Goal: Task Accomplishment & Management: Manage account settings

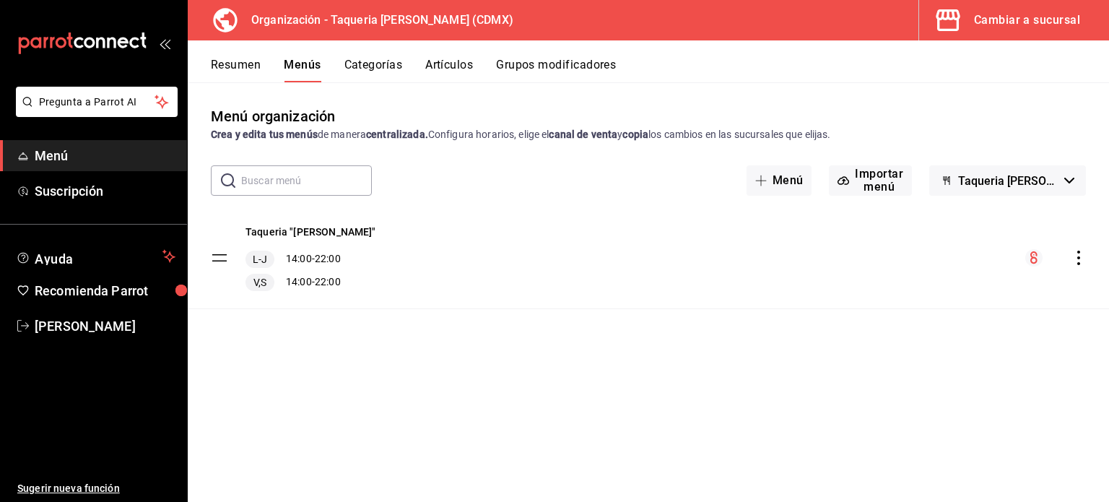
click at [922, 259] on div "Taqueria "Don Pepe" L-J 14:00 - 22:00 V,S 14:00 - 22:00" at bounding box center [649, 257] width 922 height 101
click at [984, 11] on div "Cambiar a sucursal" at bounding box center [1027, 20] width 106 height 20
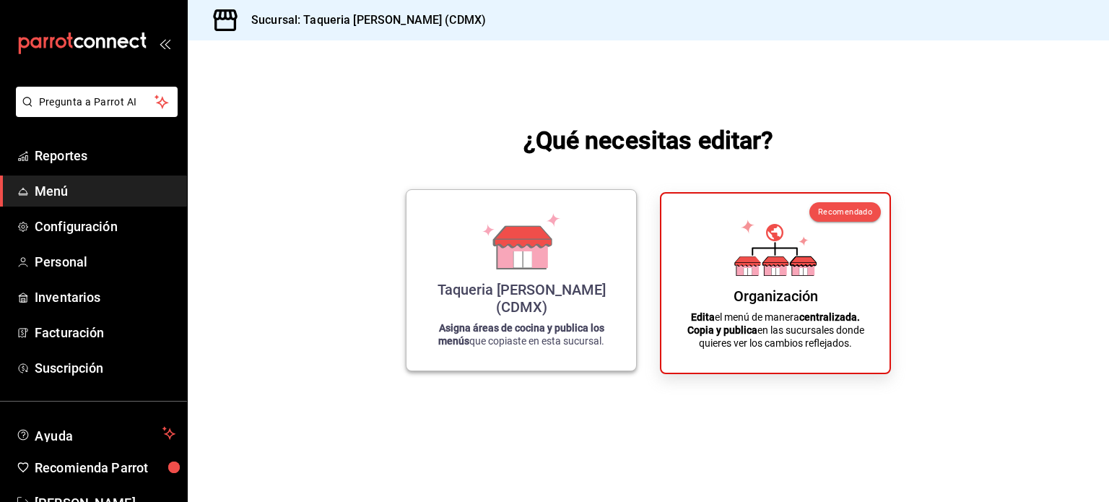
click at [552, 322] on strong "Asigna áreas de cocina y publica los menús" at bounding box center [521, 334] width 166 height 25
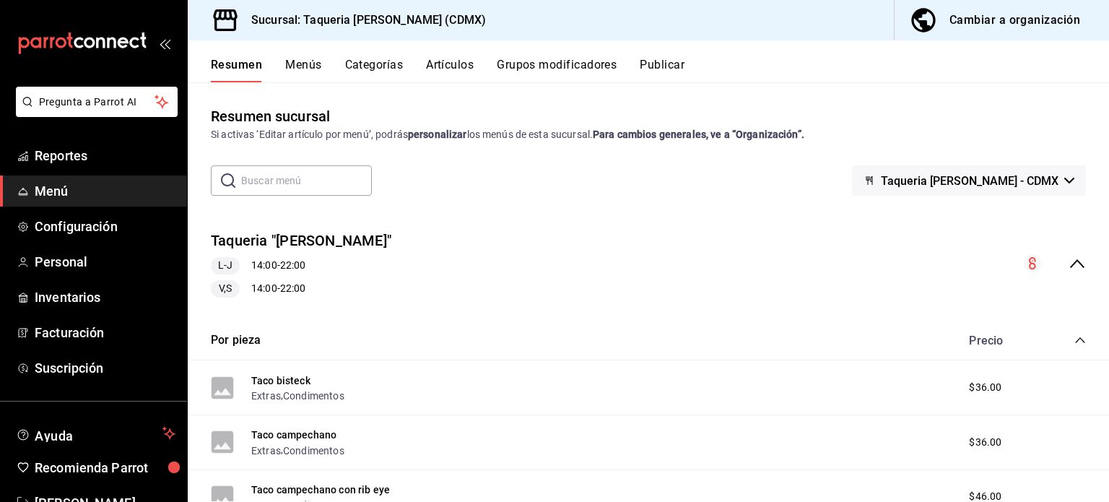
click at [65, 182] on span "Menú" at bounding box center [105, 190] width 141 height 19
click at [72, 296] on span "Inventarios" at bounding box center [105, 296] width 141 height 19
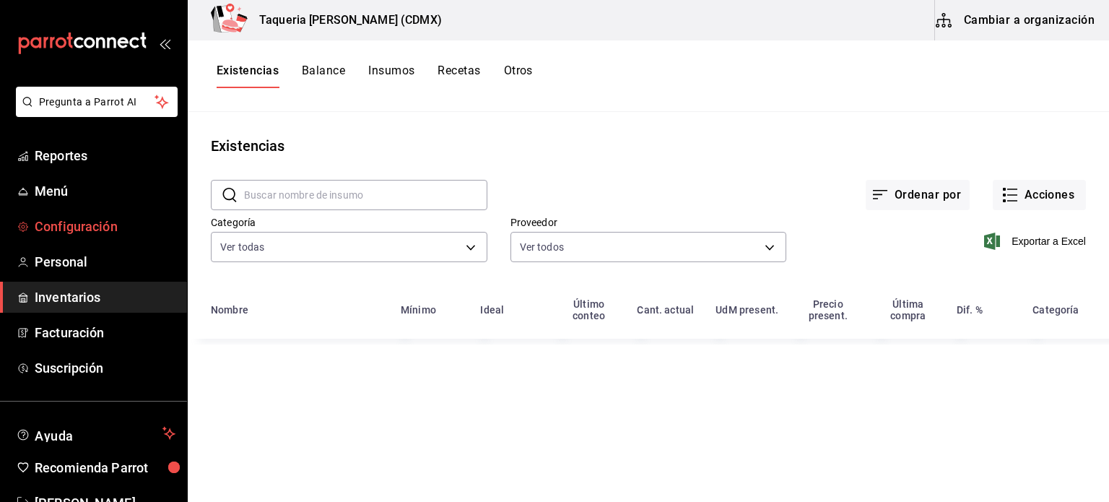
click at [71, 238] on link "Configuración" at bounding box center [93, 226] width 187 height 31
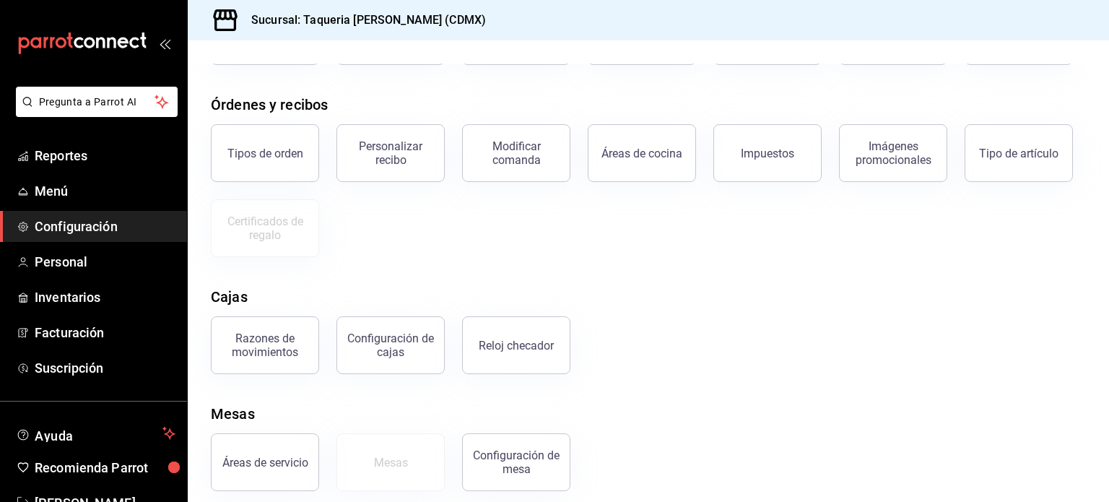
scroll to position [155, 0]
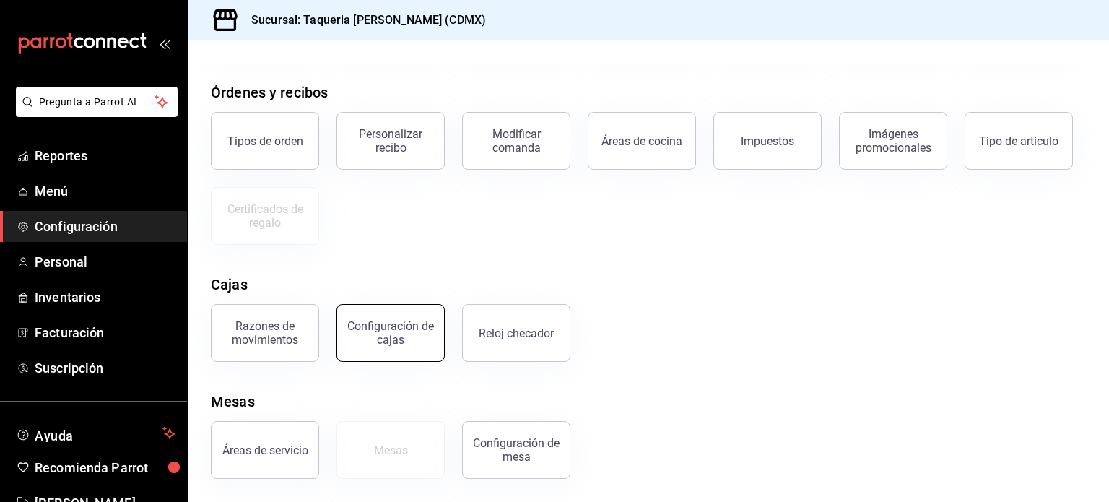
click at [378, 331] on div "Configuración de cajas" at bounding box center [391, 332] width 90 height 27
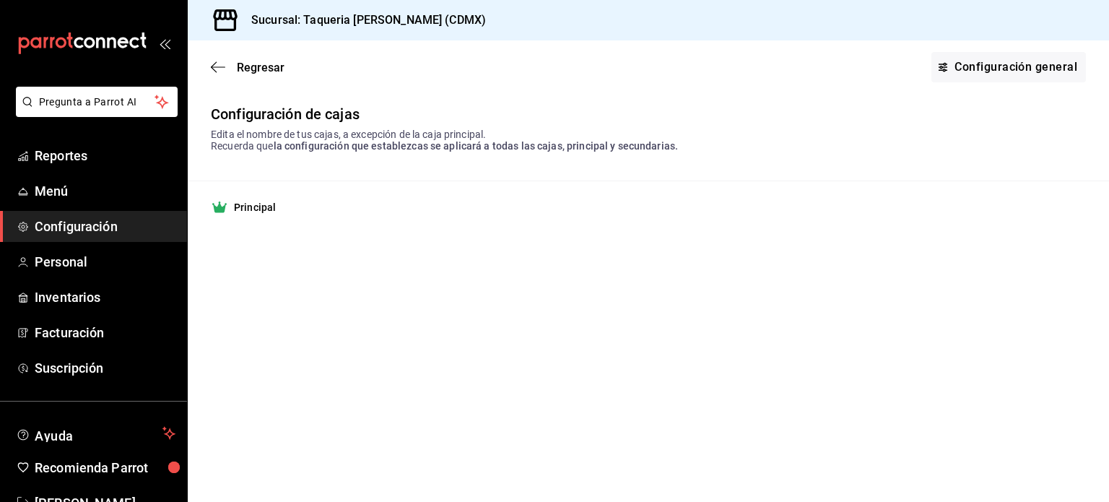
click at [248, 207] on strong "Principal" at bounding box center [255, 207] width 42 height 14
click at [1031, 56] on link "Configuración general" at bounding box center [1009, 67] width 155 height 30
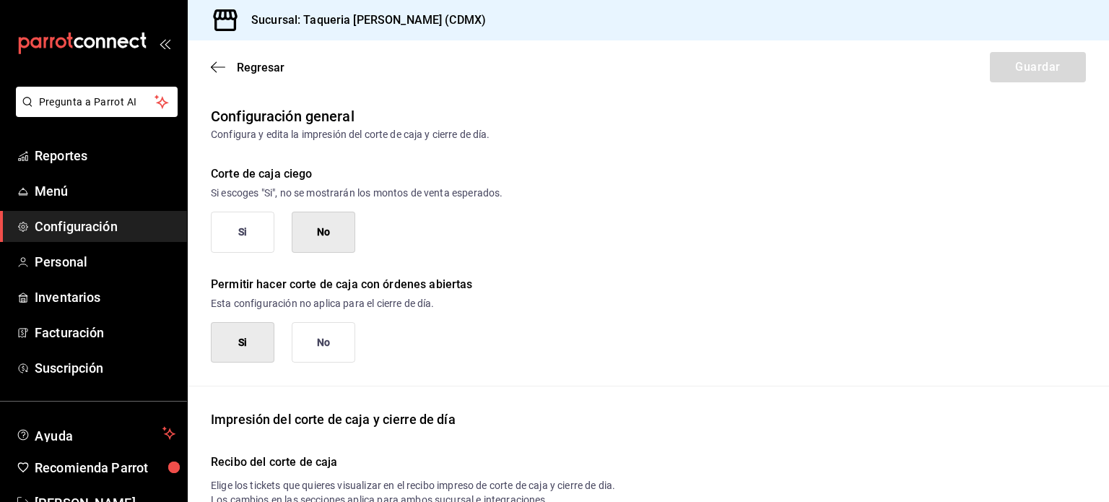
click at [241, 242] on button "Si" at bounding box center [243, 232] width 64 height 41
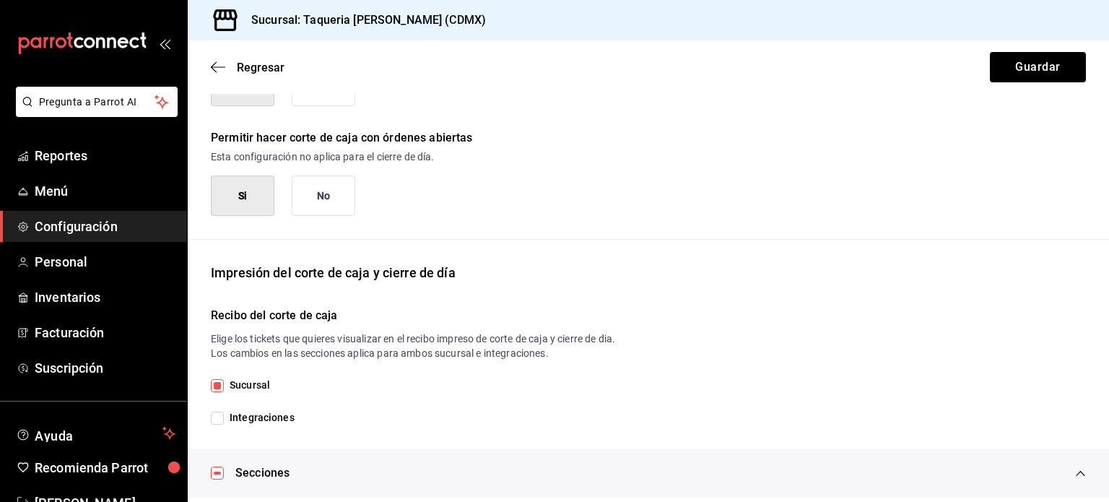
scroll to position [152, 0]
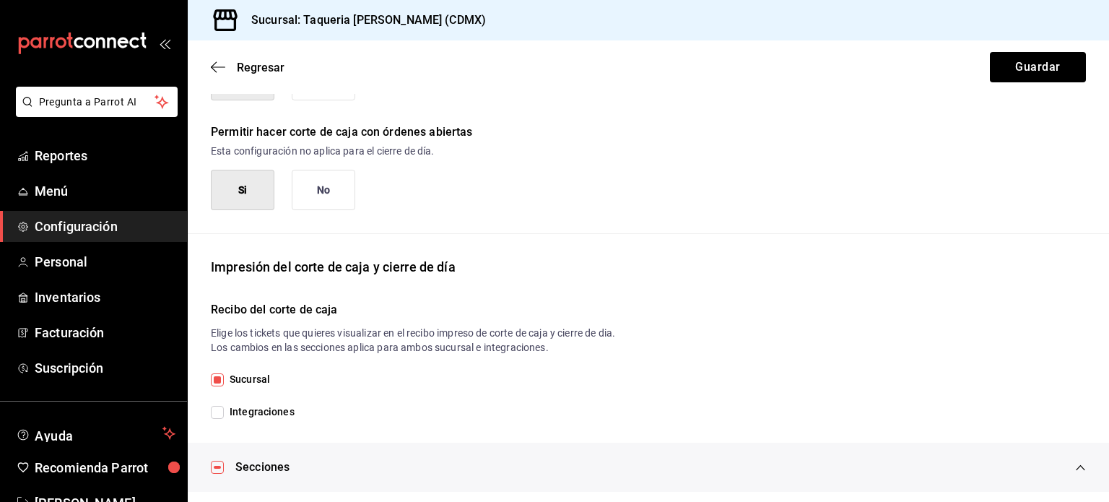
click at [224, 410] on span "Integraciones" at bounding box center [259, 411] width 71 height 15
click at [224, 410] on input "Integraciones" at bounding box center [217, 412] width 13 height 13
checkbox input "true"
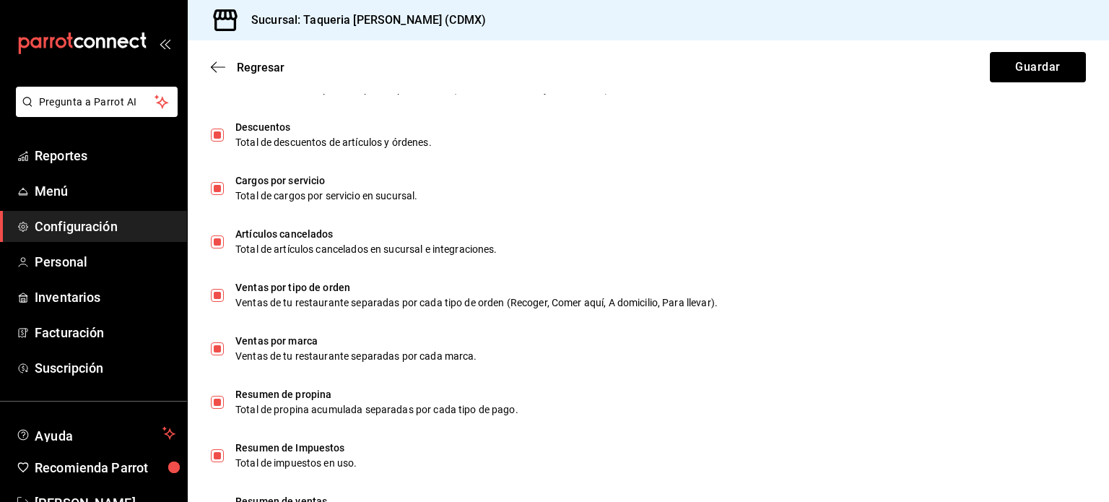
scroll to position [924, 0]
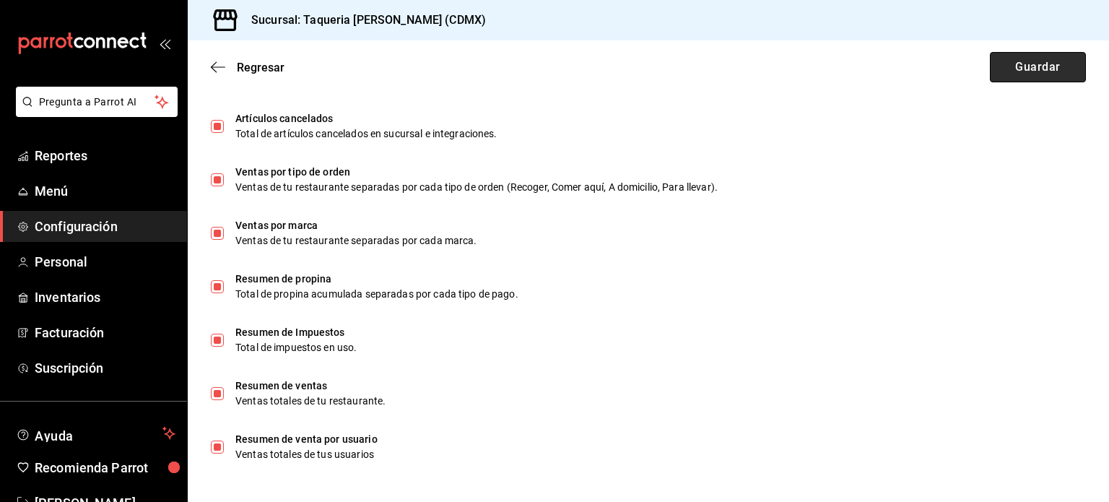
click at [1028, 77] on button "Guardar" at bounding box center [1038, 67] width 96 height 30
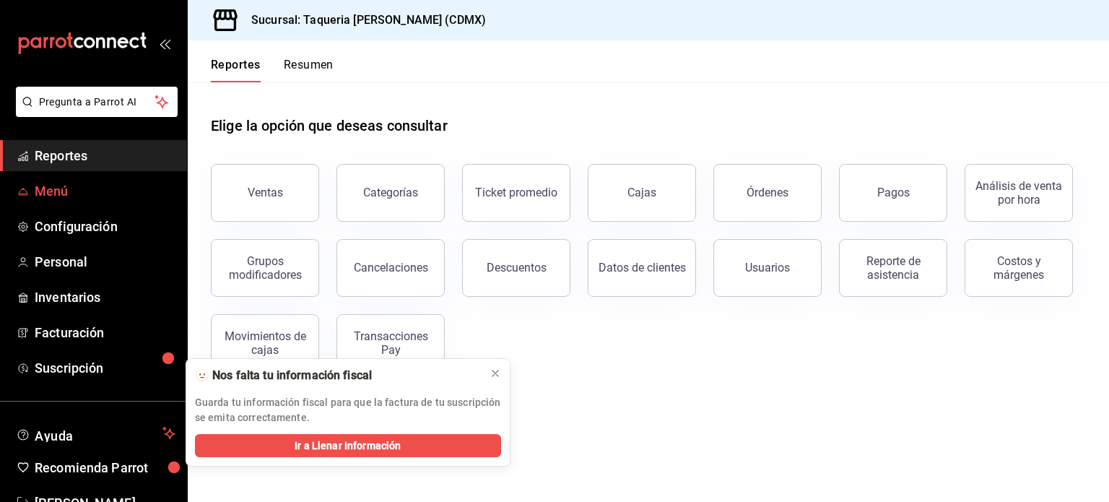
click at [81, 186] on span "Menú" at bounding box center [105, 190] width 141 height 19
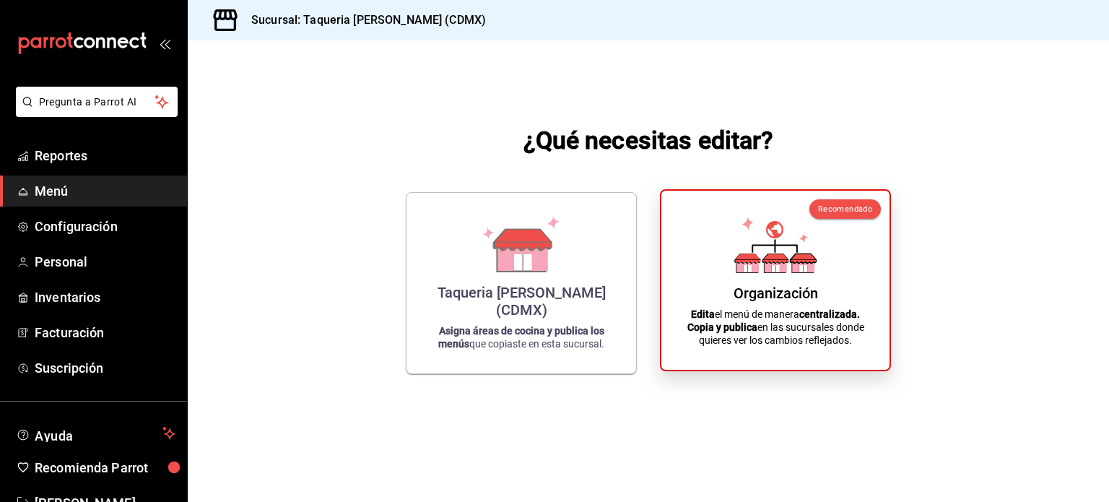
click at [828, 266] on div "Organización Edita el menú de manera centralizada. Copia y publica en las sucur…" at bounding box center [776, 280] width 194 height 156
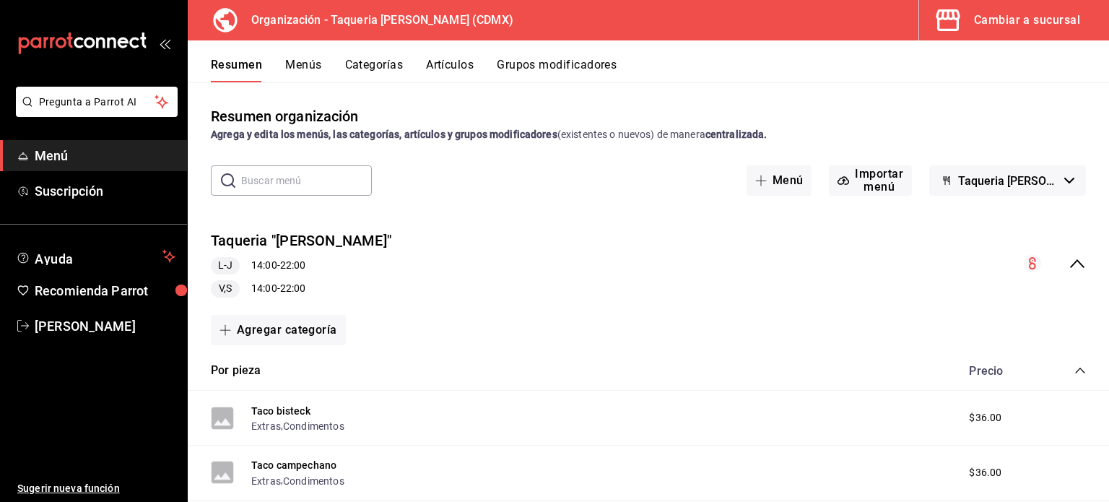
click at [532, 69] on button "Grupos modificadores" at bounding box center [557, 70] width 120 height 25
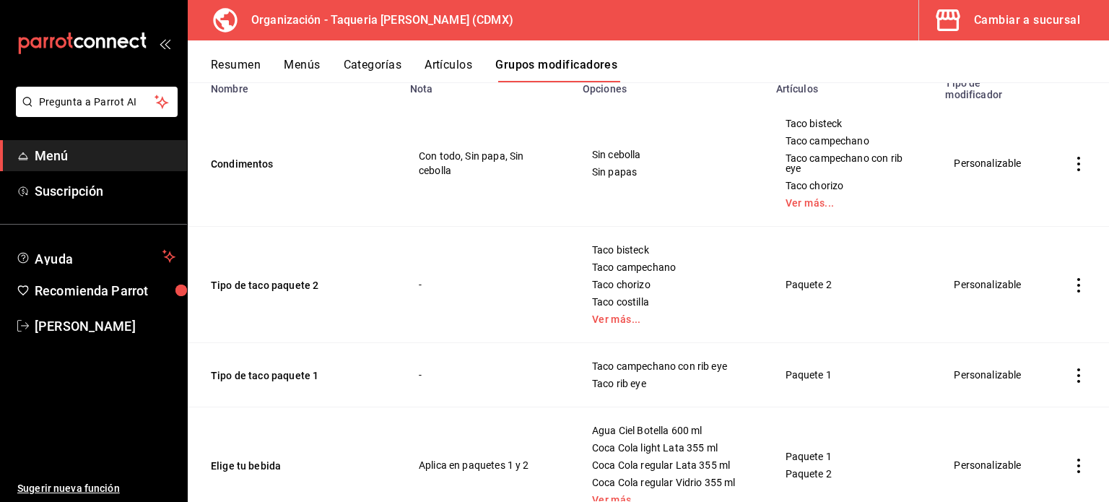
scroll to position [159, 0]
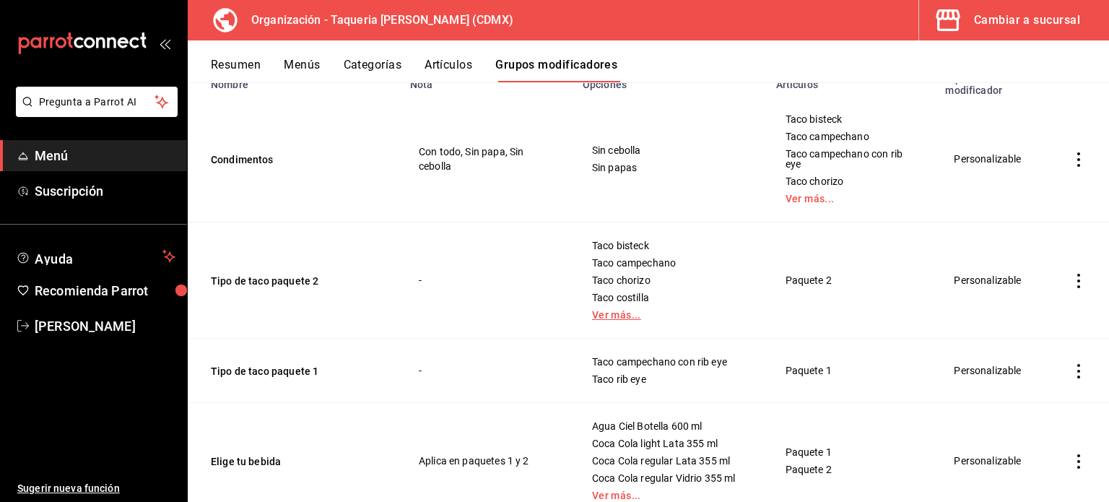
click at [623, 311] on link "Ver más..." at bounding box center [670, 315] width 157 height 10
click at [246, 285] on button "Tipo de taco paquete 2" at bounding box center [297, 281] width 173 height 14
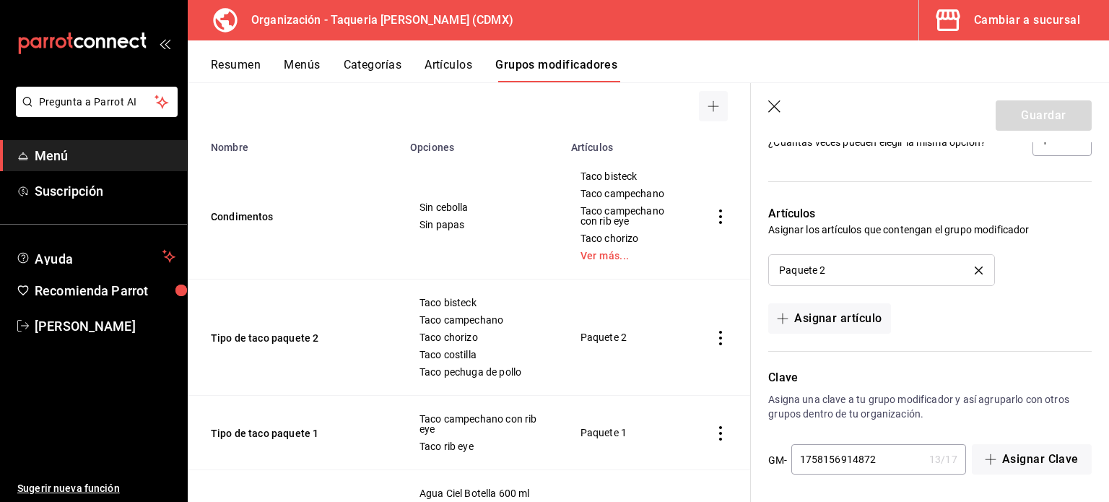
scroll to position [1072, 0]
click at [303, 270] on td "Condimentos" at bounding box center [295, 216] width 214 height 126
click at [778, 103] on icon "button" at bounding box center [775, 107] width 14 height 14
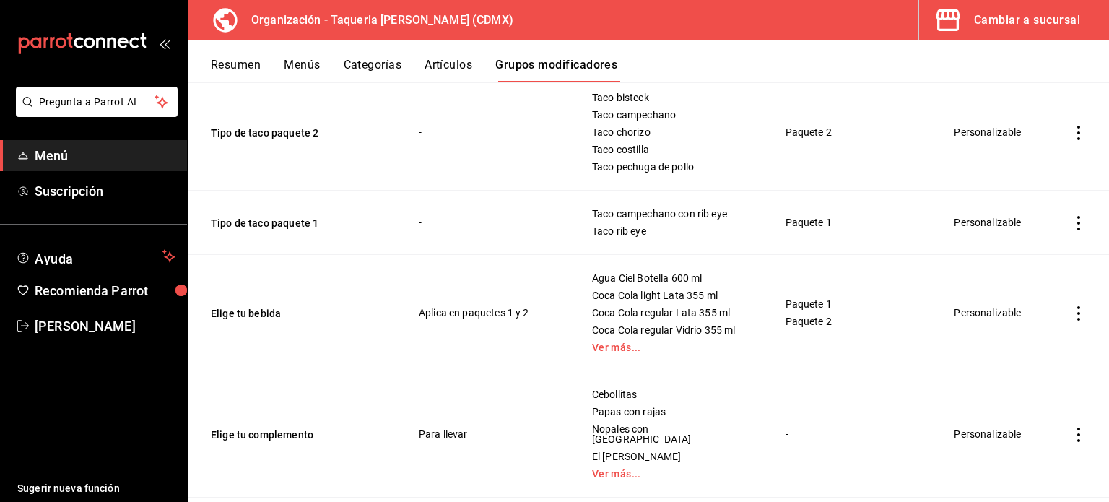
scroll to position [337, 0]
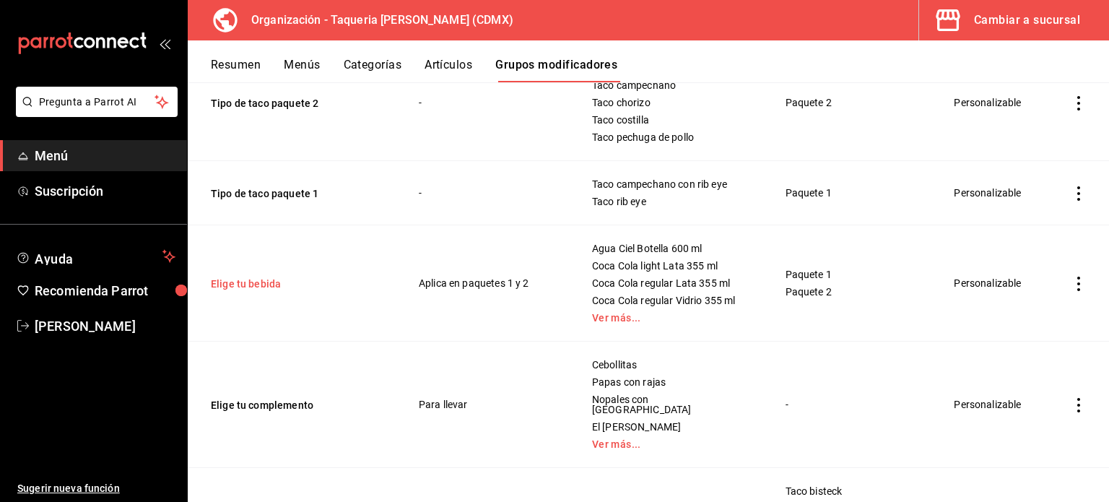
click at [240, 287] on button "Elige tu bebida" at bounding box center [297, 284] width 173 height 14
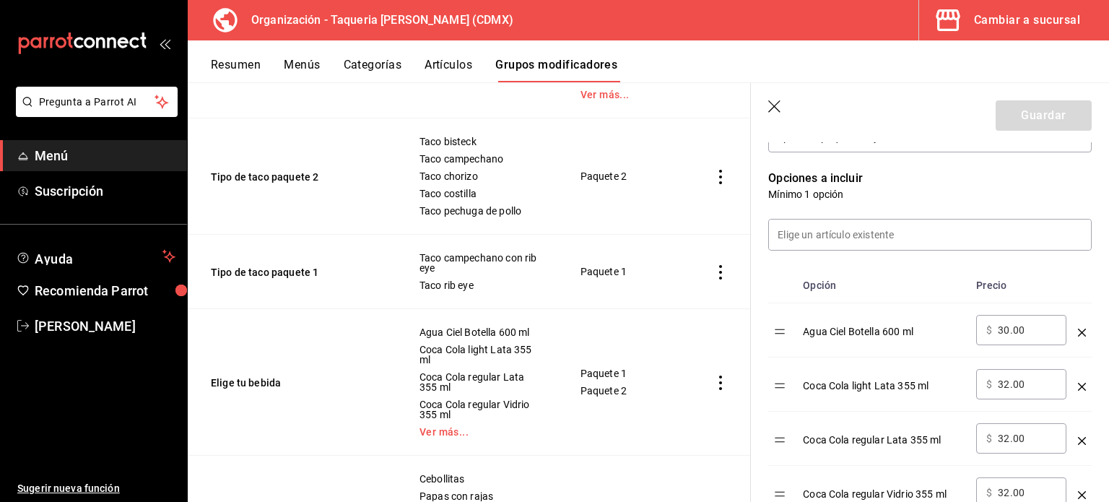
scroll to position [350, 0]
click at [1032, 340] on div "​ $ 30.00 ​" at bounding box center [1021, 330] width 90 height 30
click at [981, 329] on div "​ $ 30.00 ​" at bounding box center [1021, 330] width 90 height 30
click at [1005, 334] on input "30.00" at bounding box center [1027, 330] width 58 height 14
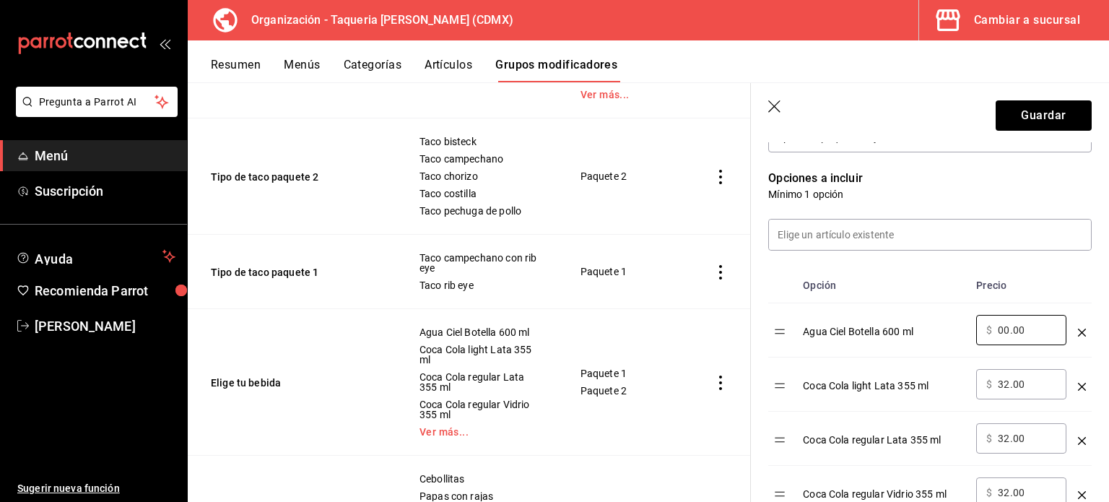
type input "00.00"
click at [1005, 381] on input "32.00" at bounding box center [1027, 384] width 58 height 14
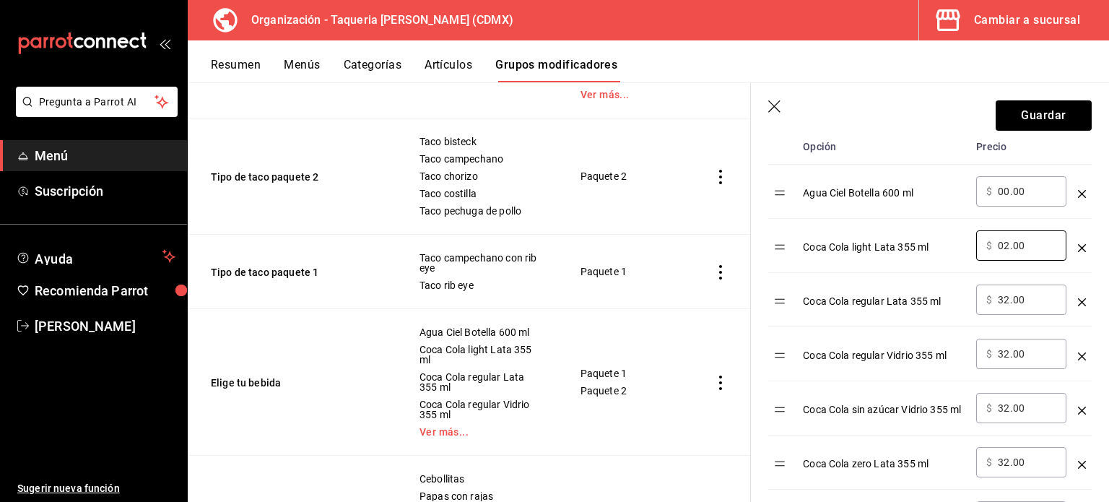
type input "02.00"
click at [1004, 304] on input "32.00" at bounding box center [1027, 299] width 58 height 14
click at [1007, 294] on input "02.00" at bounding box center [1027, 299] width 58 height 14
type input "00.00"
click at [1009, 352] on input "32.00" at bounding box center [1027, 354] width 58 height 14
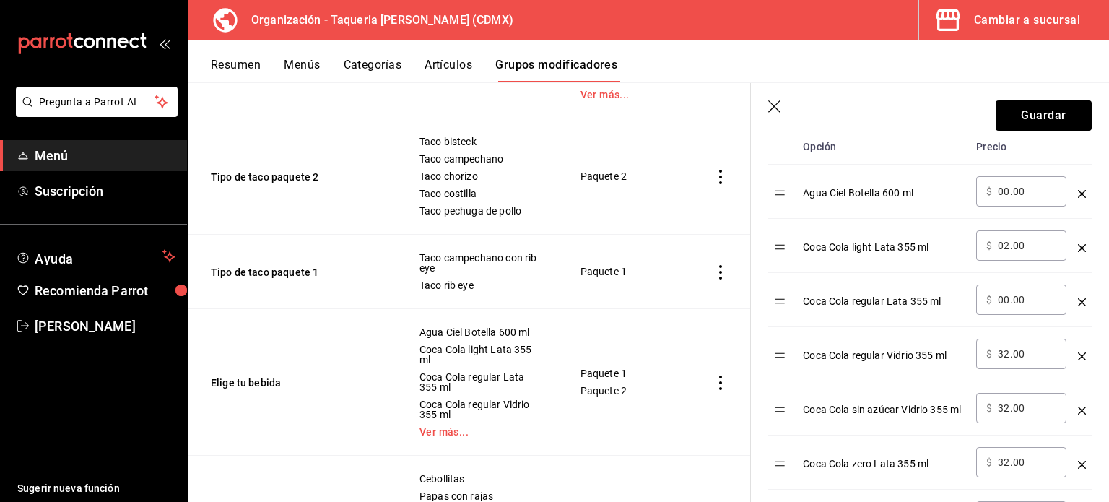
type input "3.00"
type input "0.00"
click at [1006, 407] on input "32.00" at bounding box center [1027, 408] width 58 height 14
type input "3.00"
type input "0.00"
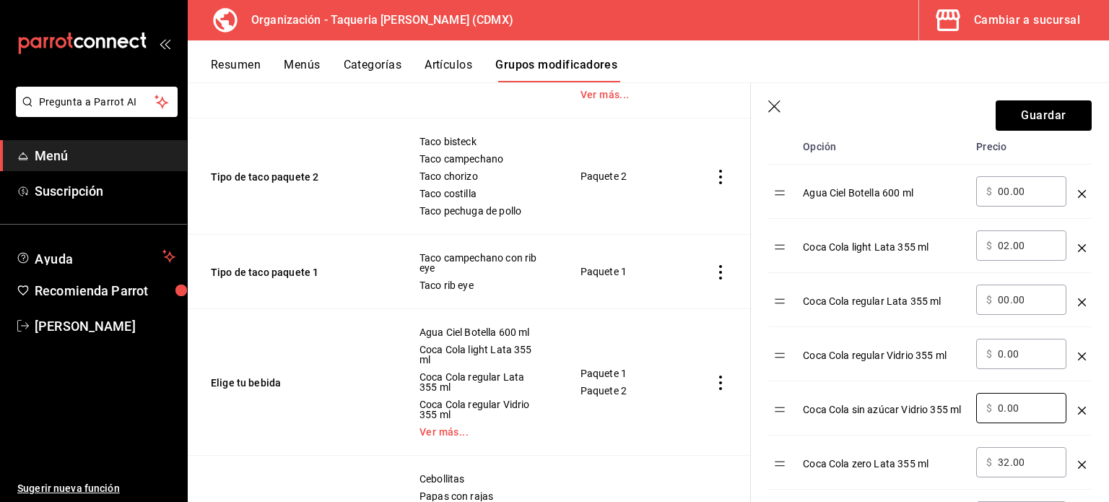
click at [1009, 459] on input "32.00" at bounding box center [1027, 462] width 58 height 14
type input "3.00"
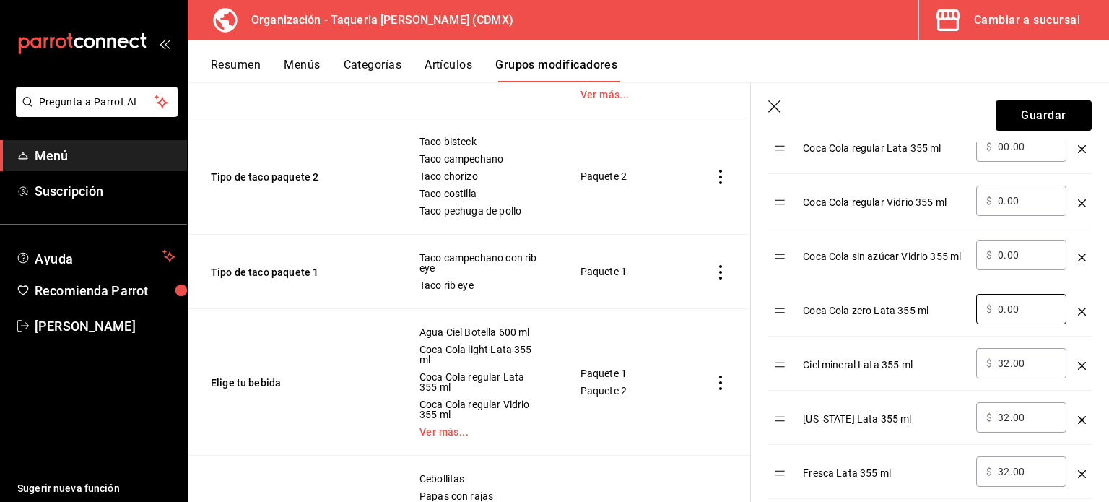
type input "0.00"
click at [1008, 363] on input "32.00" at bounding box center [1027, 363] width 58 height 14
type input "3.00"
type input "0.00"
click at [1010, 418] on input "32.00" at bounding box center [1027, 417] width 58 height 14
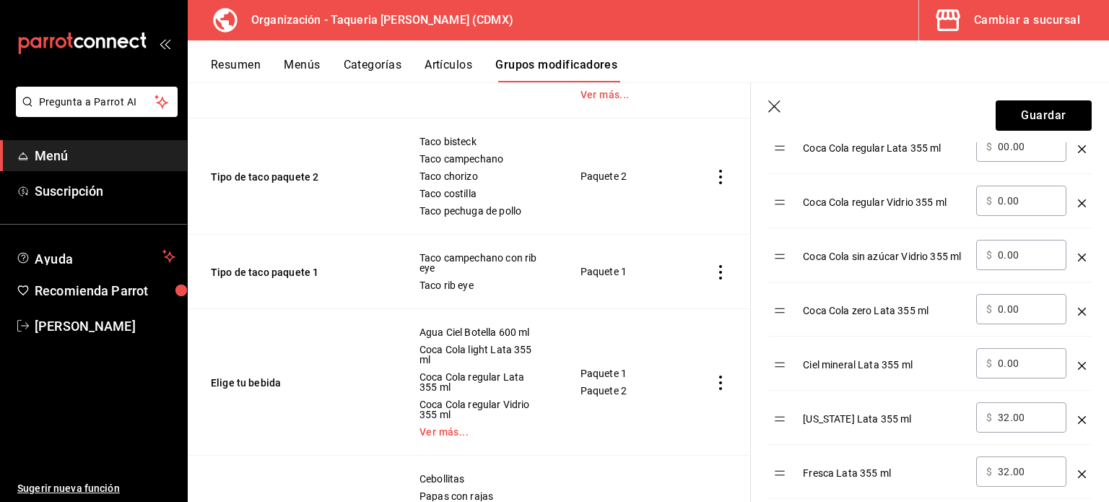
type input "3.00"
type input "0.00"
click at [1008, 466] on input "32.00" at bounding box center [1027, 471] width 58 height 14
type input "3.00"
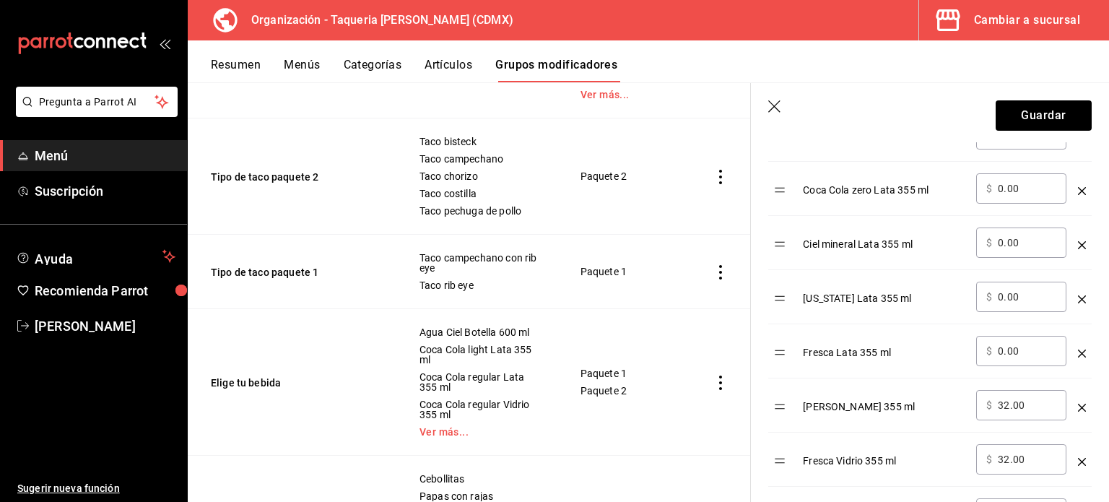
scroll to position [763, 0]
type input "0.00"
click at [1012, 399] on input "32.00" at bounding box center [1027, 404] width 58 height 14
type input "3.00"
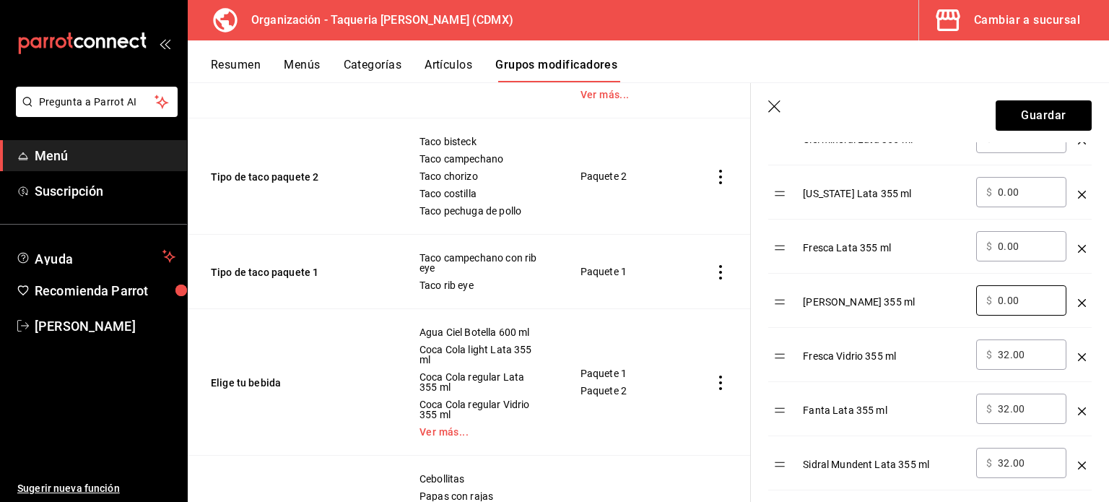
type input "0.00"
click at [1010, 355] on input "32.00" at bounding box center [1027, 354] width 58 height 14
type input "3.00"
type input "0.00"
click at [1010, 405] on input "32.00" at bounding box center [1027, 409] width 58 height 14
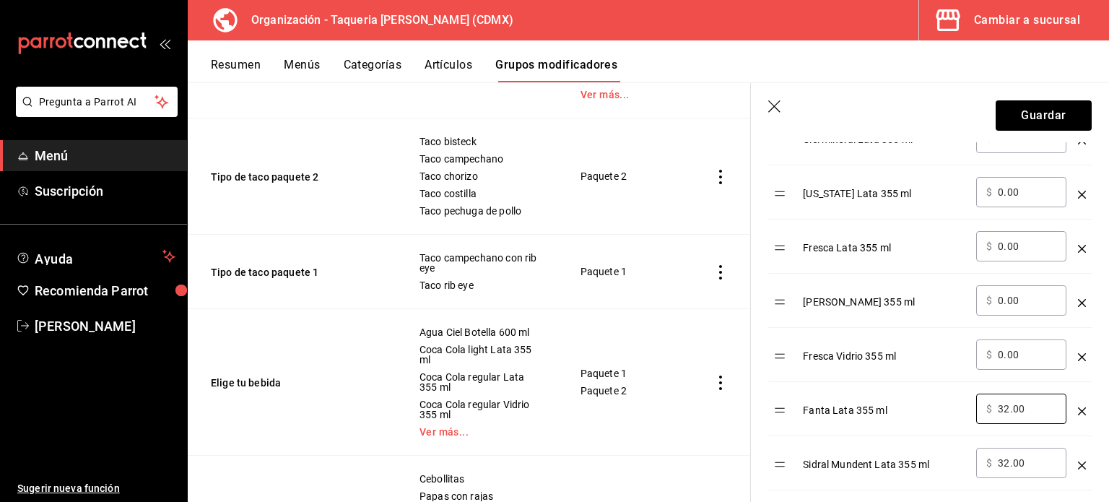
type input "3.00"
type input "0.00"
click at [1004, 457] on input "32.00" at bounding box center [1027, 463] width 58 height 14
type input "3.00"
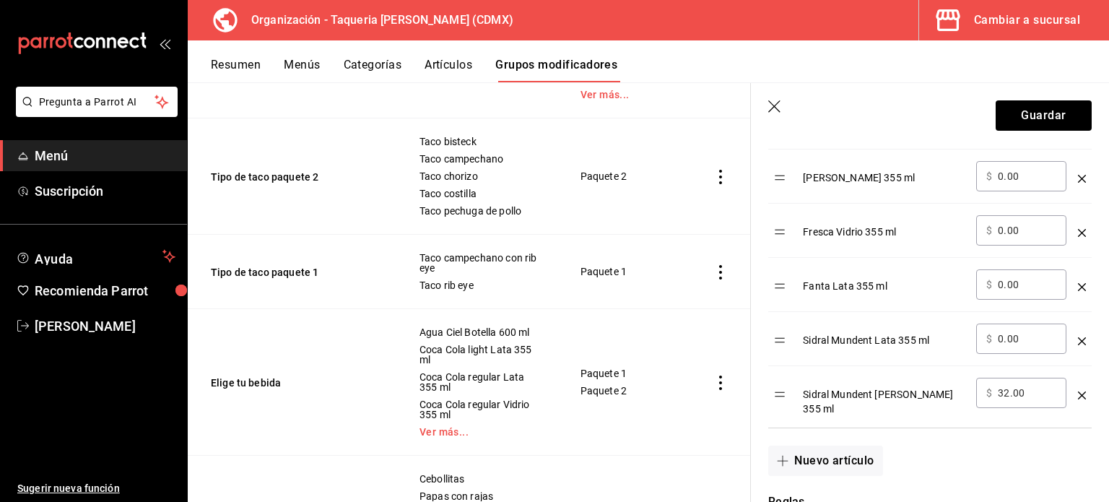
scroll to position [995, 0]
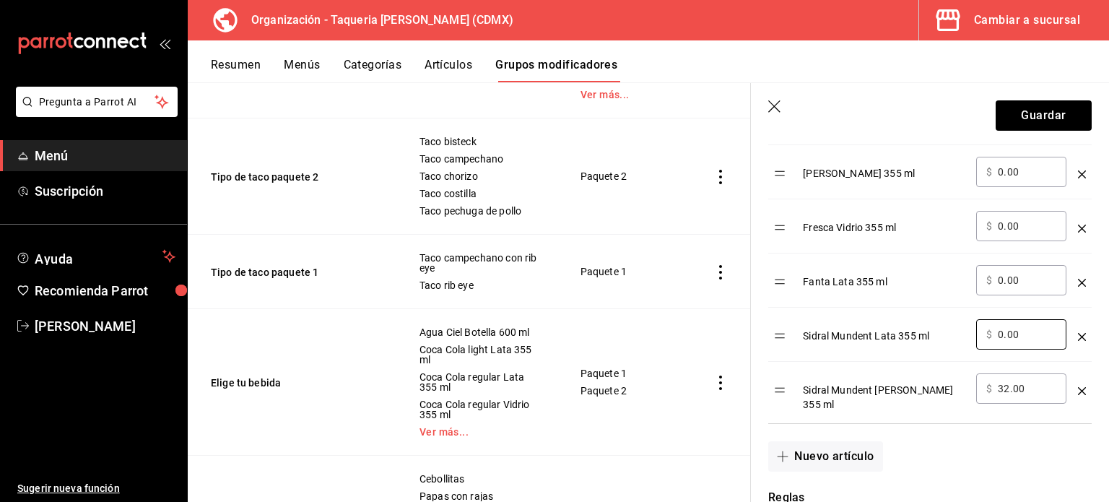
type input "0.00"
click at [1011, 383] on input "32.00" at bounding box center [1027, 388] width 58 height 14
type input "3.00"
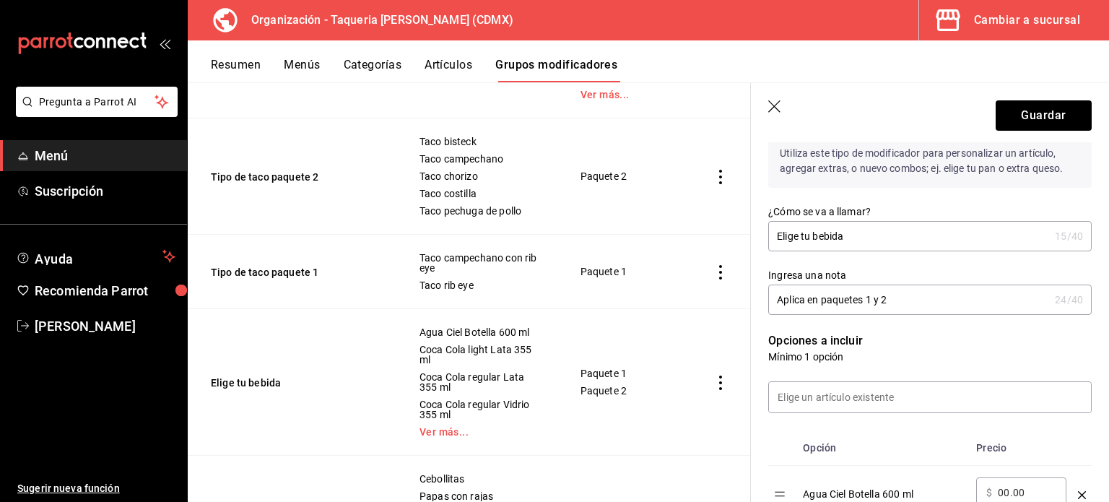
scroll to position [383, 0]
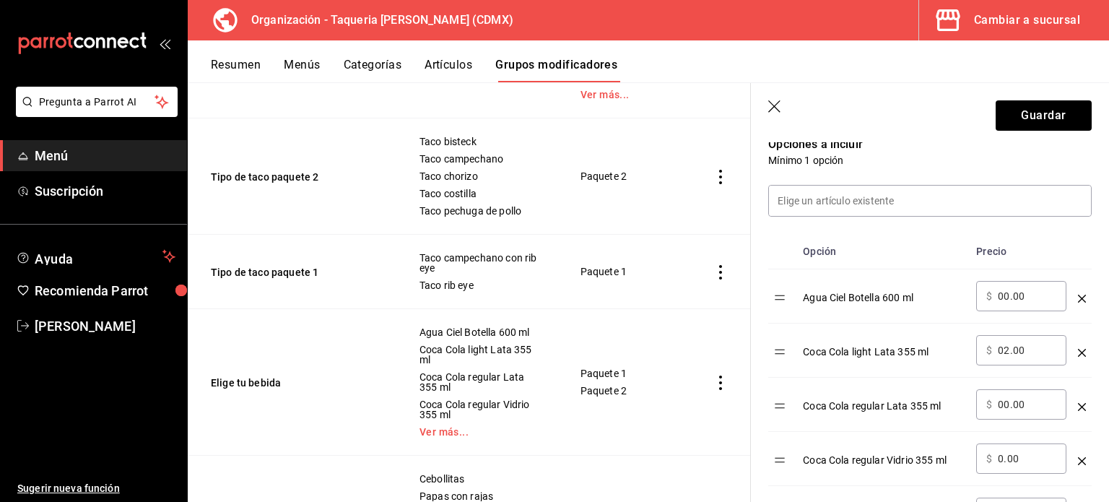
type input "0.00"
click at [1012, 350] on input "02.00" at bounding box center [1027, 350] width 58 height 14
type input "0.00"
click at [1023, 103] on button "Guardar" at bounding box center [1044, 115] width 96 height 30
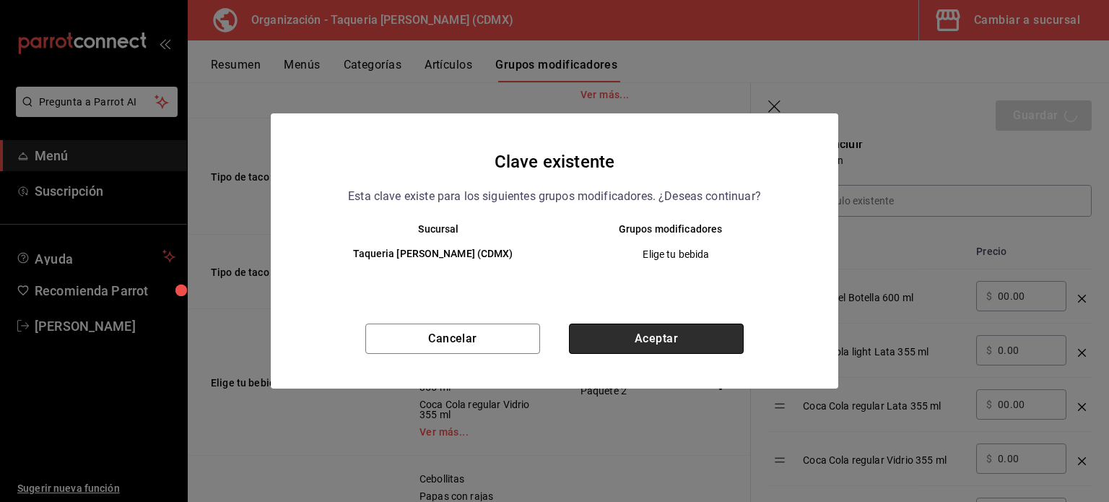
click at [638, 336] on button "Aceptar" at bounding box center [656, 339] width 175 height 30
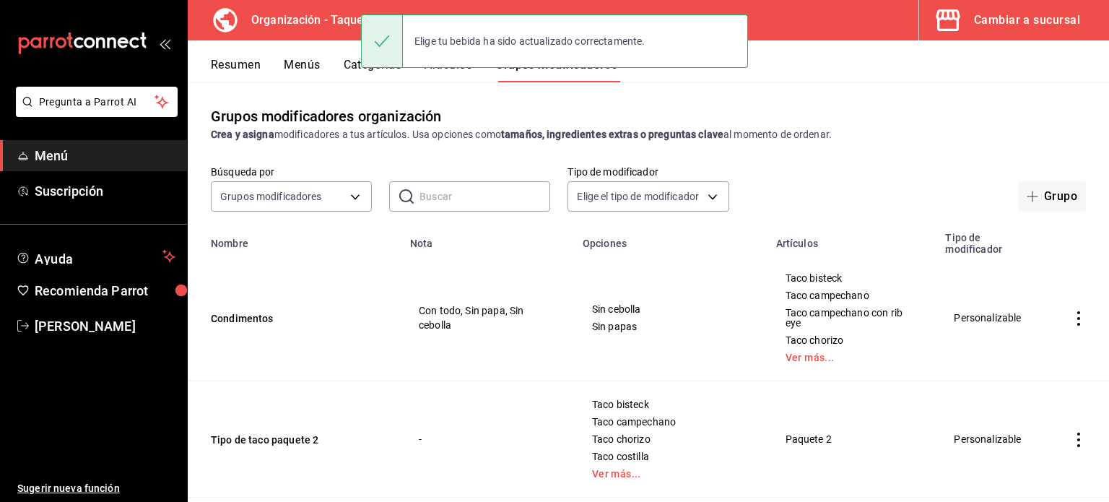
click at [257, 63] on button "Resumen" at bounding box center [236, 70] width 50 height 25
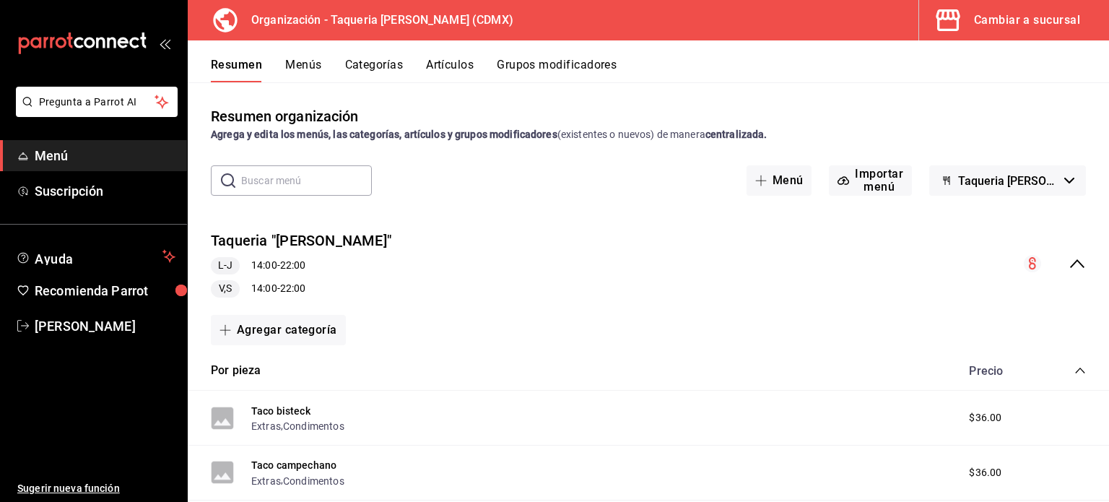
click at [290, 71] on button "Menús" at bounding box center [303, 70] width 36 height 25
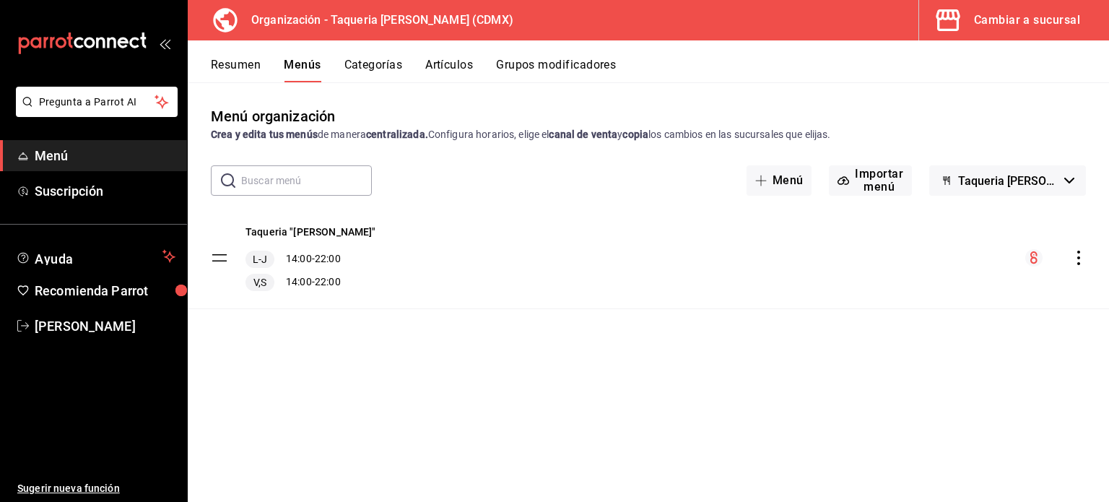
click at [1078, 259] on icon "actions" at bounding box center [1079, 258] width 14 height 14
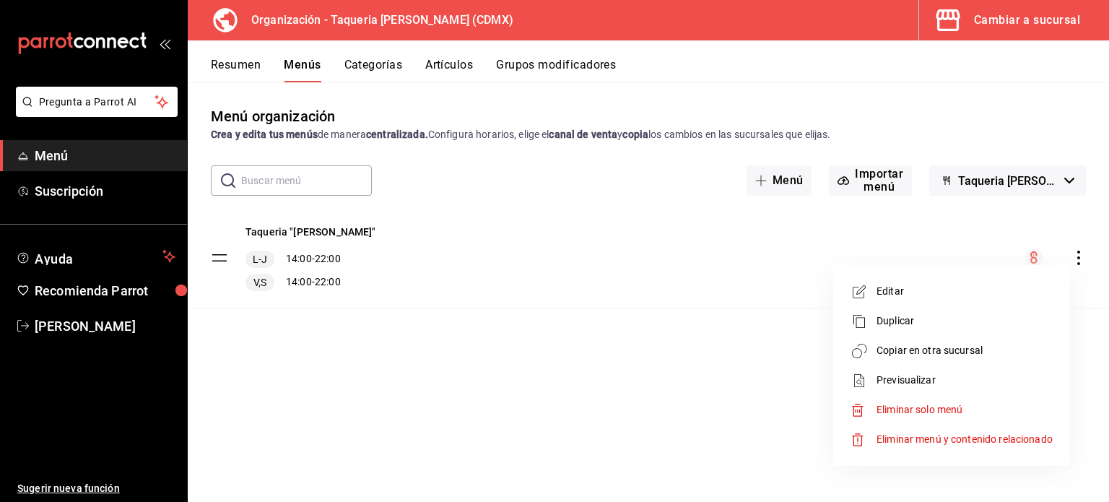
click at [956, 355] on span "Copiar en otra sucursal" at bounding box center [965, 350] width 176 height 15
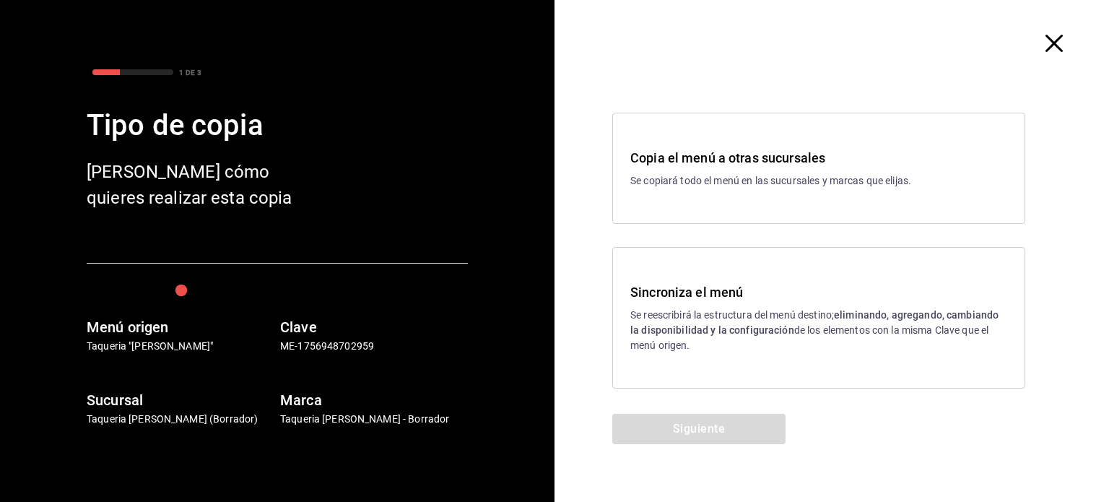
click at [727, 334] on strong "eliminando, agregando, cambiando la disponibilidad y la configuración" at bounding box center [814, 322] width 368 height 27
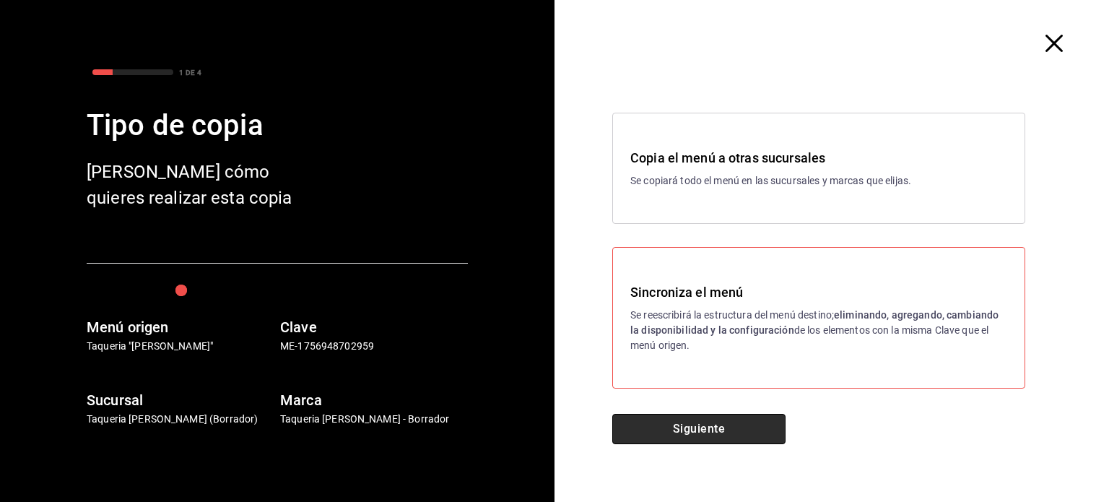
click at [726, 420] on button "Siguiente" at bounding box center [698, 429] width 173 height 30
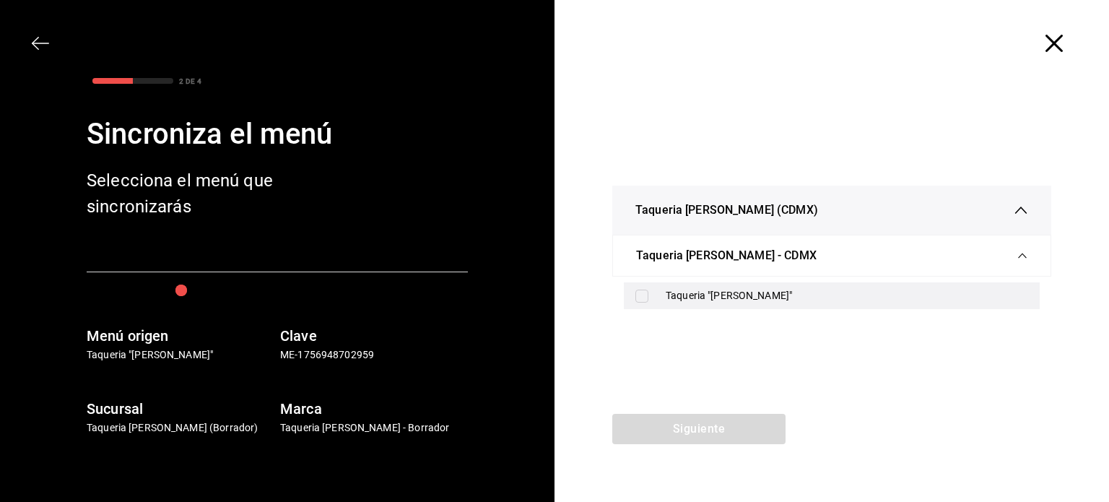
click at [745, 307] on div "Taqueria "[PERSON_NAME]"" at bounding box center [832, 295] width 416 height 27
checkbox input "true"
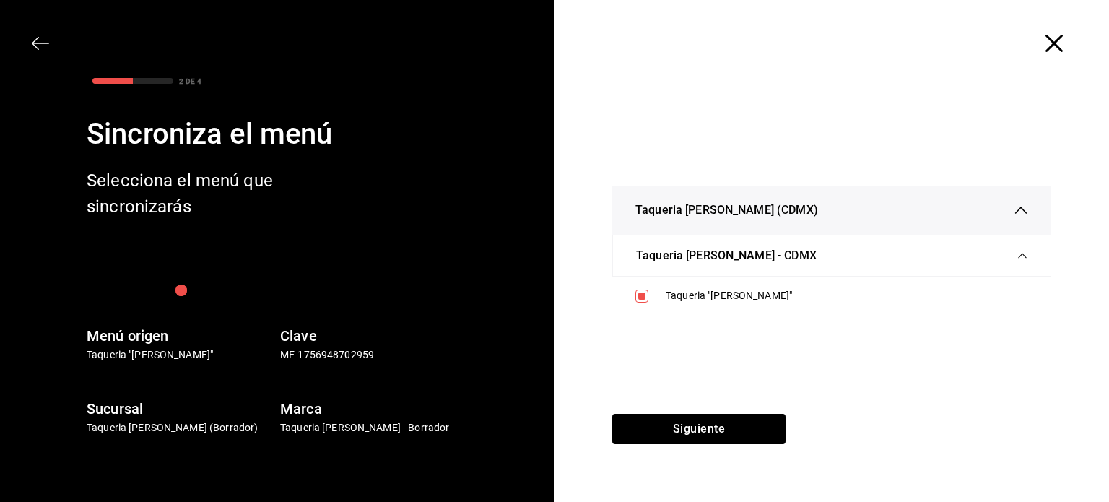
click at [719, 409] on div "Taqueria Don Pepe (CDMX) Taqueria Don Pepe - CDMX Taqueria "Don Pepe"" at bounding box center [832, 250] width 555 height 327
click at [737, 441] on button "Siguiente" at bounding box center [698, 429] width 173 height 30
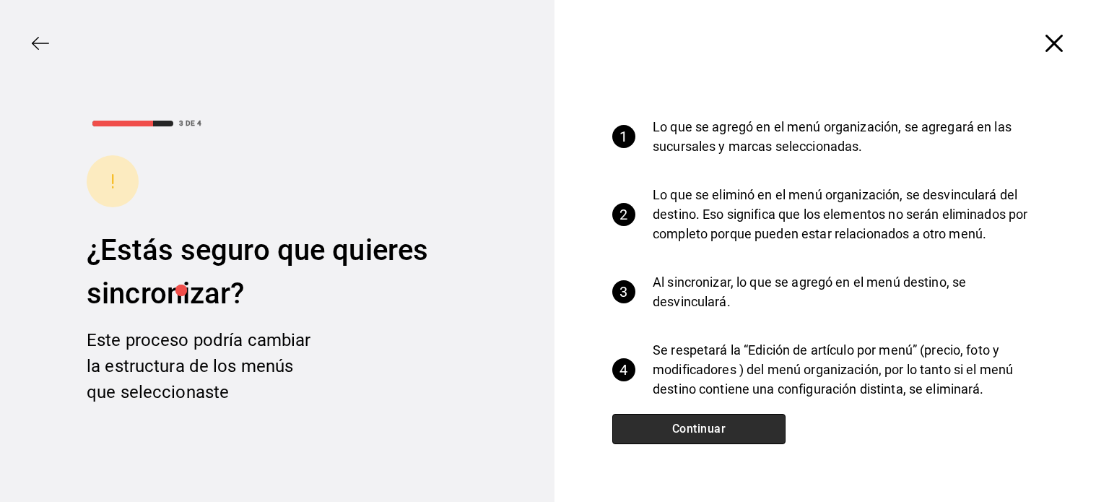
click at [753, 425] on button "Continuar" at bounding box center [698, 429] width 173 height 30
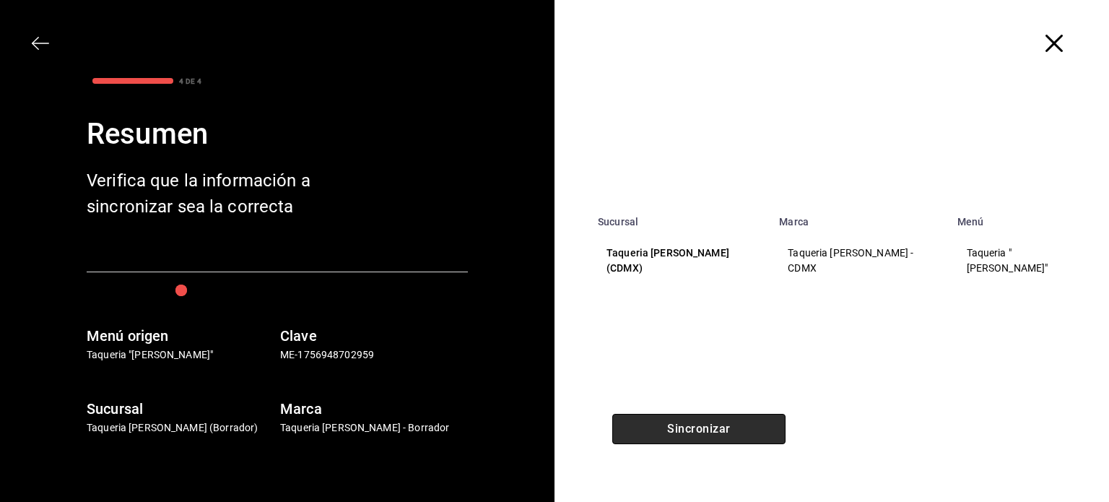
click at [753, 425] on button "Sincronizar" at bounding box center [698, 429] width 173 height 30
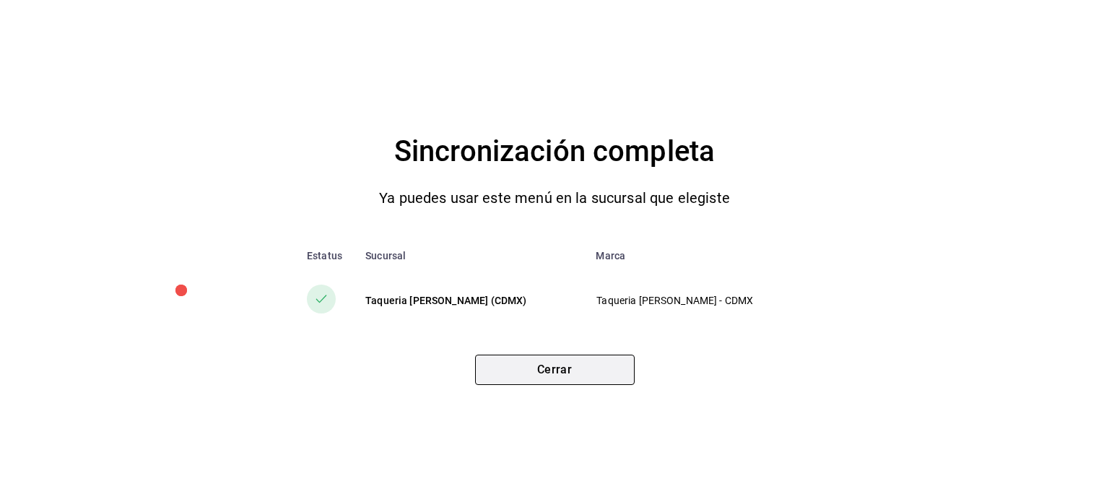
click at [579, 372] on button "Cerrar" at bounding box center [555, 370] width 160 height 30
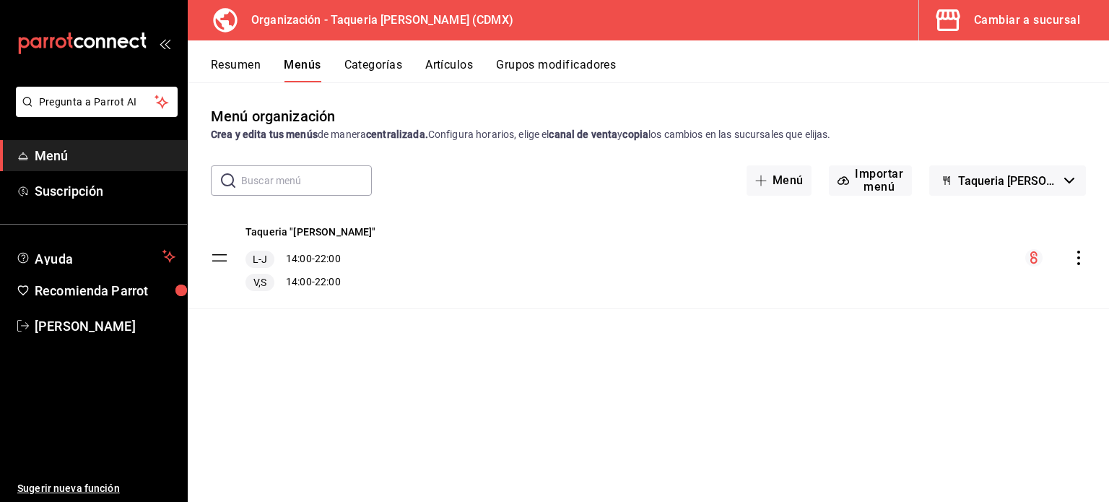
click at [1078, 257] on icon "actions" at bounding box center [1079, 258] width 14 height 14
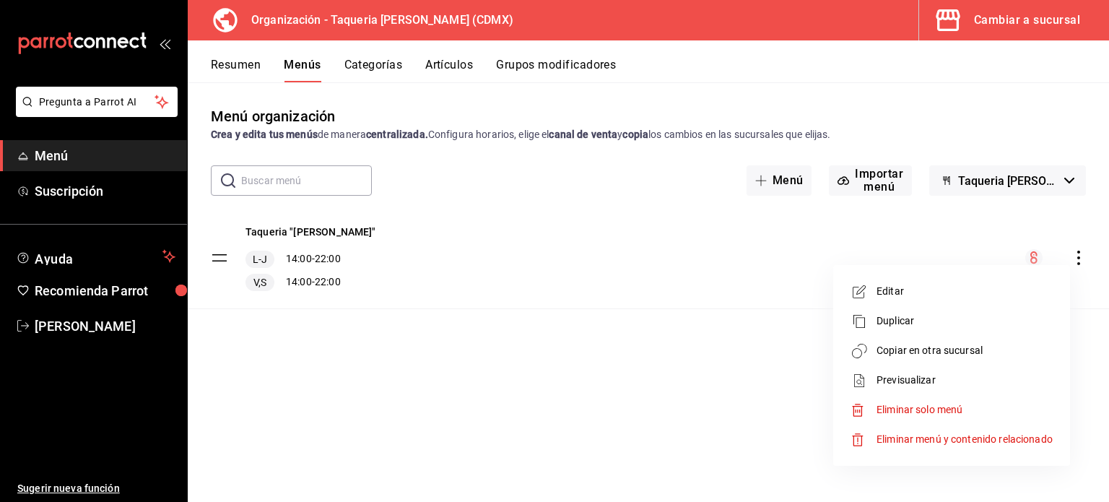
click at [285, 225] on div at bounding box center [554, 251] width 1109 height 502
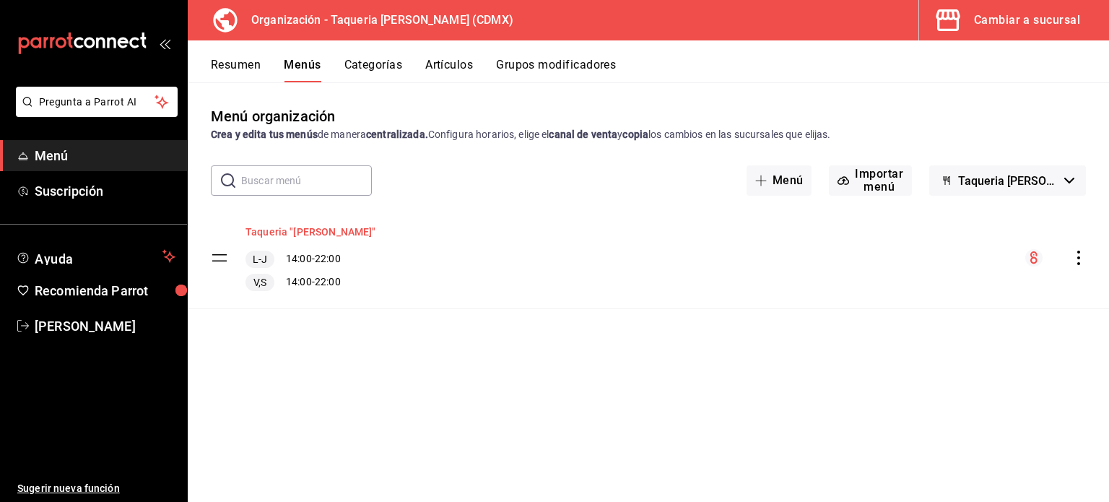
click at [311, 236] on button "Taqueria "[PERSON_NAME]"" at bounding box center [311, 232] width 131 height 14
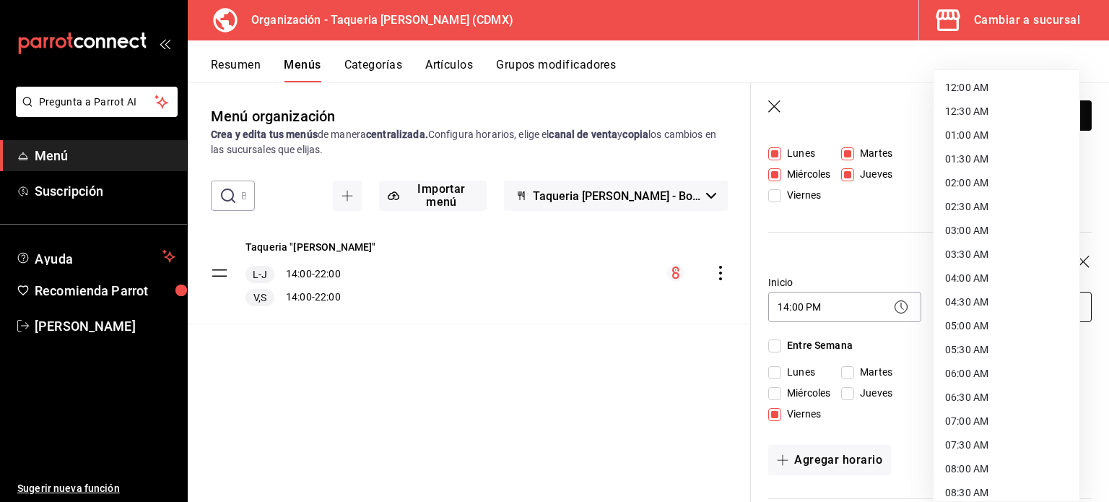
scroll to position [747, 0]
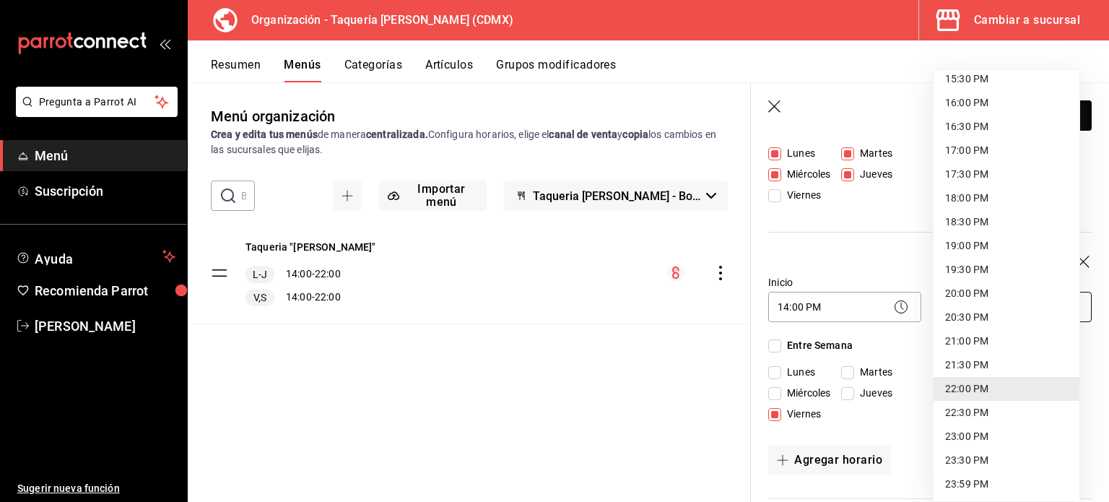
click at [1000, 298] on body "Pregunta a Parrot AI Menú Suscripción Ayuda Recomienda Parrot Kevin Ocaña Suger…" at bounding box center [554, 251] width 1109 height 502
click at [998, 473] on li "23:59 PM" at bounding box center [1007, 484] width 146 height 24
type input "23:59"
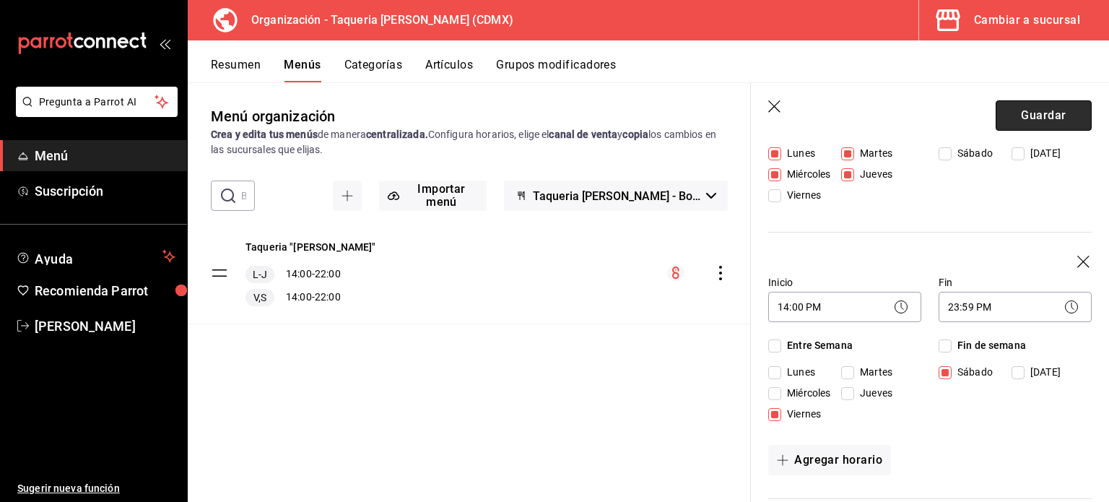
click at [1026, 108] on button "Guardar" at bounding box center [1044, 115] width 96 height 30
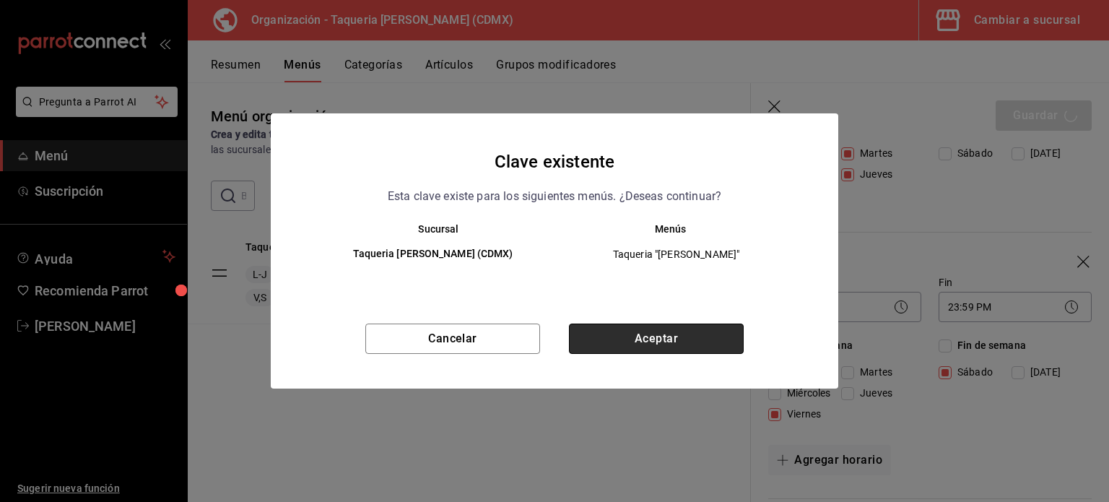
click at [684, 331] on button "Aceptar" at bounding box center [656, 339] width 175 height 30
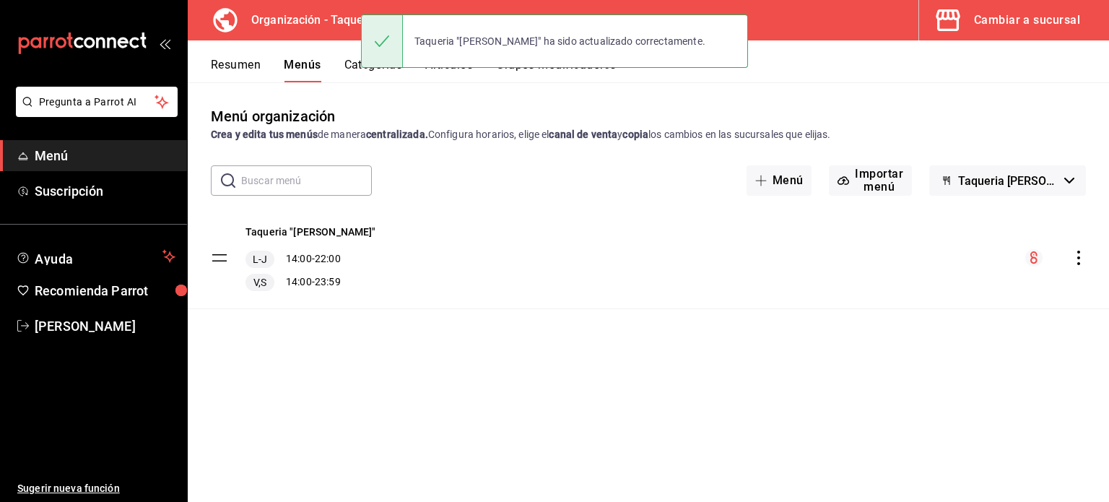
click at [1083, 253] on icon "actions" at bounding box center [1079, 258] width 14 height 14
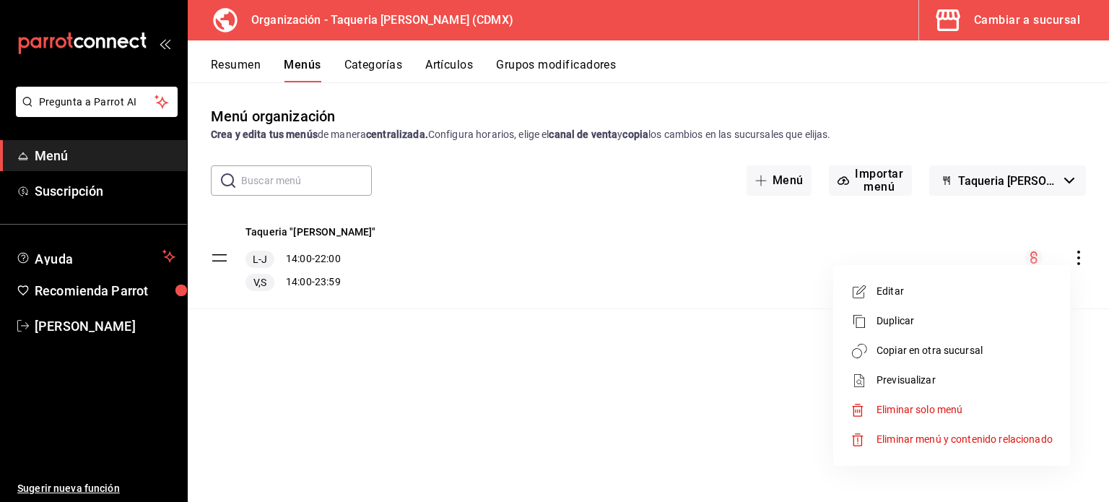
click at [937, 352] on span "Copiar en otra sucursal" at bounding box center [965, 350] width 176 height 15
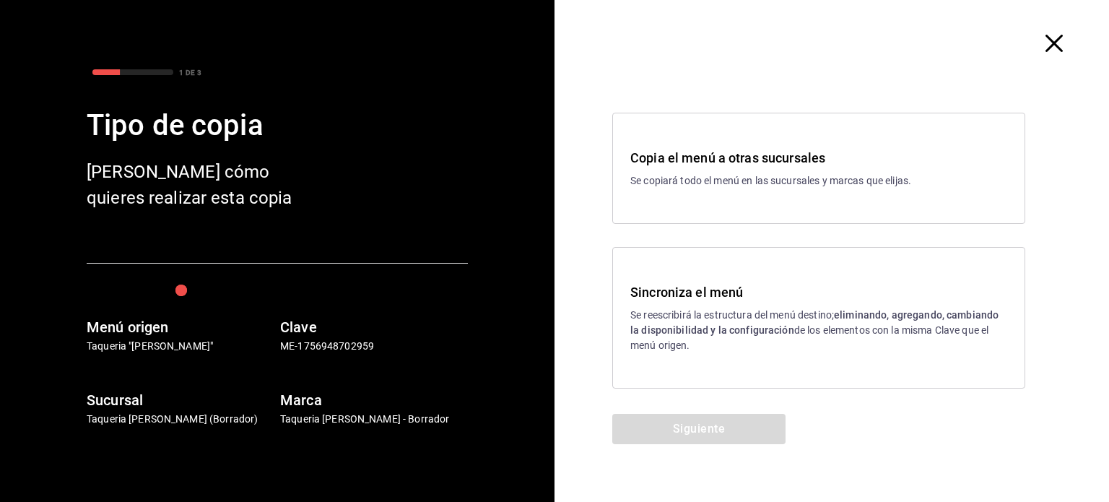
click at [719, 359] on div "Sincroniza el menú Se reescribirá la estructura del menú destino; eliminando, a…" at bounding box center [818, 318] width 413 height 142
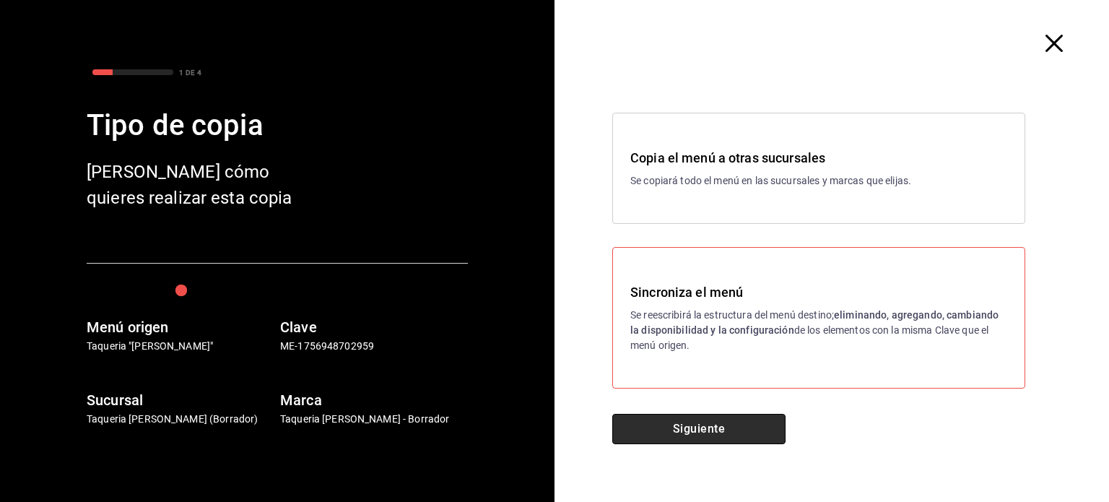
click at [714, 427] on button "Siguiente" at bounding box center [698, 429] width 173 height 30
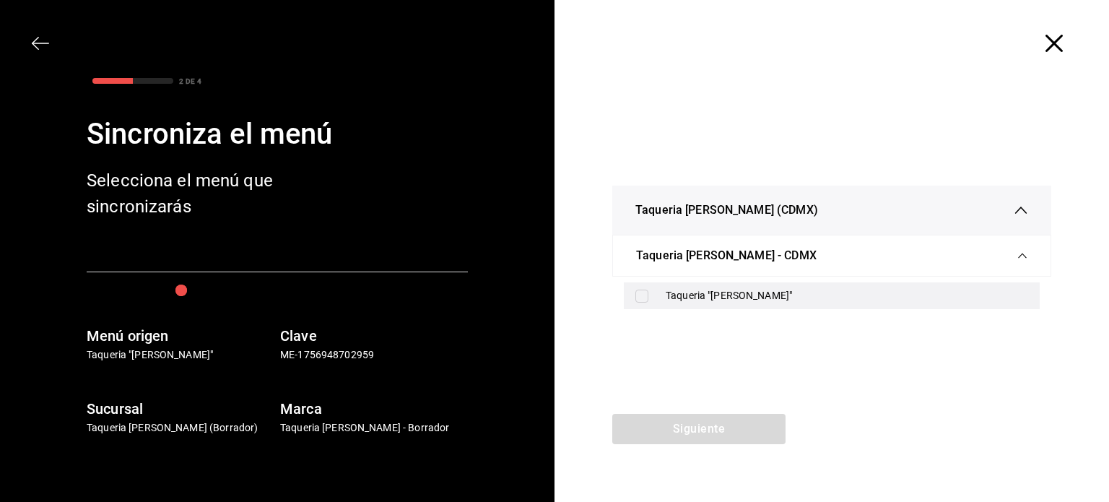
click at [754, 285] on div "Taqueria "[PERSON_NAME]"" at bounding box center [832, 295] width 416 height 27
checkbox input "true"
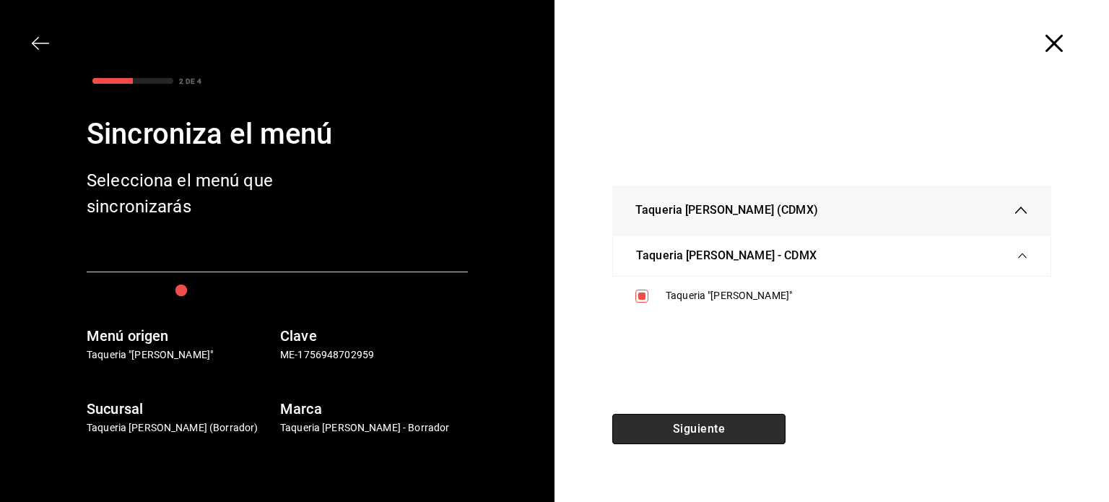
click at [690, 430] on button "Siguiente" at bounding box center [698, 429] width 173 height 30
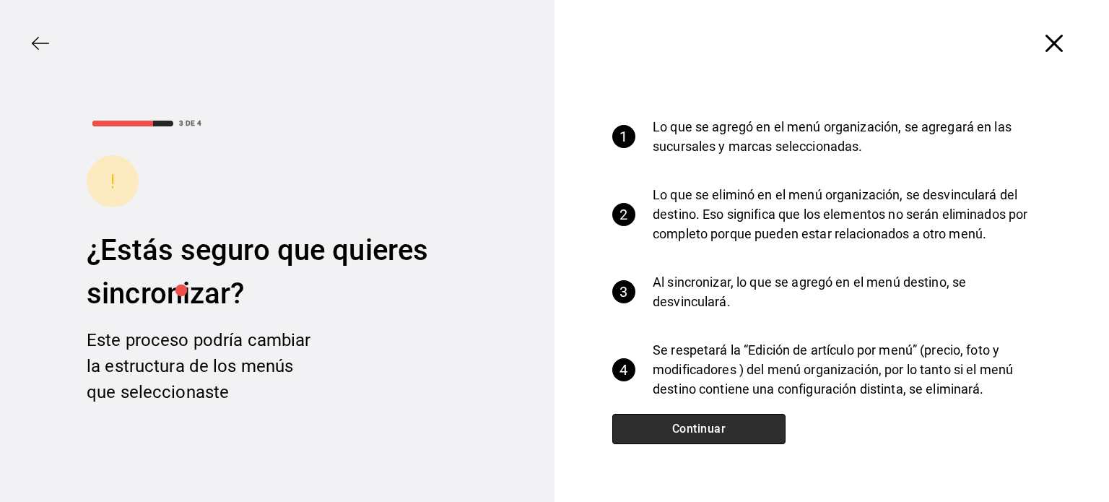
click at [690, 430] on button "Continuar" at bounding box center [698, 429] width 173 height 30
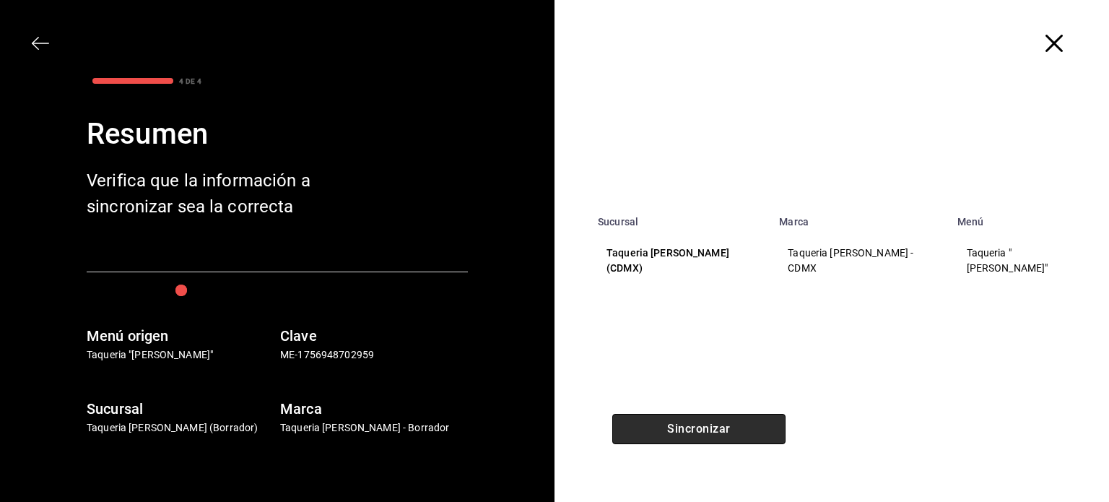
click at [690, 430] on button "Sincronizar" at bounding box center [698, 429] width 173 height 30
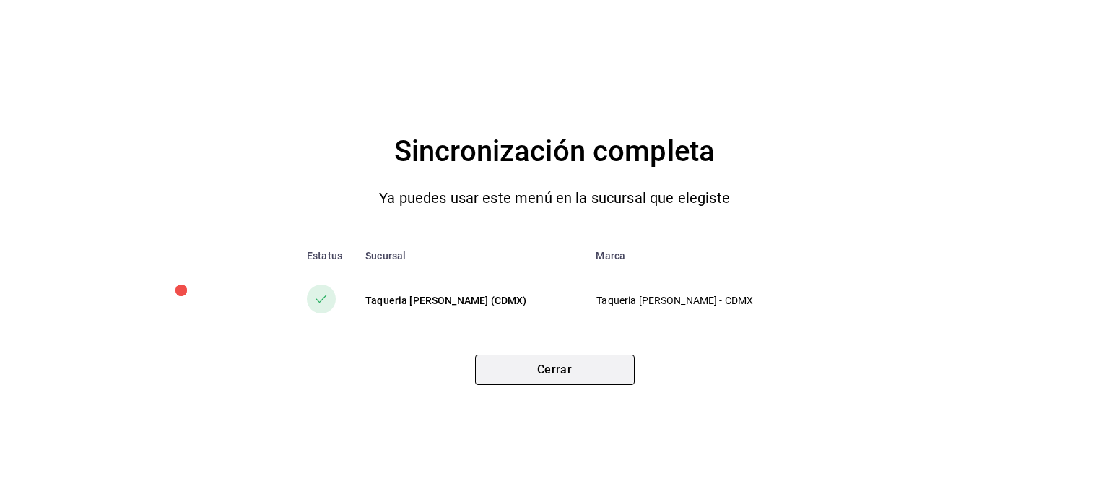
click at [542, 375] on button "Cerrar" at bounding box center [555, 370] width 160 height 30
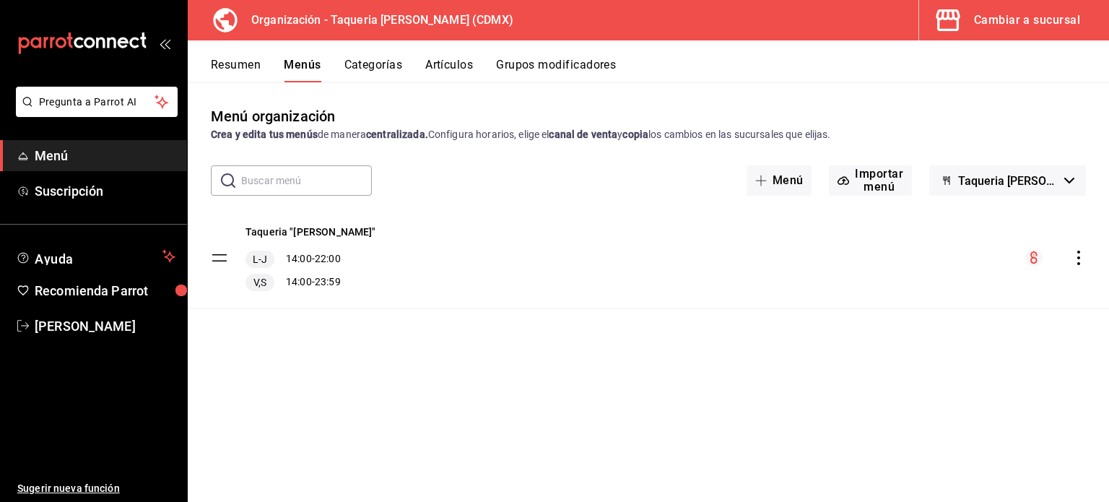
click at [454, 73] on button "Artículos" at bounding box center [449, 70] width 48 height 25
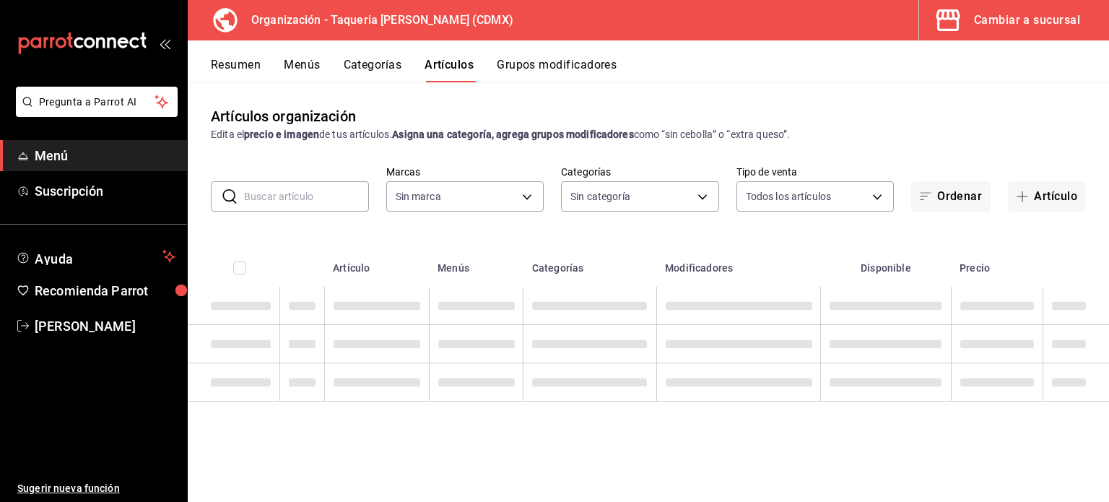
type input "ce101241-e291-4bf4-bb44-606d110127b7"
type input "525dfa34-559b-4d38-94f6-aaf585d6ada2,a85c83a3-24f4-47d7-91b1-cd088f40c17e,fc4c7…"
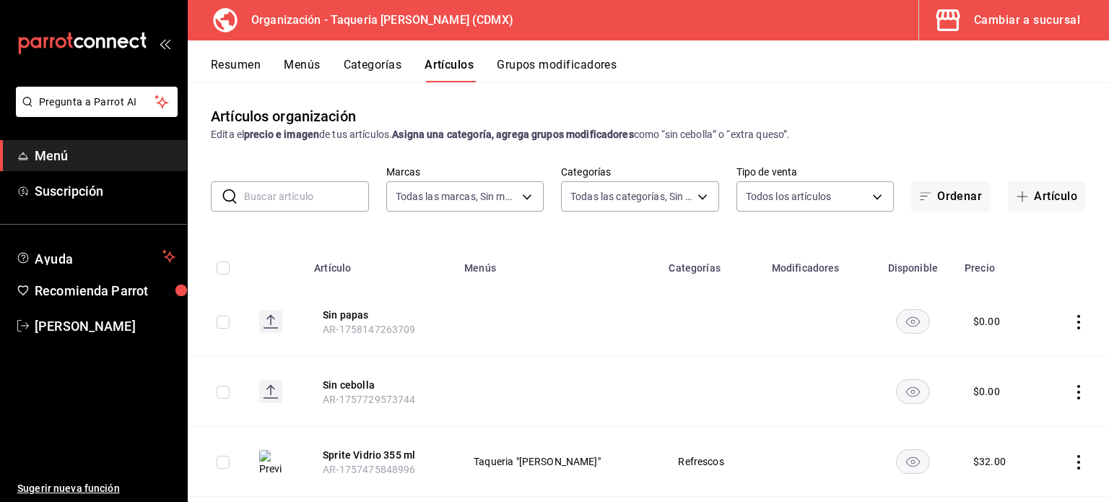
click at [584, 53] on div "Resumen Menús Categorías Artículos Grupos modificadores" at bounding box center [649, 61] width 922 height 42
click at [572, 63] on button "Grupos modificadores" at bounding box center [557, 70] width 120 height 25
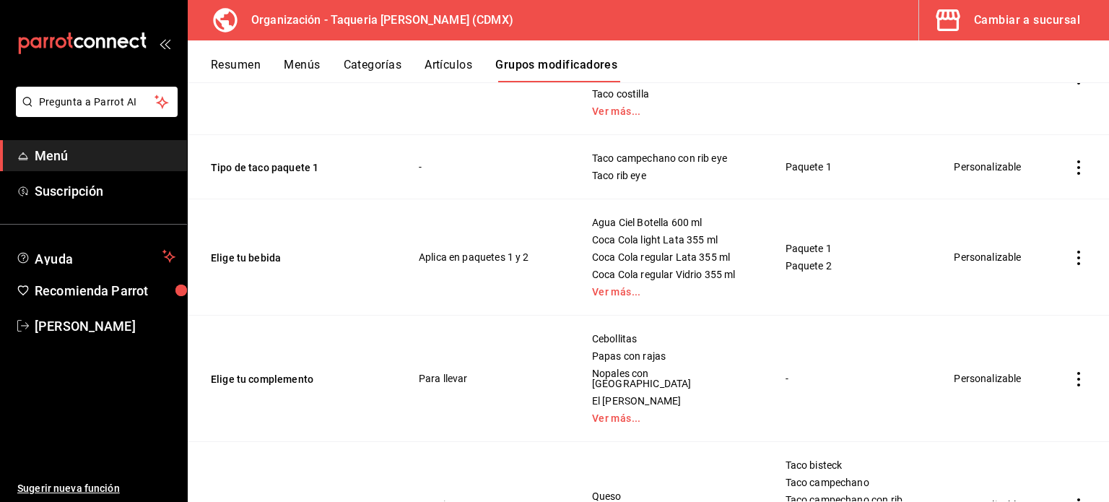
scroll to position [362, 0]
click at [259, 265] on button "Elige tu bebida" at bounding box center [297, 258] width 173 height 14
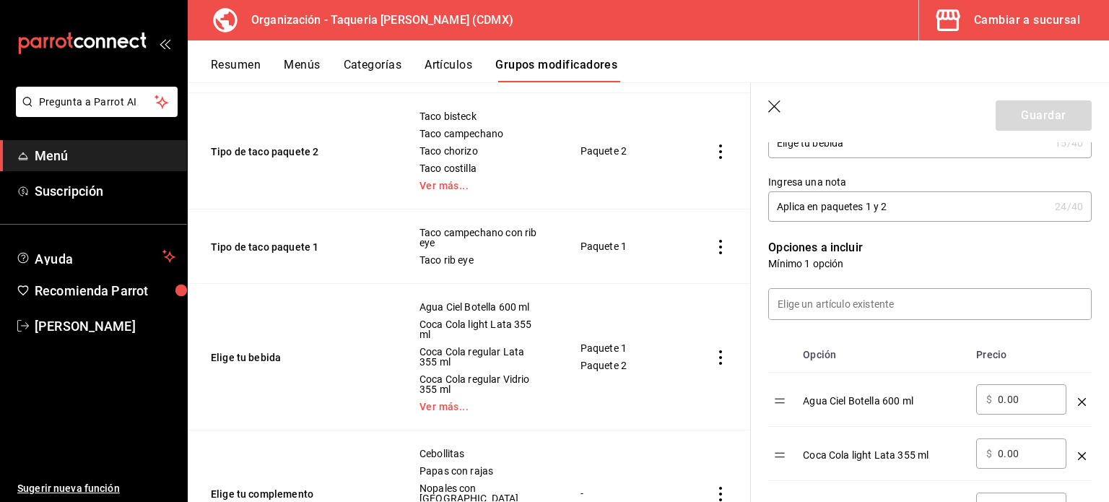
scroll to position [280, 0]
click at [838, 303] on input at bounding box center [930, 304] width 322 height 30
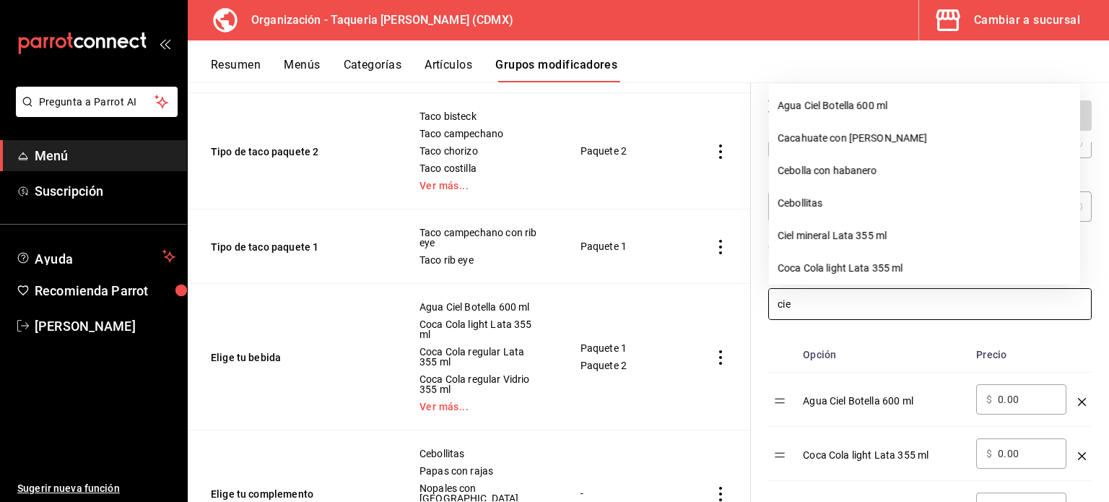
type input "ciel"
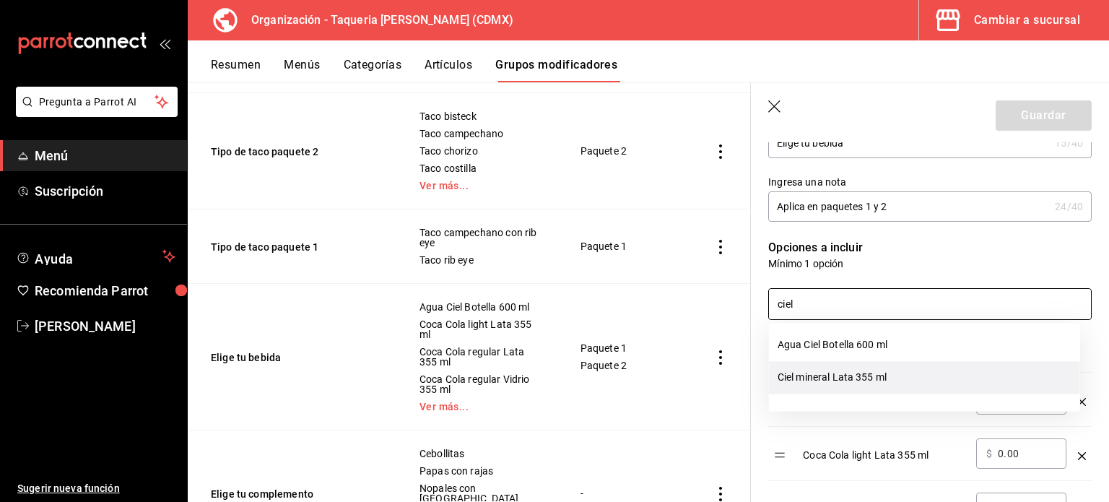
click at [908, 372] on li "Ciel mineral Lata 355 ml" at bounding box center [924, 377] width 311 height 32
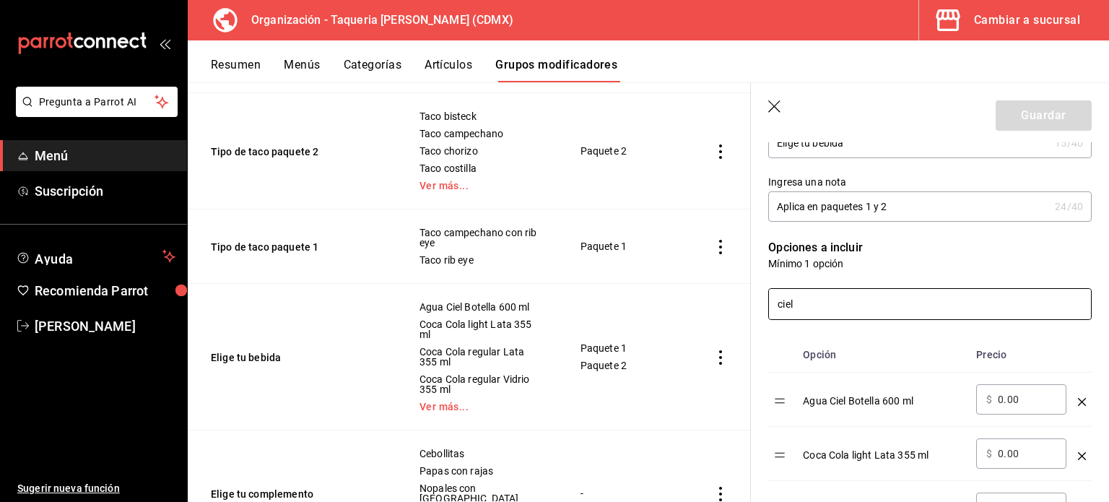
click at [840, 300] on input "ciel" at bounding box center [930, 304] width 322 height 30
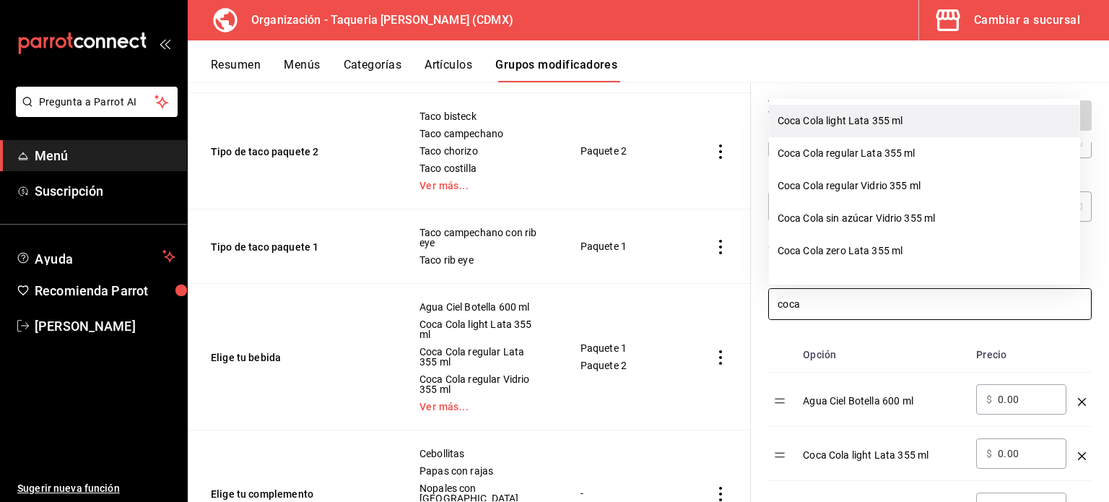
click at [867, 127] on li "Coca Cola light Lata 355 ml" at bounding box center [924, 121] width 311 height 32
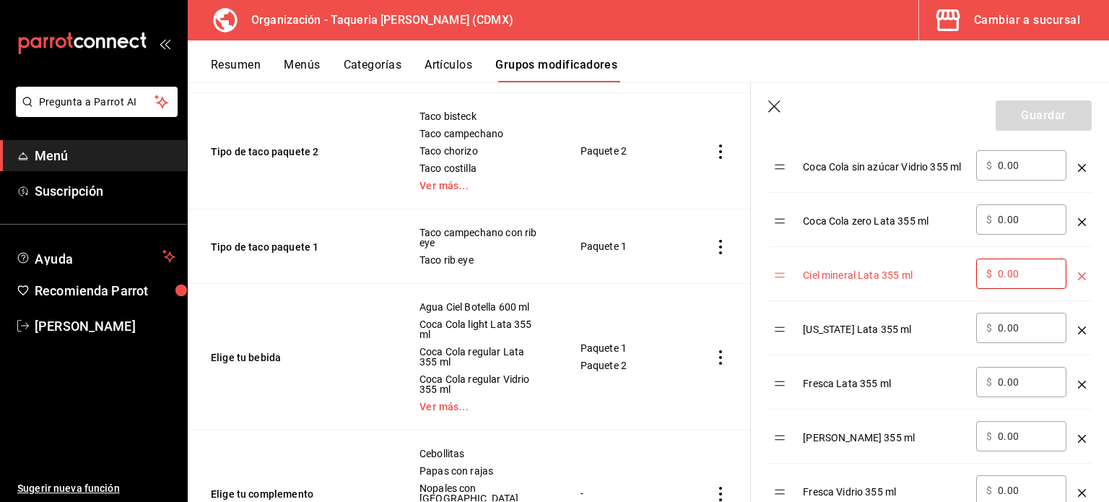
scroll to position [731, 0]
click at [1078, 274] on icon "optionsTable" at bounding box center [1082, 276] width 8 height 8
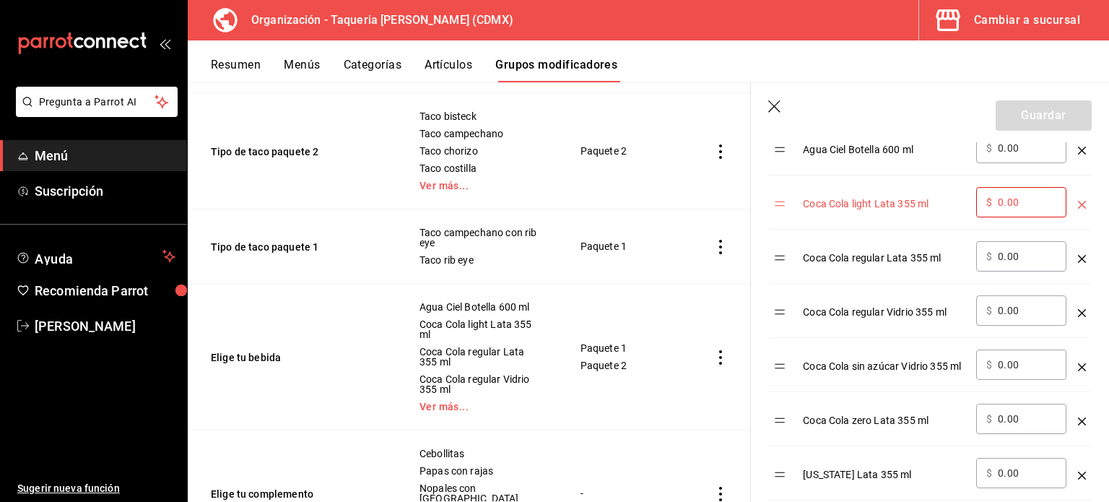
scroll to position [520, 0]
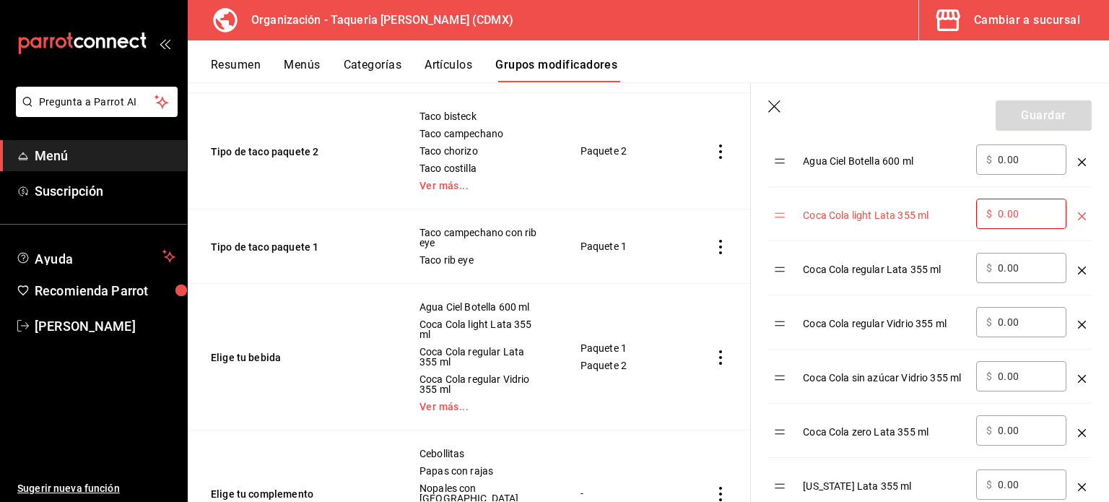
click at [1078, 214] on icon "optionsTable" at bounding box center [1082, 216] width 8 height 8
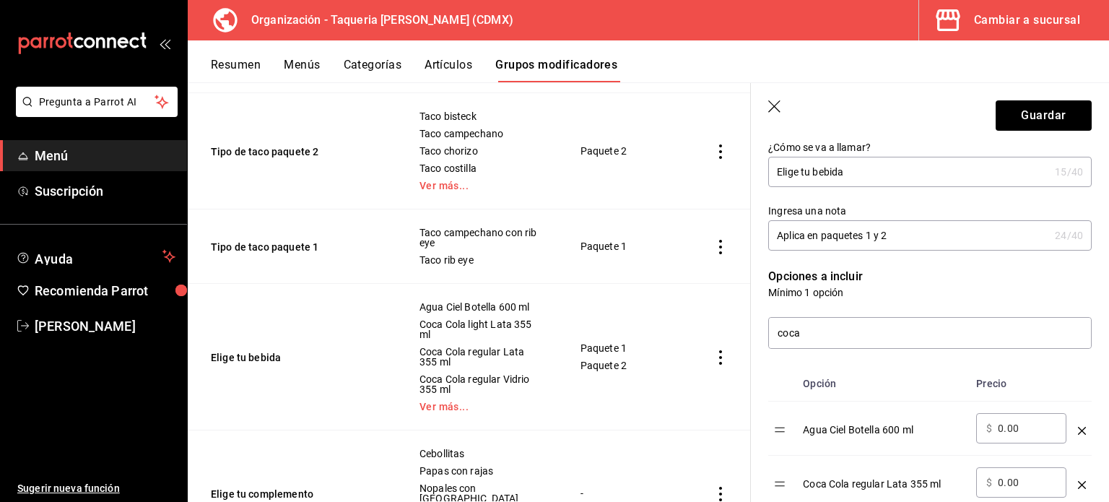
scroll to position [251, 0]
click at [814, 334] on input "coca" at bounding box center [930, 333] width 322 height 30
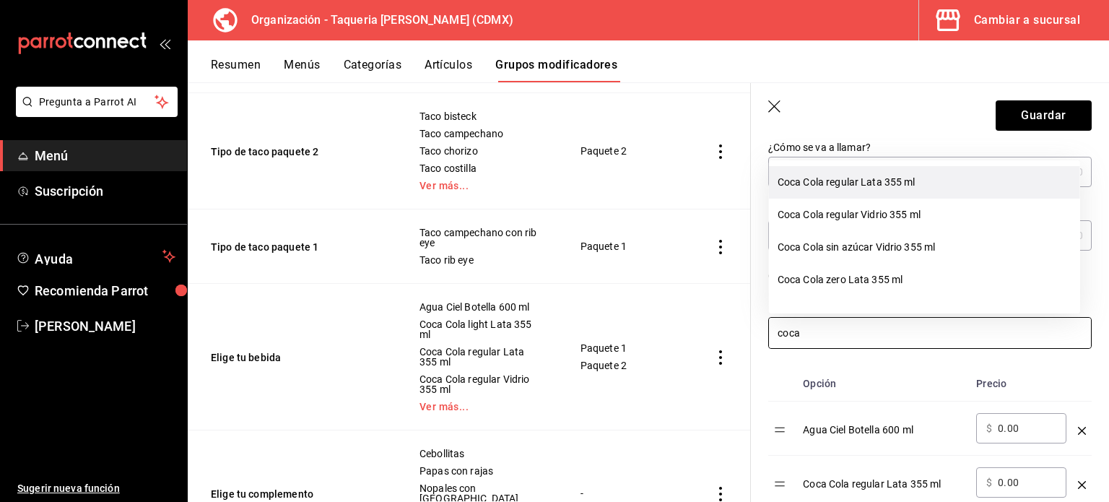
click at [864, 184] on li "Coca Cola regular Lata 355 ml" at bounding box center [924, 182] width 311 height 32
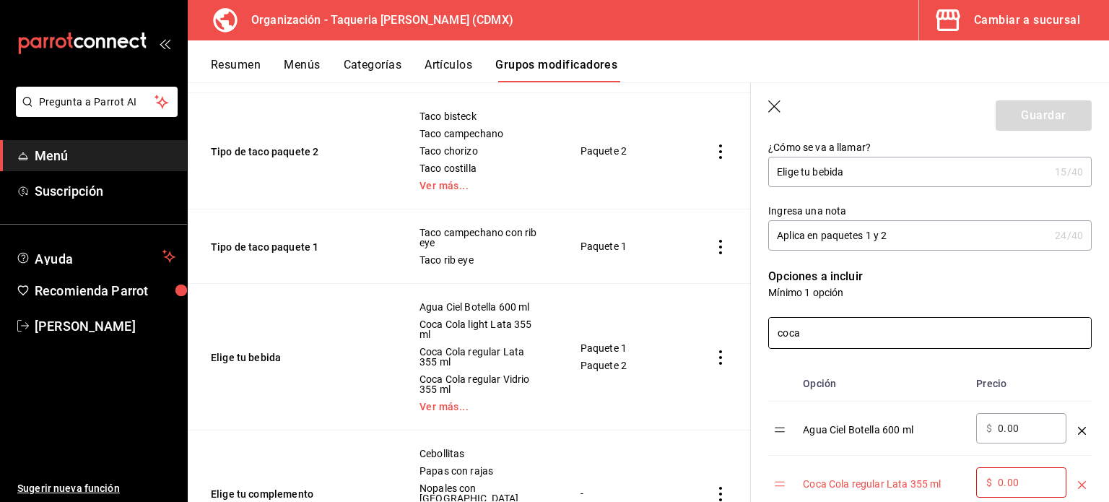
click at [844, 346] on input "coca" at bounding box center [930, 333] width 322 height 30
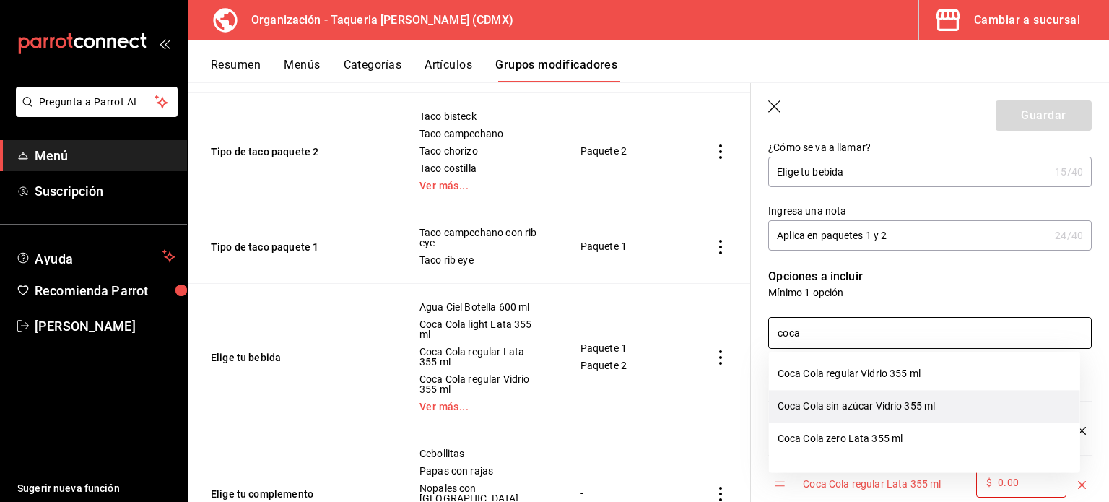
click at [838, 401] on li "Coca Cola sin azúcar Vidrio 355 ml" at bounding box center [924, 406] width 311 height 32
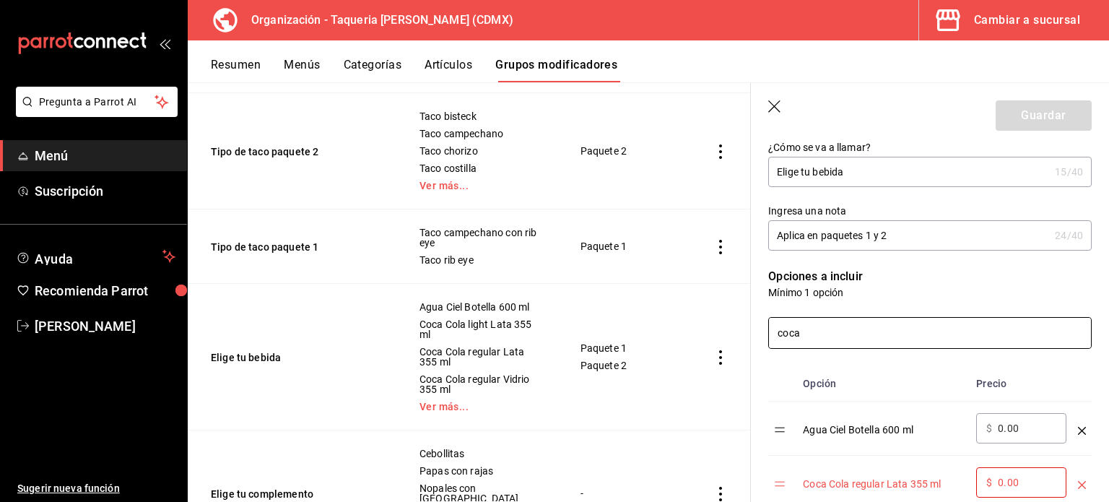
click at [855, 337] on input "coca" at bounding box center [930, 333] width 322 height 30
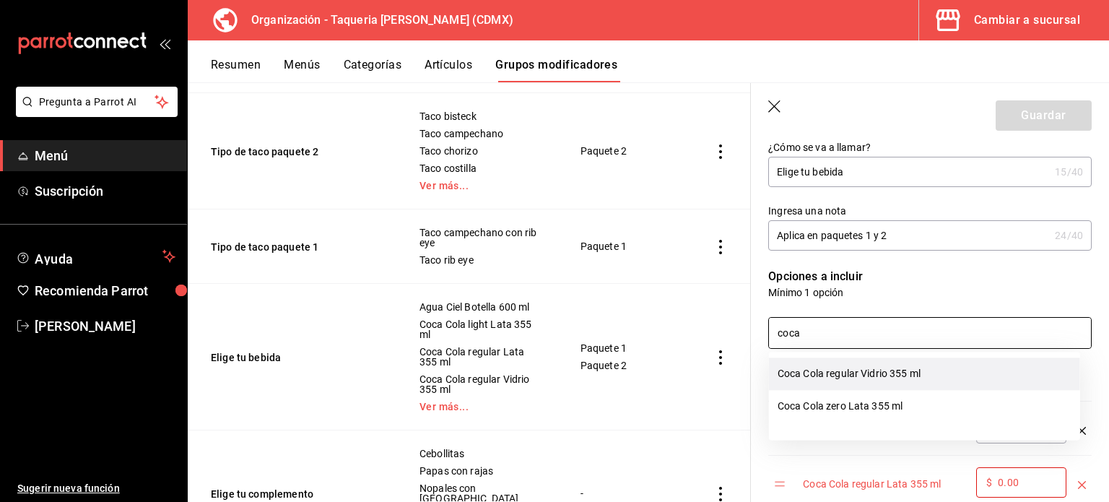
click at [875, 364] on li "Coca Cola regular Vidrio 355 ml" at bounding box center [924, 373] width 311 height 32
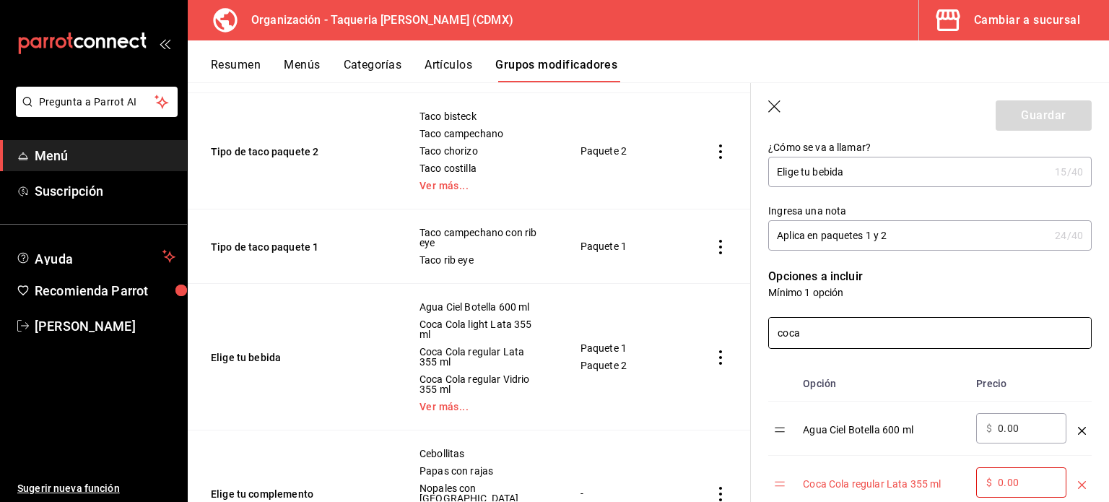
click at [861, 331] on input "coca" at bounding box center [930, 333] width 322 height 30
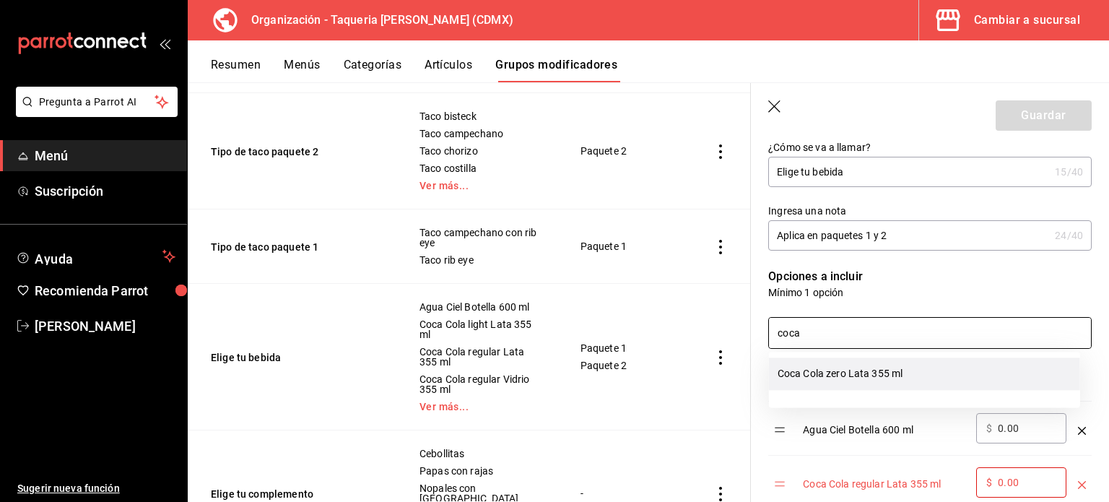
click at [841, 378] on li "Coca Cola zero Lata 355 ml" at bounding box center [924, 373] width 311 height 32
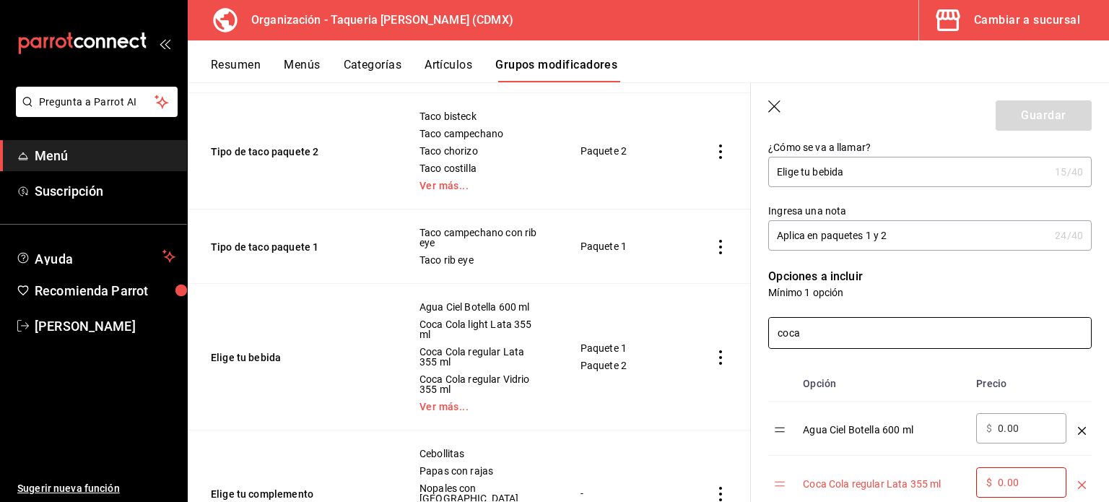
click at [852, 334] on input "coca" at bounding box center [930, 333] width 322 height 30
type input "c"
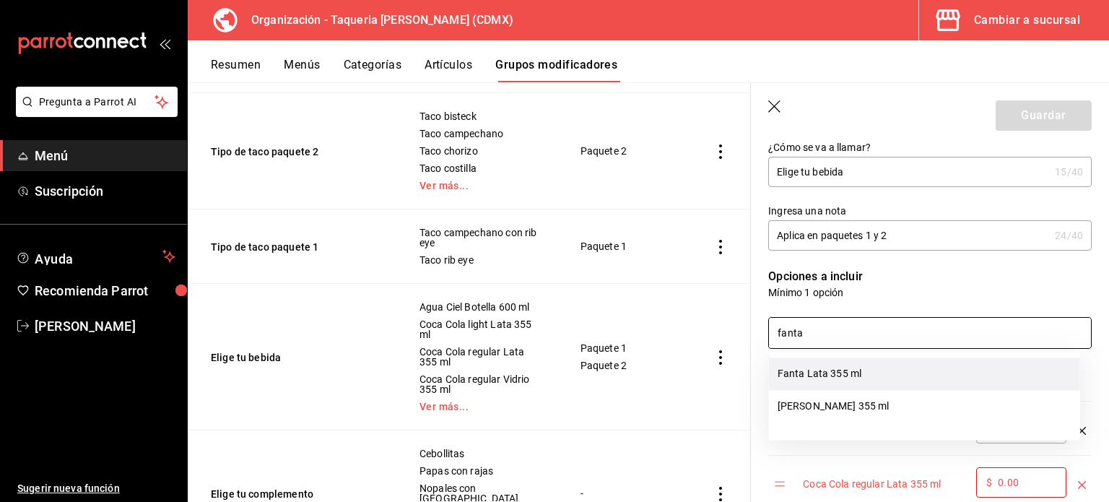
click at [877, 375] on li "Fanta Lata 355 ml" at bounding box center [924, 373] width 311 height 32
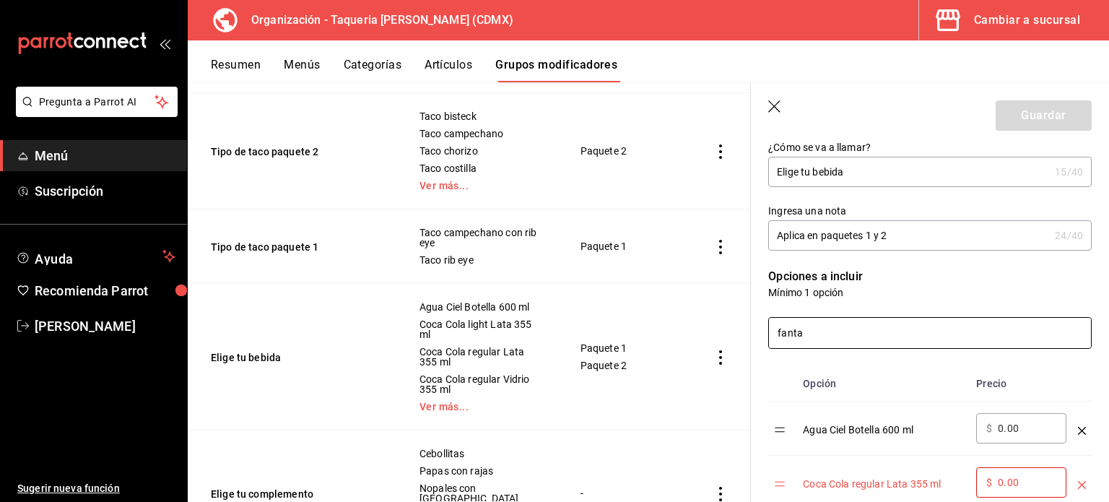
click at [858, 345] on input "fanta" at bounding box center [930, 333] width 322 height 30
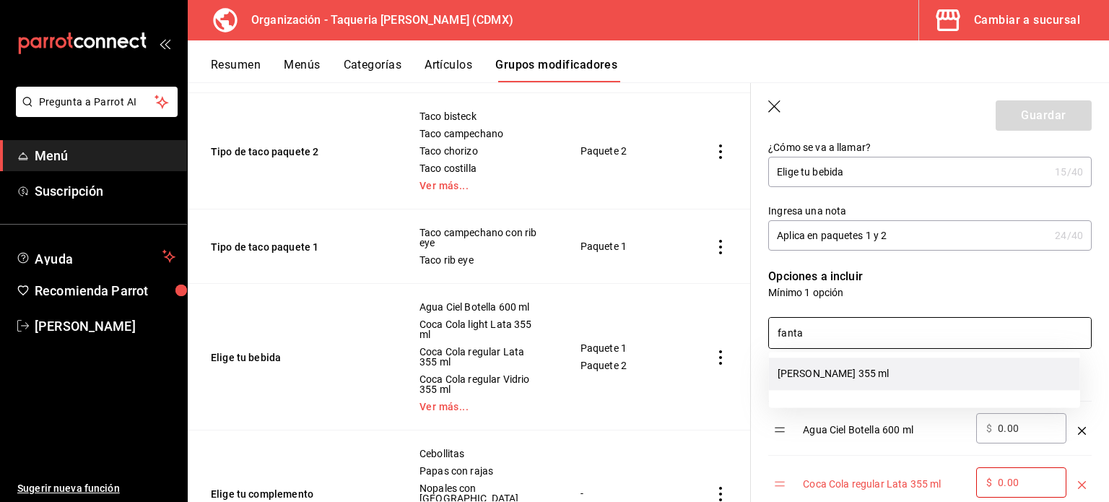
click at [849, 369] on li "Fanta Vidrio 355 ml" at bounding box center [924, 373] width 311 height 32
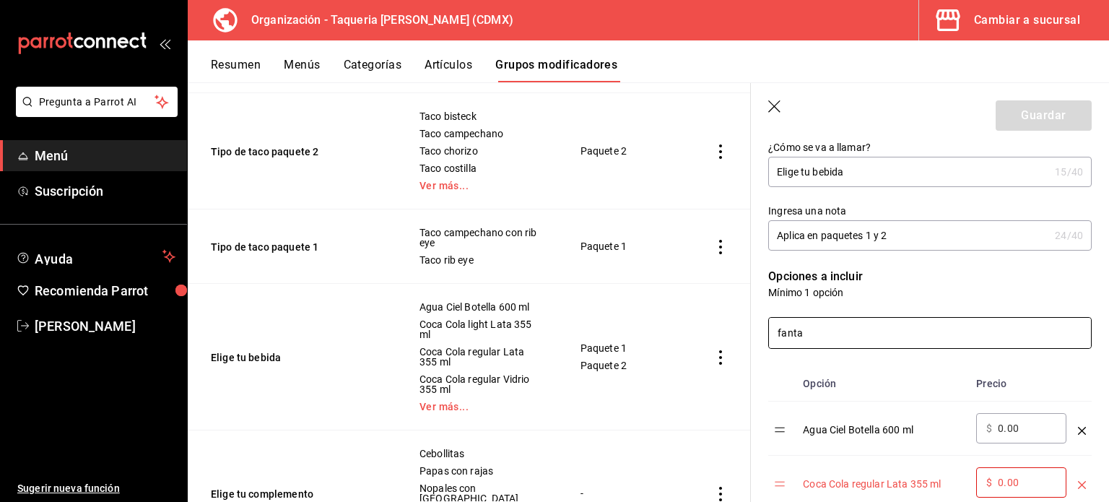
click at [886, 329] on input "fanta" at bounding box center [930, 333] width 322 height 30
type input "f"
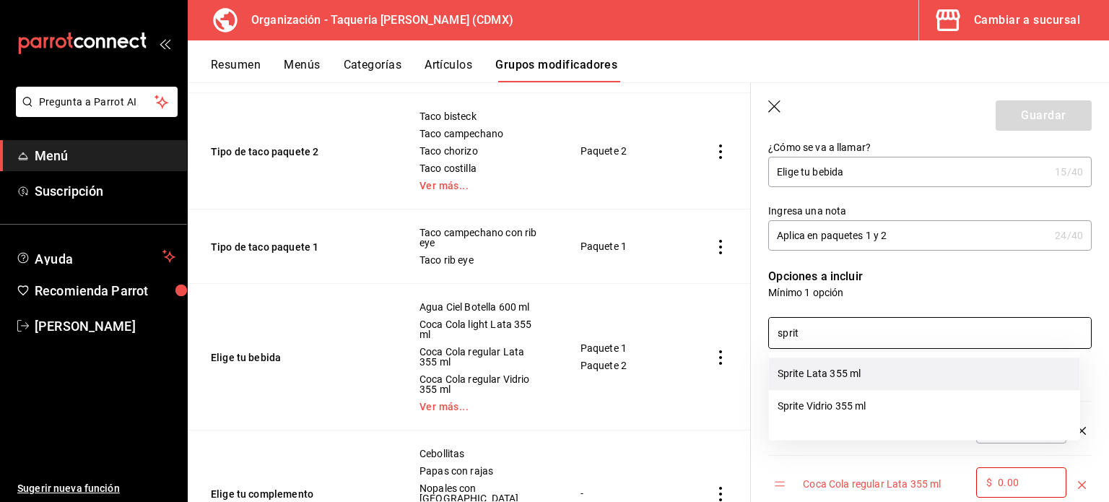
click at [897, 379] on li "Sprite Lata 355 ml" at bounding box center [924, 373] width 311 height 32
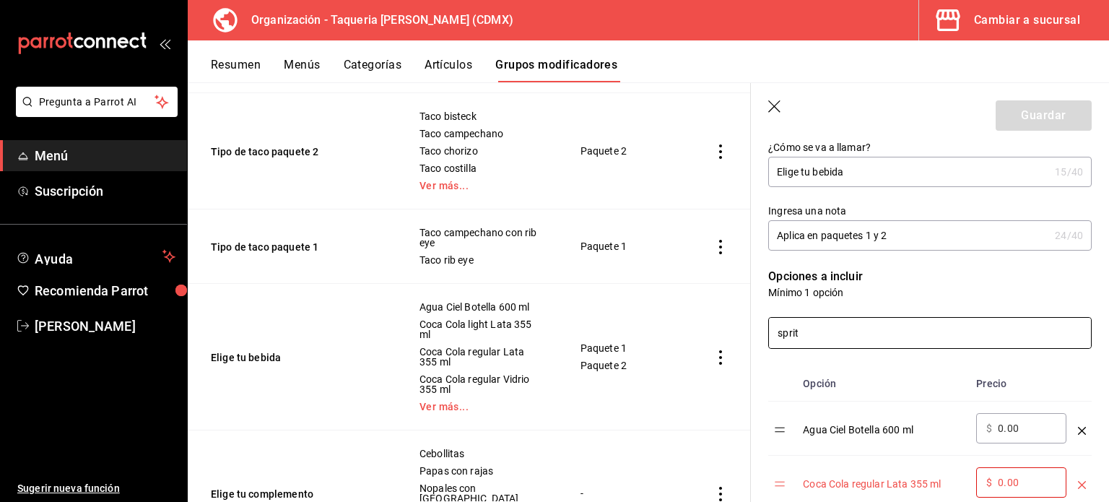
click at [867, 337] on input "sprit" at bounding box center [930, 333] width 322 height 30
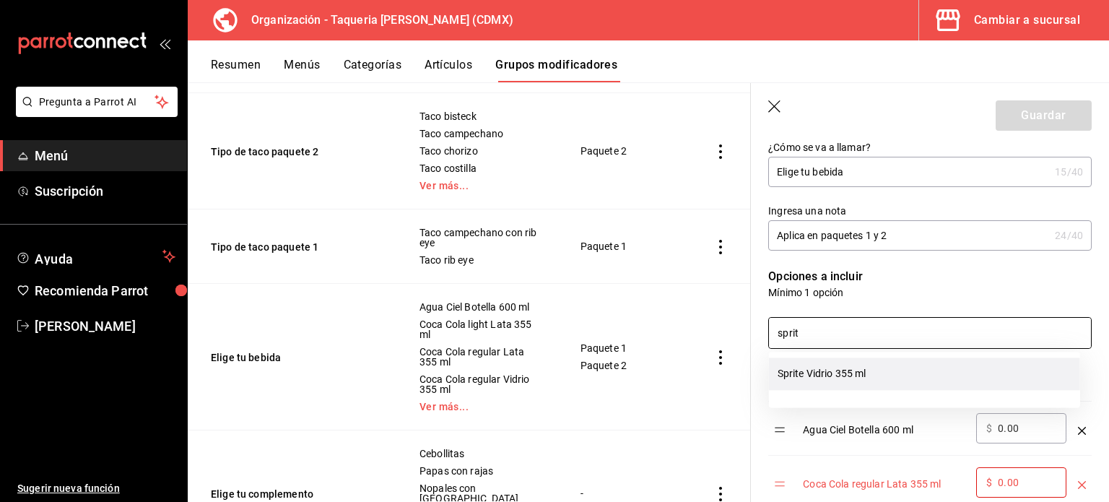
click at [855, 369] on li "Sprite Vidrio 355 ml" at bounding box center [924, 373] width 311 height 32
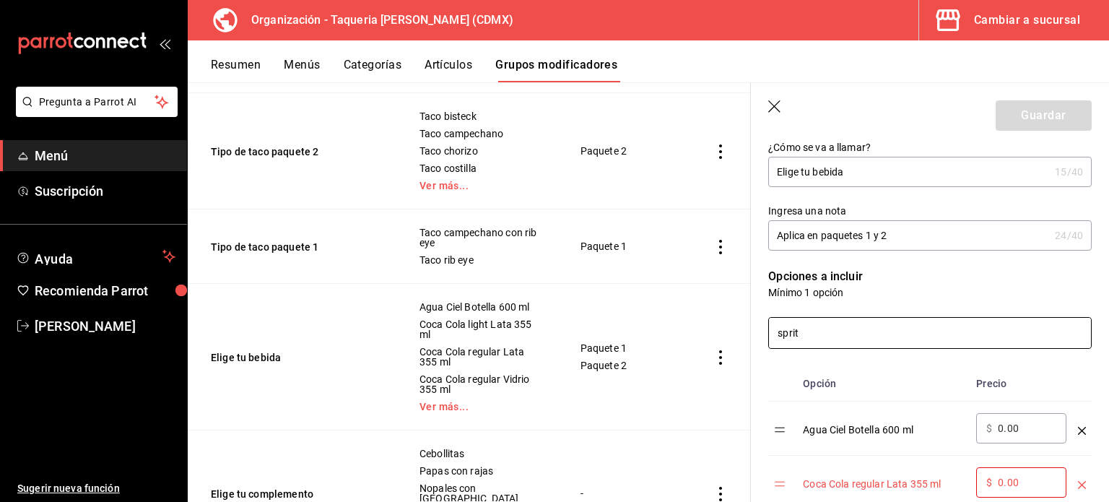
click at [856, 342] on input "sprit" at bounding box center [930, 333] width 322 height 30
type input "fres"
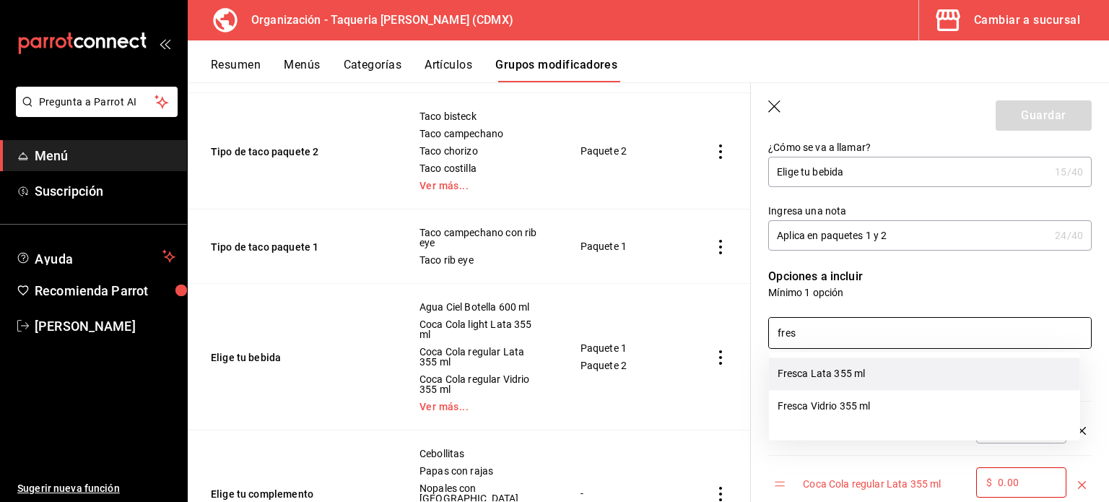
click at [849, 377] on li "Fresca Lata 355 ml" at bounding box center [924, 373] width 311 height 32
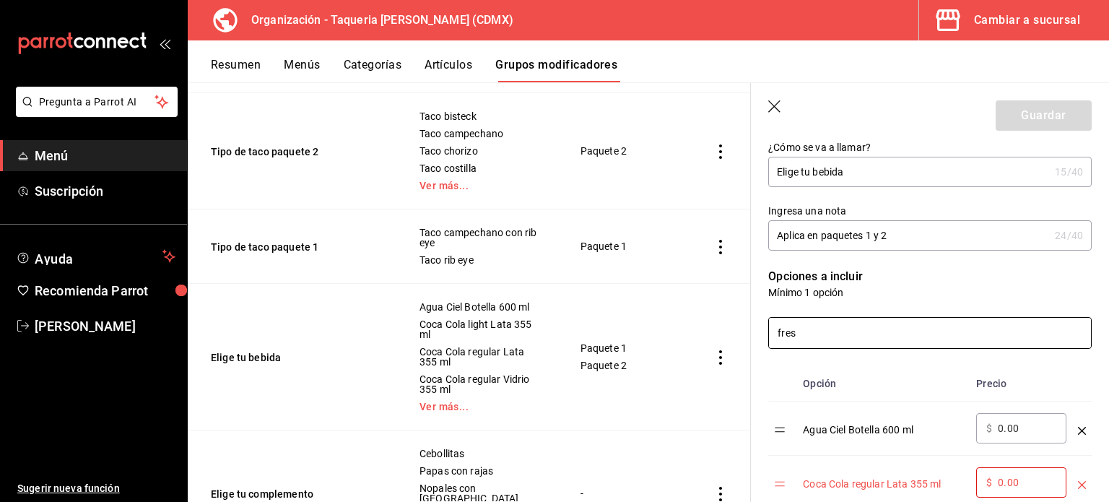
click at [835, 339] on input "fres" at bounding box center [930, 333] width 322 height 30
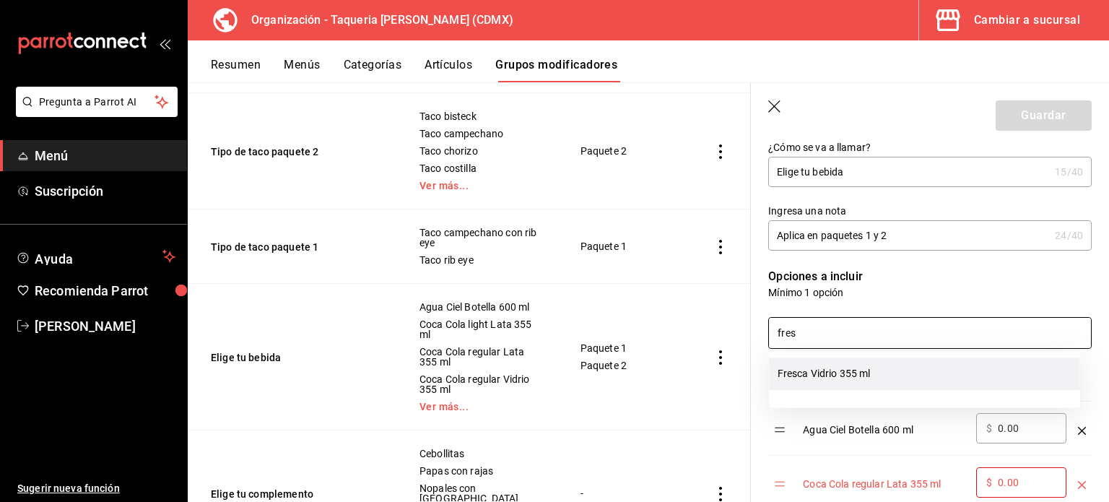
click at [841, 386] on li "Fresca Vidrio 355 ml" at bounding box center [924, 373] width 311 height 32
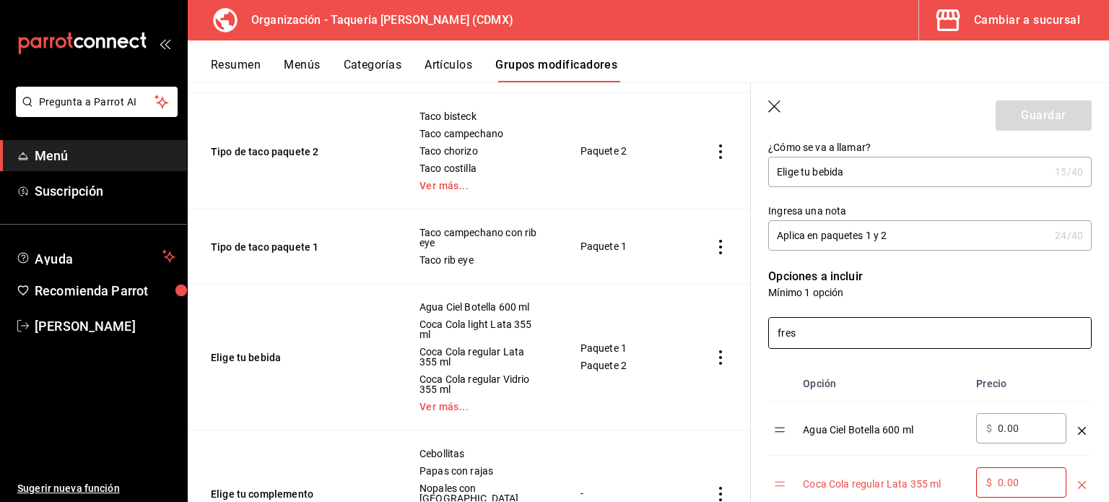
click at [843, 330] on input "fres" at bounding box center [930, 333] width 322 height 30
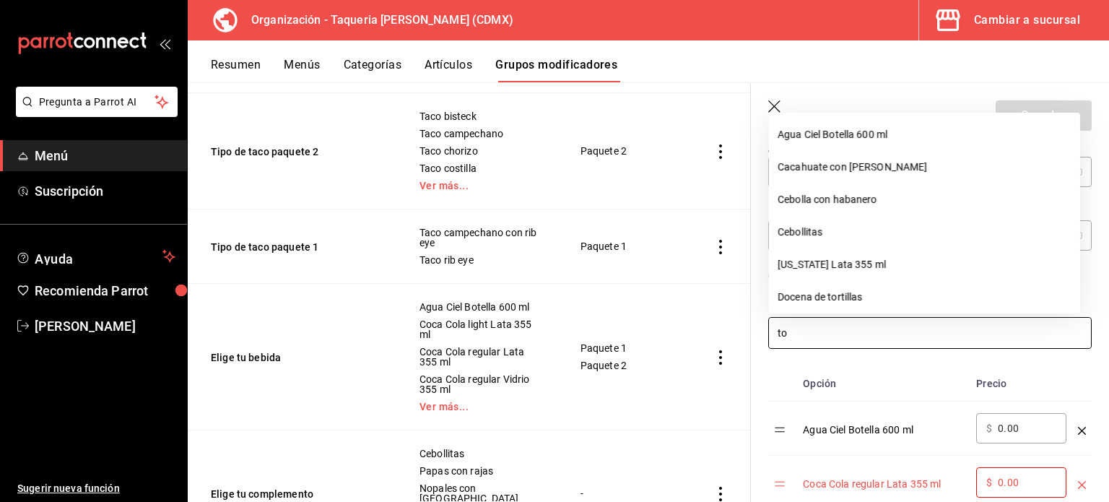
type input "top"
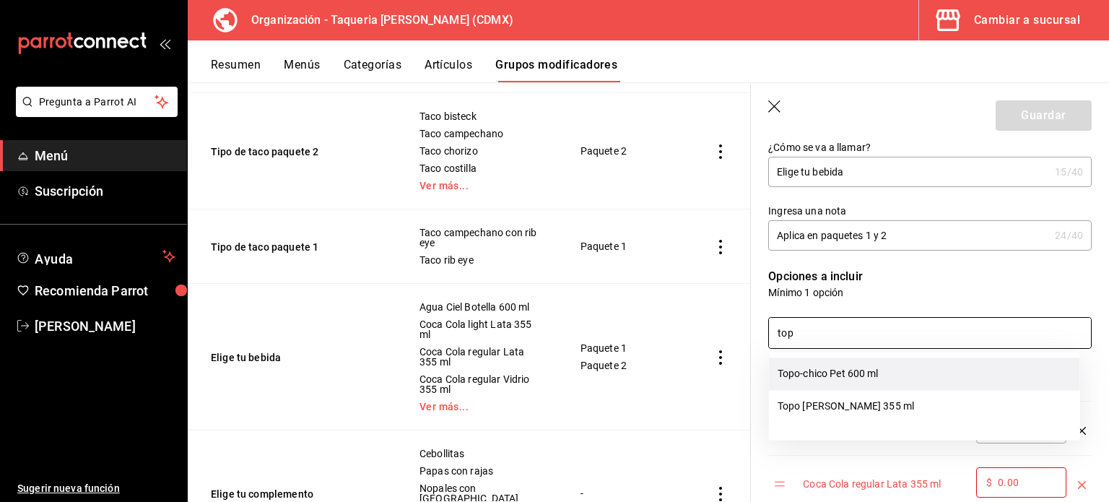
click at [868, 367] on li "Topo-chico Pet 600 ml" at bounding box center [924, 373] width 311 height 32
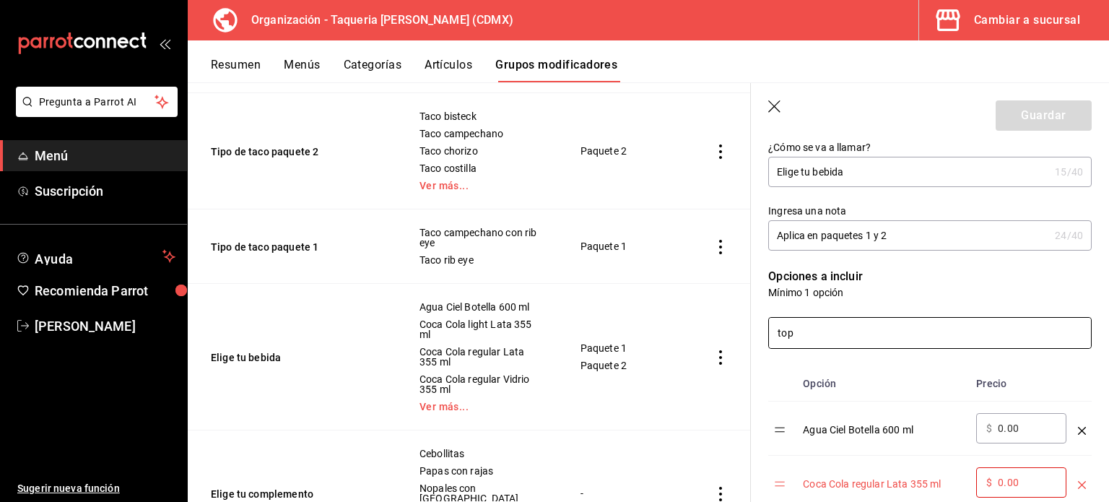
click at [836, 337] on input "top" at bounding box center [930, 333] width 322 height 30
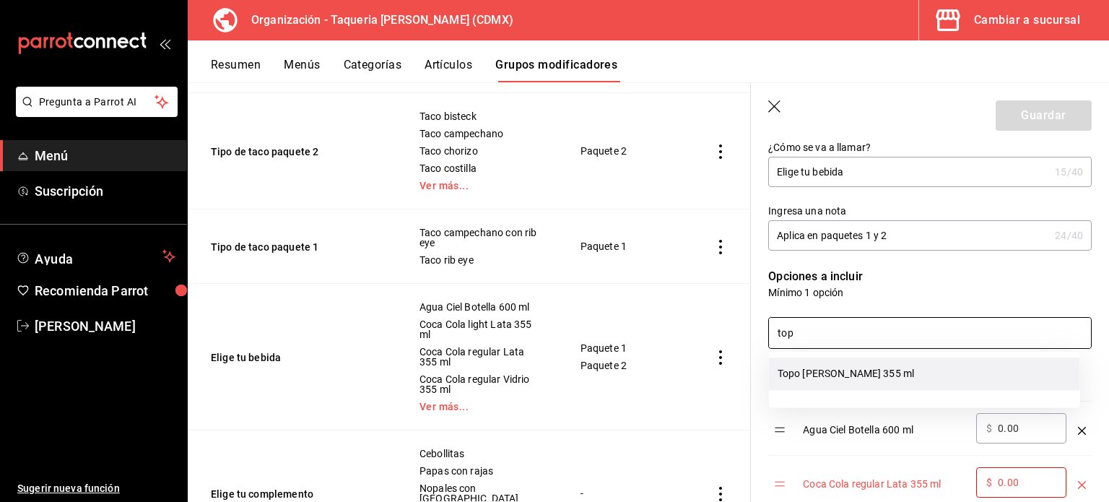
click at [846, 372] on li "Topo chico Vidrio 355 ml" at bounding box center [924, 373] width 311 height 32
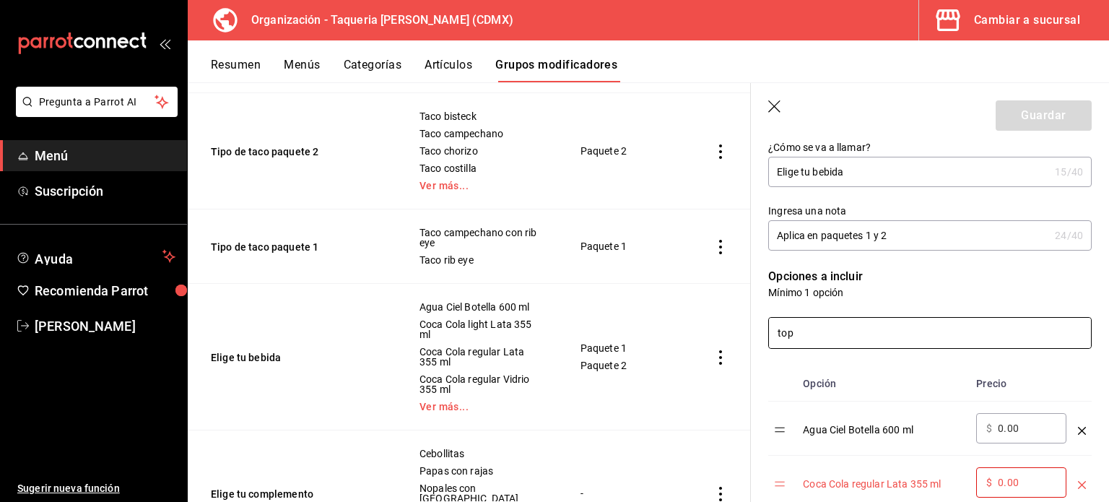
click at [829, 336] on input "top" at bounding box center [930, 333] width 322 height 30
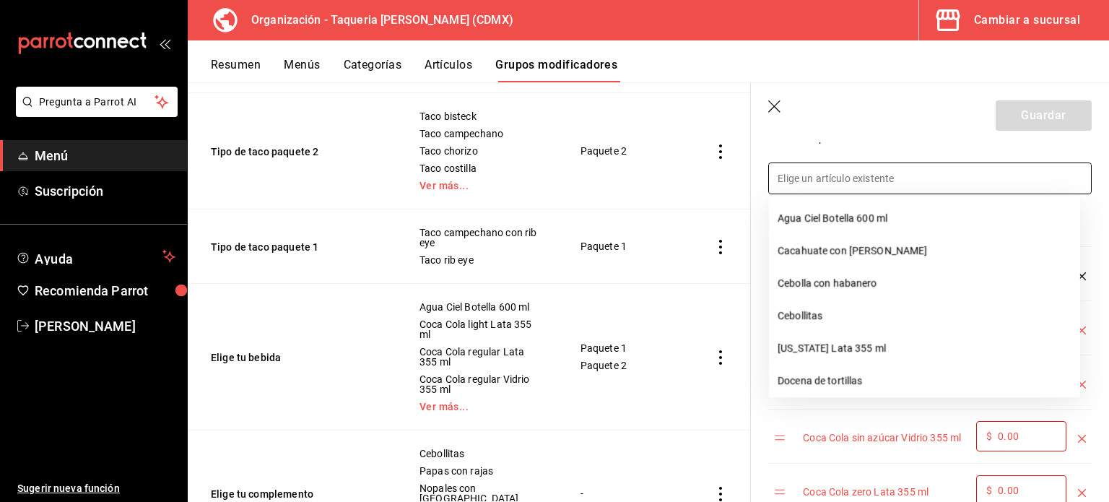
scroll to position [407, 0]
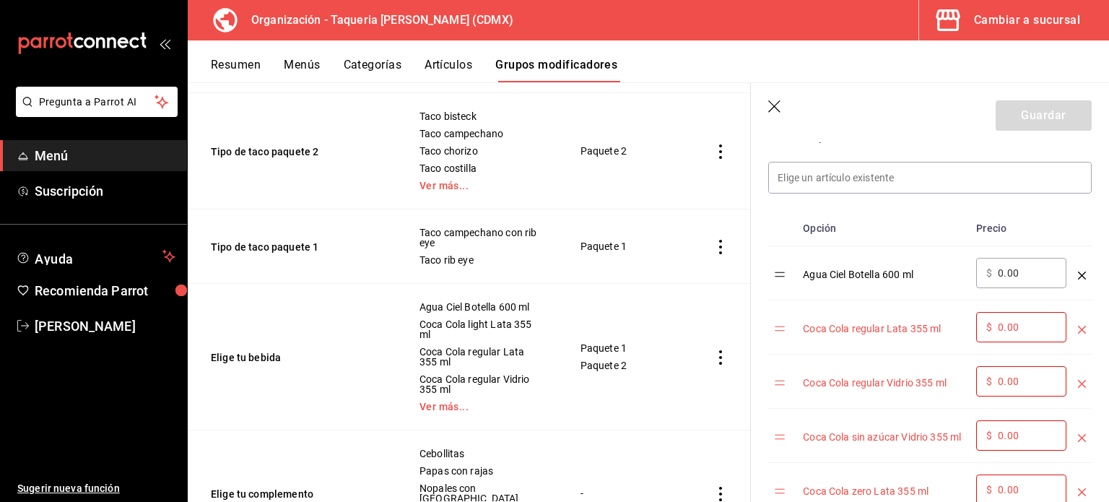
click at [1078, 330] on icon "optionsTable" at bounding box center [1082, 330] width 8 height 8
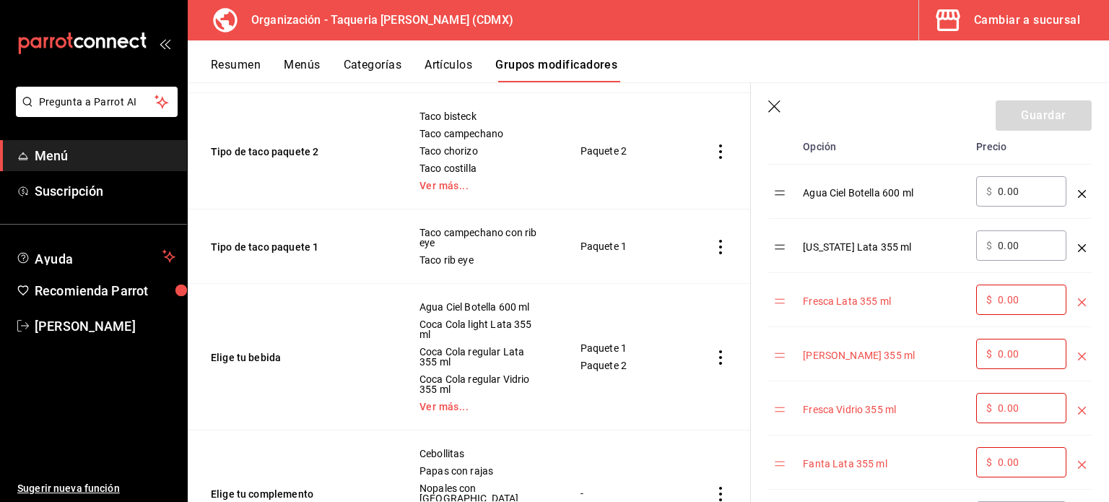
scroll to position [490, 0]
click at [1078, 304] on div "optionsTable" at bounding box center [1082, 294] width 8 height 24
click at [1078, 300] on icon "optionsTable" at bounding box center [1082, 300] width 8 height 8
click at [1078, 298] on icon "optionsTable" at bounding box center [1082, 300] width 8 height 8
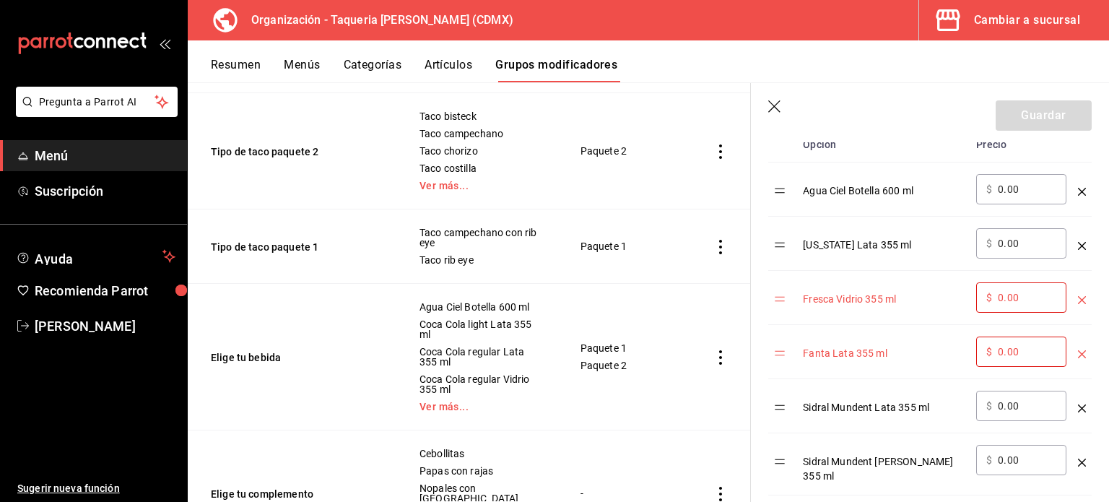
click at [1078, 298] on icon "optionsTable" at bounding box center [1082, 300] width 8 height 8
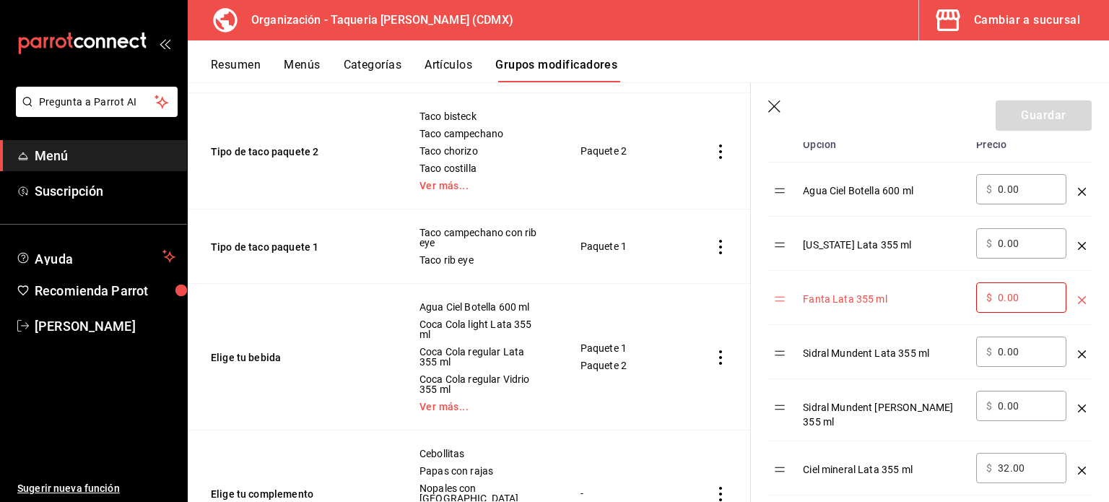
click at [1078, 298] on icon "optionsTable" at bounding box center [1082, 300] width 8 height 8
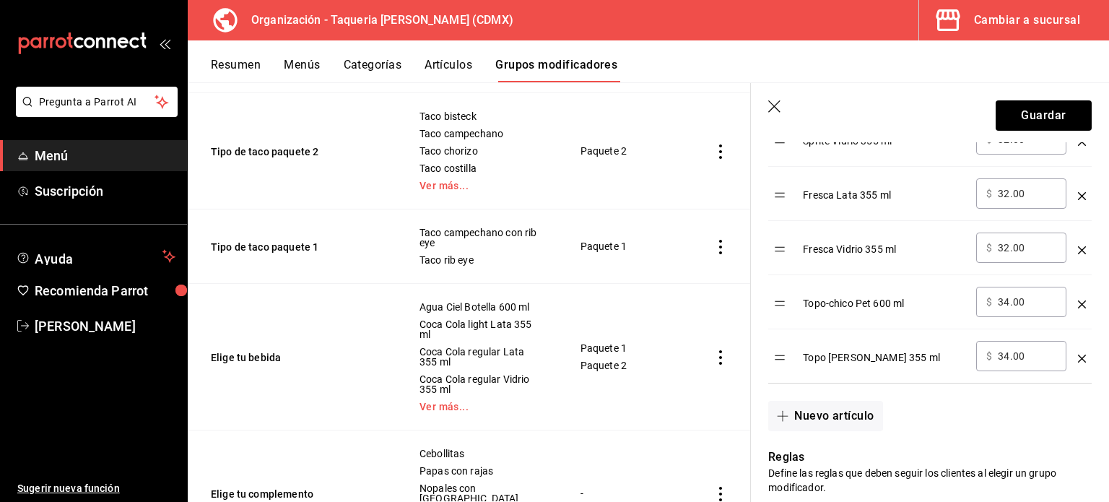
scroll to position [1253, 0]
click at [1031, 348] on input "34.00" at bounding box center [1027, 355] width 58 height 14
type input "2.00"
click at [1021, 294] on input "34.00" at bounding box center [1027, 301] width 58 height 14
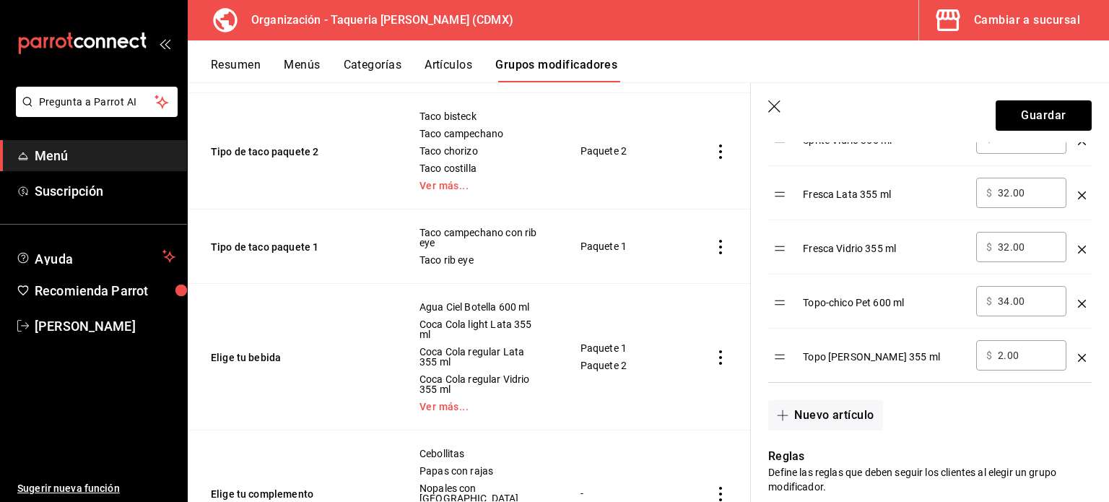
click at [1021, 294] on input "34.00" at bounding box center [1027, 301] width 58 height 14
type input "2.00"
click at [1028, 240] on input "32.00" at bounding box center [1027, 247] width 58 height 14
type input "0.00"
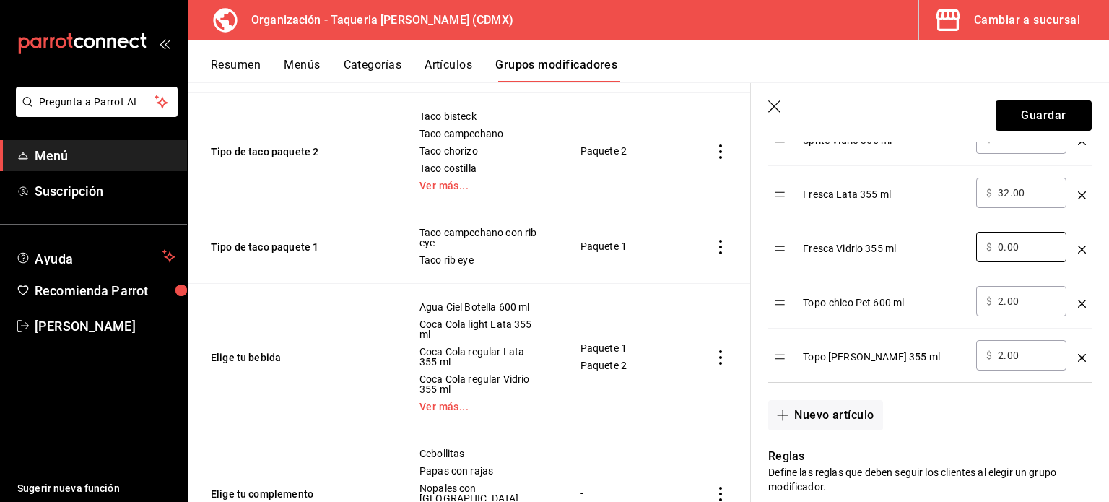
click at [1033, 186] on input "32.00" at bounding box center [1027, 193] width 58 height 14
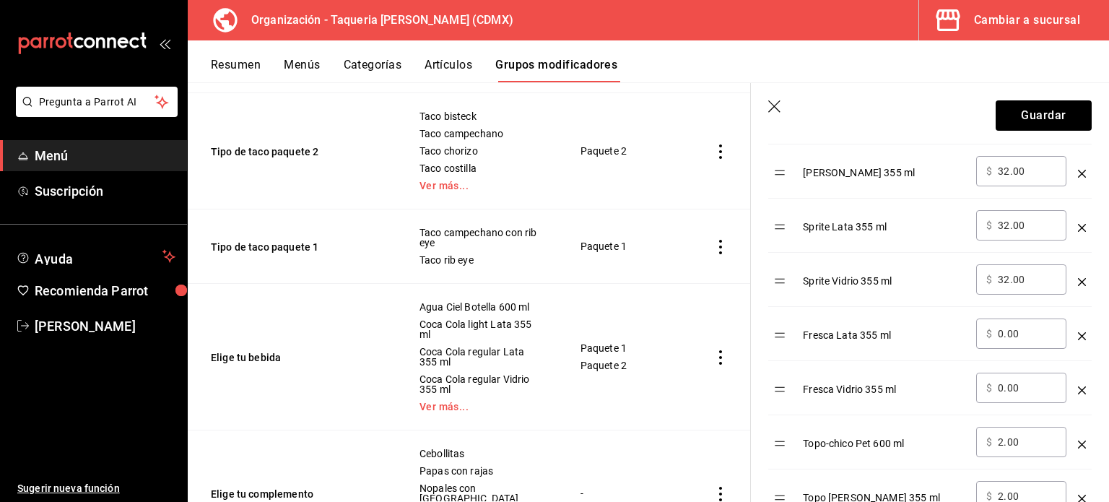
scroll to position [1106, 0]
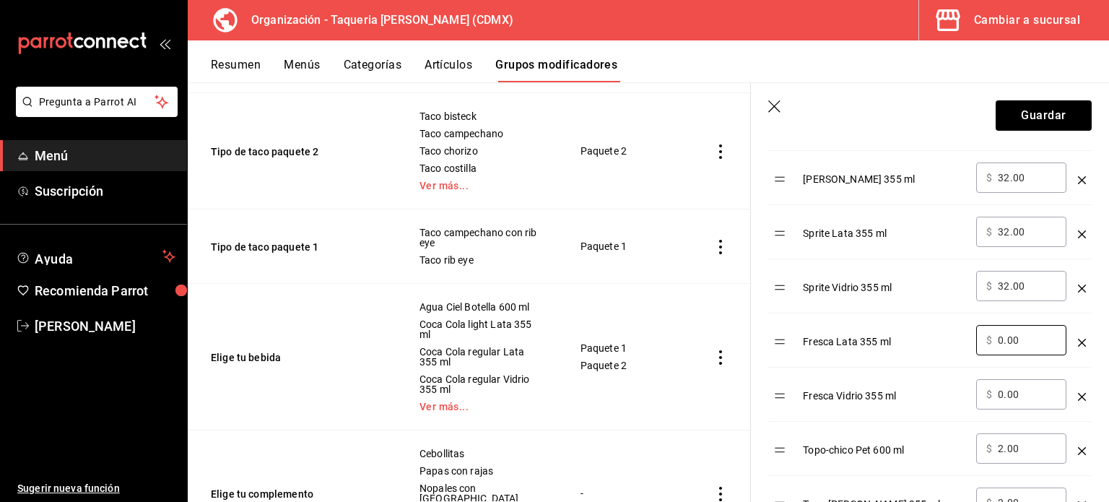
type input "0.00"
click at [1023, 280] on input "32.00" at bounding box center [1027, 286] width 58 height 14
type input "0.00"
click at [1032, 217] on div "​ $ 32.00 ​" at bounding box center [1021, 232] width 90 height 30
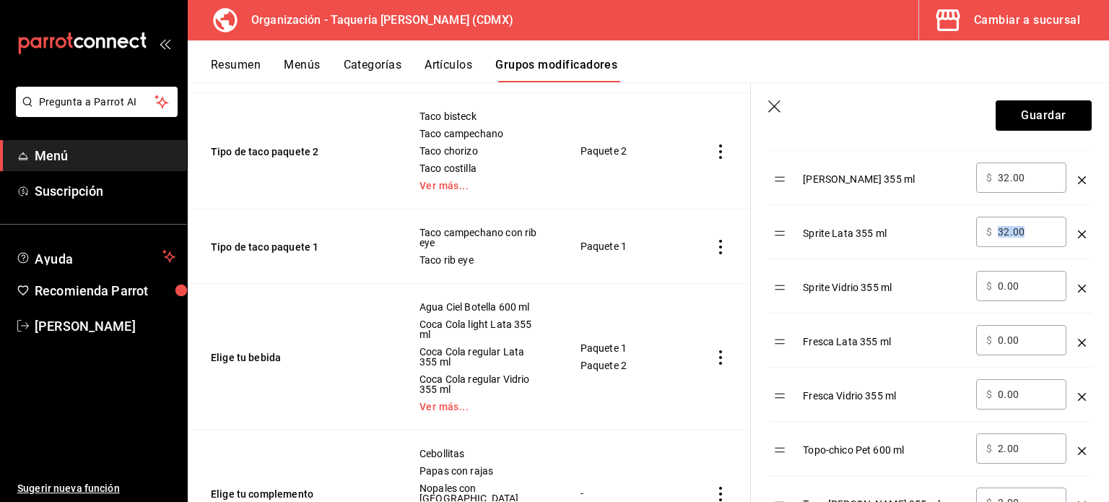
click at [1032, 217] on div "​ $ 32.00 ​" at bounding box center [1021, 232] width 90 height 30
click at [1012, 225] on input "32.00" at bounding box center [1027, 232] width 58 height 14
type input "3.00"
type input "0.00"
click at [1006, 170] on input "32.00" at bounding box center [1027, 177] width 58 height 14
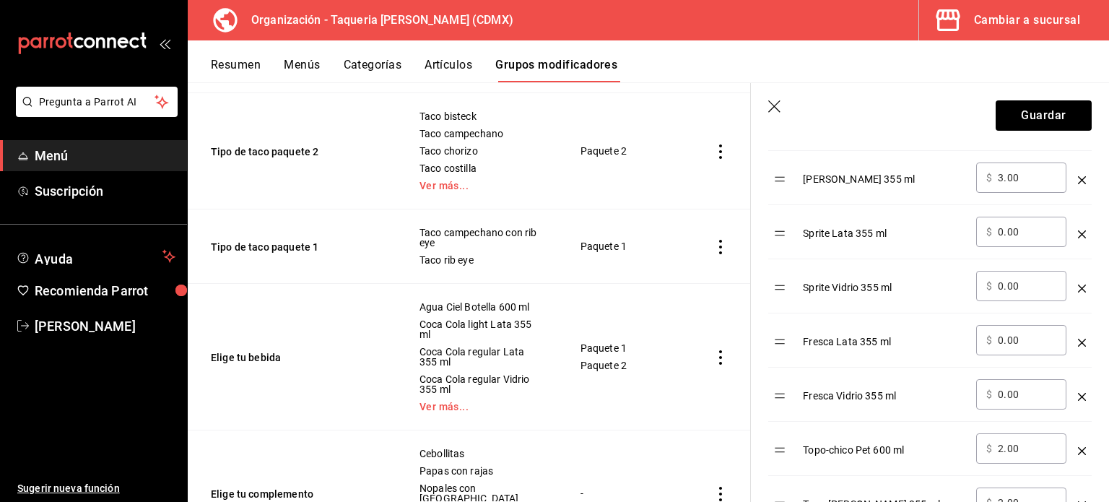
type input "3.00"
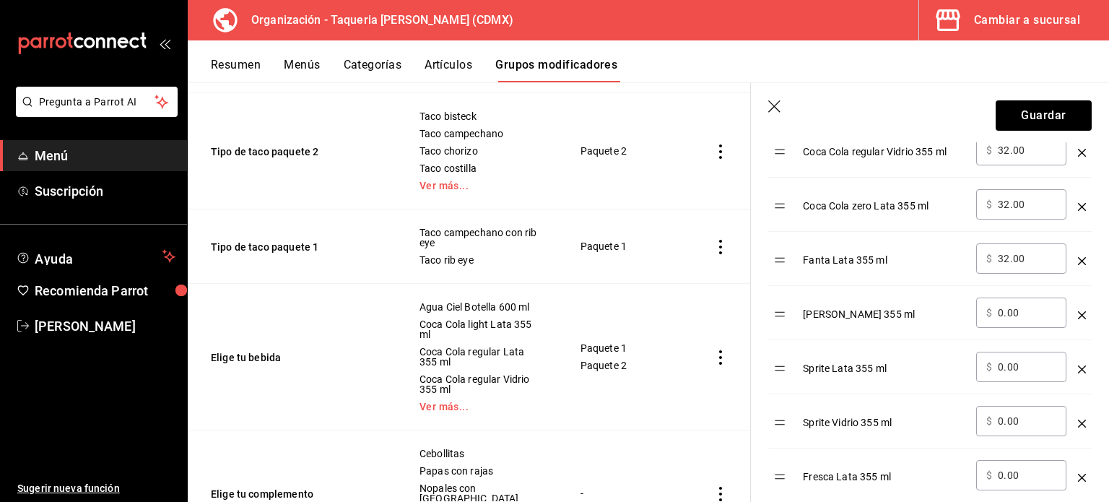
scroll to position [944, 0]
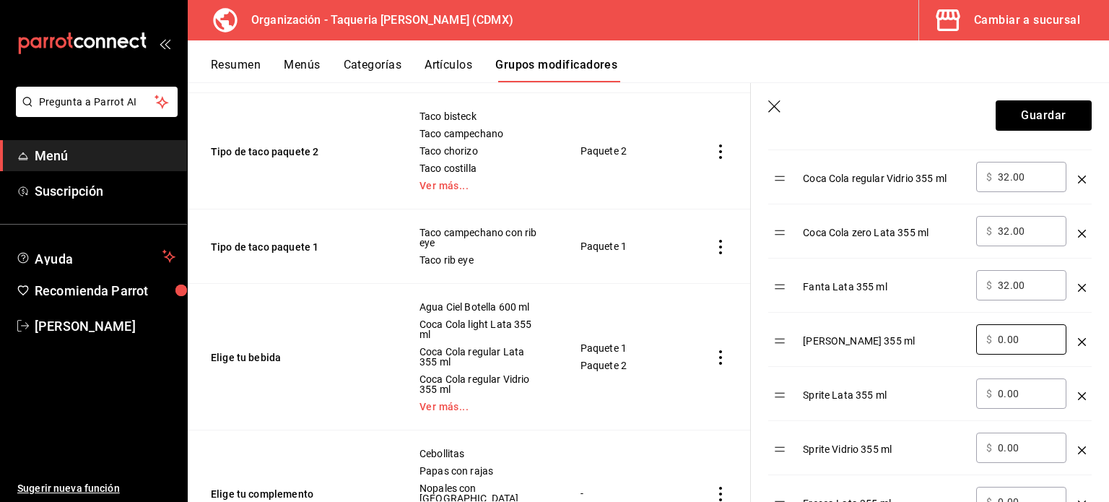
type input "0.00"
click at [1013, 285] on div "​ $ 32.00 ​" at bounding box center [1021, 285] width 90 height 30
click at [1009, 279] on input "32.00" at bounding box center [1027, 285] width 58 height 14
type input "3.00"
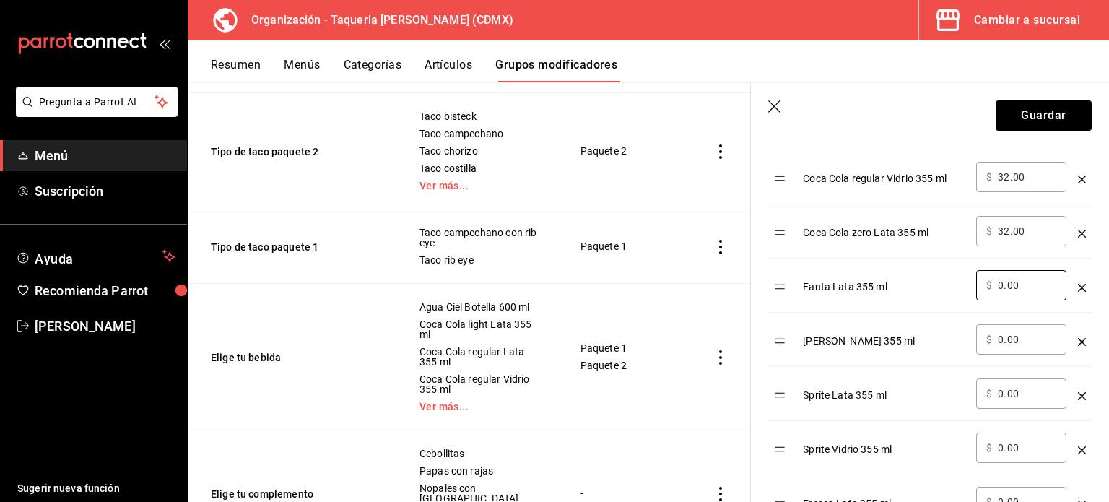
type input "0.00"
click at [1005, 224] on input "32.00" at bounding box center [1027, 231] width 58 height 14
type input "3.00"
type input "0.00"
click at [1008, 170] on input "32.00" at bounding box center [1027, 177] width 58 height 14
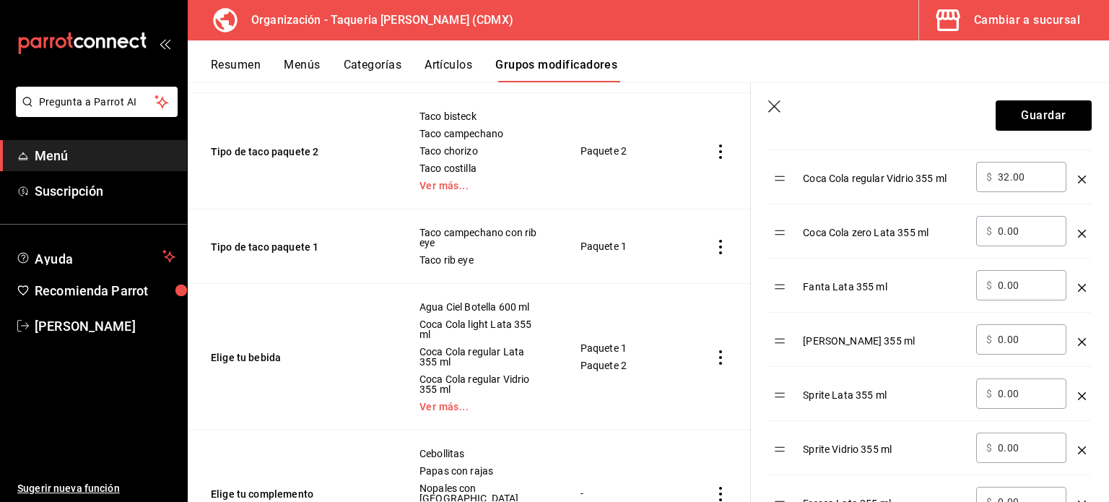
type input "3.00"
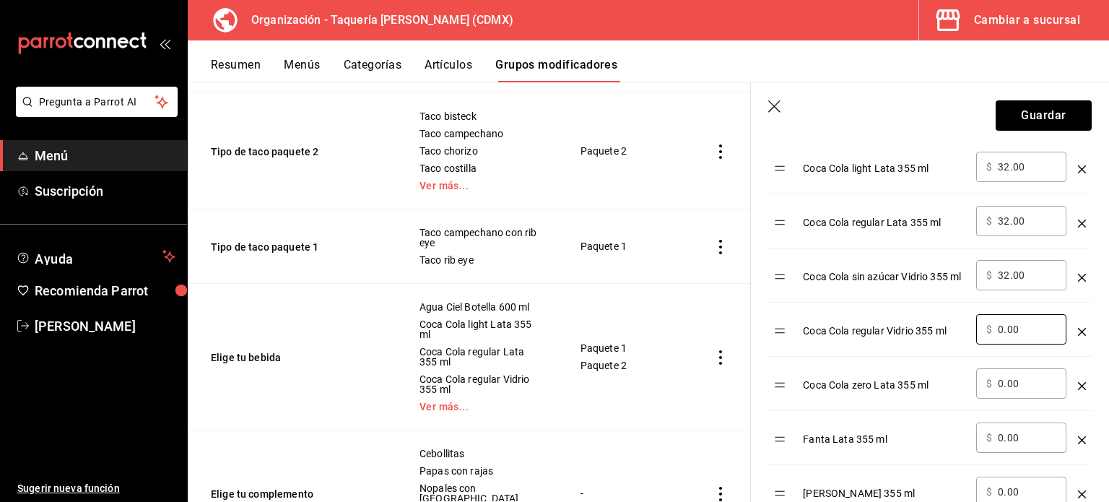
type input "0.00"
click at [1007, 268] on input "32.00" at bounding box center [1027, 275] width 58 height 14
type input "3.00"
type input "0.00"
click at [1011, 214] on input "32.00" at bounding box center [1027, 221] width 58 height 14
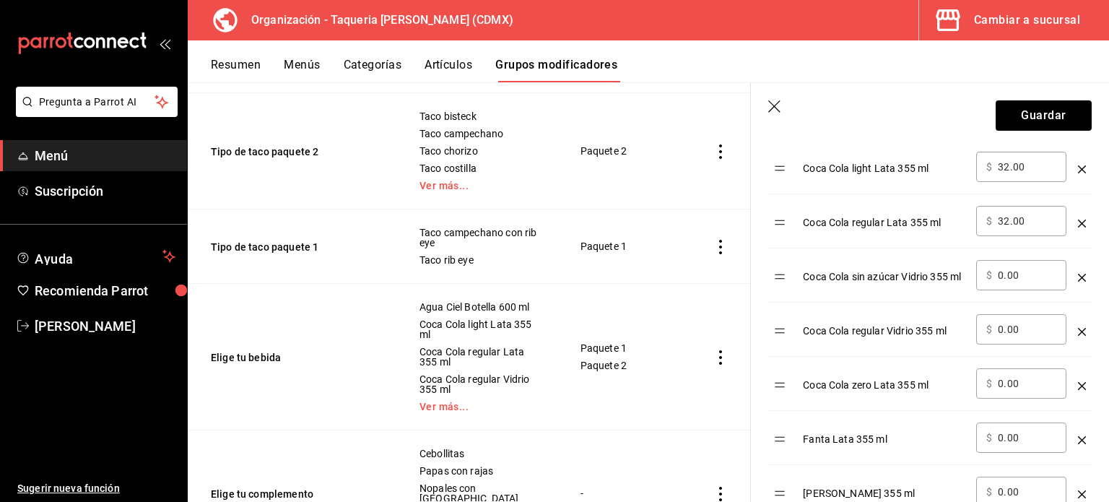
type input "3.00"
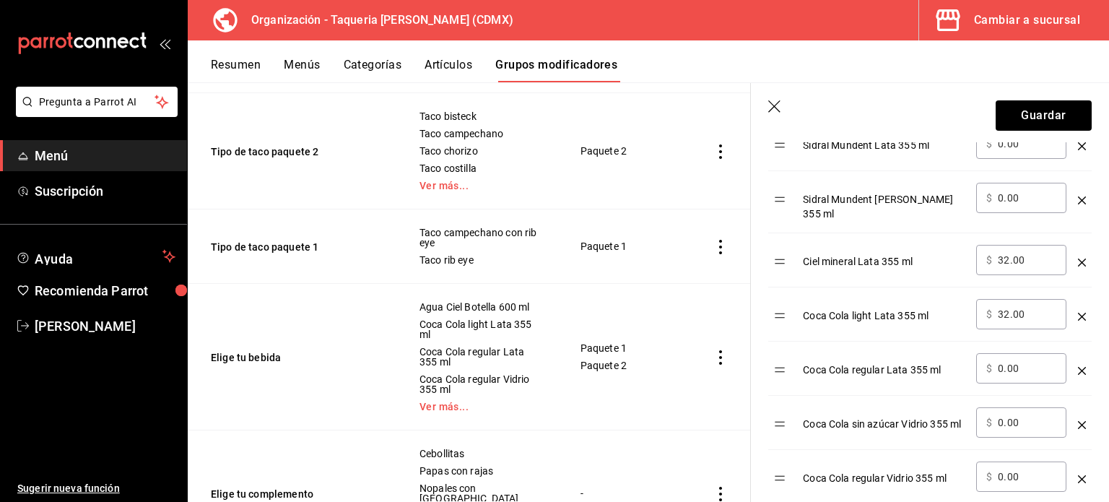
scroll to position [644, 0]
type input "0.00"
click at [1007, 311] on input "32.00" at bounding box center [1027, 314] width 58 height 14
type input "3.00"
type input "0.00"
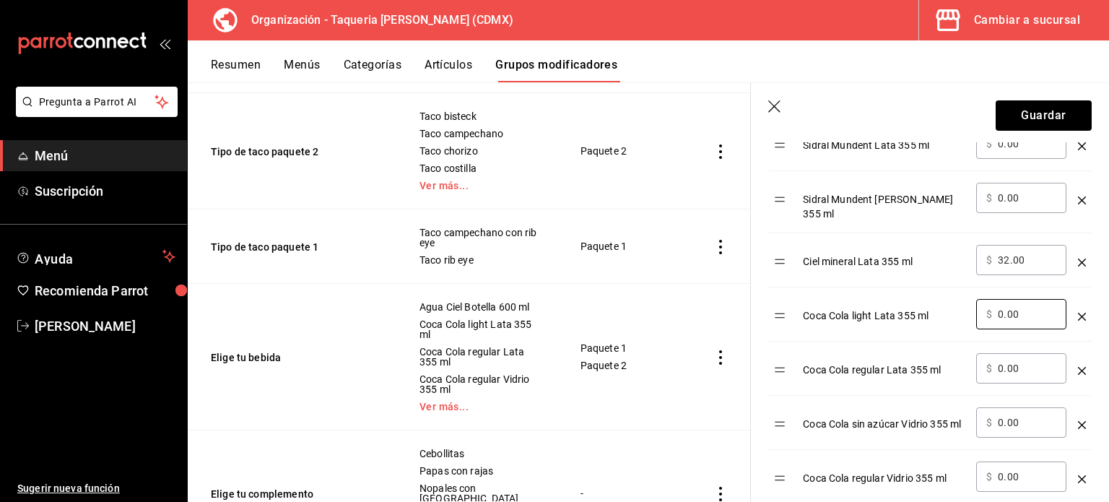
click at [1011, 253] on input "32.00" at bounding box center [1027, 260] width 58 height 14
type input "3.00"
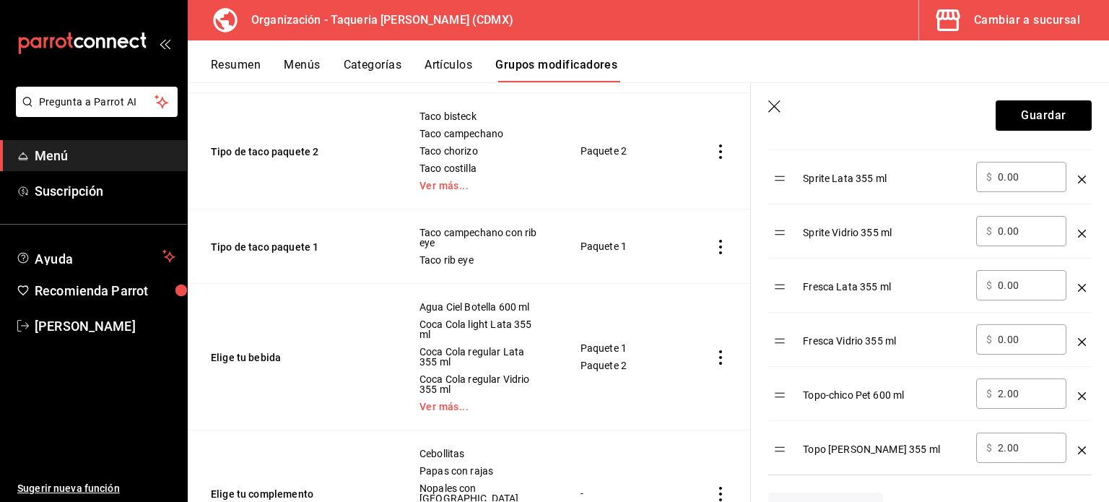
scroll to position [1160, 0]
type input "0.00"
click at [1039, 123] on button "Guardar" at bounding box center [1044, 115] width 96 height 30
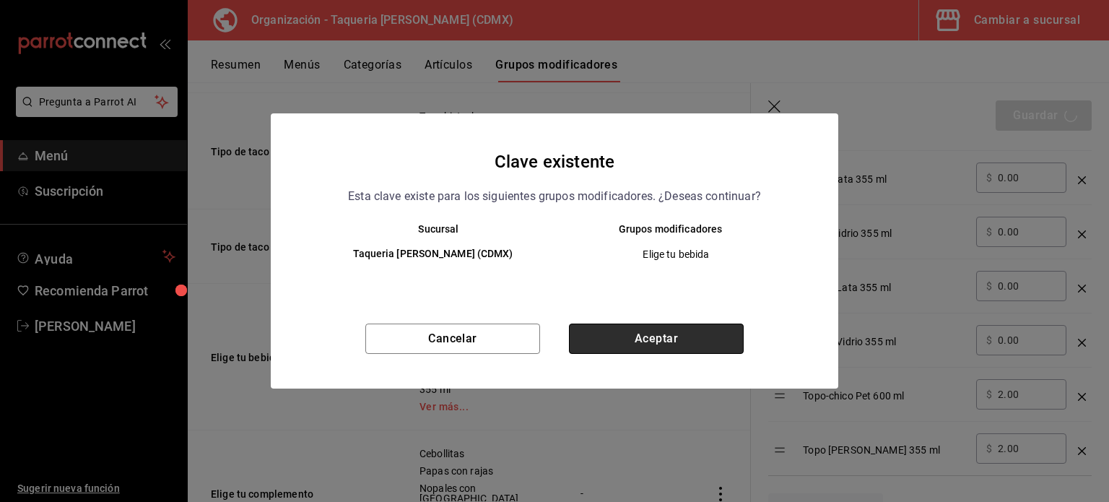
click at [666, 329] on button "Aceptar" at bounding box center [656, 339] width 175 height 30
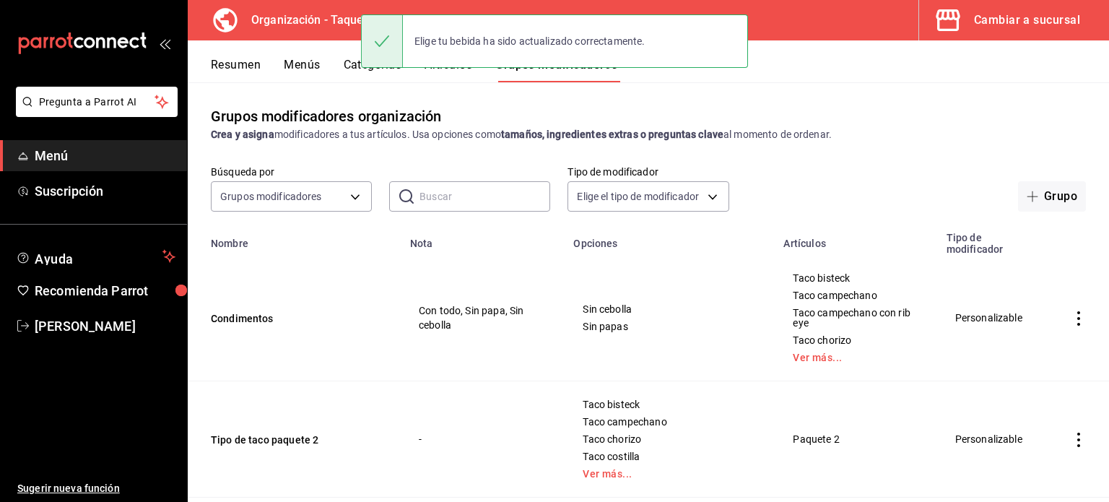
click at [235, 63] on button "Resumen" at bounding box center [236, 70] width 50 height 25
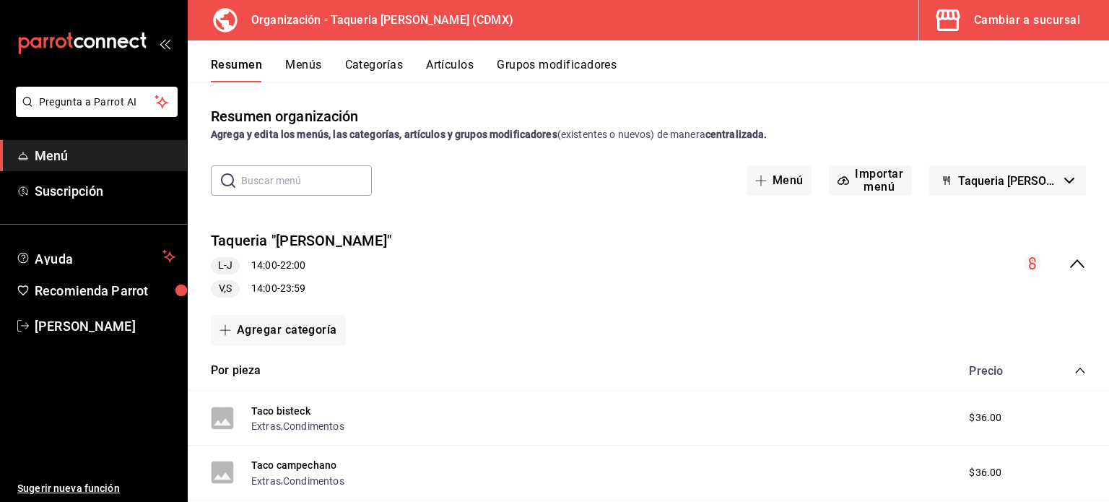
click at [305, 65] on button "Menús" at bounding box center [303, 70] width 36 height 25
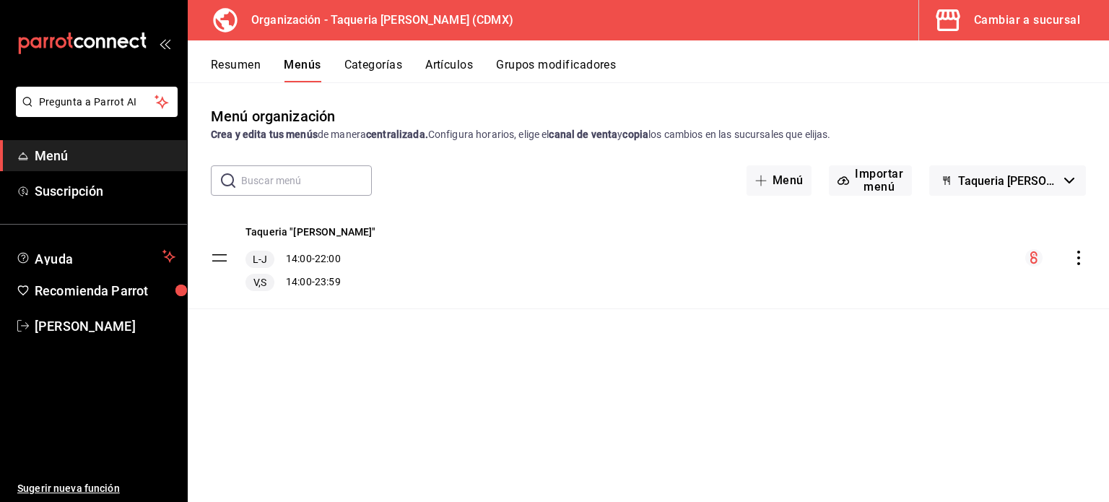
click at [1078, 258] on icon "actions" at bounding box center [1079, 258] width 3 height 14
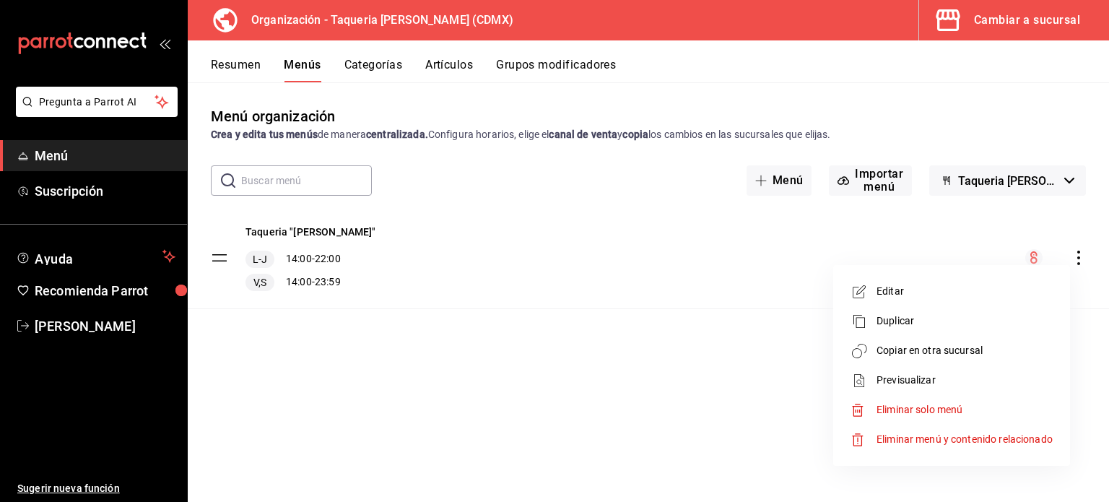
click at [935, 352] on span "Copiar en otra sucursal" at bounding box center [965, 350] width 176 height 15
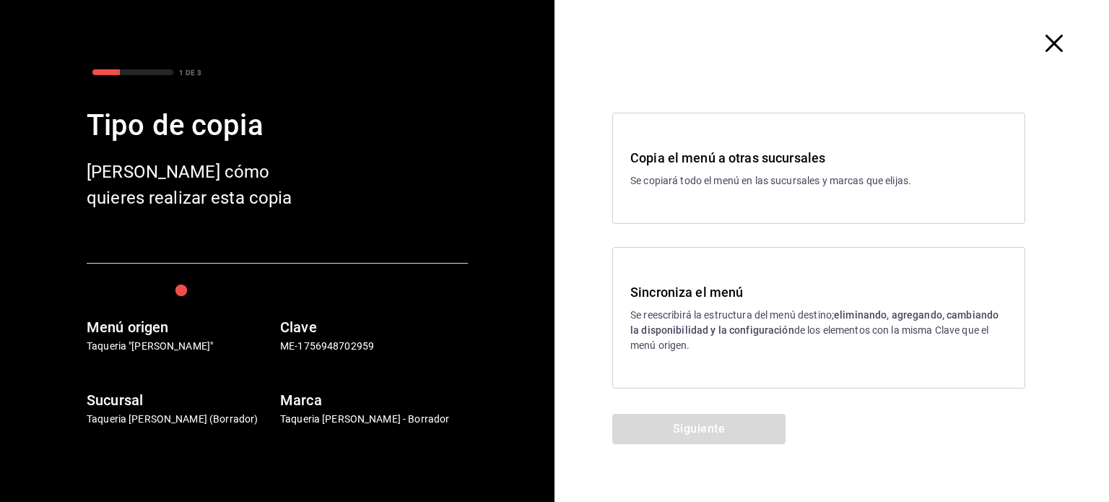
click at [685, 326] on strong "eliminando, agregando, cambiando la disponibilidad y la configuración" at bounding box center [814, 322] width 368 height 27
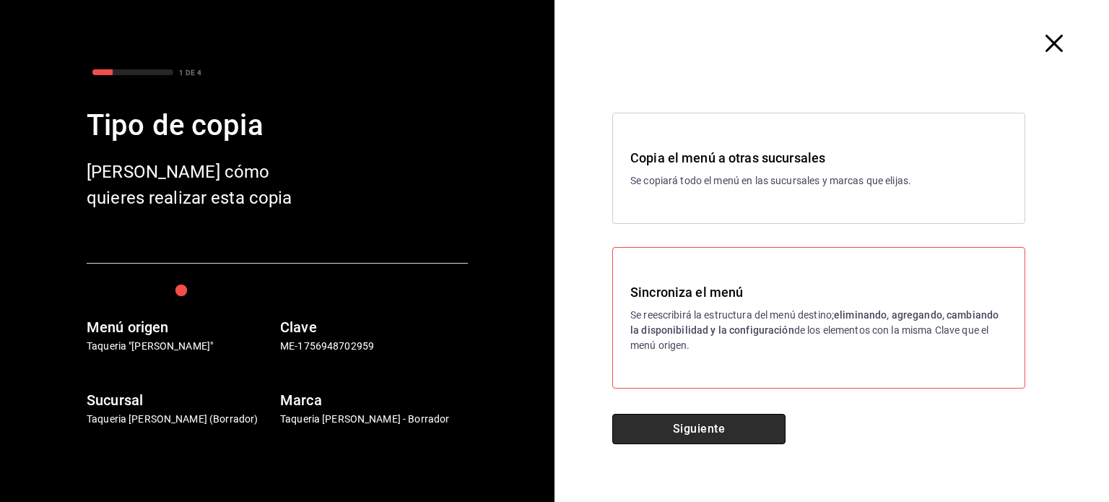
click at [734, 424] on button "Siguiente" at bounding box center [698, 429] width 173 height 30
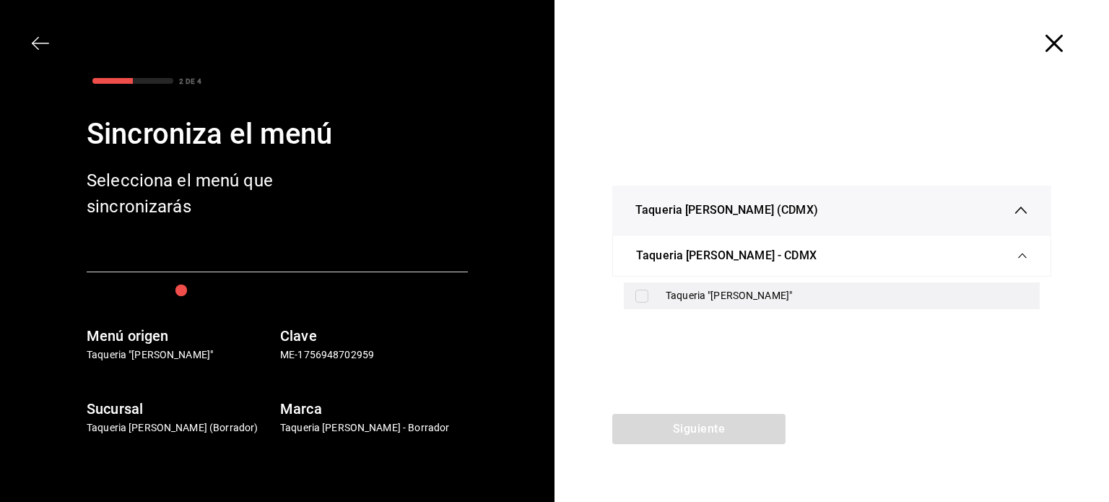
click at [710, 290] on div "Taqueria "[PERSON_NAME]"" at bounding box center [847, 295] width 363 height 15
checkbox input "true"
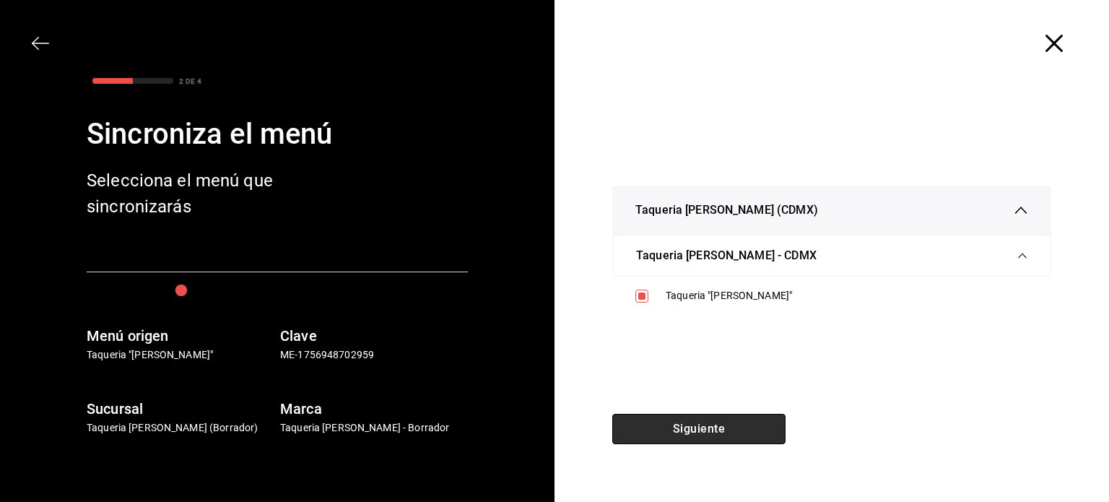
click at [693, 430] on button "Siguiente" at bounding box center [698, 429] width 173 height 30
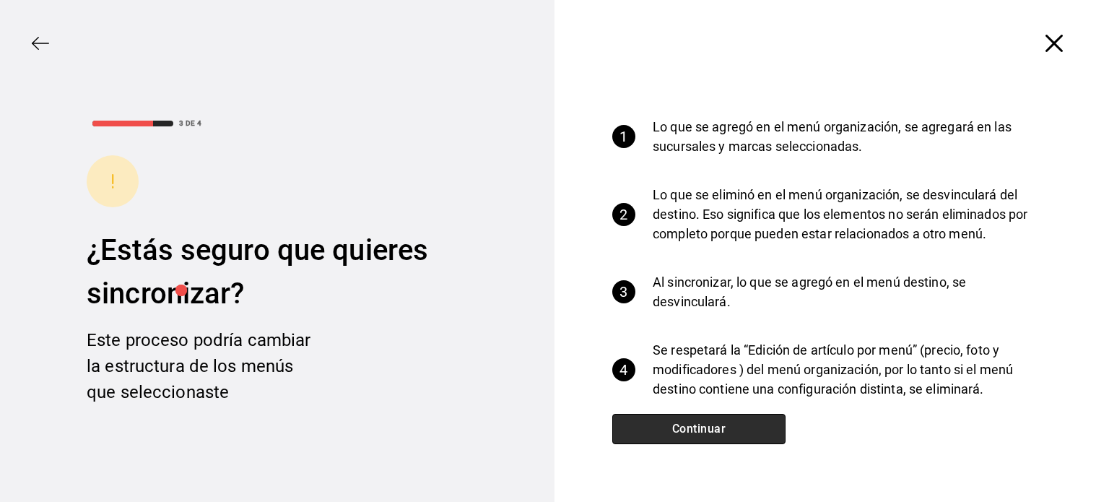
click at [698, 430] on button "Continuar" at bounding box center [698, 429] width 173 height 30
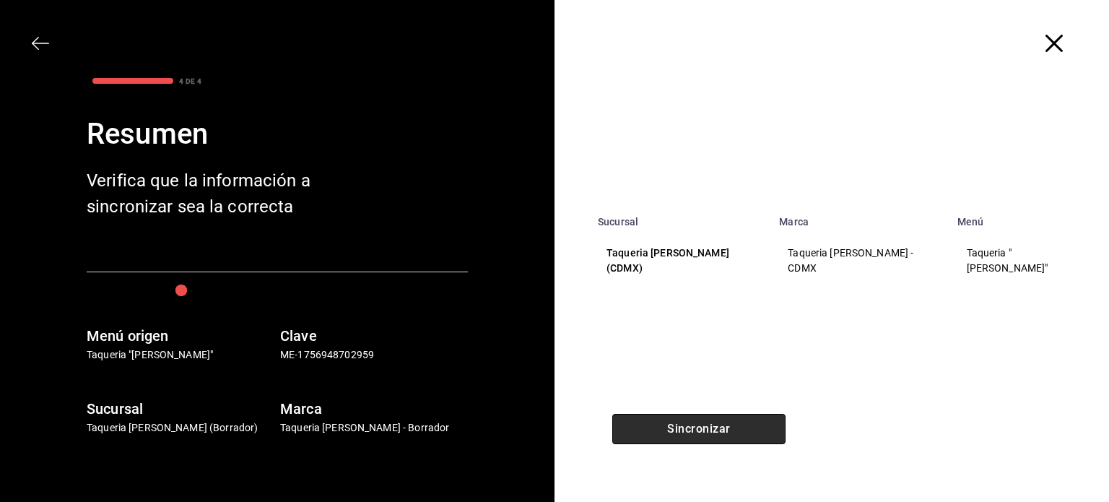
click at [698, 430] on button "Sincronizar" at bounding box center [698, 429] width 173 height 30
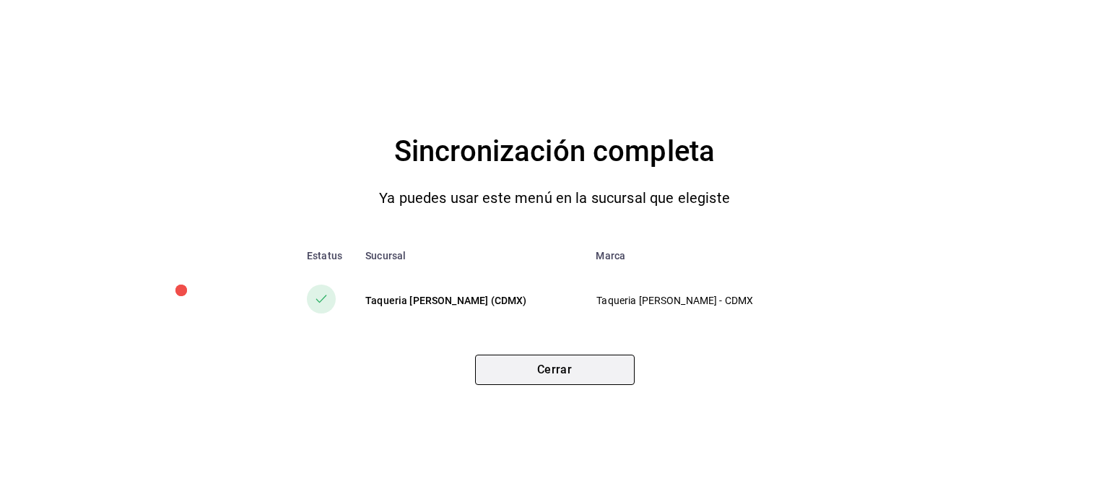
click at [557, 370] on button "Cerrar" at bounding box center [555, 370] width 160 height 30
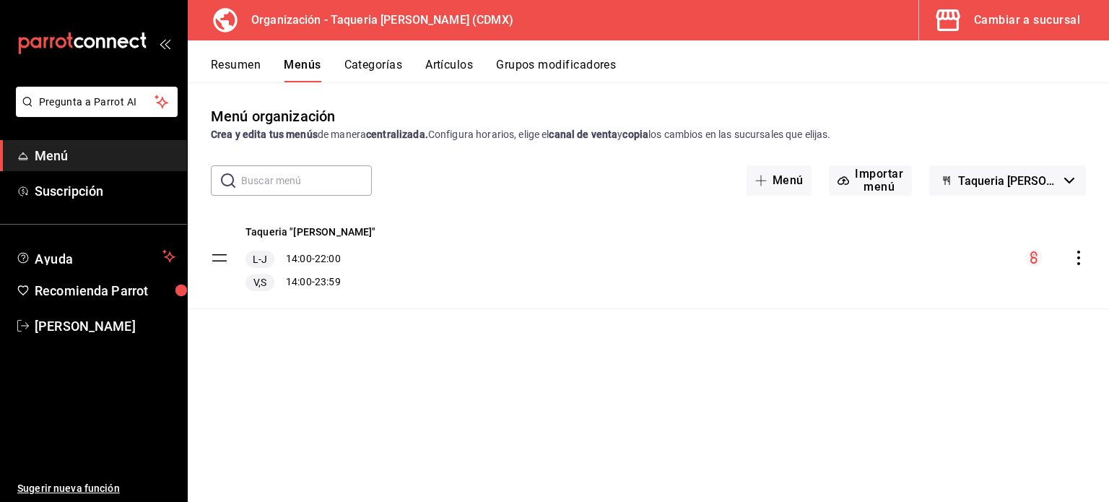
click at [558, 72] on button "Grupos modificadores" at bounding box center [556, 70] width 120 height 25
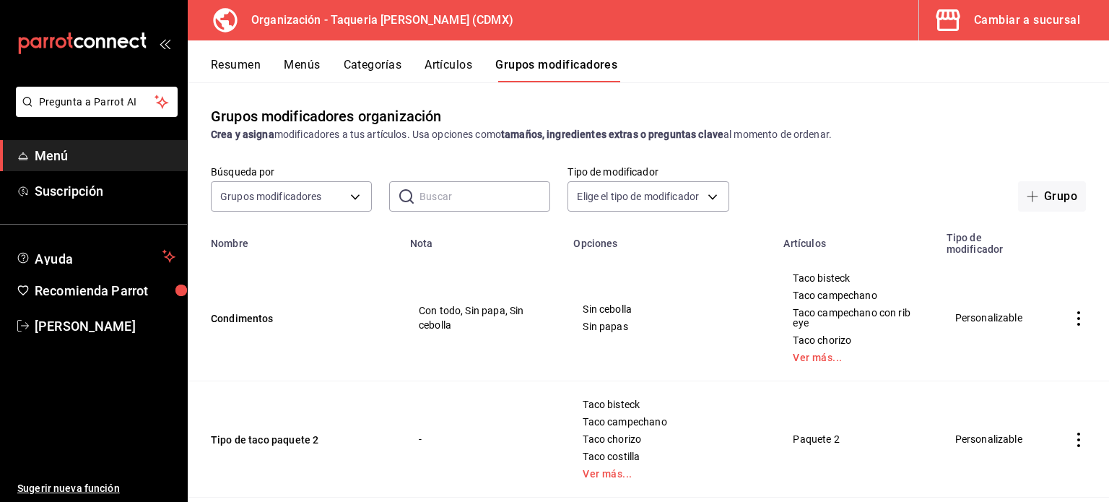
scroll to position [61, 0]
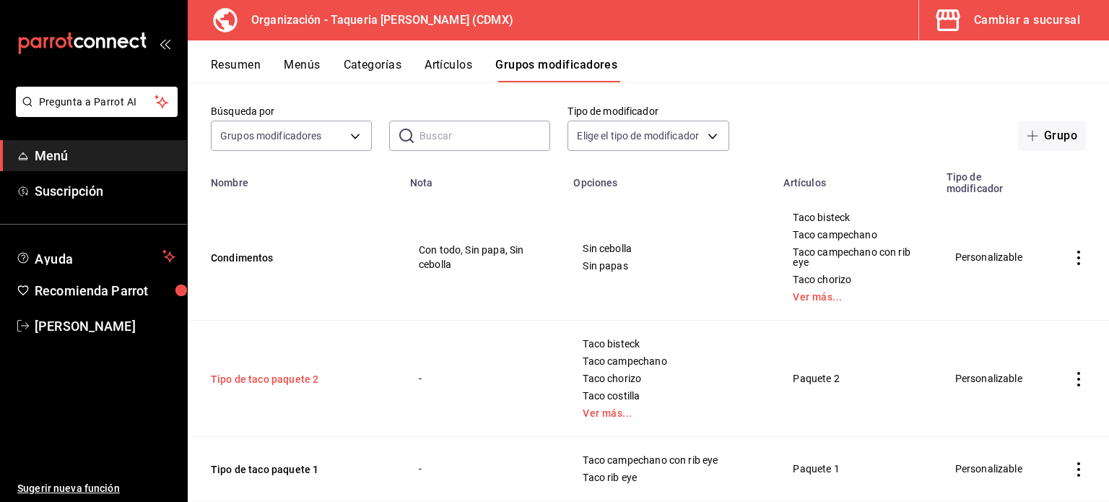
click at [272, 372] on button "Tipo de taco paquete 2" at bounding box center [297, 379] width 173 height 14
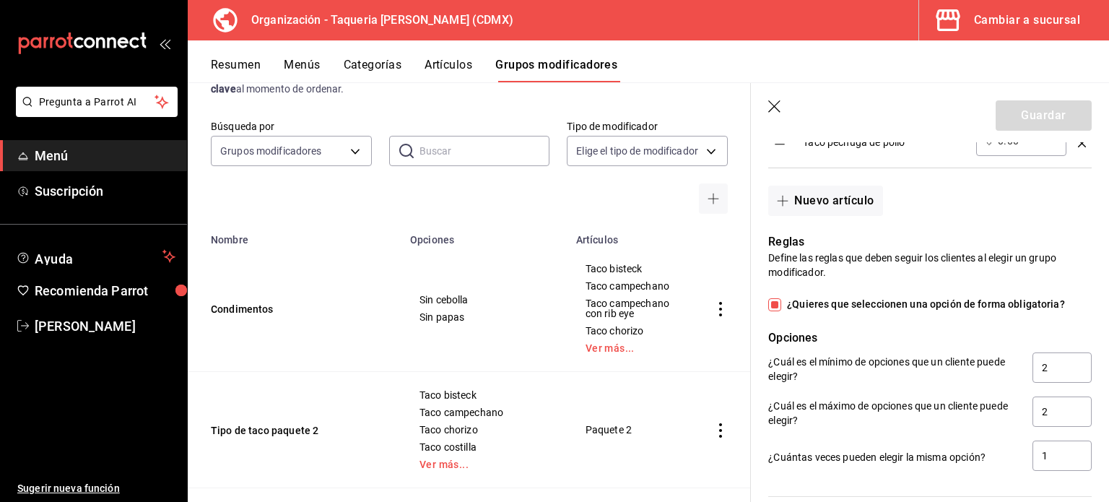
scroll to position [754, 0]
click at [1054, 363] on input "2" at bounding box center [1062, 369] width 59 height 30
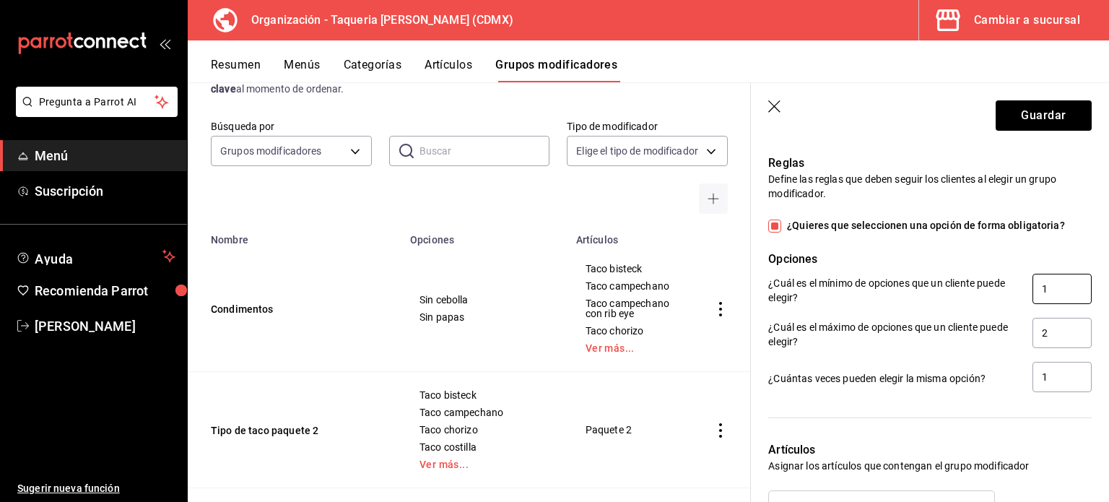
scroll to position [834, 0]
type input "1"
click at [1055, 376] on input "1" at bounding box center [1062, 377] width 59 height 30
type input "2"
click at [1059, 300] on input "1" at bounding box center [1062, 289] width 59 height 30
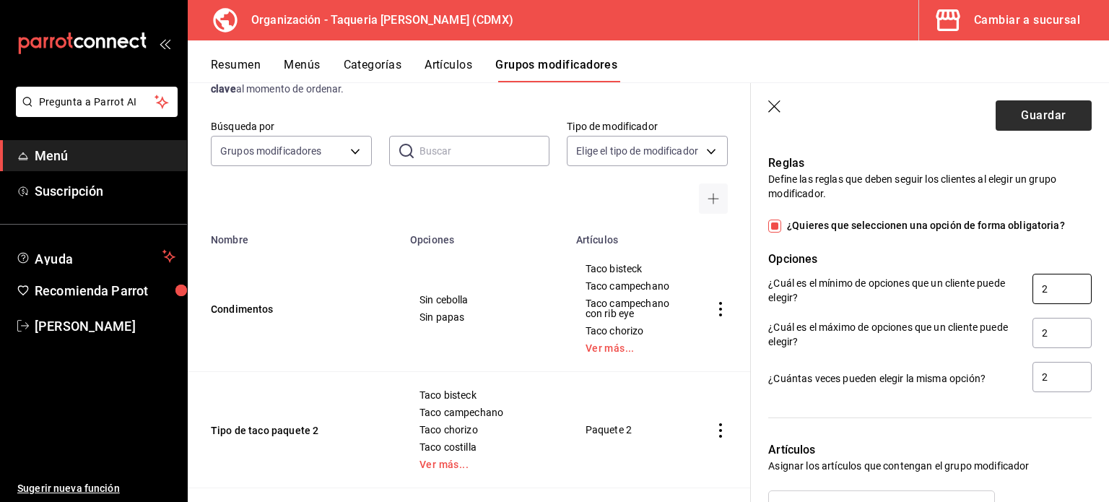
type input "2"
click at [1060, 123] on button "Guardar" at bounding box center [1044, 115] width 96 height 30
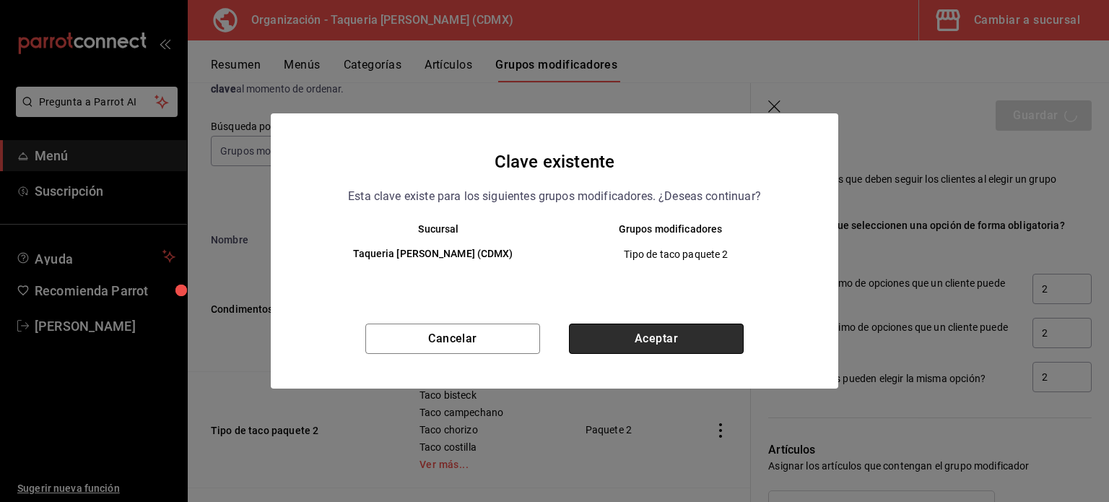
click at [651, 331] on button "Aceptar" at bounding box center [656, 339] width 175 height 30
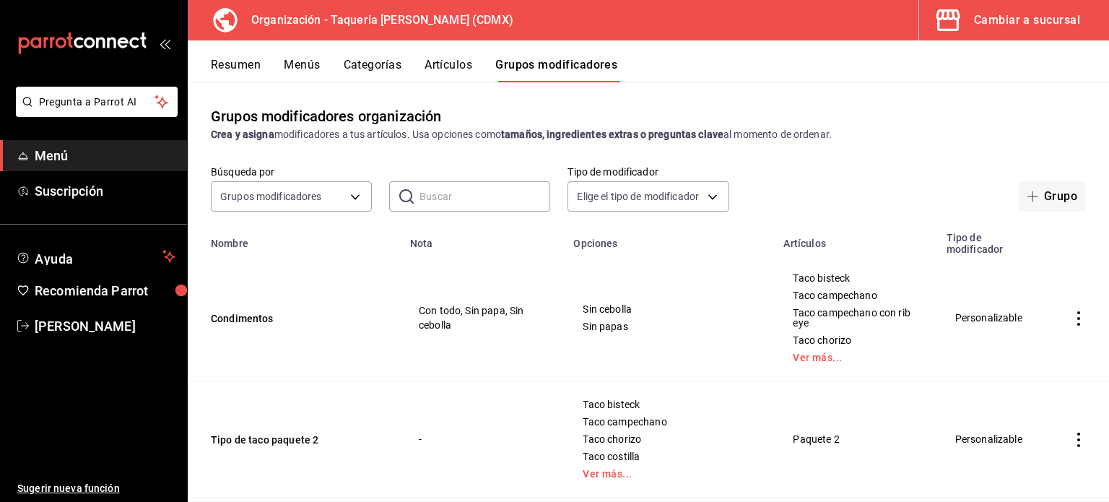
click at [300, 76] on button "Menús" at bounding box center [302, 70] width 36 height 25
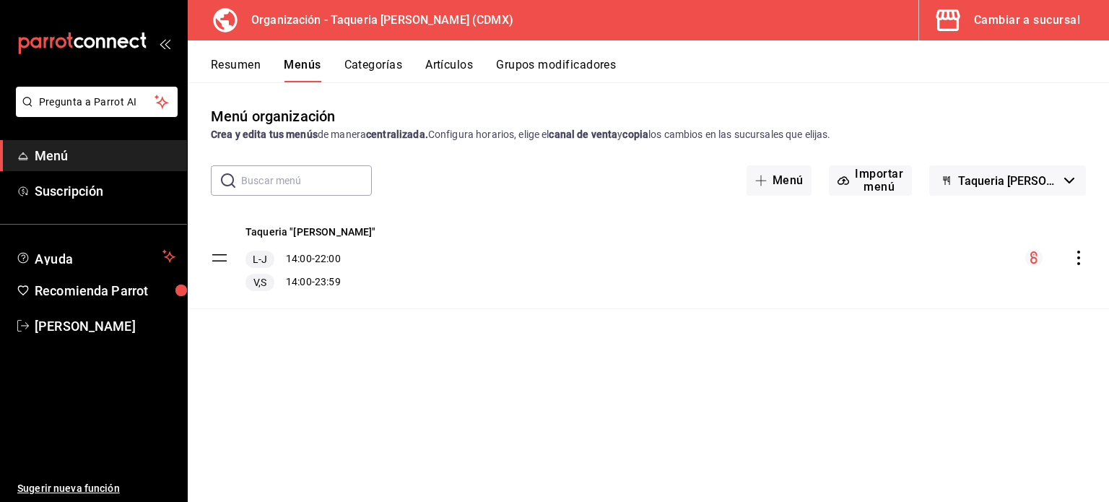
click at [1081, 253] on icon "actions" at bounding box center [1079, 258] width 14 height 14
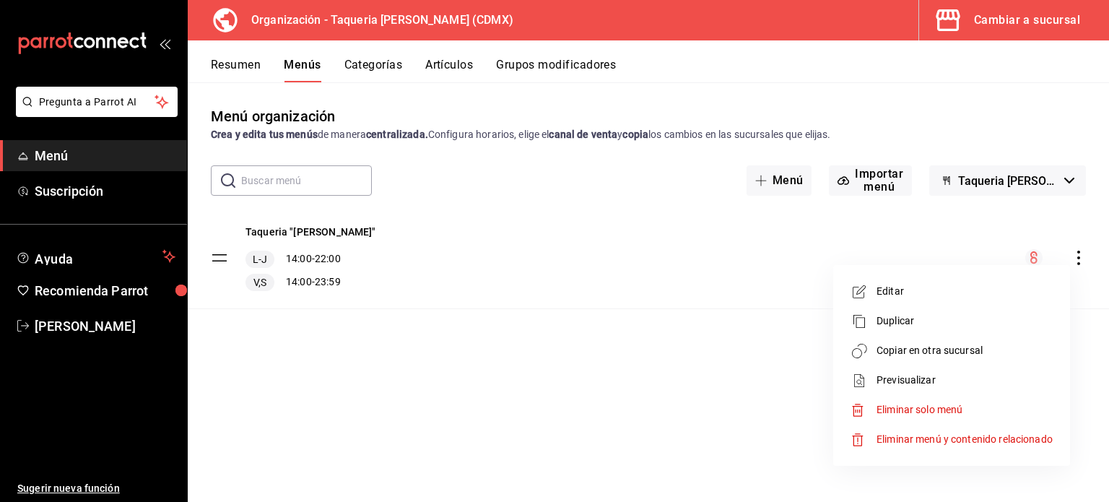
click at [921, 344] on span "Copiar en otra sucursal" at bounding box center [965, 350] width 176 height 15
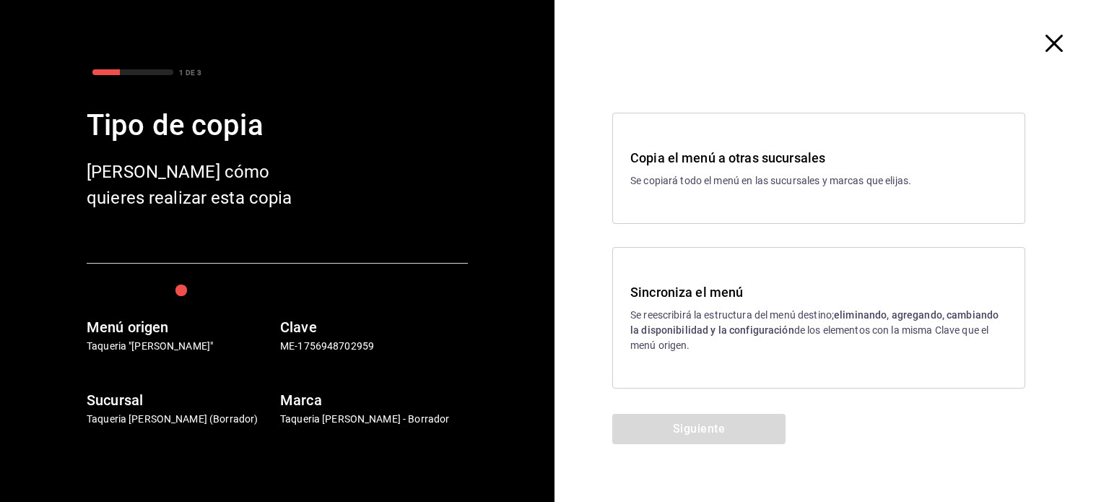
click at [760, 348] on p "Se reescribirá la estructura del menú destino; eliminando, agregando, cambiando…" at bounding box center [818, 330] width 377 height 45
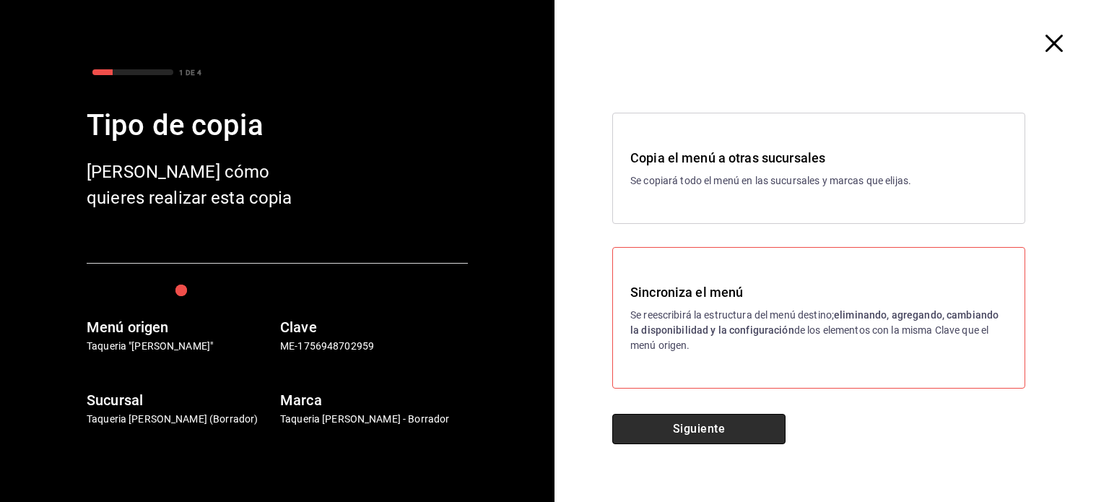
click at [719, 421] on button "Siguiente" at bounding box center [698, 429] width 173 height 30
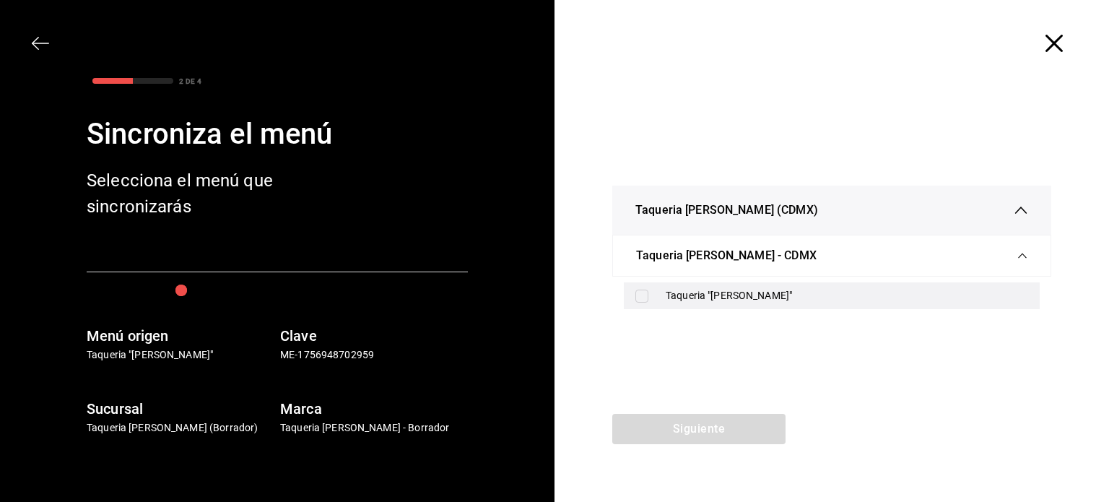
click at [684, 298] on div "Taqueria "[PERSON_NAME]"" at bounding box center [847, 295] width 363 height 15
checkbox input "true"
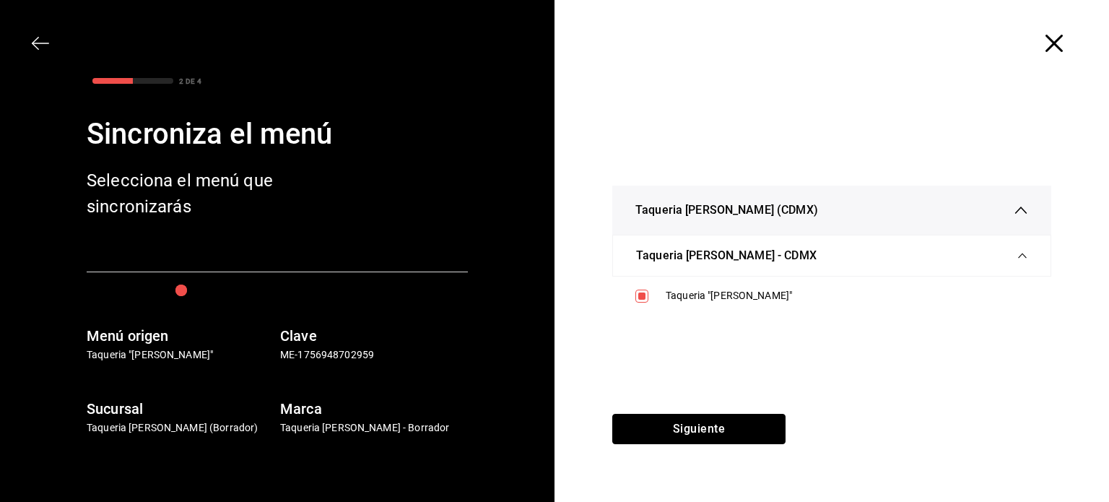
click at [690, 444] on button "Siguiente" at bounding box center [698, 429] width 173 height 30
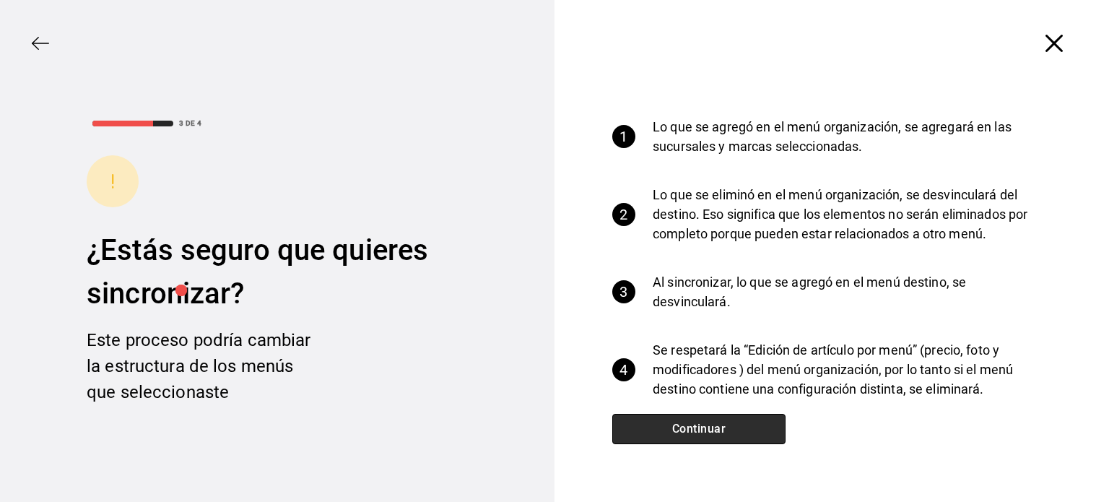
click at [670, 421] on button "Continuar" at bounding box center [698, 429] width 173 height 30
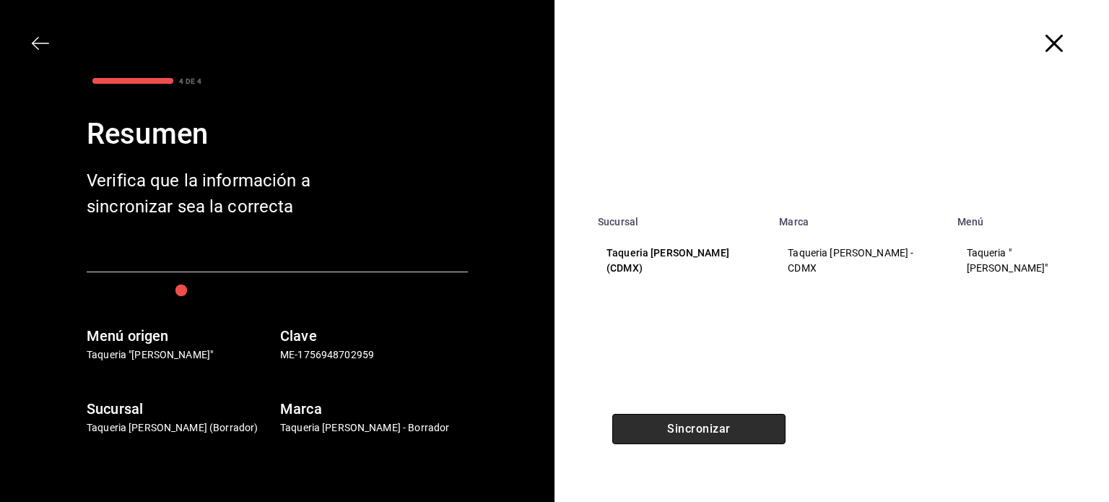
click at [670, 421] on button "Sincronizar" at bounding box center [698, 429] width 173 height 30
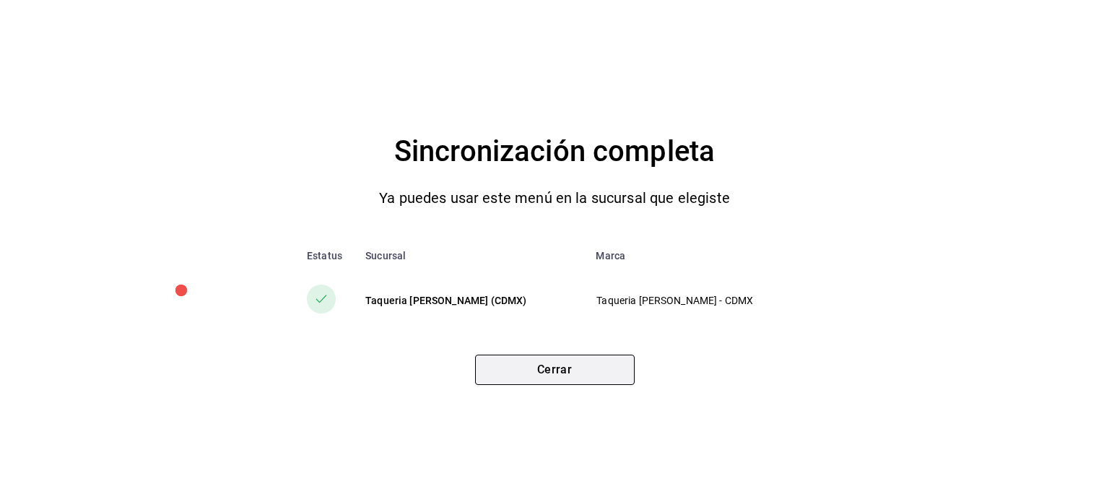
click at [599, 367] on button "Cerrar" at bounding box center [555, 370] width 160 height 30
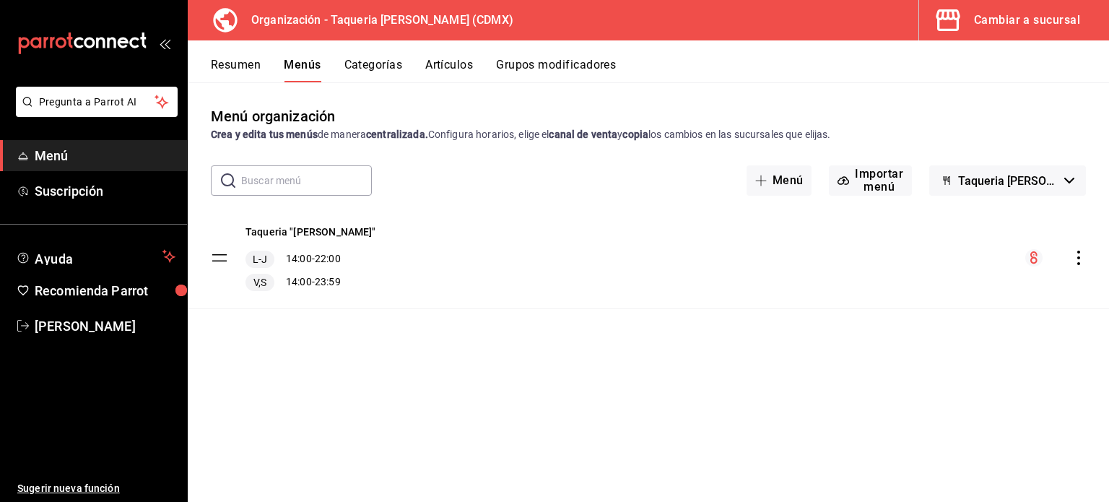
click at [549, 58] on button "Grupos modificadores" at bounding box center [556, 70] width 120 height 25
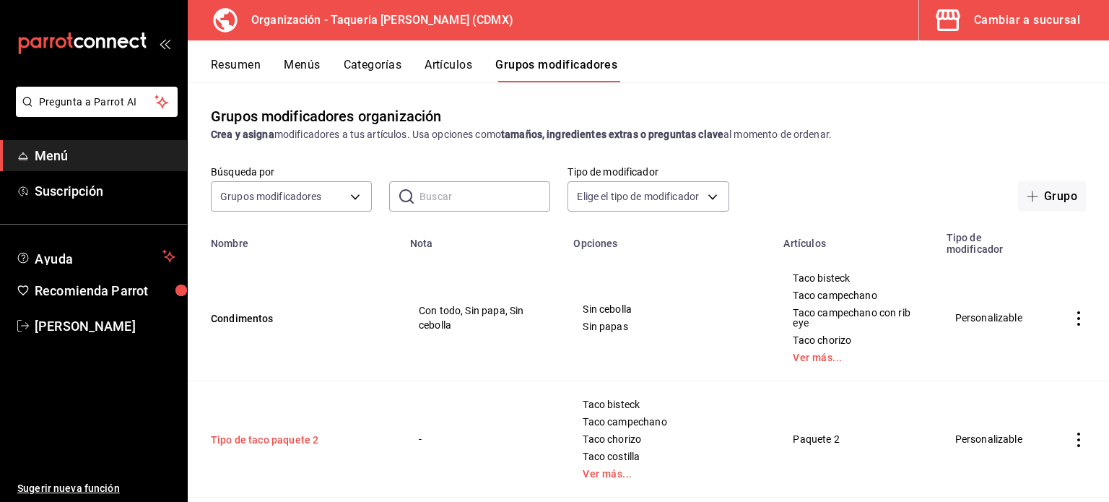
click at [255, 433] on button "Tipo de taco paquete 2" at bounding box center [297, 440] width 173 height 14
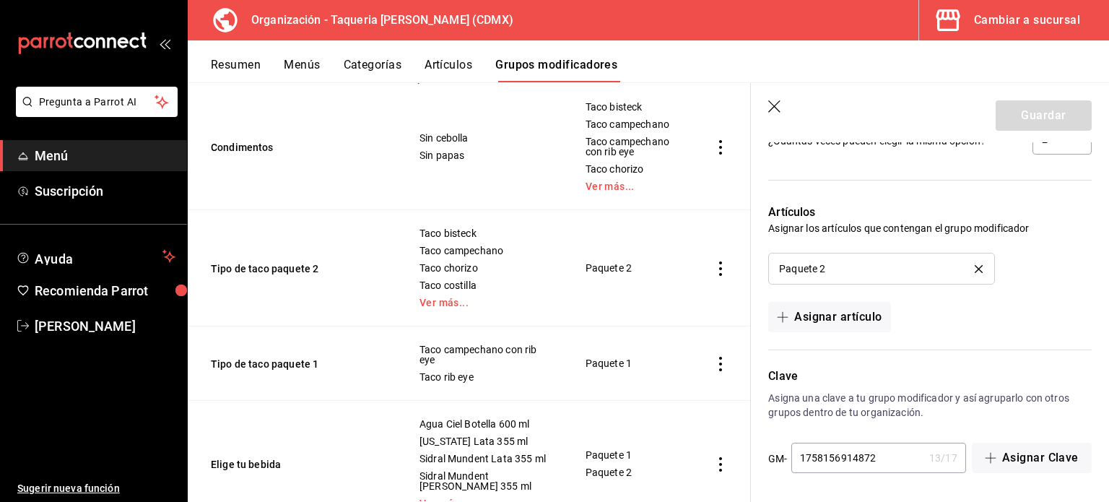
scroll to position [224, 0]
click at [266, 360] on button "Tipo de taco paquete 1" at bounding box center [297, 362] width 173 height 14
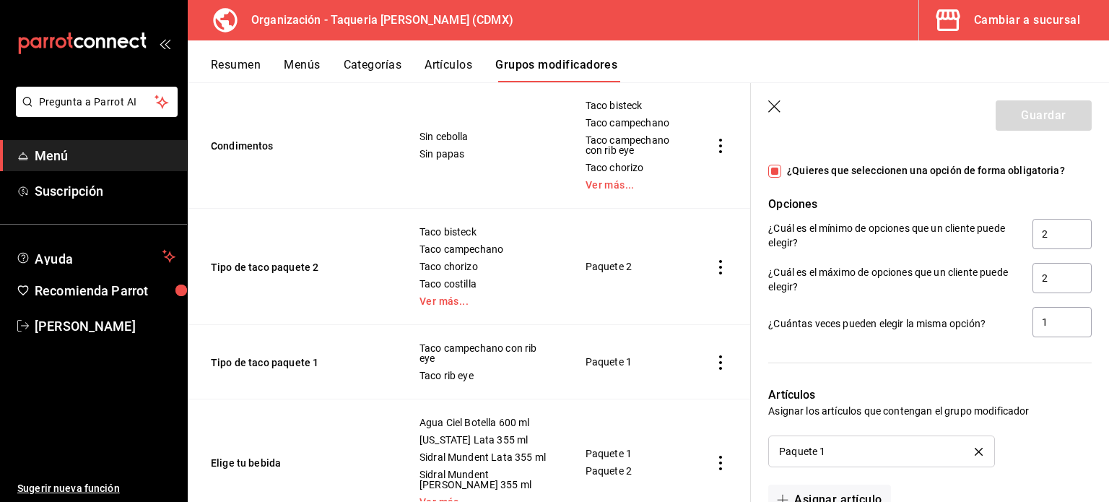
scroll to position [726, 0]
click at [1054, 316] on input "1" at bounding box center [1062, 323] width 59 height 30
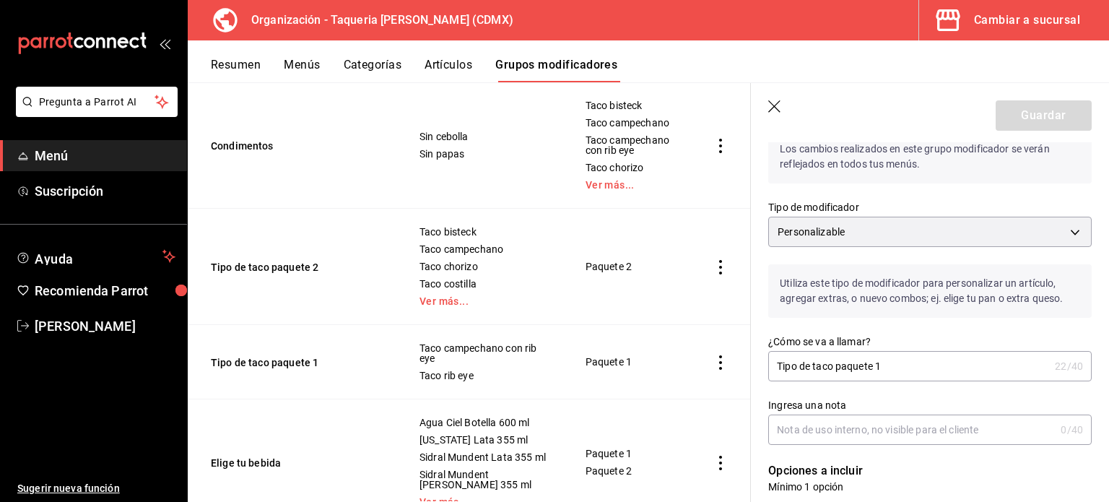
scroll to position [58, 0]
type input "2"
click at [1033, 123] on div "Guardar" at bounding box center [1044, 115] width 96 height 30
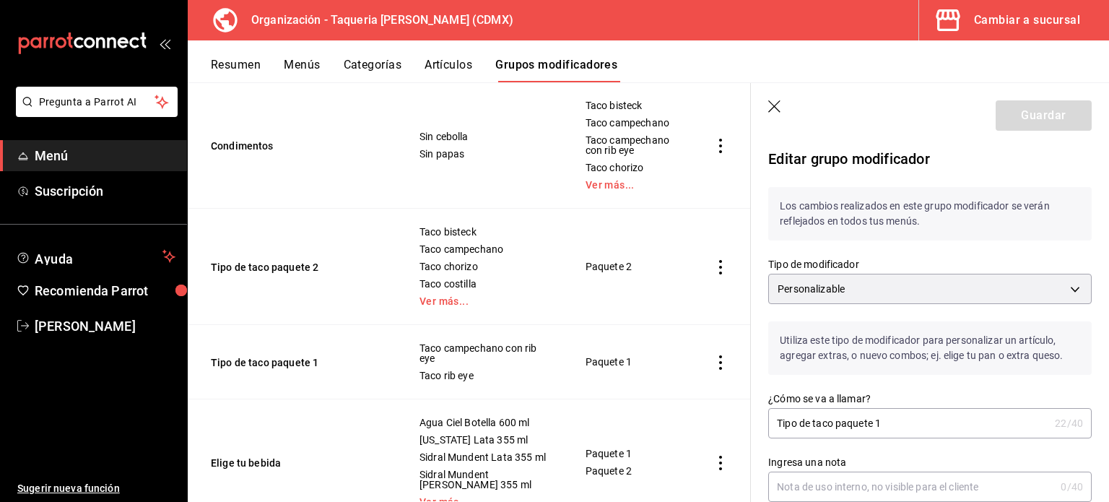
click at [948, 134] on header "Guardar" at bounding box center [930, 112] width 358 height 59
click at [543, 58] on button "Grupos modificadores" at bounding box center [556, 70] width 122 height 25
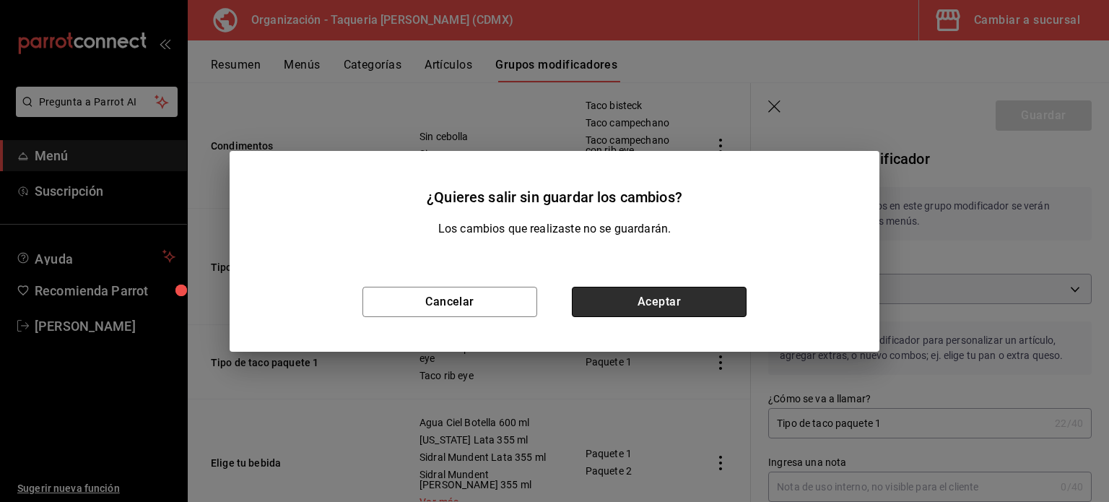
click at [649, 303] on button "Aceptar" at bounding box center [659, 302] width 175 height 30
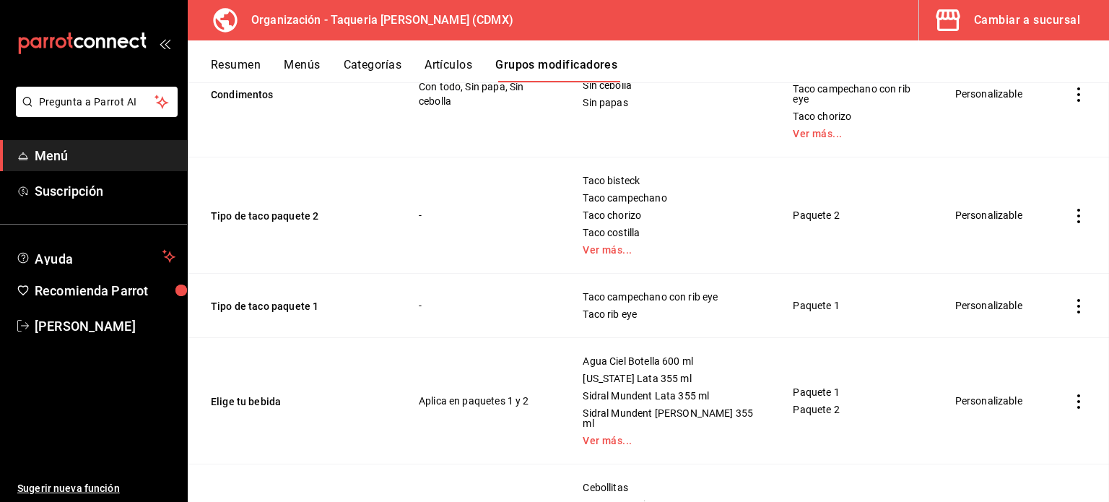
scroll to position [182, 0]
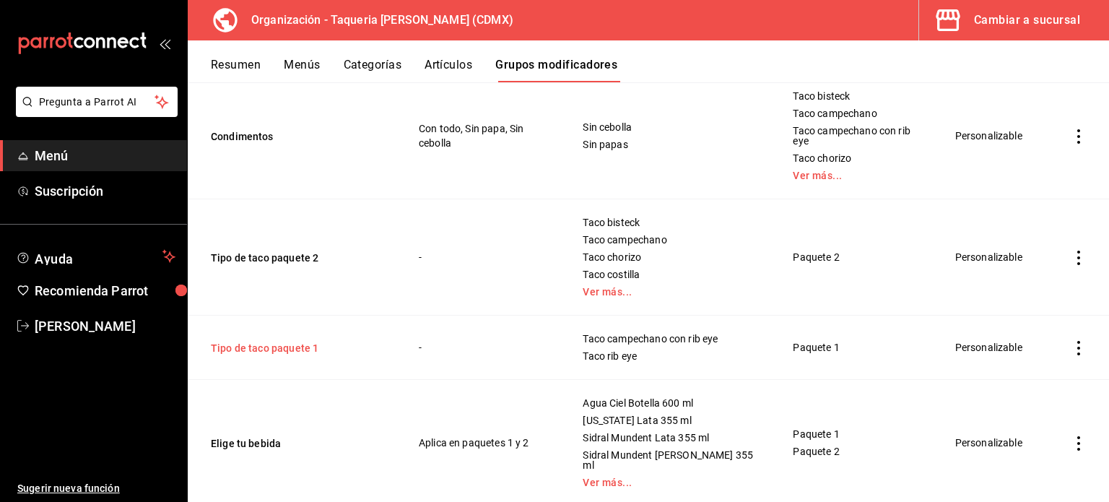
click at [253, 341] on button "Tipo de taco paquete 1" at bounding box center [297, 348] width 173 height 14
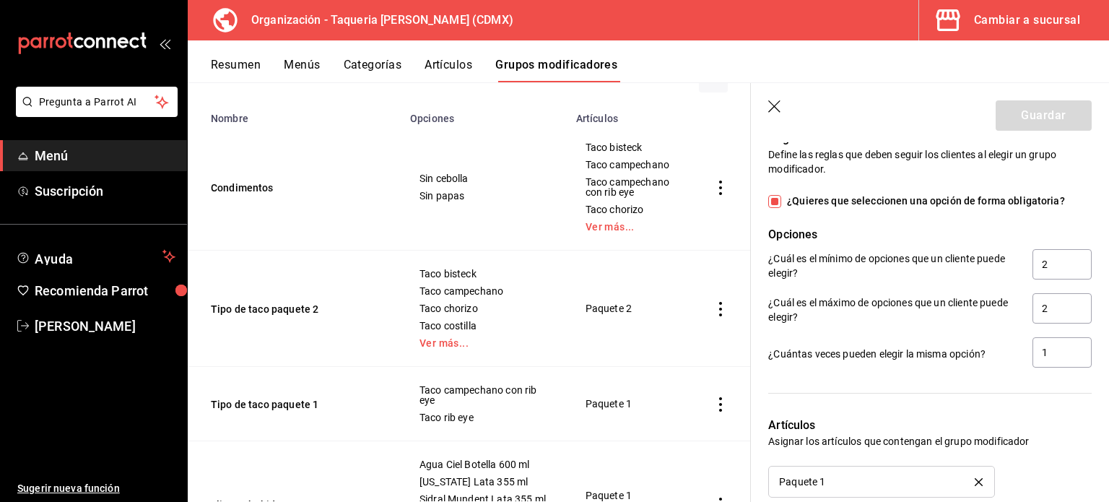
scroll to position [696, 0]
click at [1052, 355] on input "1" at bounding box center [1062, 352] width 59 height 30
type input "2"
click at [1067, 113] on button "Guardar" at bounding box center [1044, 115] width 96 height 30
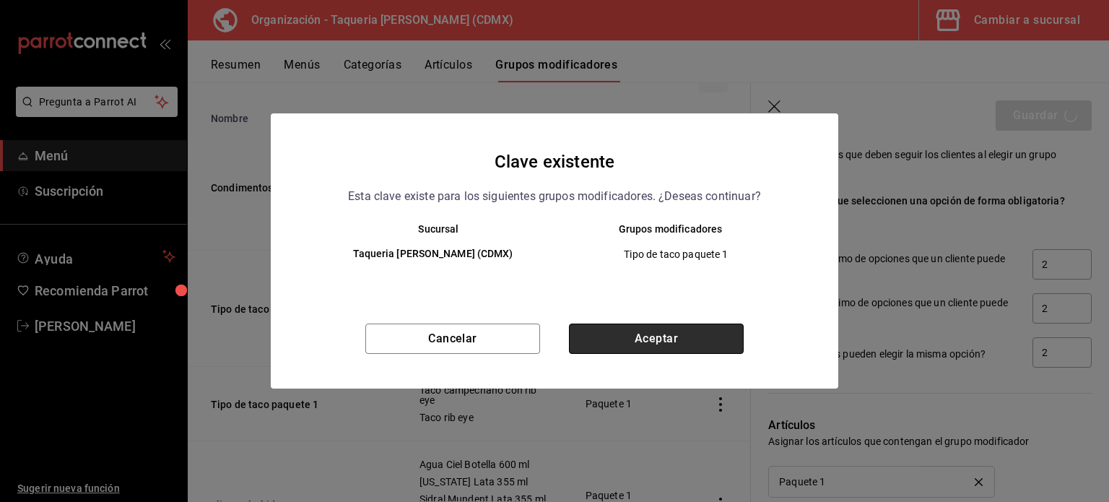
click at [678, 342] on button "Aceptar" at bounding box center [656, 339] width 175 height 30
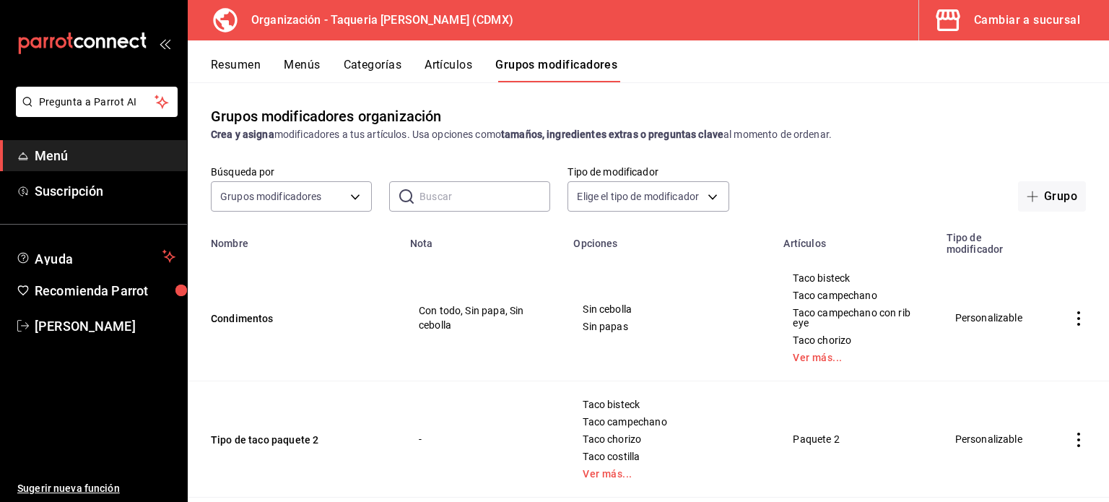
click at [304, 58] on button "Menús" at bounding box center [302, 70] width 36 height 25
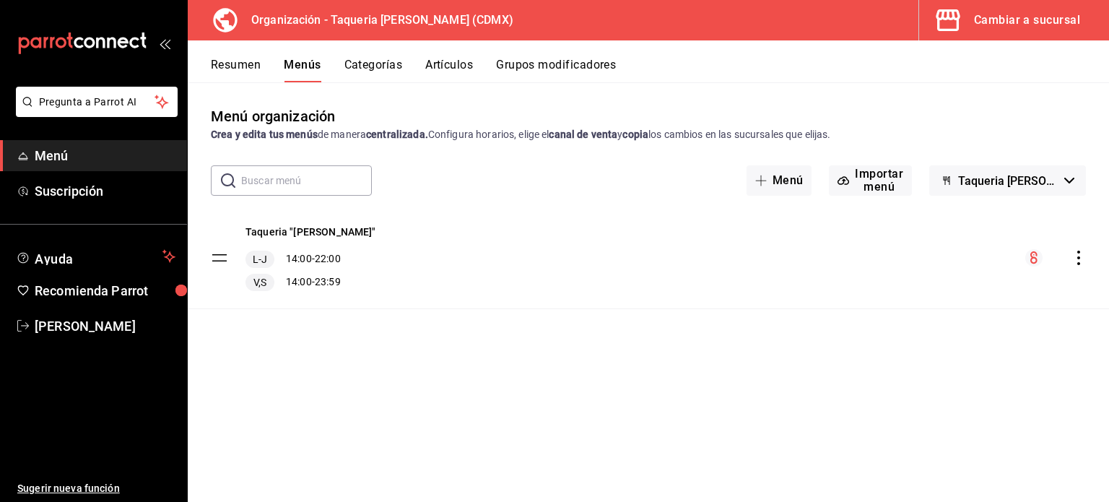
click at [1076, 259] on icon "actions" at bounding box center [1079, 258] width 14 height 14
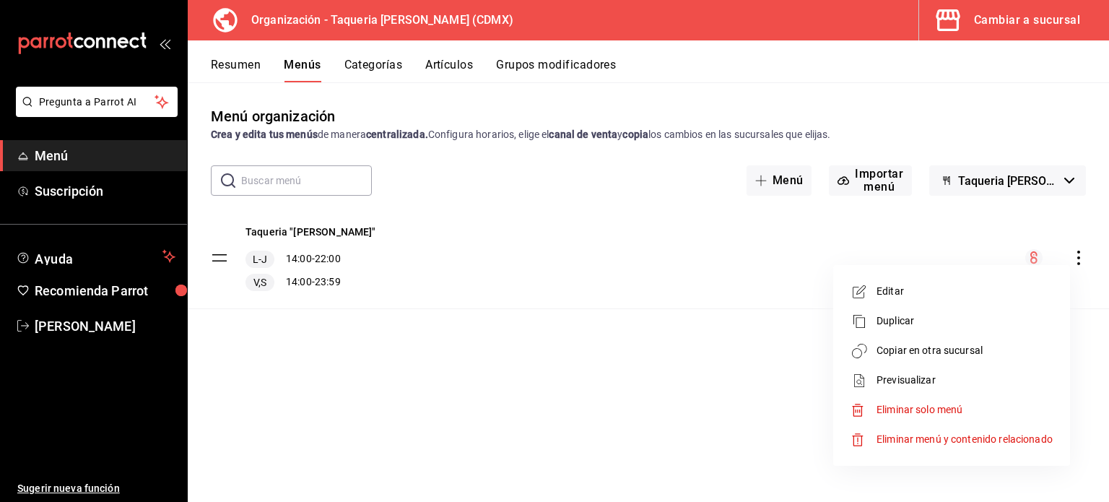
click at [945, 346] on span "Copiar en otra sucursal" at bounding box center [965, 350] width 176 height 15
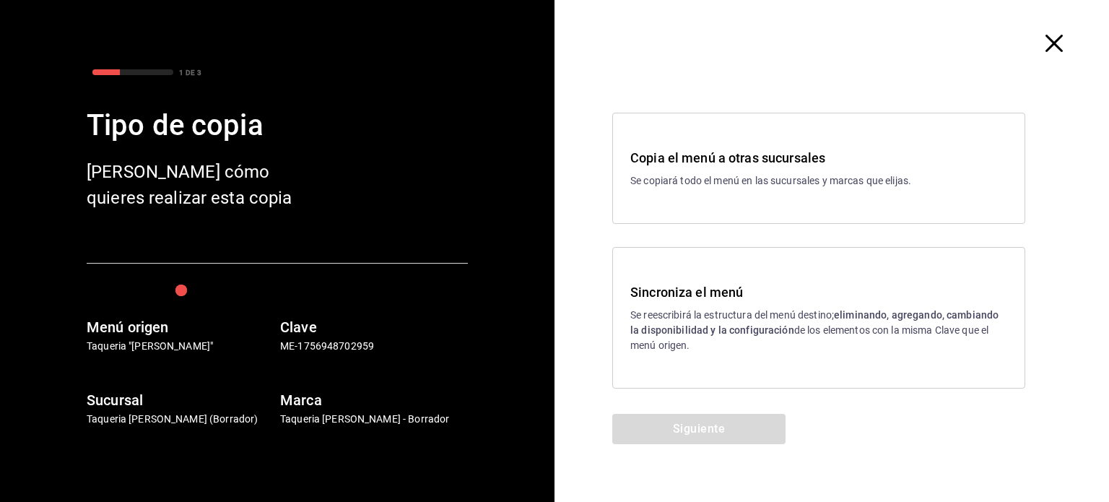
click at [720, 308] on p "Se reescribirá la estructura del menú destino; eliminando, agregando, cambiando…" at bounding box center [818, 330] width 377 height 45
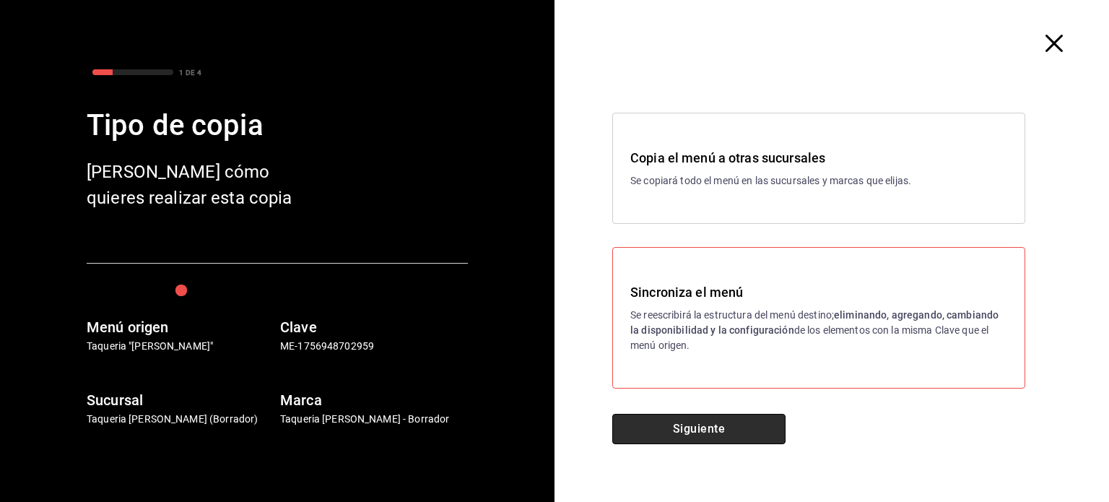
click at [730, 438] on button "Siguiente" at bounding box center [698, 429] width 173 height 30
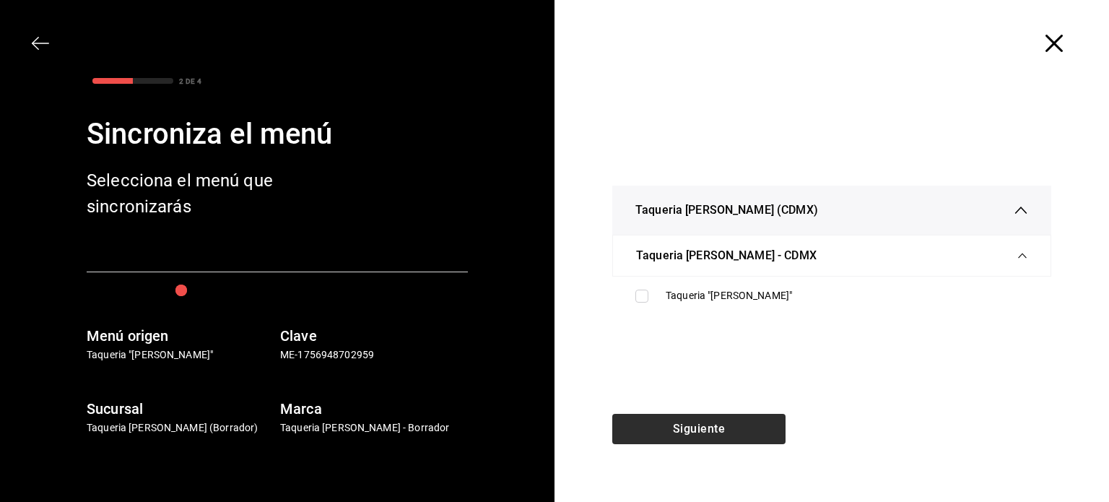
click at [730, 438] on div "Siguiente" at bounding box center [699, 458] width 289 height 88
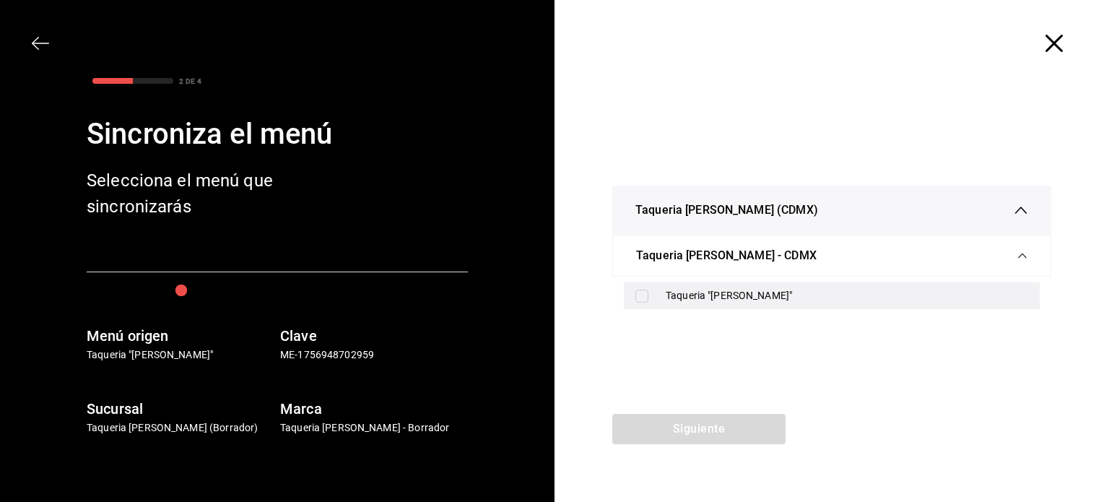
click at [742, 293] on div "Taqueria "[PERSON_NAME]"" at bounding box center [847, 295] width 363 height 15
checkbox input "true"
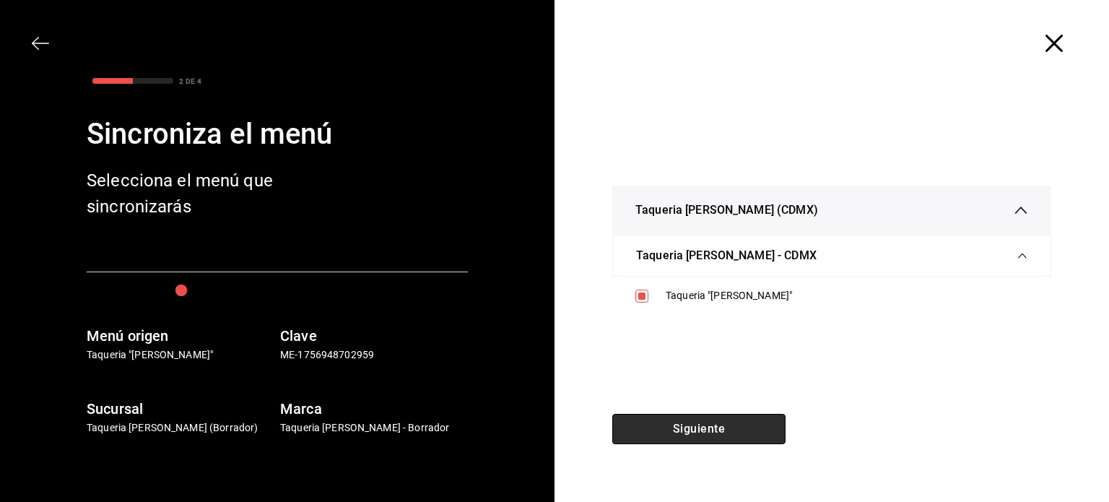
click at [719, 426] on button "Siguiente" at bounding box center [698, 429] width 173 height 30
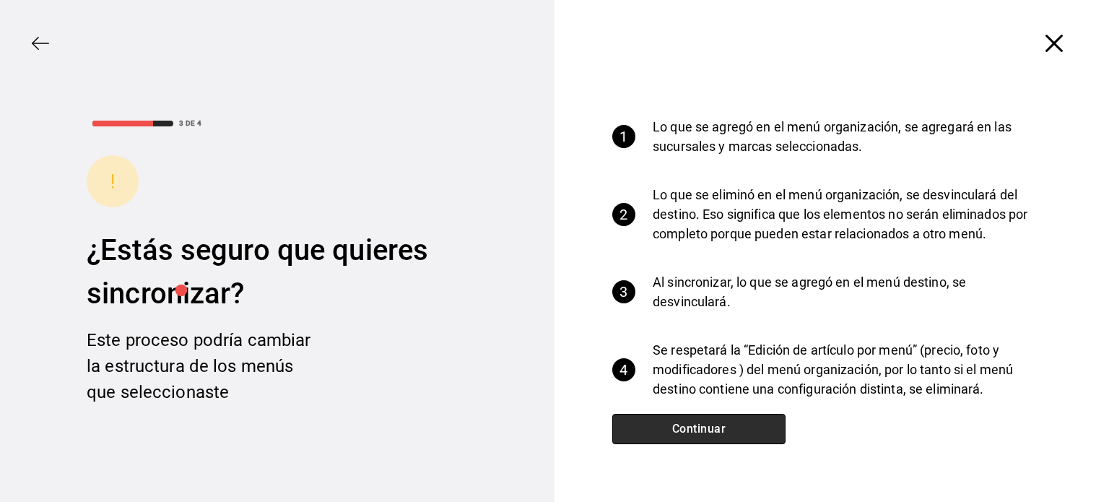
click at [722, 426] on button "Continuar" at bounding box center [698, 429] width 173 height 30
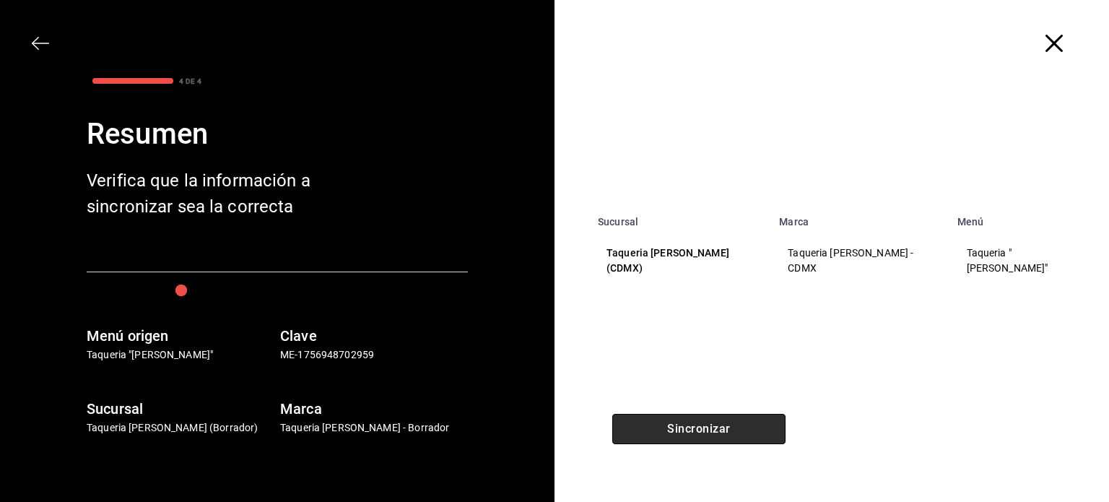
click at [722, 426] on button "Sincronizar" at bounding box center [698, 429] width 173 height 30
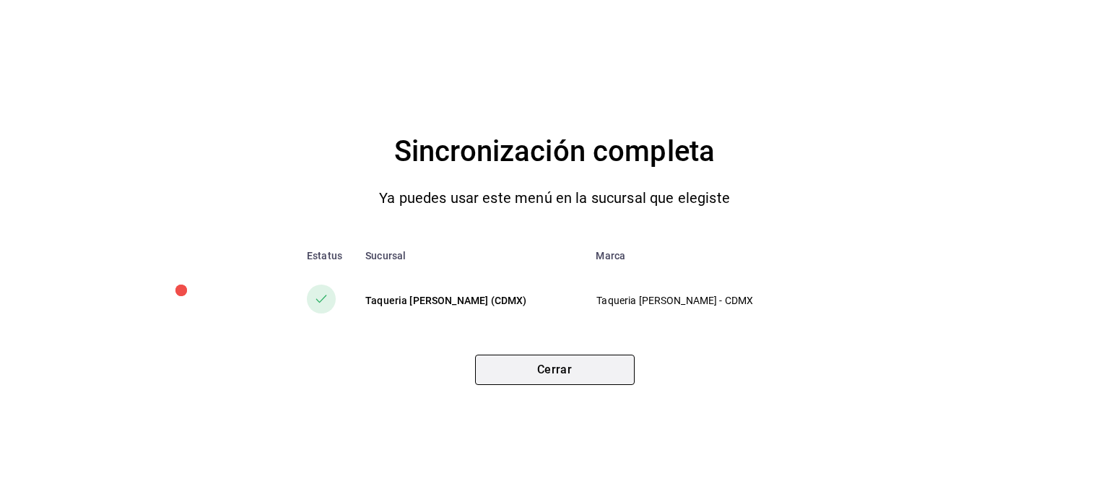
click at [565, 362] on button "Cerrar" at bounding box center [555, 370] width 160 height 30
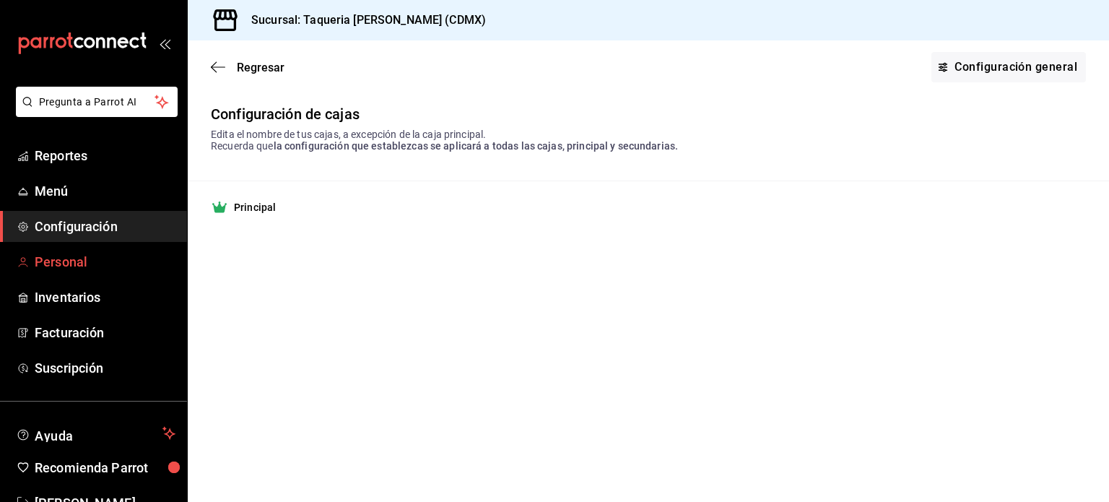
click at [61, 262] on span "Personal" at bounding box center [105, 261] width 141 height 19
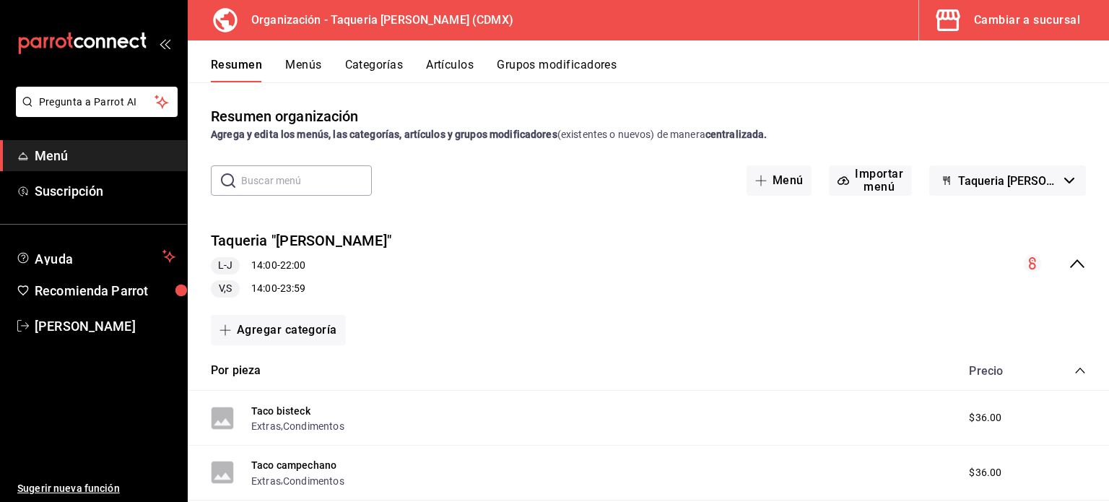
click at [1017, 16] on div "Cambiar a sucursal" at bounding box center [1027, 20] width 106 height 20
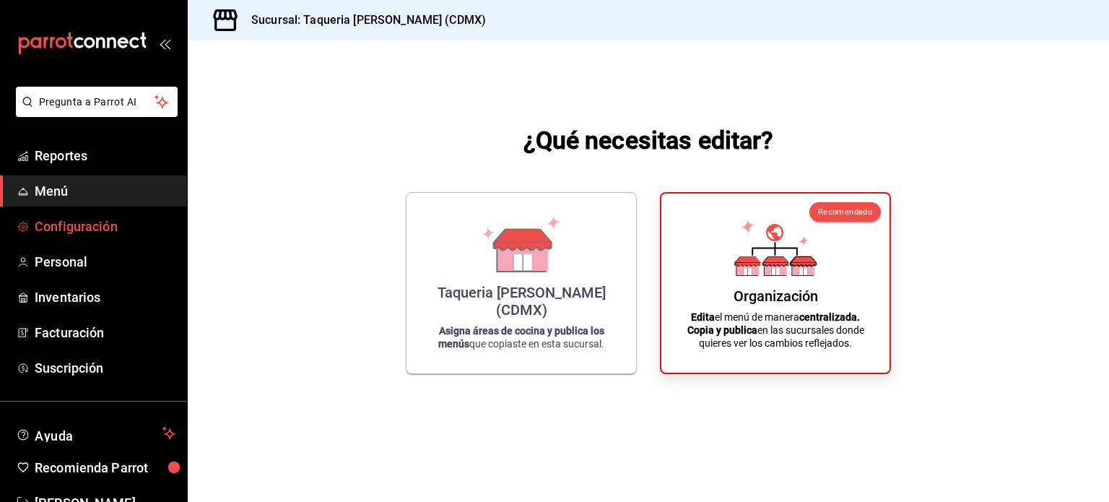
click at [93, 224] on span "Configuración" at bounding box center [105, 226] width 141 height 19
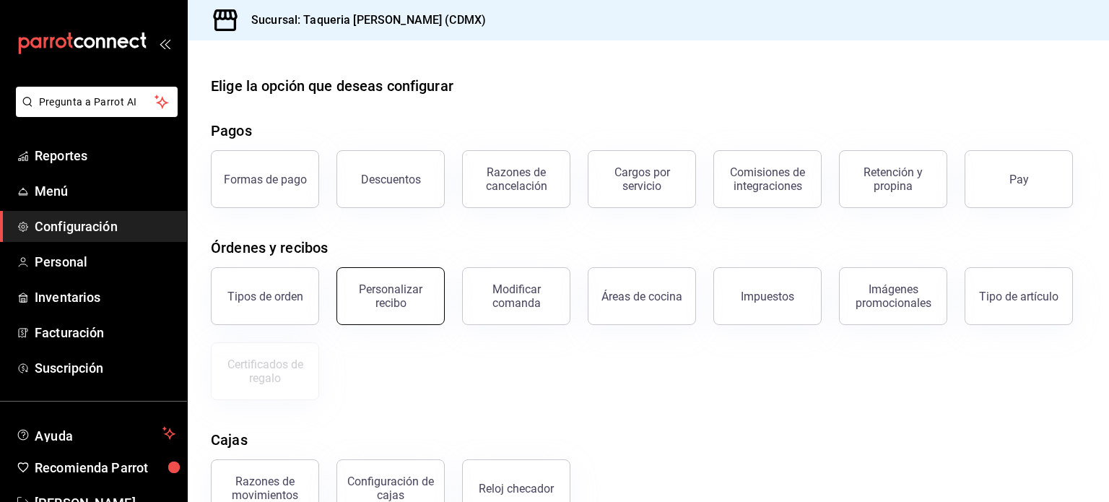
click at [418, 287] on div "Personalizar recibo" at bounding box center [391, 295] width 90 height 27
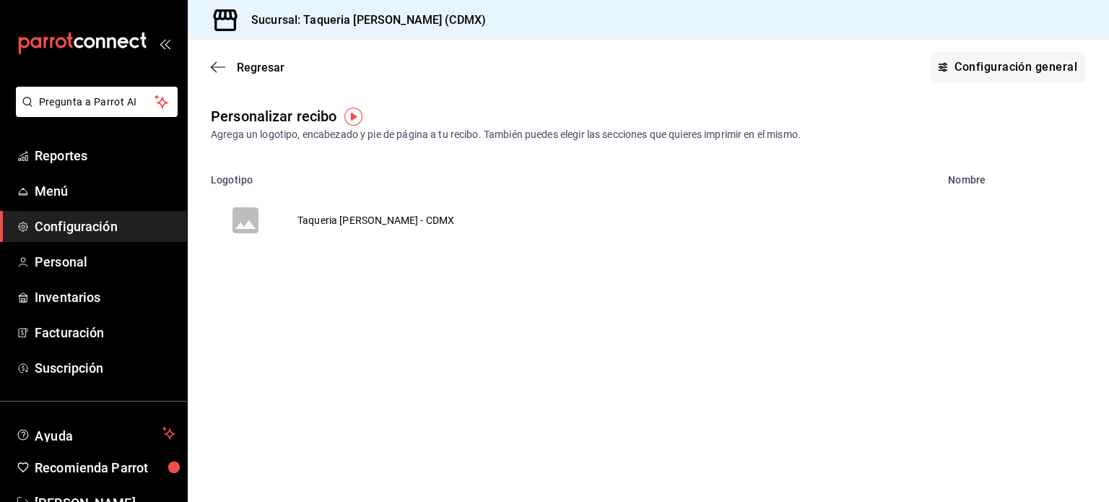
click at [287, 229] on td "Taqueria [PERSON_NAME] - CDMX" at bounding box center [375, 220] width 191 height 69
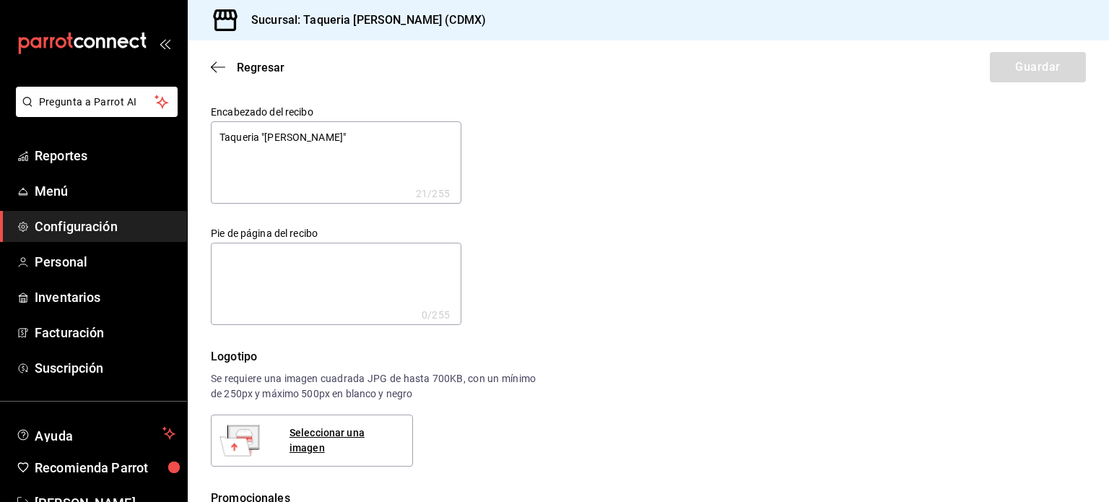
type textarea "x"
click at [364, 256] on textarea at bounding box center [336, 284] width 251 height 82
click at [222, 66] on icon "button" at bounding box center [218, 67] width 14 height 13
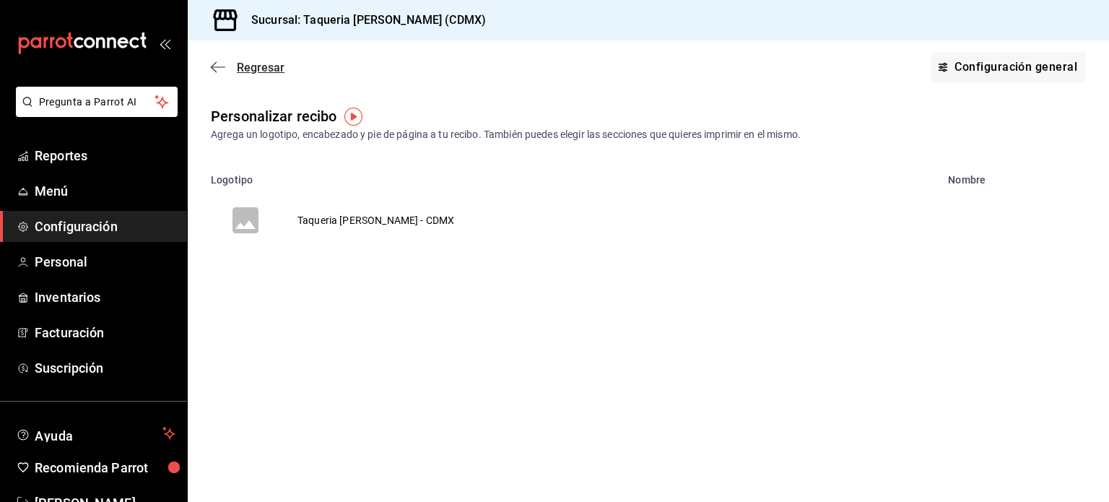
click at [211, 61] on span "Regresar" at bounding box center [248, 68] width 74 height 14
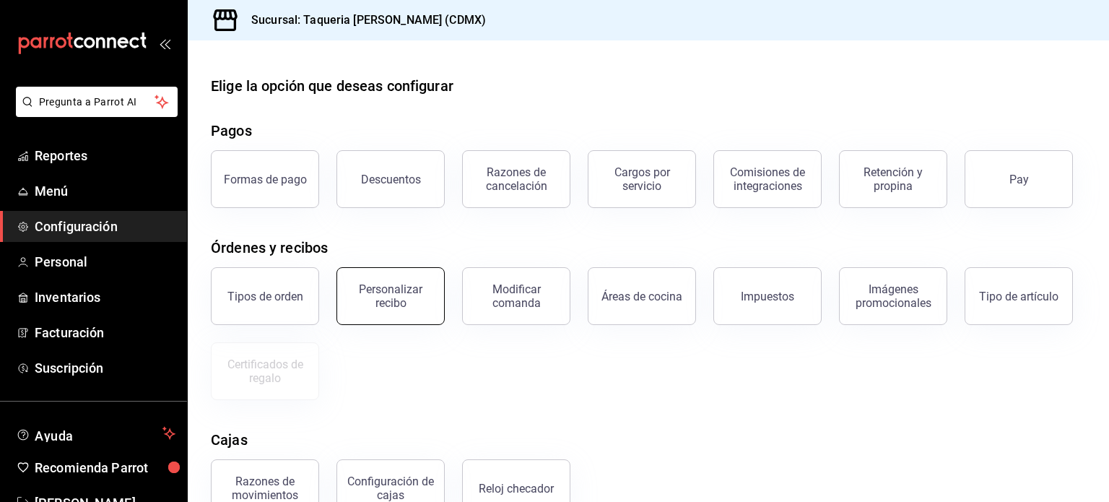
click at [412, 295] on div "Personalizar recibo" at bounding box center [391, 295] width 90 height 27
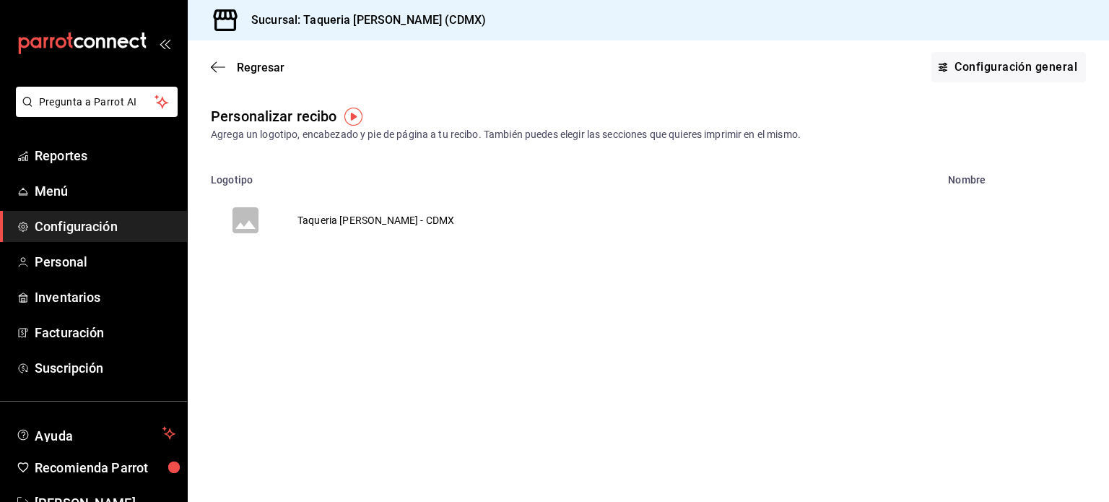
click at [351, 113] on img "button" at bounding box center [353, 117] width 18 height 18
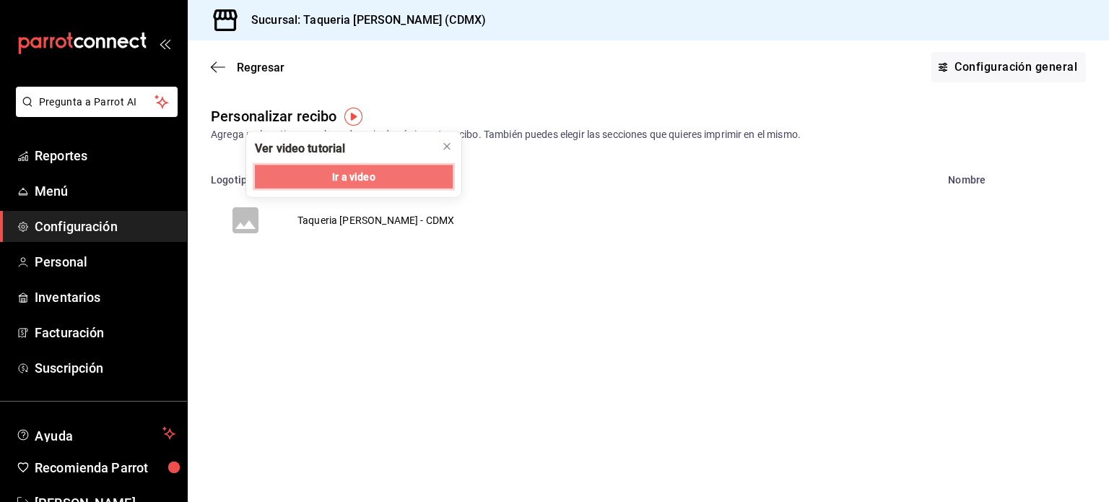
click at [360, 181] on span "Ir a video" at bounding box center [353, 176] width 43 height 15
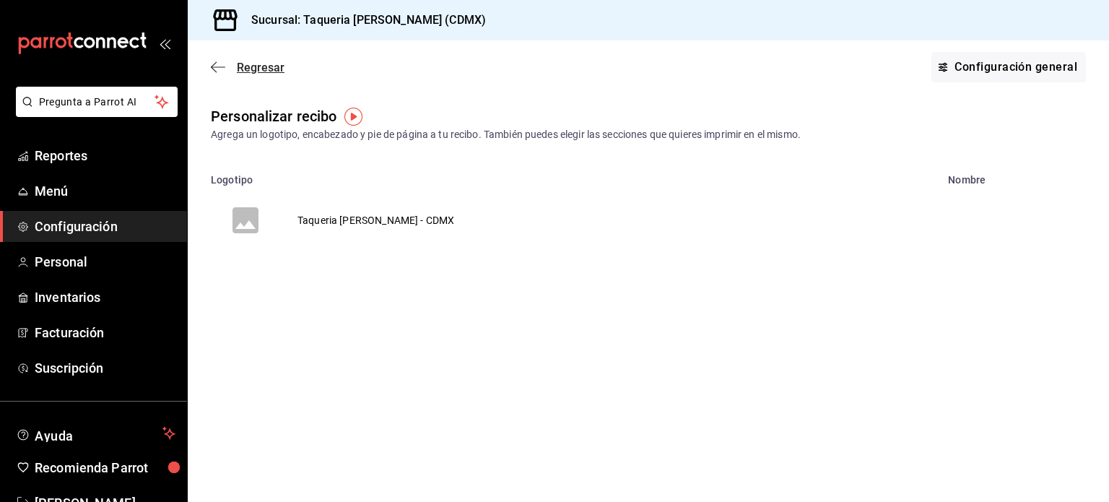
click at [217, 66] on icon "button" at bounding box center [218, 66] width 14 height 1
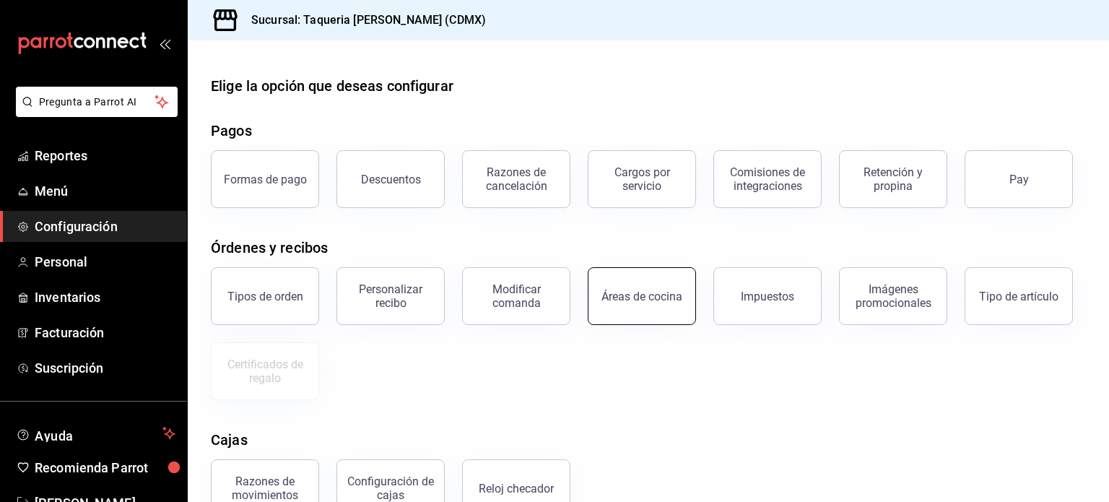
click at [658, 303] on div "Áreas de cocina" at bounding box center [642, 297] width 81 height 14
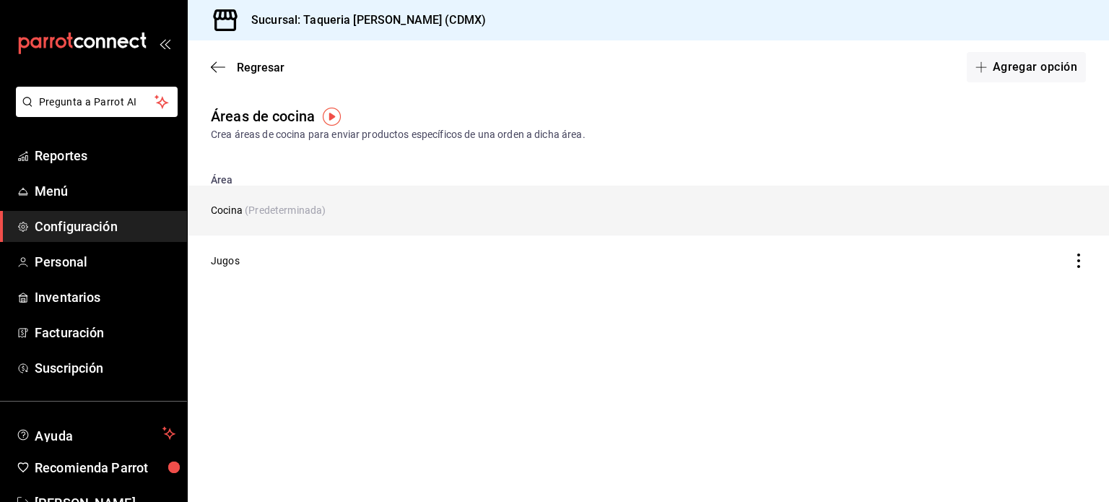
click at [307, 203] on td "Cocina (Predeterminada)" at bounding box center [528, 211] width 681 height 50
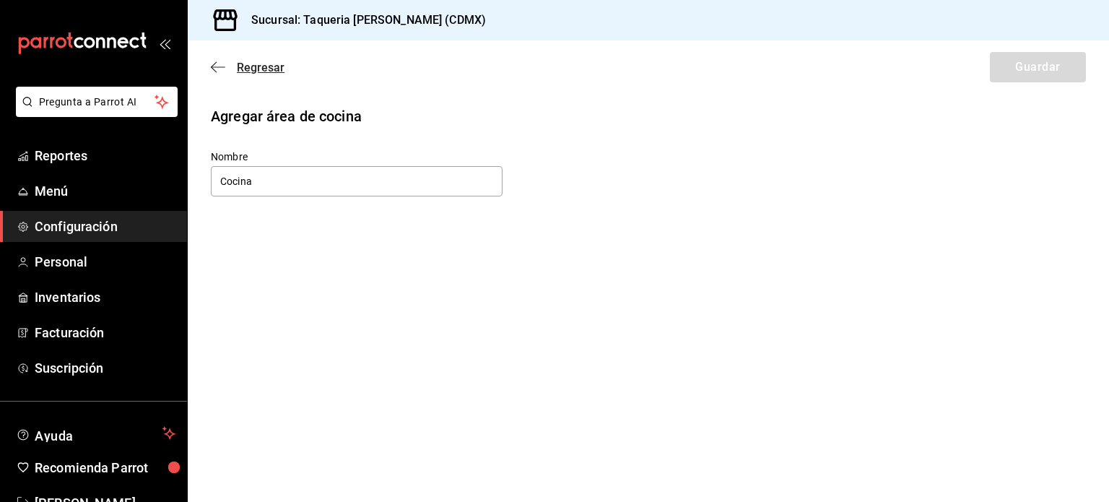
click at [226, 61] on span "Regresar" at bounding box center [248, 68] width 74 height 14
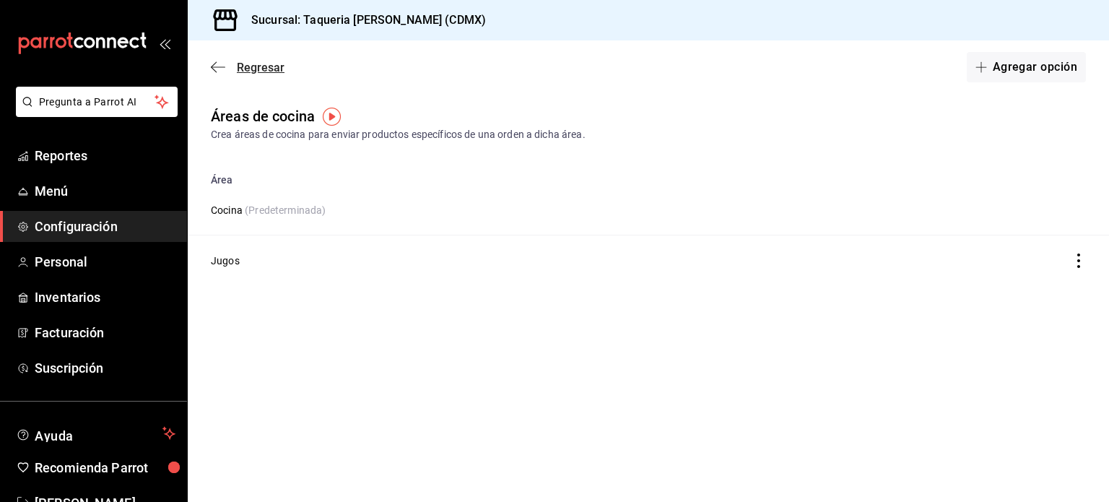
click at [227, 66] on span "Regresar" at bounding box center [248, 68] width 74 height 14
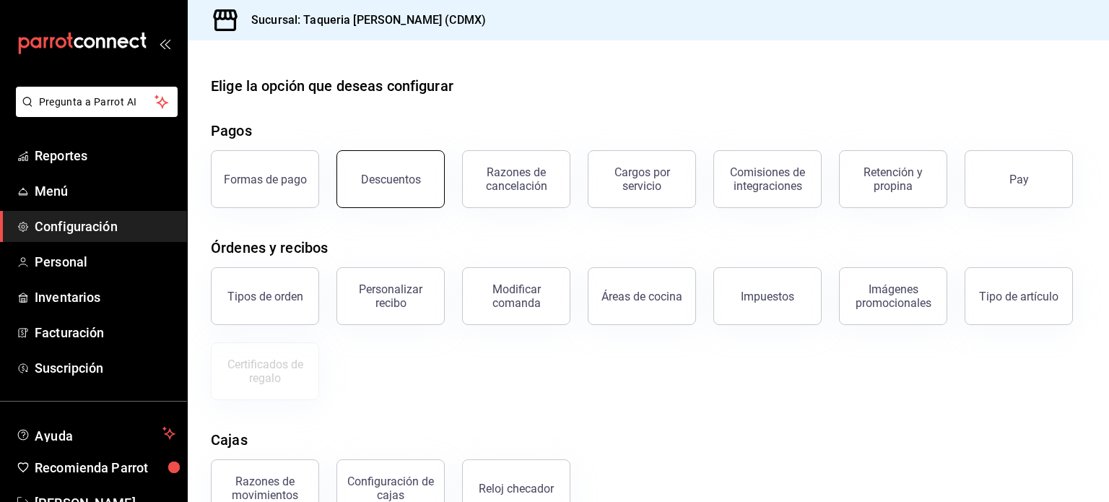
click at [433, 192] on button "Descuentos" at bounding box center [391, 179] width 108 height 58
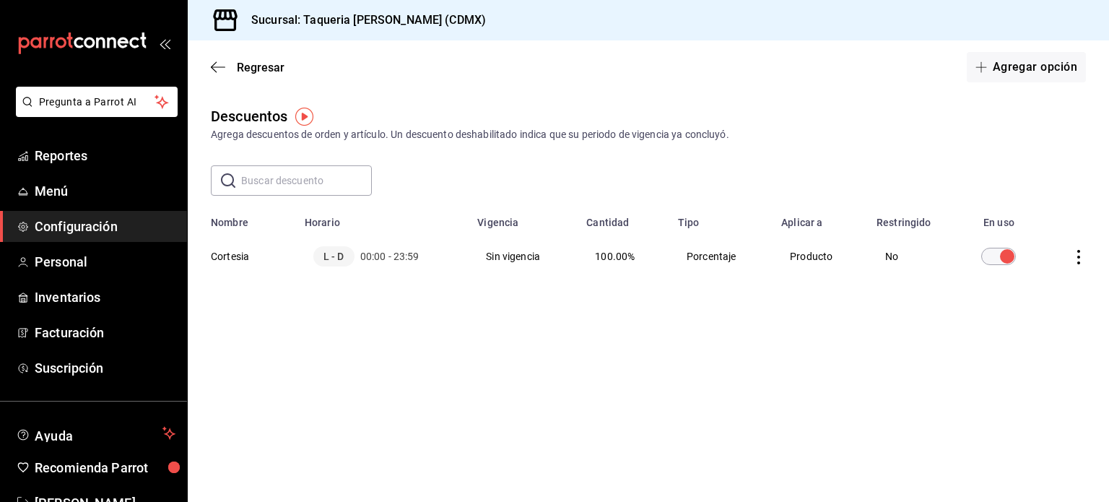
click at [1007, 259] on input "discountsTable" at bounding box center [1007, 256] width 52 height 17
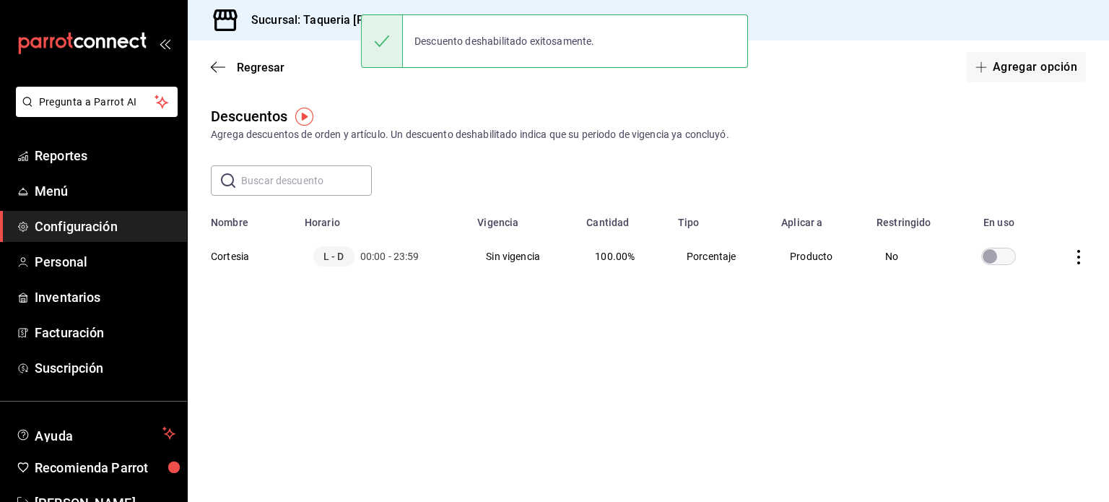
click at [1008, 265] on input "discountsTable" at bounding box center [990, 256] width 52 height 17
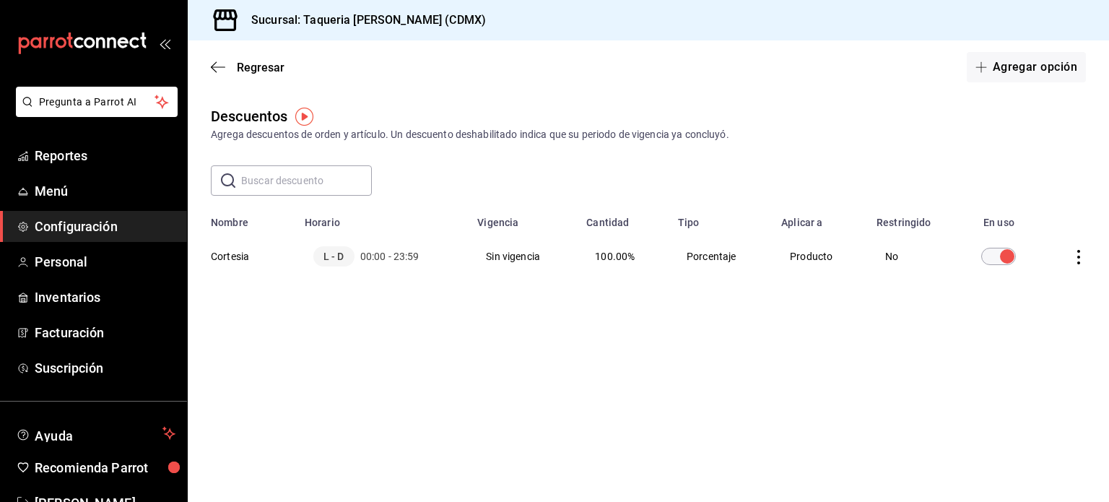
click at [1075, 264] on icon "actions" at bounding box center [1079, 257] width 14 height 14
click at [835, 281] on div at bounding box center [554, 251] width 1109 height 502
drag, startPoint x: 515, startPoint y: 243, endPoint x: 410, endPoint y: 187, distance: 118.9
click at [410, 187] on div "​ ​" at bounding box center [649, 180] width 922 height 30
click at [1083, 256] on icon "actions" at bounding box center [1079, 257] width 14 height 14
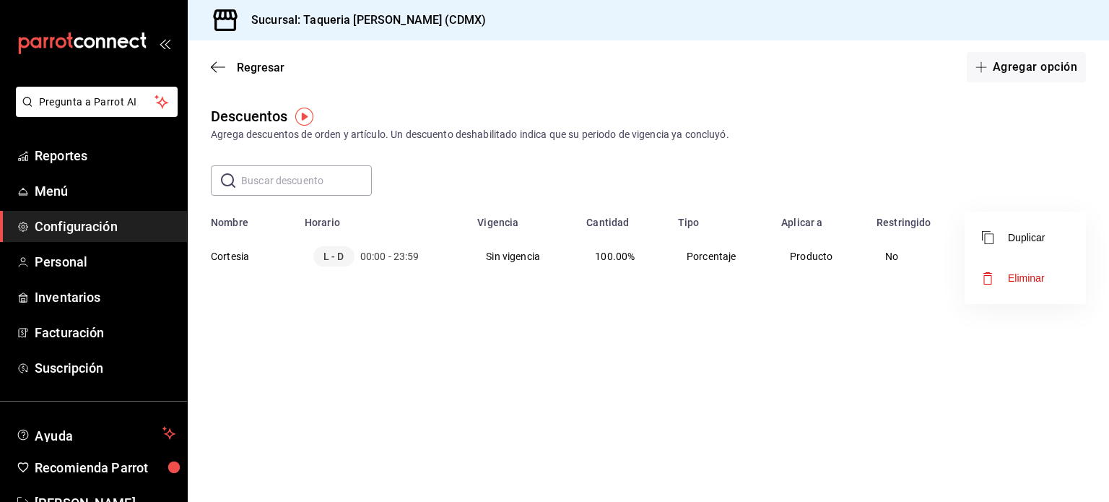
click at [1022, 287] on li "Eliminar" at bounding box center [1025, 278] width 121 height 40
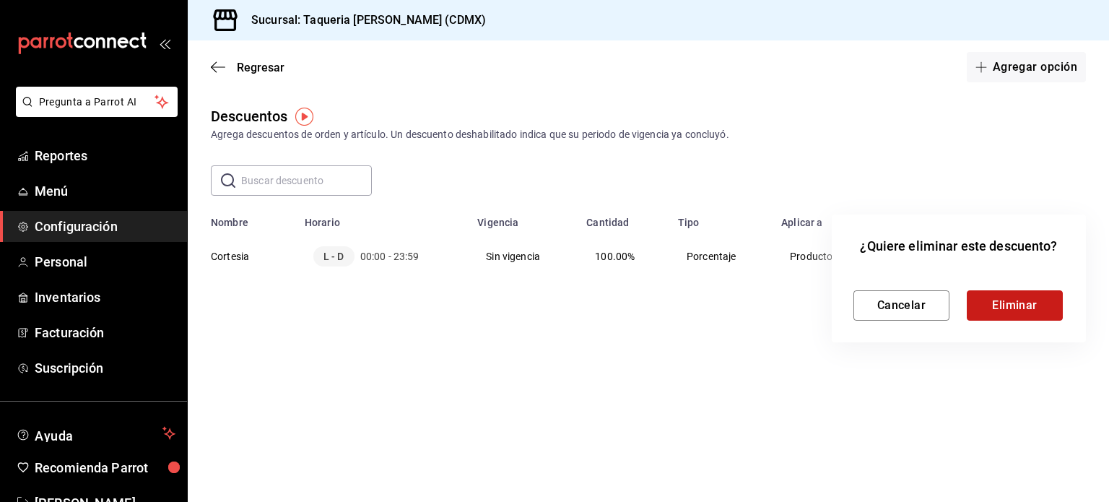
click at [993, 306] on button "Eliminar" at bounding box center [1015, 305] width 96 height 30
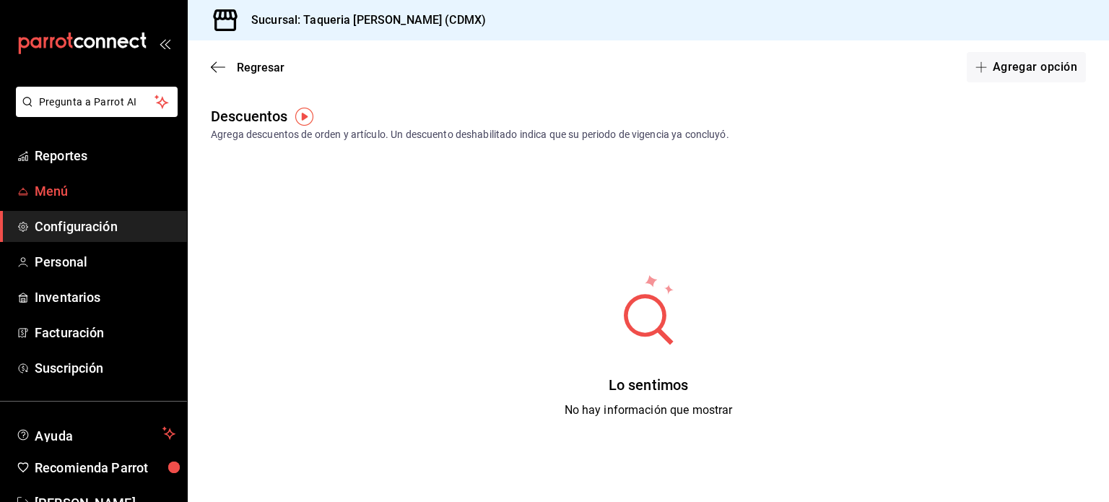
click at [69, 189] on span "Menú" at bounding box center [105, 190] width 141 height 19
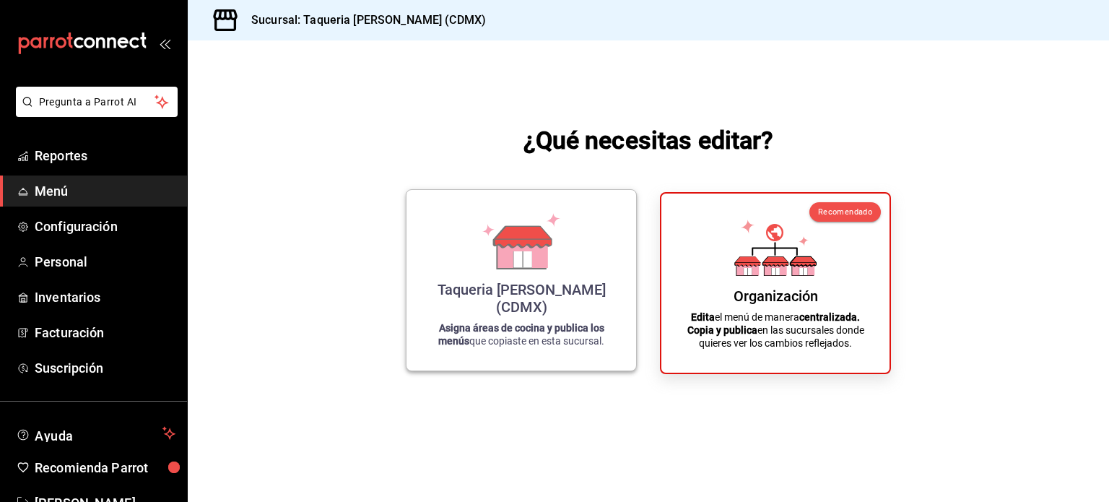
click at [516, 332] on strong "Asigna áreas de cocina y publica los menús" at bounding box center [521, 334] width 166 height 25
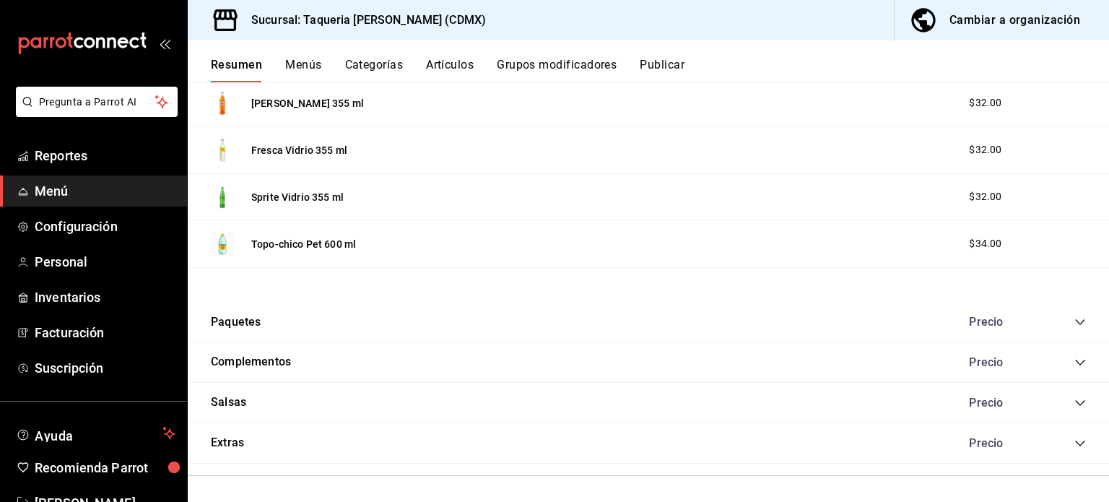
scroll to position [1395, 0]
click at [286, 315] on div "Paquetes Precio" at bounding box center [649, 323] width 922 height 40
click at [237, 315] on button "Paquetes" at bounding box center [236, 322] width 50 height 17
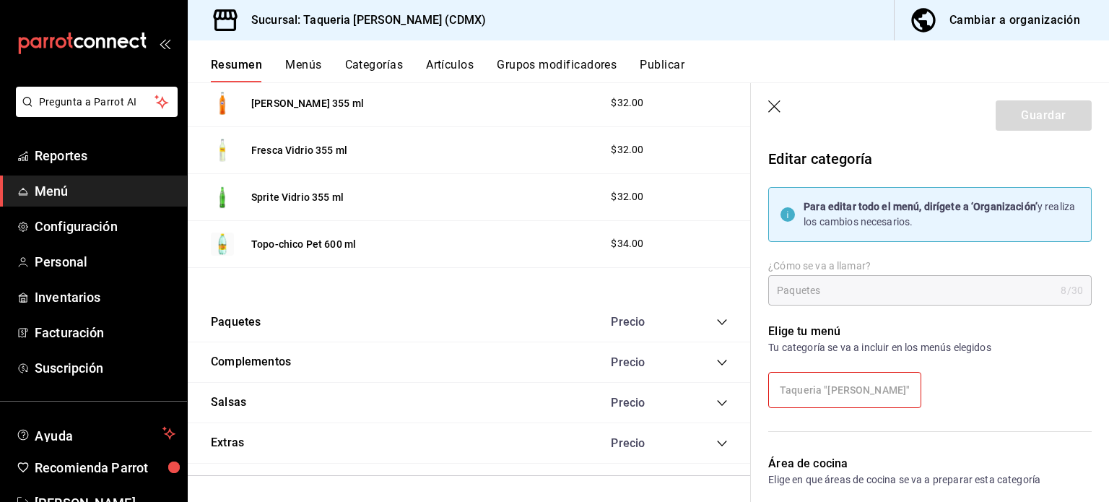
scroll to position [1411, 0]
click at [770, 100] on icon "button" at bounding box center [775, 107] width 14 height 14
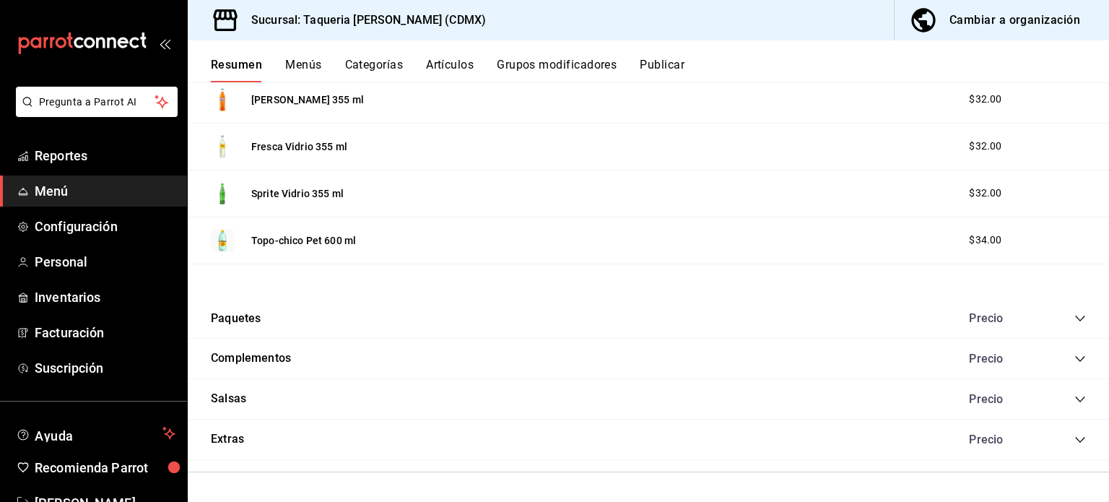
scroll to position [1396, 0]
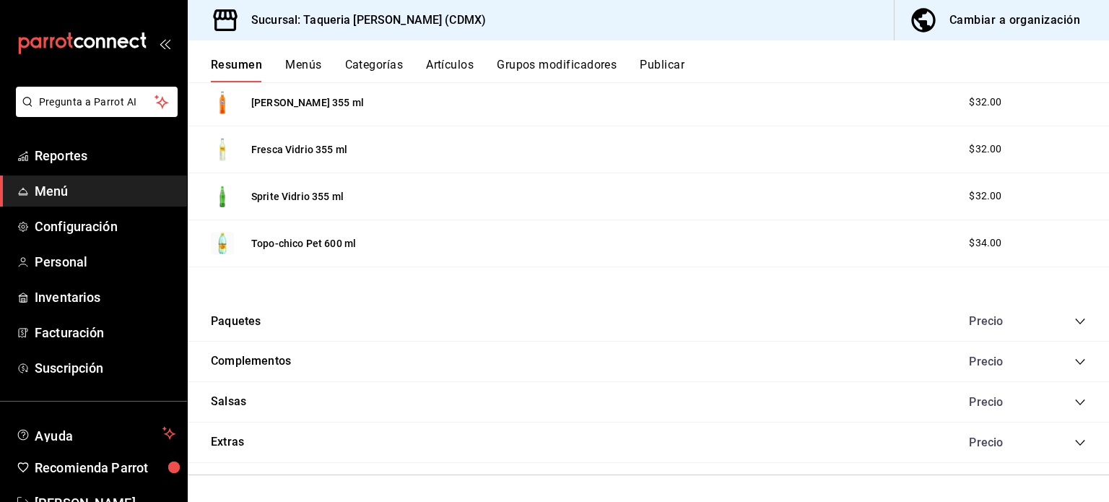
click at [1060, 314] on div "Precio" at bounding box center [1020, 321] width 131 height 14
click at [1075, 319] on icon "collapse-category-row" at bounding box center [1081, 322] width 12 height 12
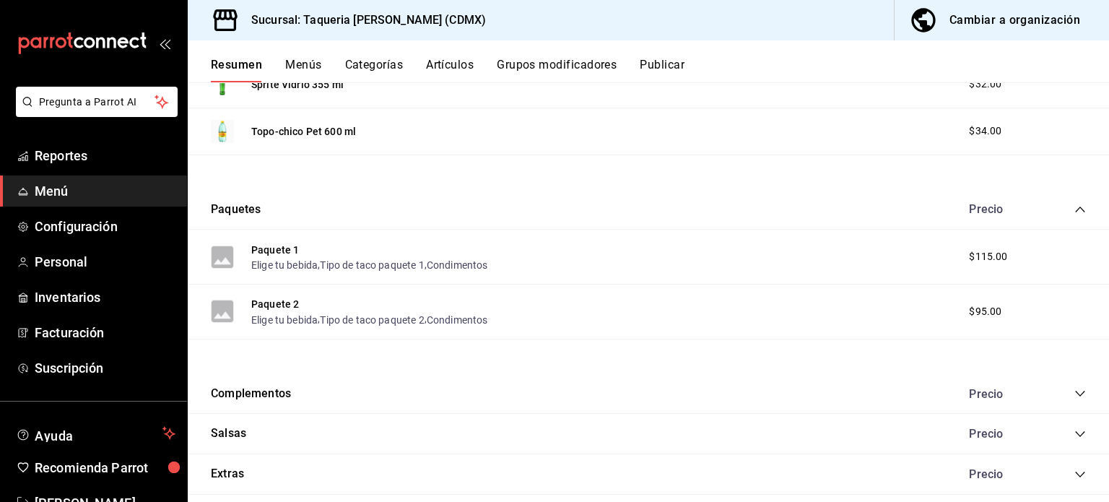
scroll to position [1540, 0]
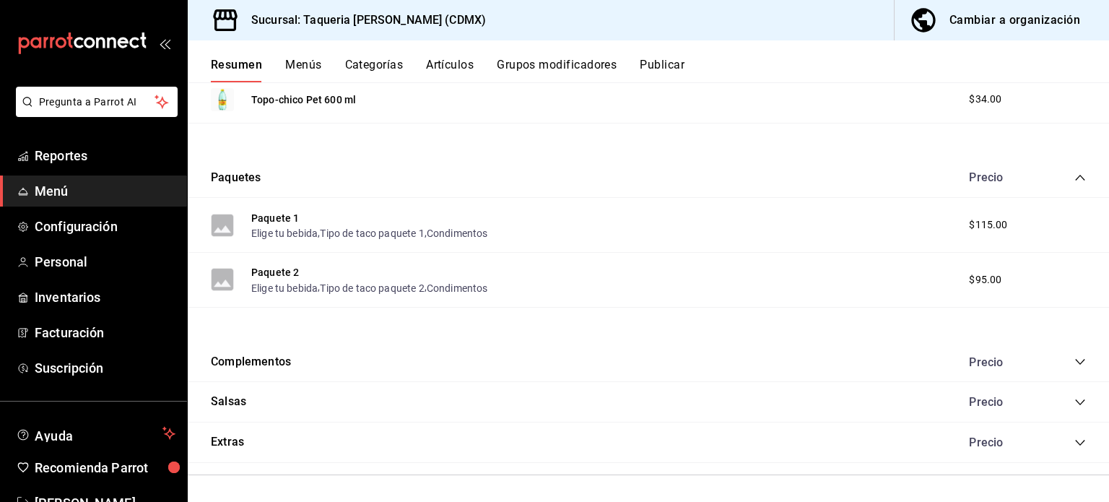
click at [1075, 356] on icon "collapse-category-row" at bounding box center [1081, 362] width 12 height 12
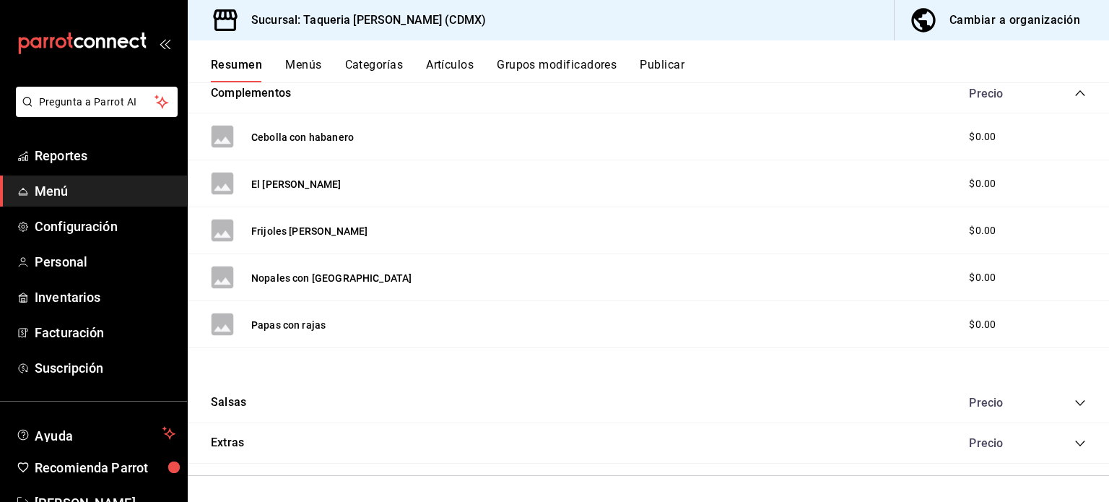
scroll to position [1808, 0]
click at [1075, 397] on icon "collapse-category-row" at bounding box center [1081, 403] width 12 height 12
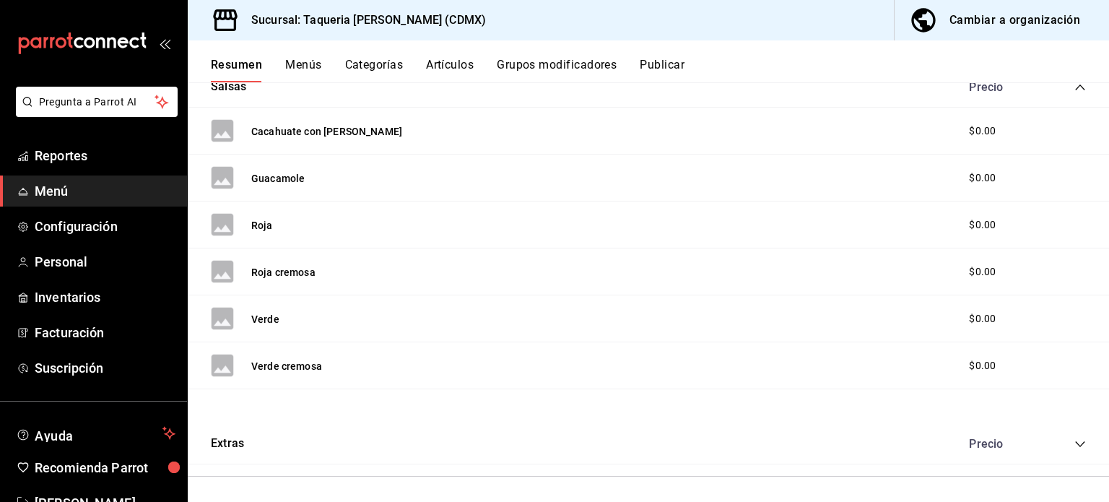
scroll to position [2124, 0]
click at [1075, 438] on icon "collapse-category-row" at bounding box center [1081, 444] width 12 height 12
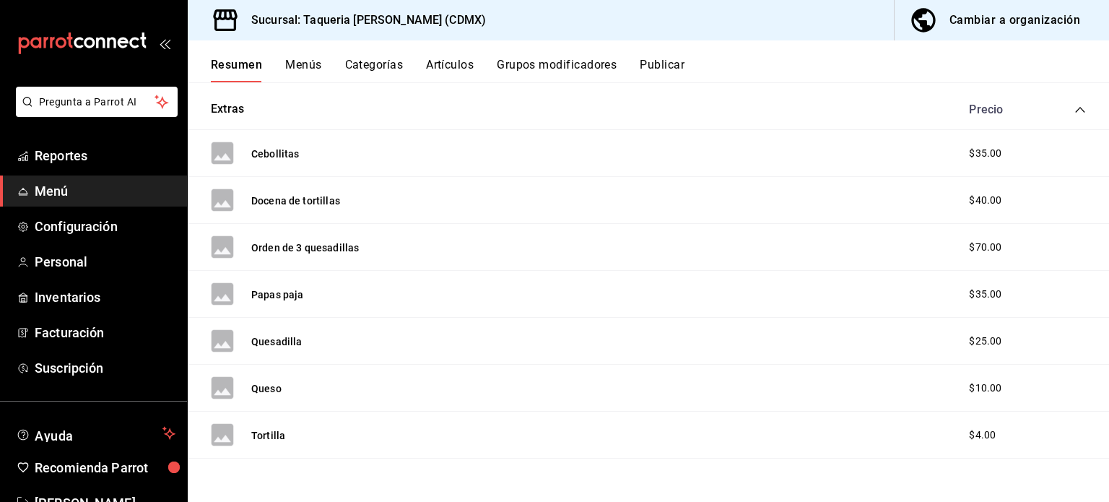
scroll to position [2486, 0]
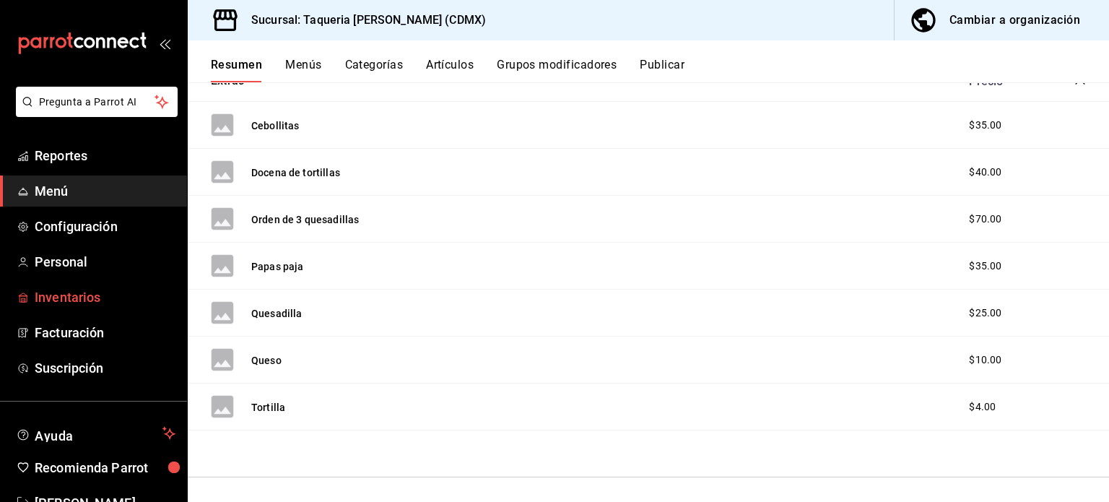
click at [55, 289] on span "Inventarios" at bounding box center [105, 296] width 141 height 19
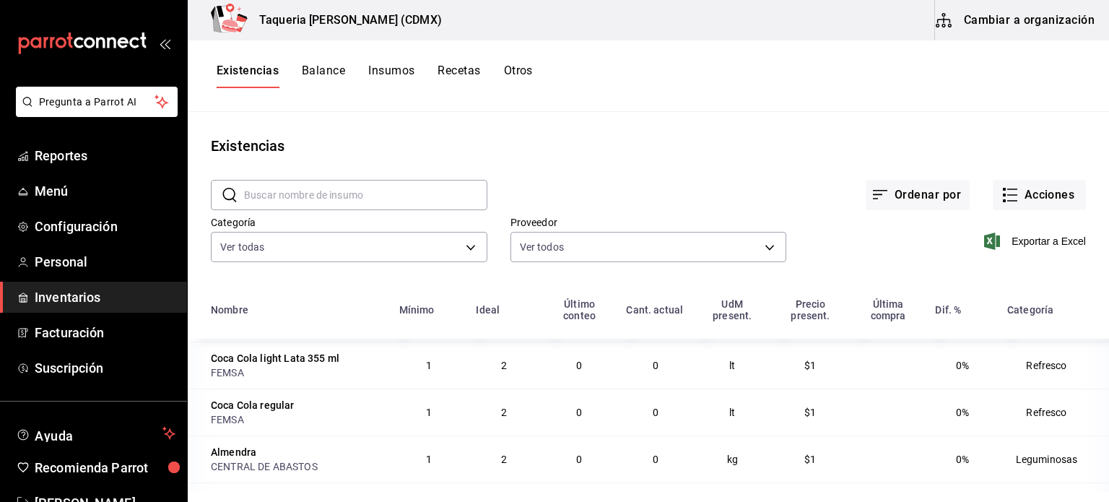
scroll to position [1131, 0]
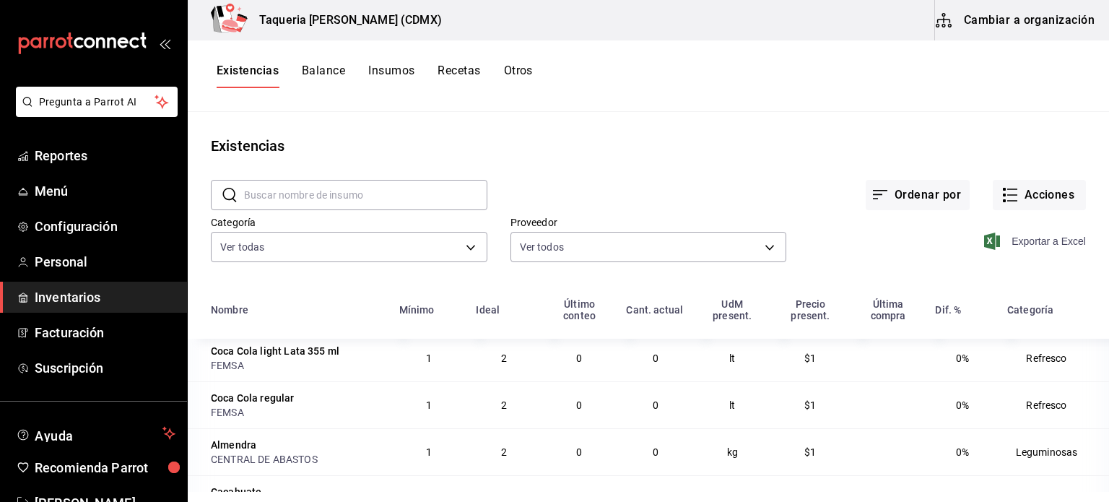
click at [1000, 240] on span "Exportar a Excel" at bounding box center [1036, 241] width 99 height 17
click at [58, 195] on span "Menú" at bounding box center [105, 190] width 141 height 19
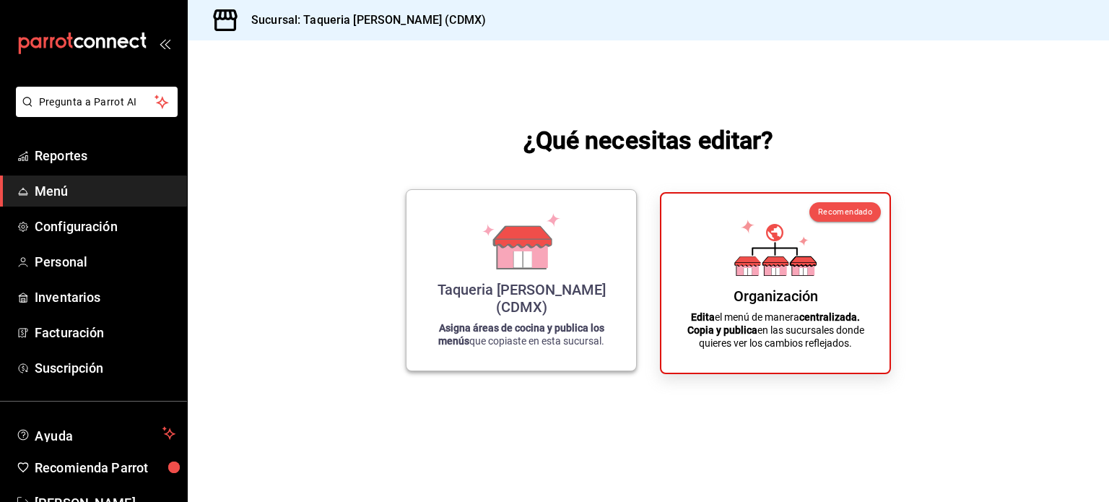
click at [446, 254] on div "Taqueria Don Pepe (CDMX) Asigna áreas de cocina y publica los menús que copiast…" at bounding box center [521, 279] width 195 height 157
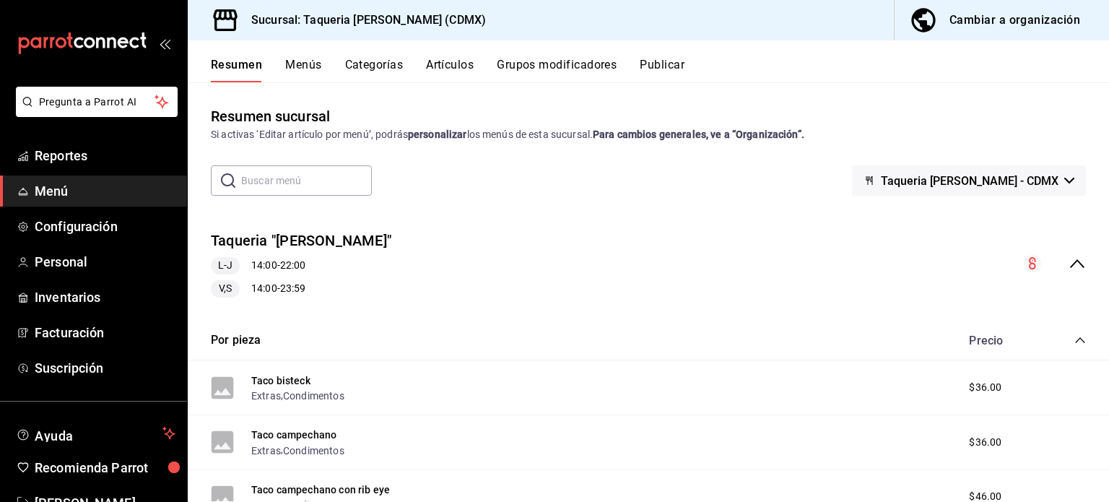
click at [464, 60] on button "Artículos" at bounding box center [450, 70] width 48 height 25
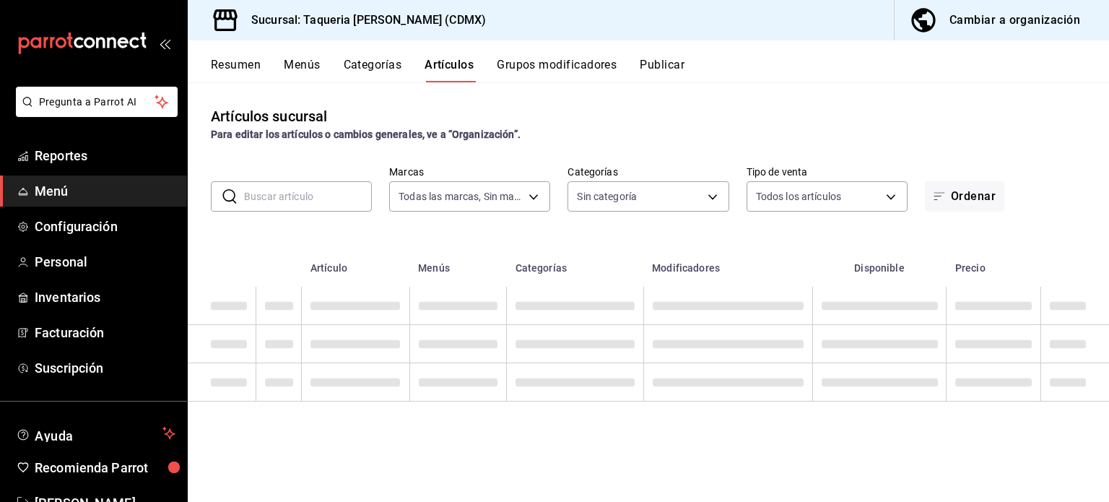
type input "6420383b-8504-466e-b8e1-7ad85ed98961"
type input "ed9b51ba-9b42-42bb-a1bf-61966d11c073,8f5feebf-6ecb-4b31-b74b-0a8d4b97d945,0bf33…"
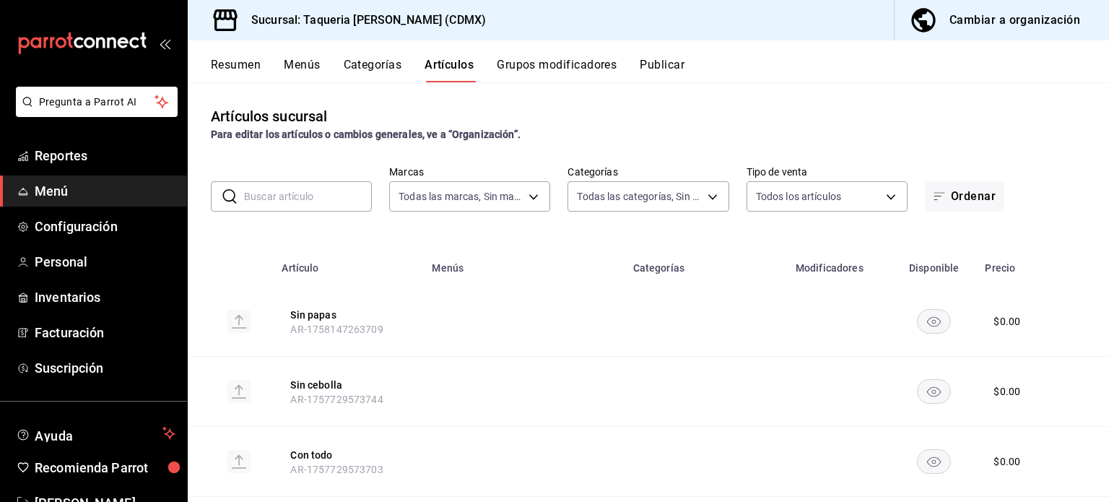
click at [580, 62] on button "Grupos modificadores" at bounding box center [557, 70] width 120 height 25
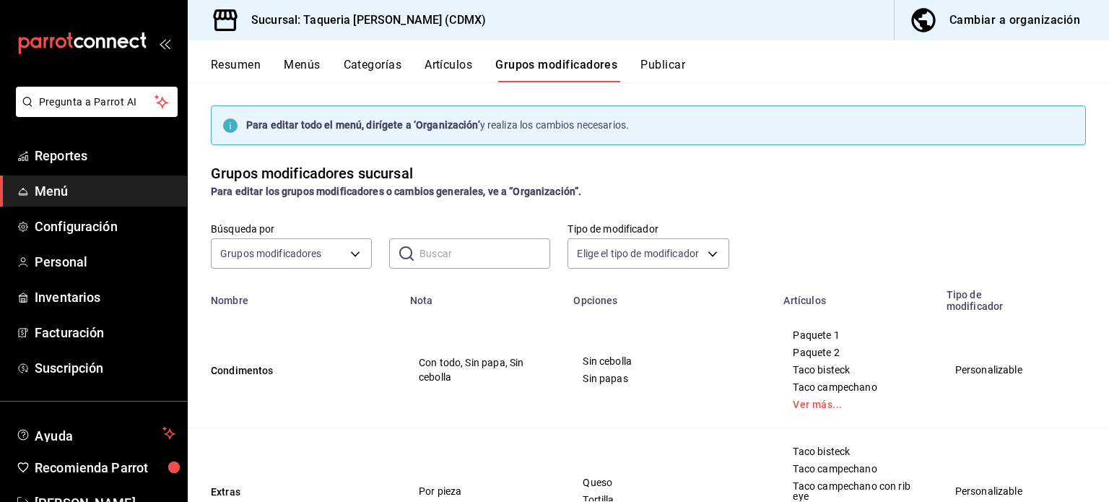
click at [313, 70] on button "Menús" at bounding box center [302, 70] width 36 height 25
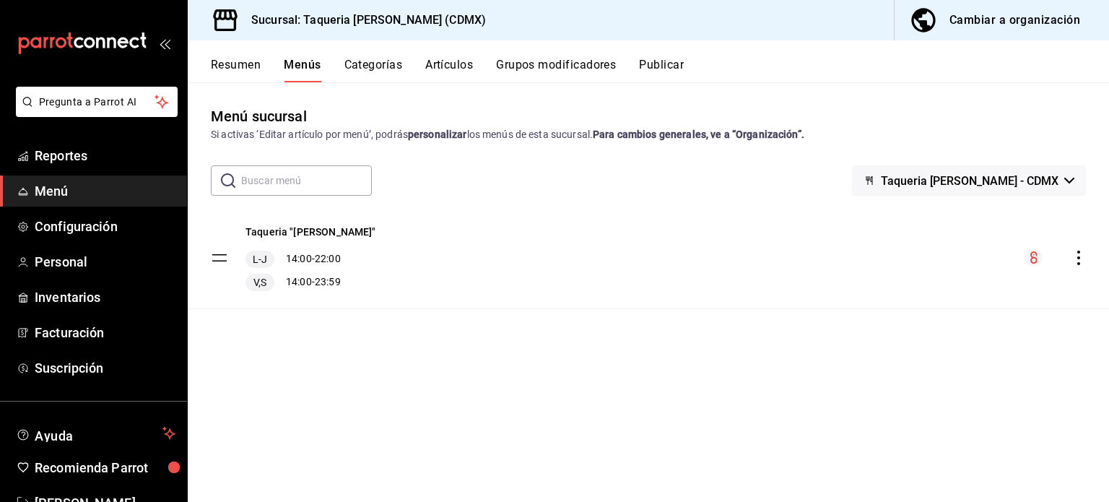
click at [1030, 5] on button "Cambiar a organización" at bounding box center [996, 20] width 203 height 40
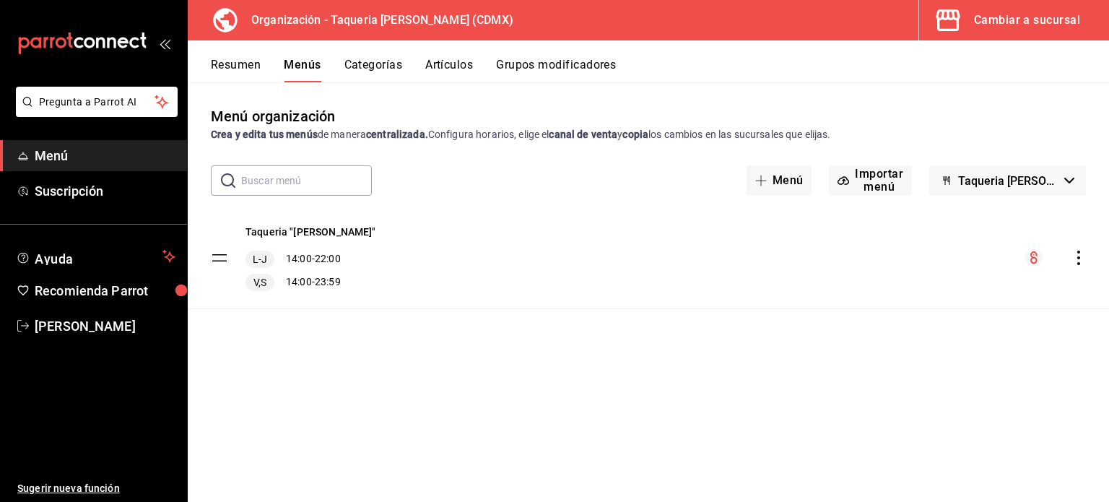
click at [254, 59] on button "Resumen" at bounding box center [236, 70] width 50 height 25
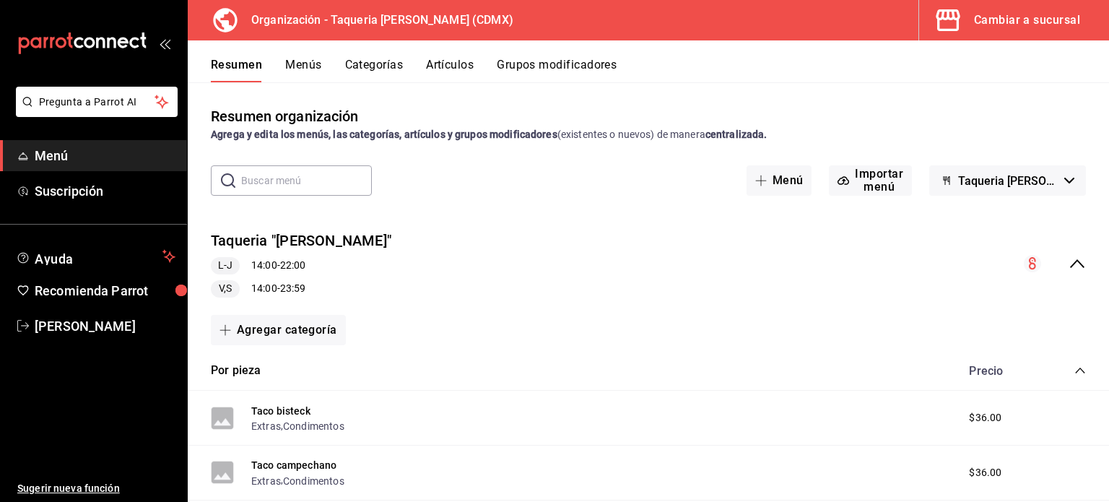
click at [1075, 263] on div "Taqueria "Don Pepe" L-J 14:00 - 22:00 V,S 14:00 - 23:59" at bounding box center [649, 264] width 922 height 90
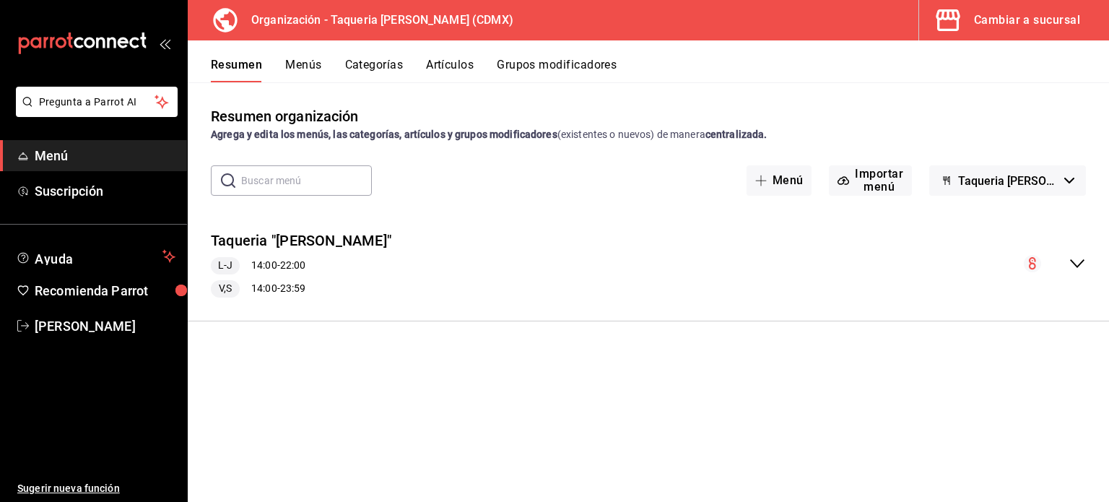
click at [1075, 263] on icon "collapse-menu-row" at bounding box center [1077, 263] width 17 height 17
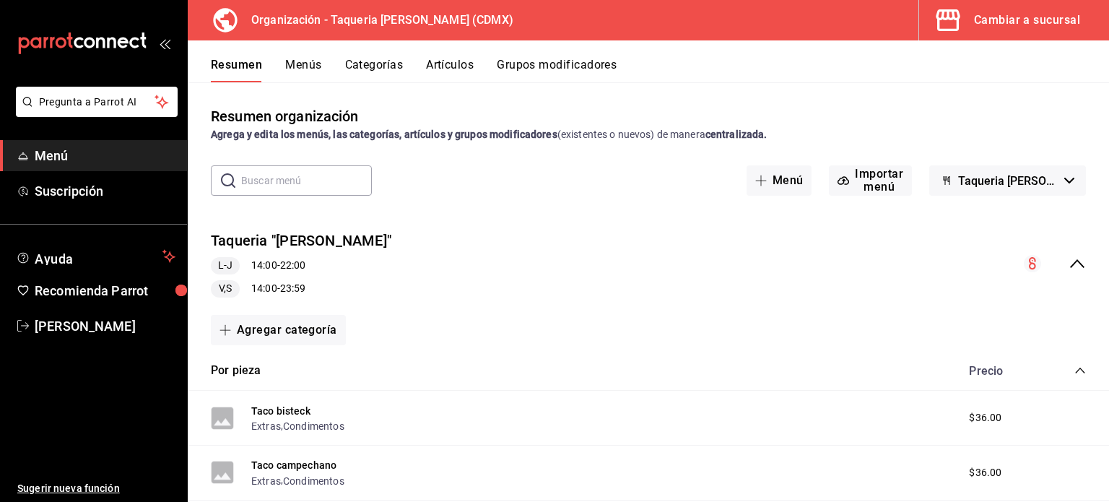
click at [300, 54] on div "Resumen Menús Categorías Artículos Grupos modificadores" at bounding box center [649, 61] width 922 height 42
click at [305, 66] on button "Menús" at bounding box center [303, 70] width 36 height 25
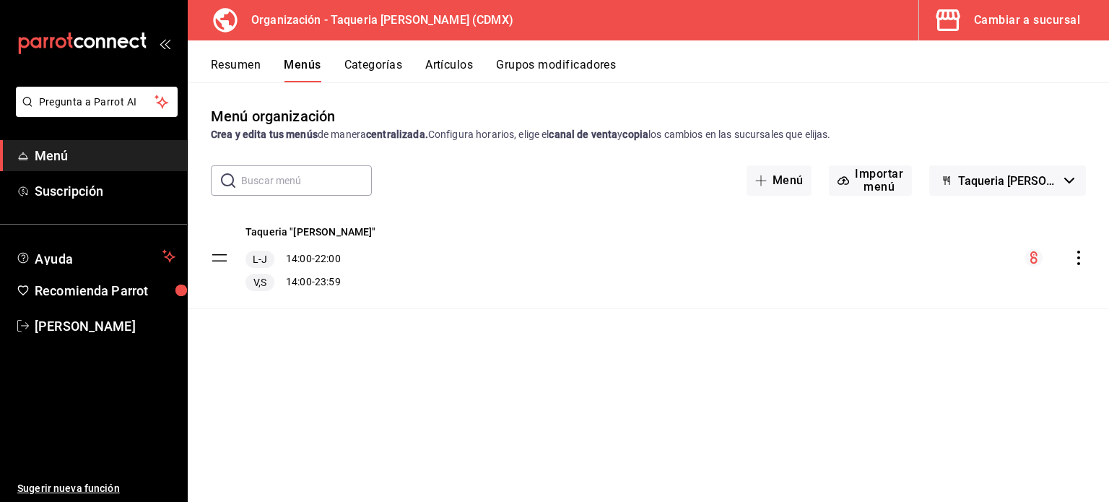
click at [1075, 256] on icon "actions" at bounding box center [1079, 258] width 14 height 14
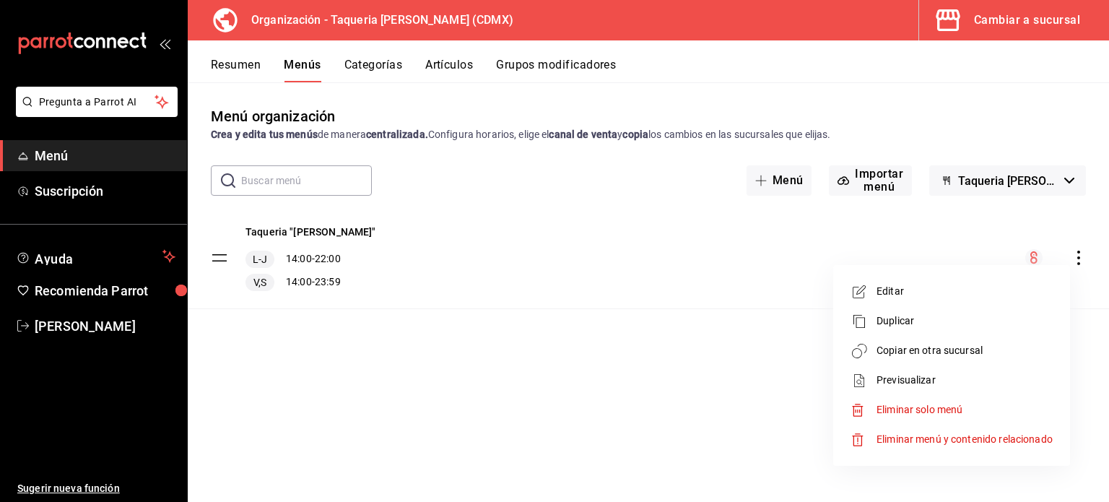
click at [955, 369] on li "Previsualizar" at bounding box center [951, 380] width 225 height 30
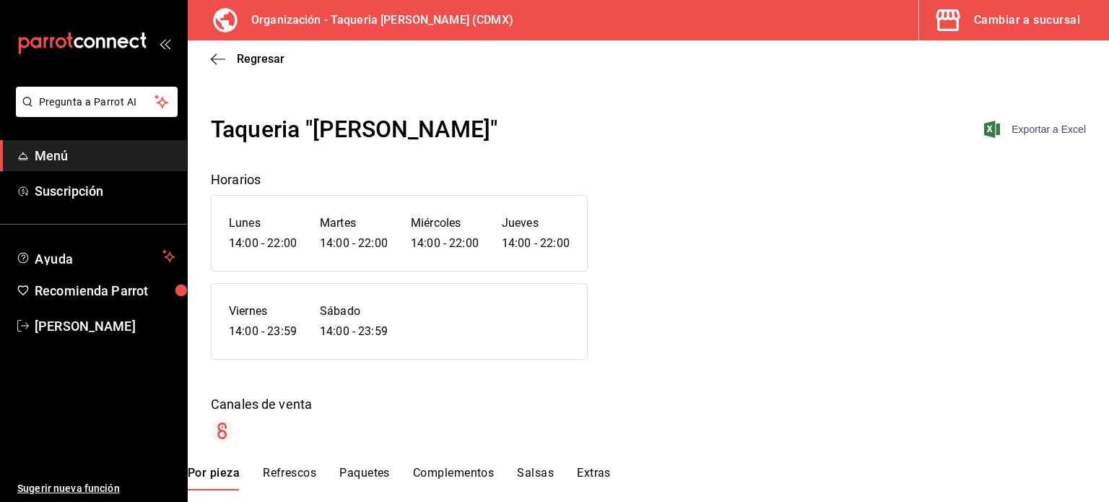
click at [1027, 136] on span "Exportar a Excel" at bounding box center [1036, 129] width 99 height 17
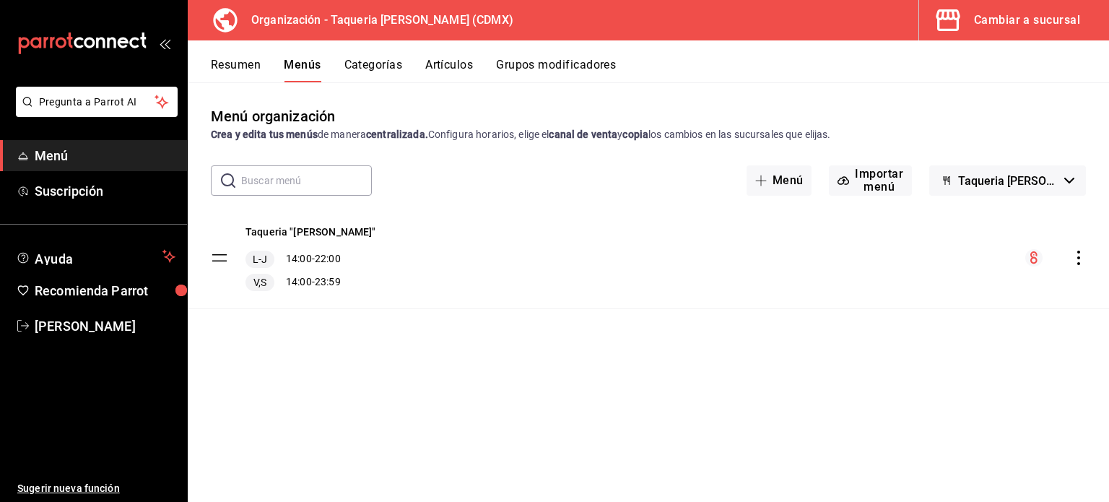
click at [1011, 3] on button "Cambiar a sucursal" at bounding box center [1008, 20] width 178 height 40
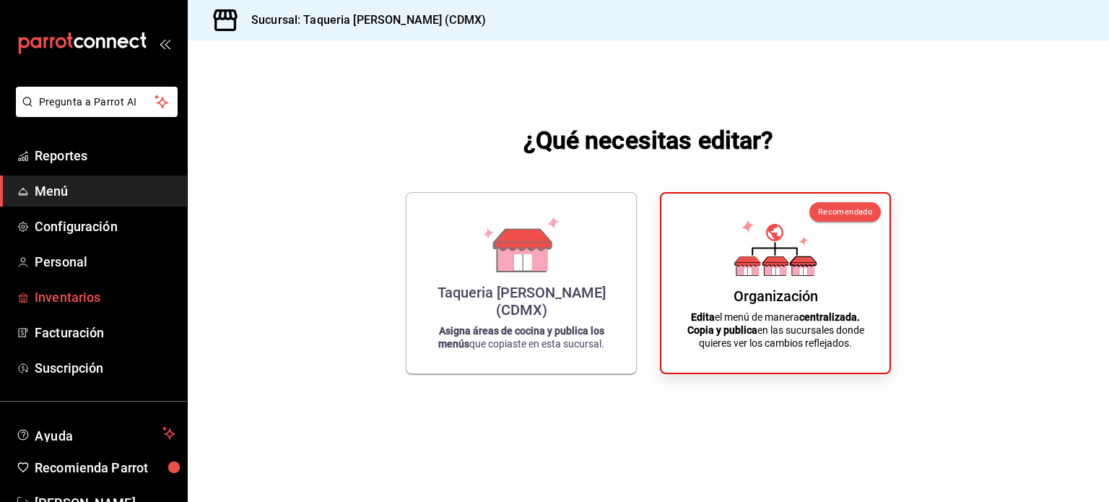
click at [70, 290] on span "Inventarios" at bounding box center [105, 296] width 141 height 19
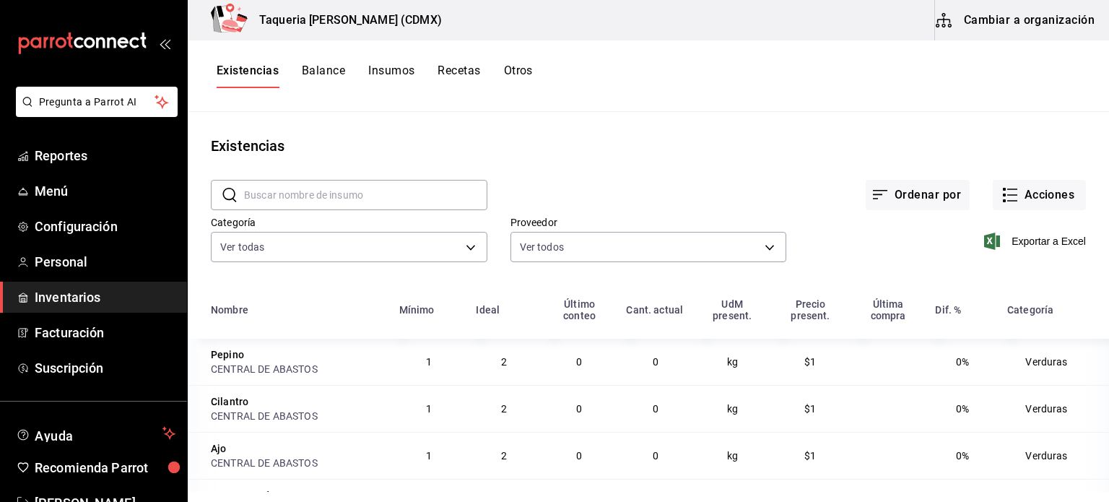
click at [311, 69] on button "Balance" at bounding box center [323, 76] width 43 height 25
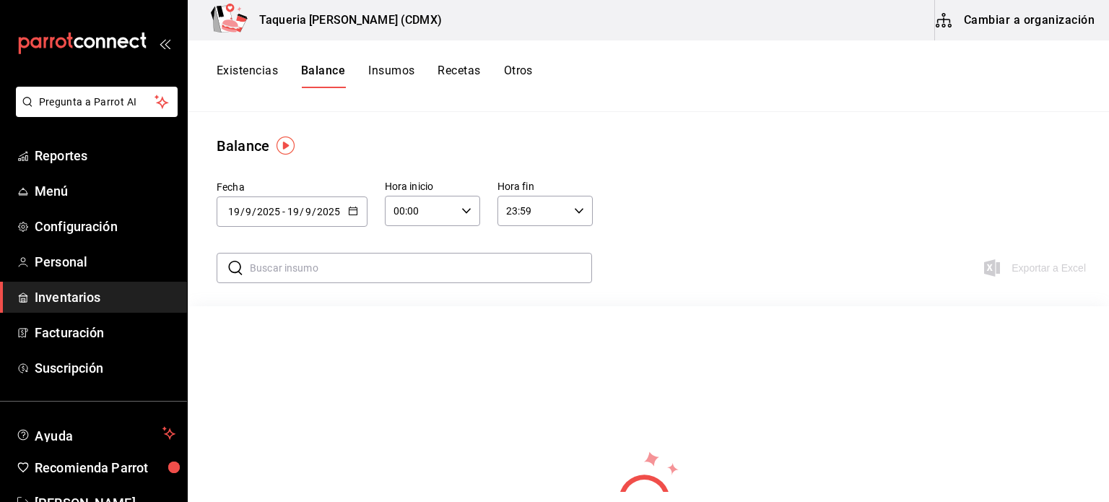
click at [402, 66] on button "Insumos" at bounding box center [391, 76] width 46 height 25
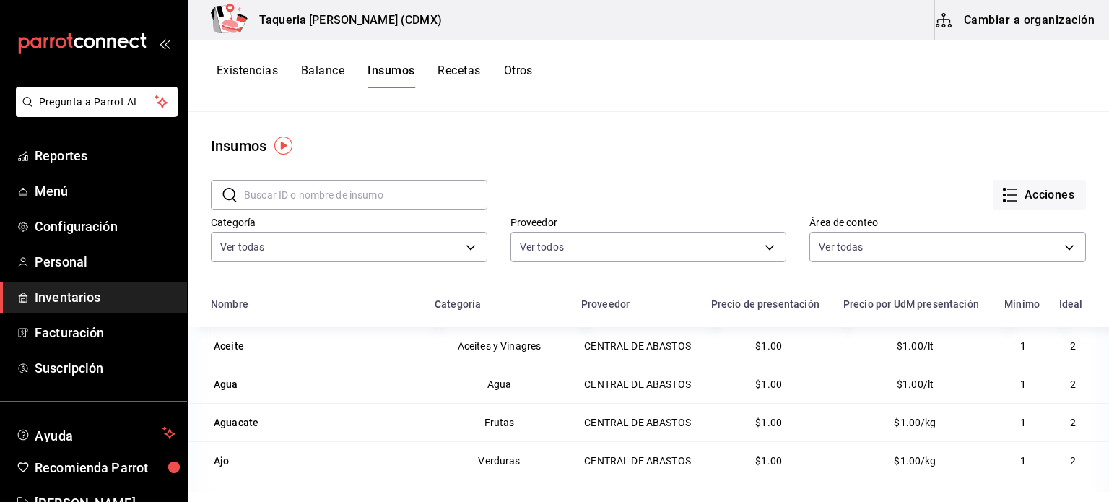
click at [466, 69] on button "Recetas" at bounding box center [459, 76] width 43 height 25
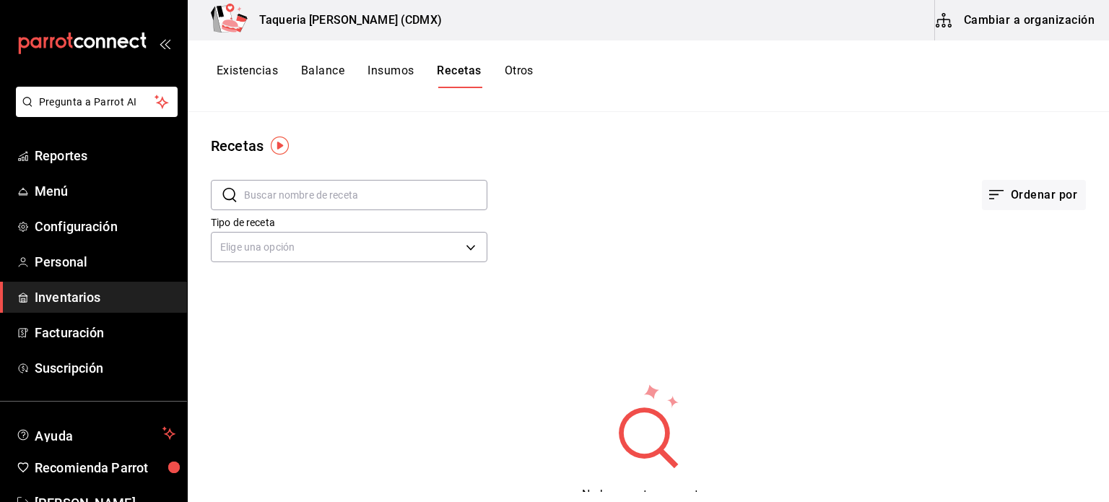
click at [506, 71] on button "Otros" at bounding box center [519, 76] width 29 height 25
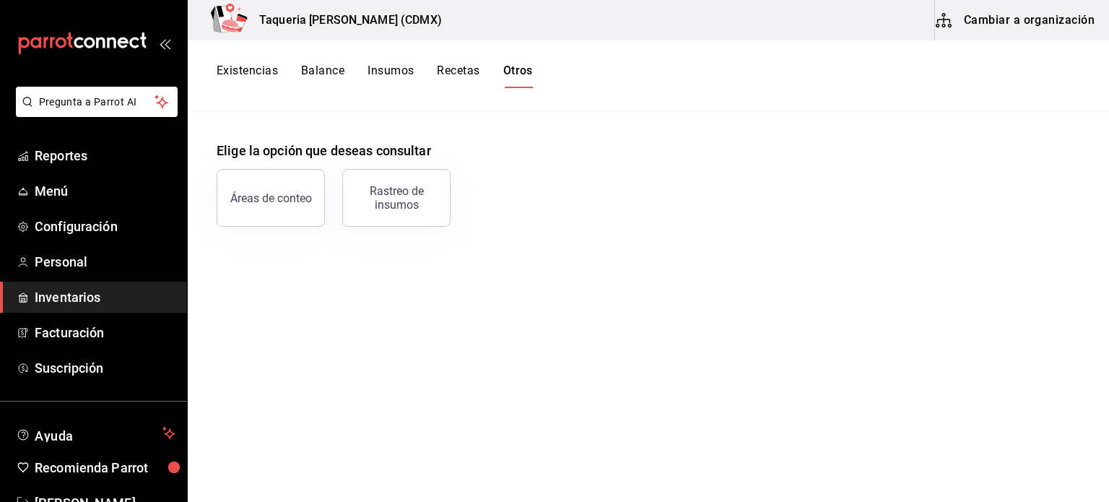
click at [256, 69] on button "Existencias" at bounding box center [247, 76] width 61 height 25
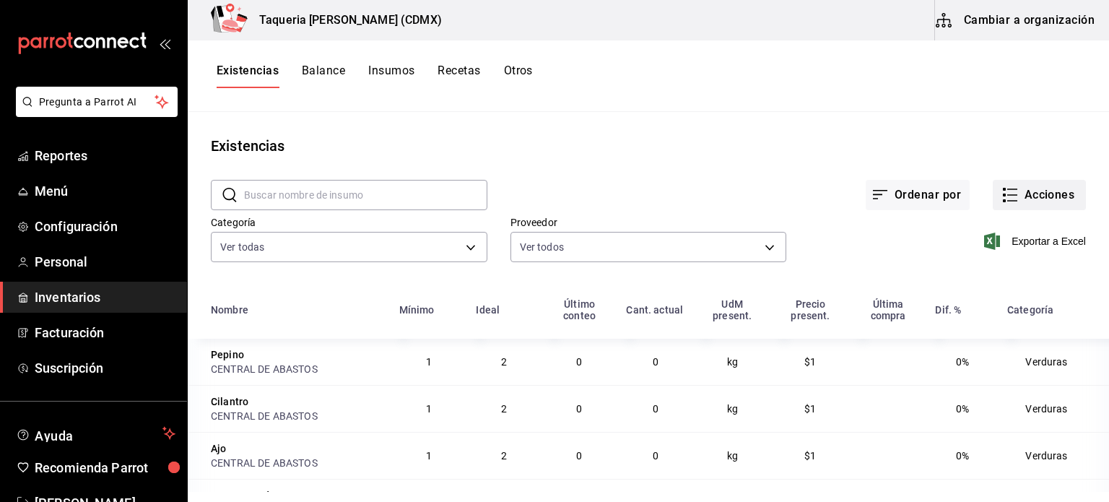
click at [1002, 196] on icon "button" at bounding box center [1010, 194] width 17 height 17
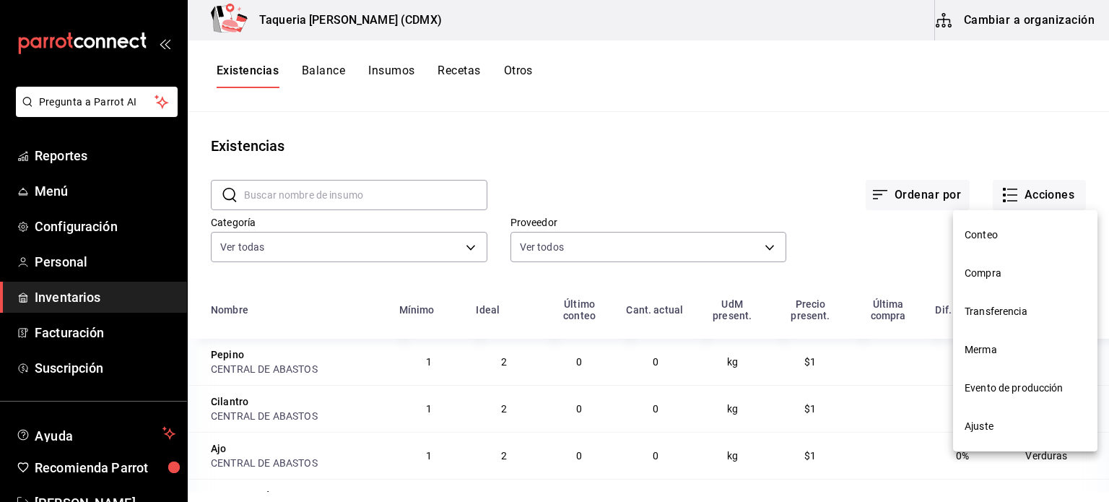
click at [980, 432] on span "Ajuste" at bounding box center [1025, 426] width 121 height 15
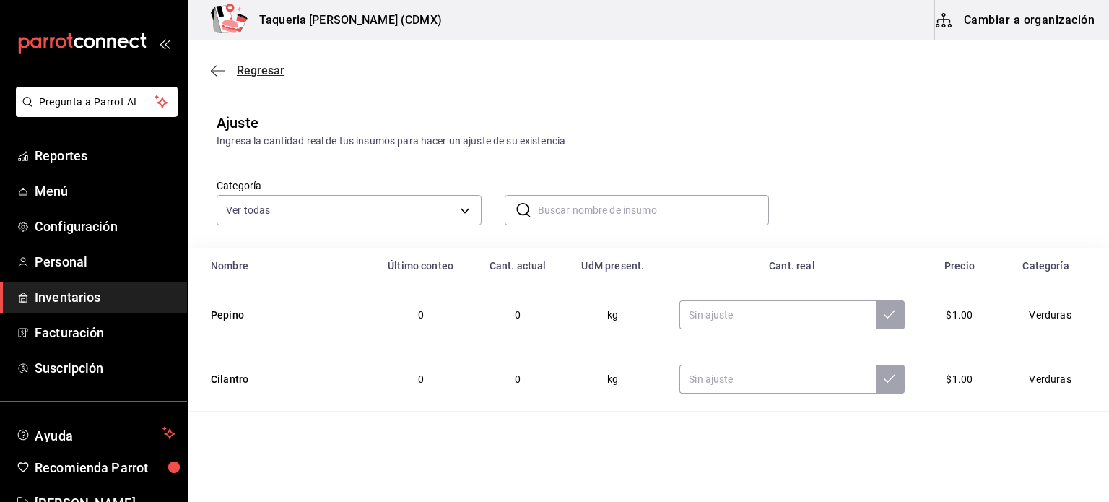
click at [217, 71] on icon "button" at bounding box center [218, 70] width 14 height 13
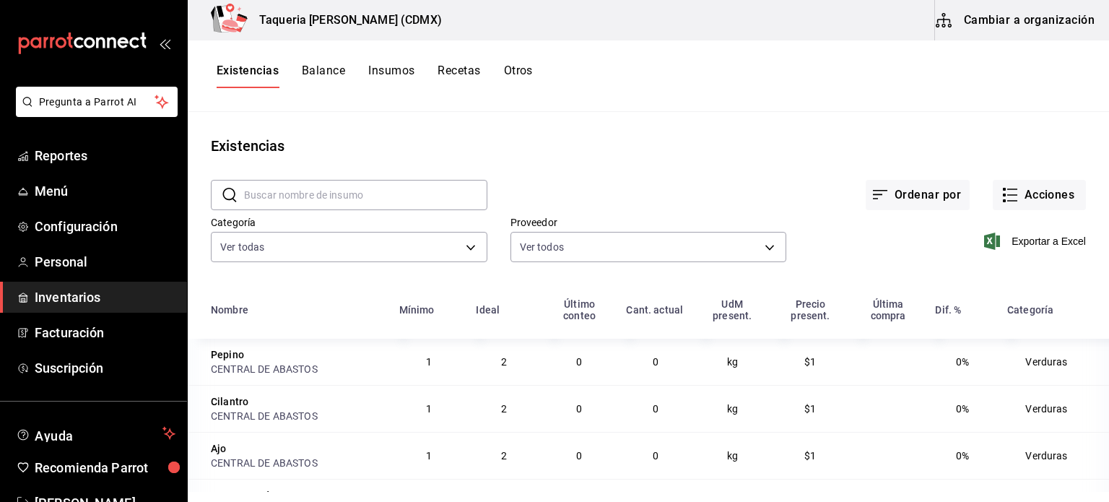
click at [326, 69] on button "Balance" at bounding box center [323, 76] width 43 height 25
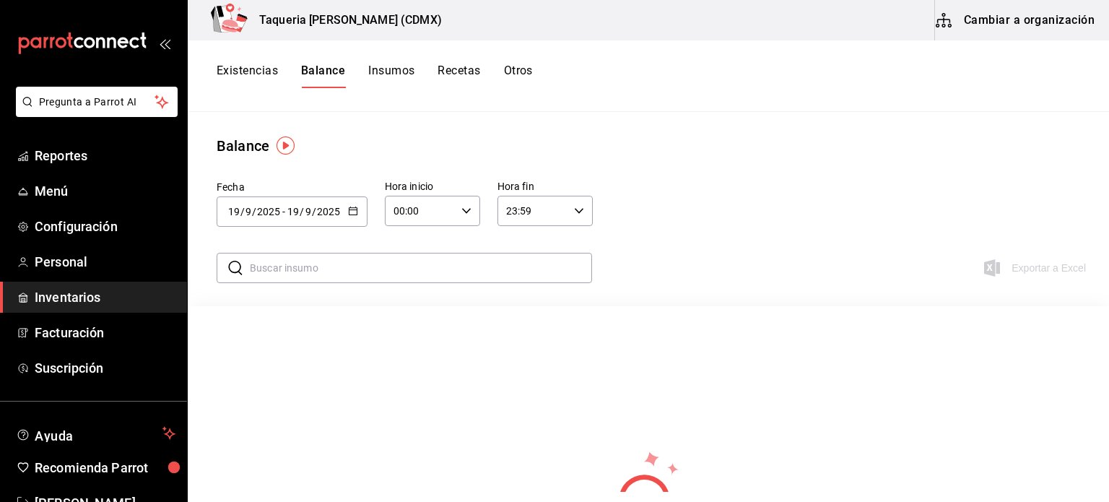
click at [394, 76] on button "Insumos" at bounding box center [391, 76] width 46 height 25
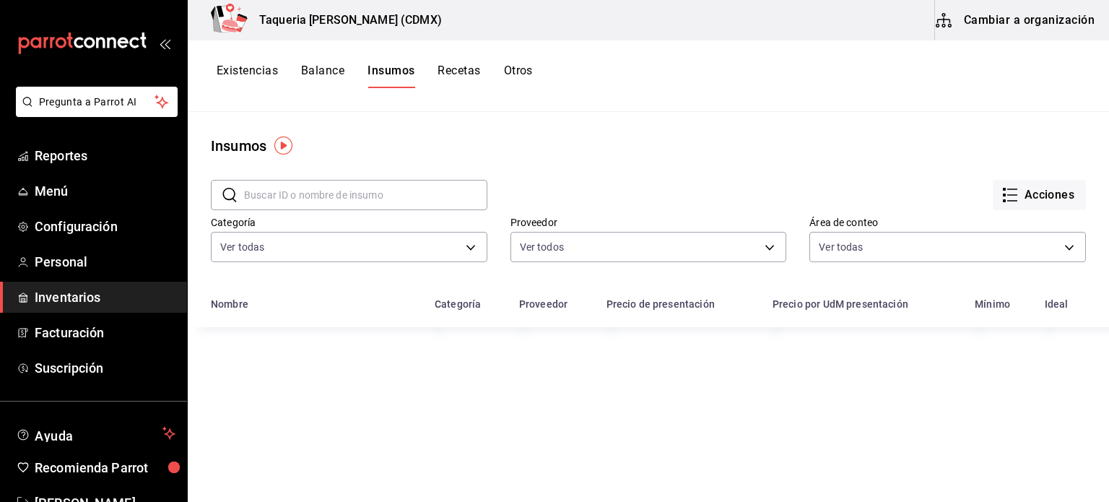
click at [467, 81] on button "Recetas" at bounding box center [459, 76] width 43 height 25
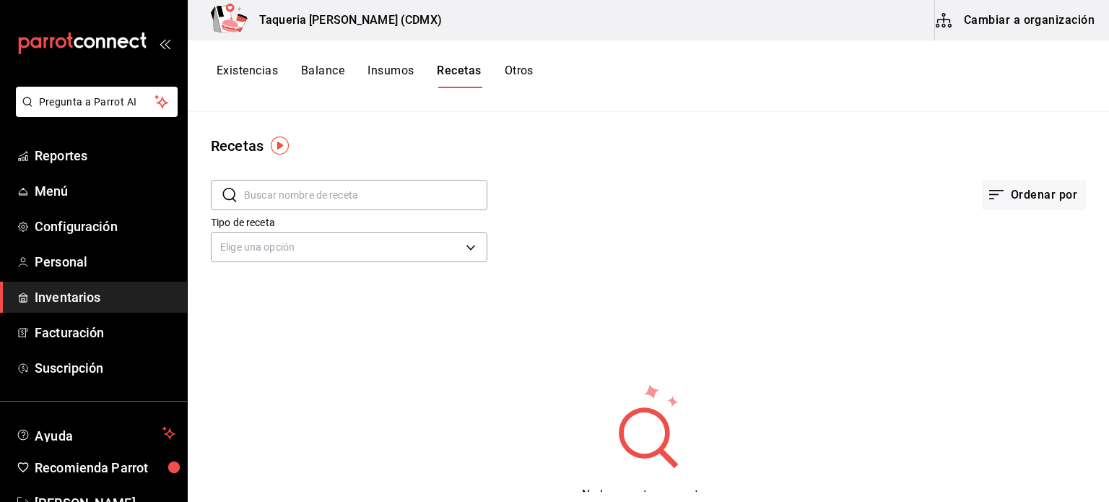
click at [521, 71] on button "Otros" at bounding box center [519, 76] width 29 height 25
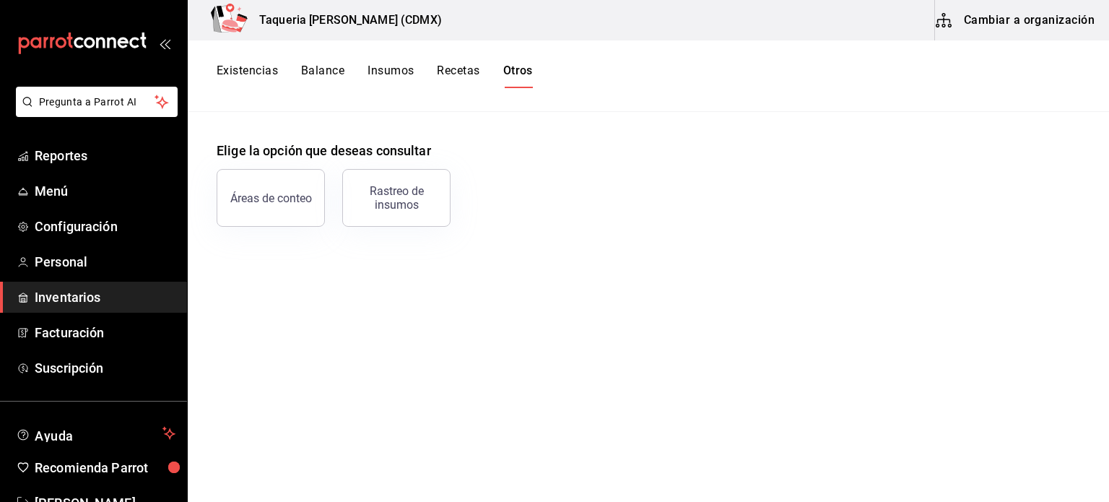
click at [249, 82] on button "Existencias" at bounding box center [247, 76] width 61 height 25
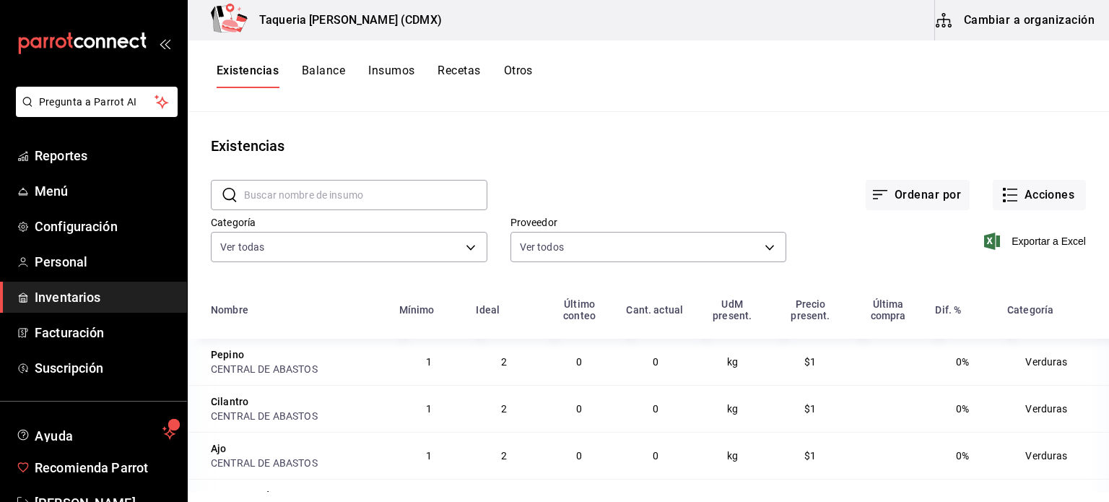
scroll to position [43, 0]
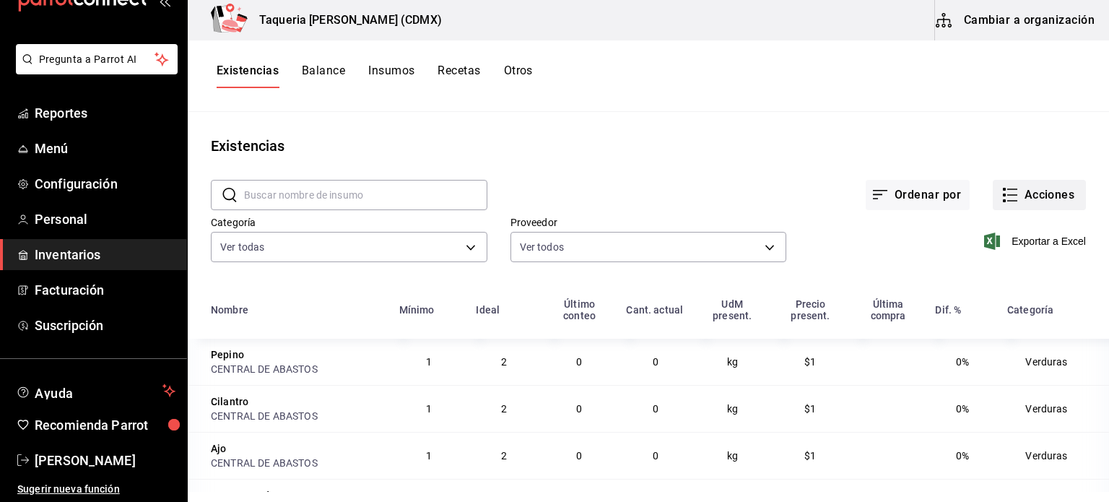
click at [1036, 196] on button "Acciones" at bounding box center [1039, 195] width 93 height 30
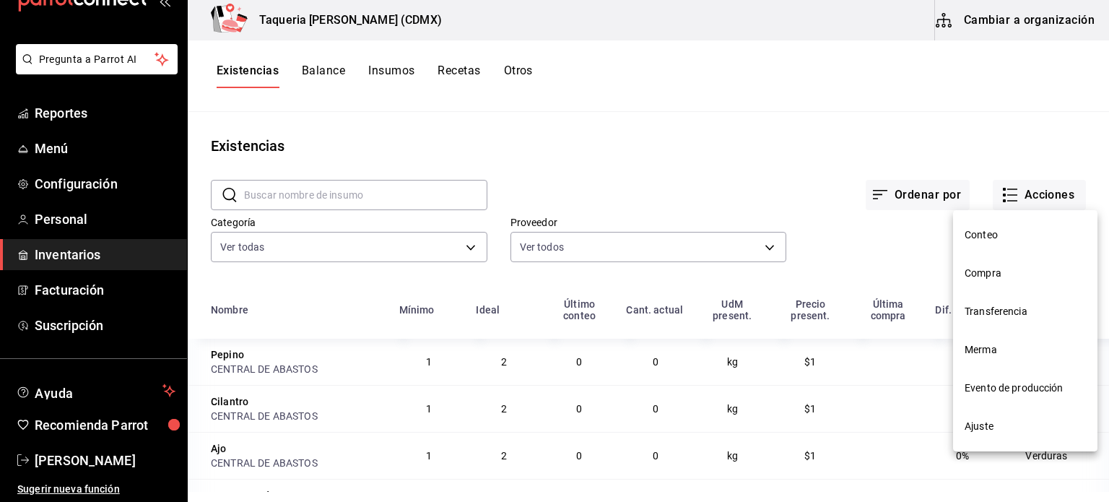
click at [986, 277] on span "Compra" at bounding box center [1025, 273] width 121 height 15
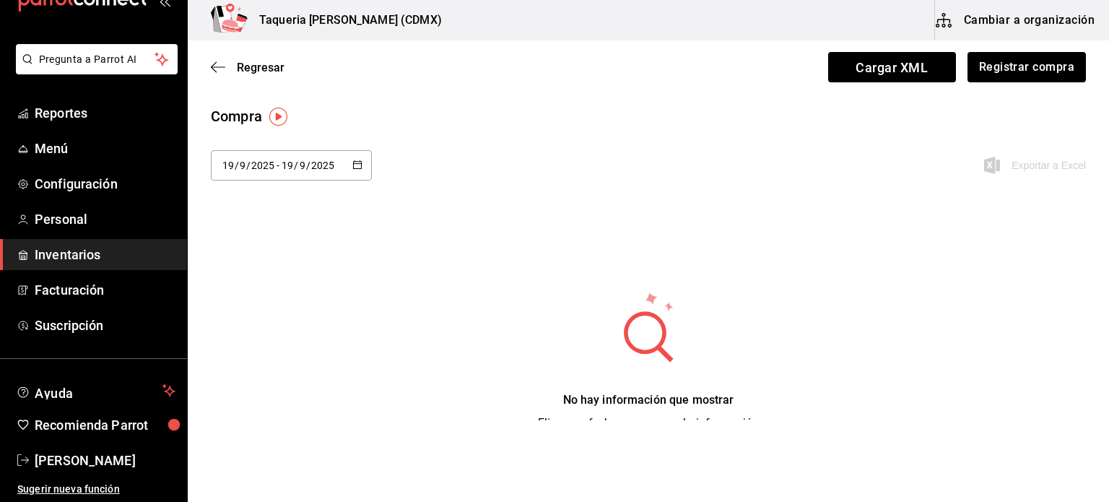
scroll to position [32, 0]
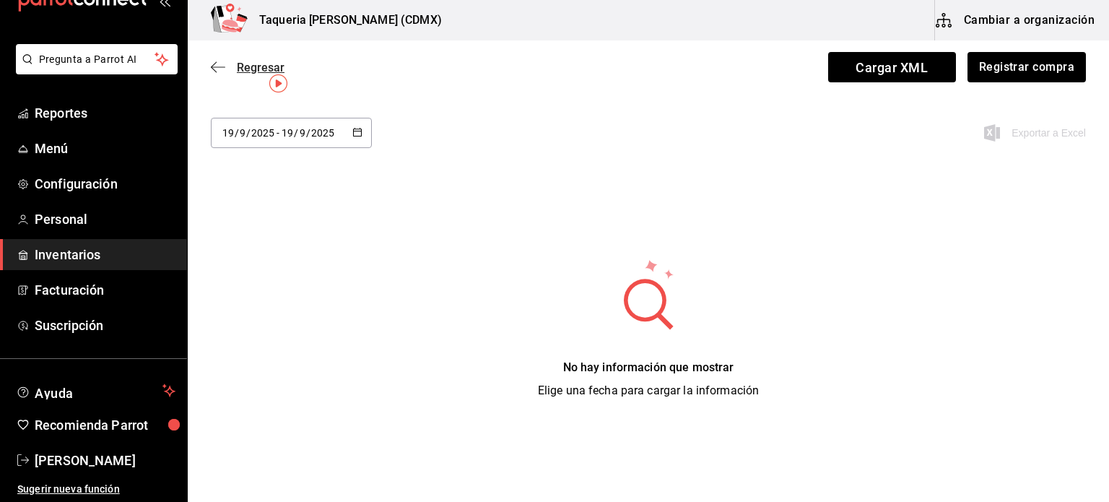
click at [220, 69] on icon "button" at bounding box center [218, 67] width 14 height 13
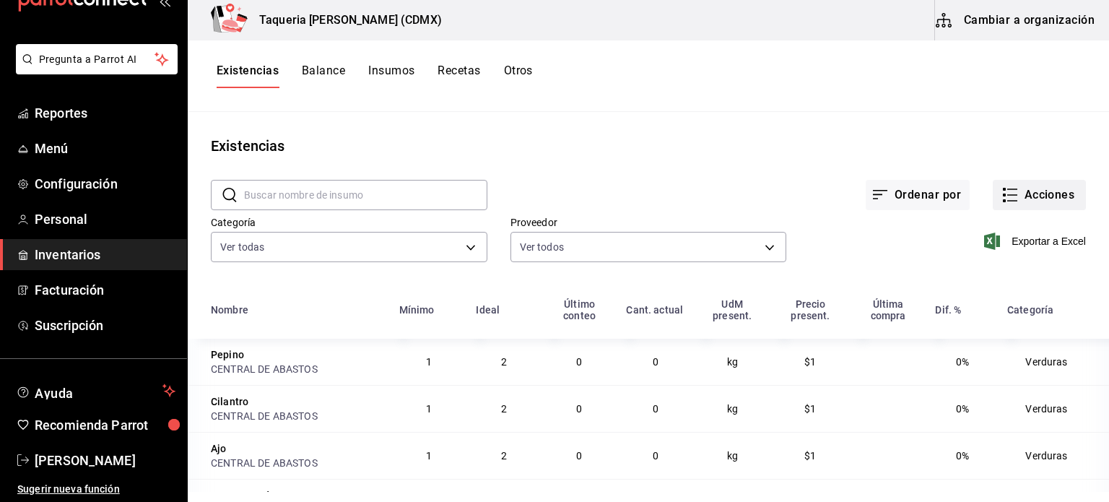
click at [1049, 198] on button "Acciones" at bounding box center [1039, 195] width 93 height 30
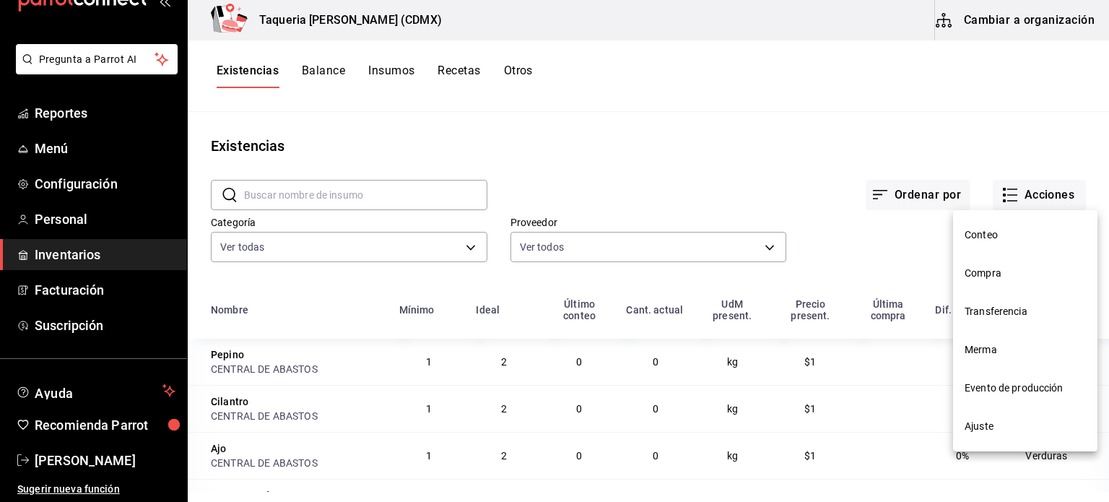
click at [1006, 427] on span "Ajuste" at bounding box center [1025, 426] width 121 height 15
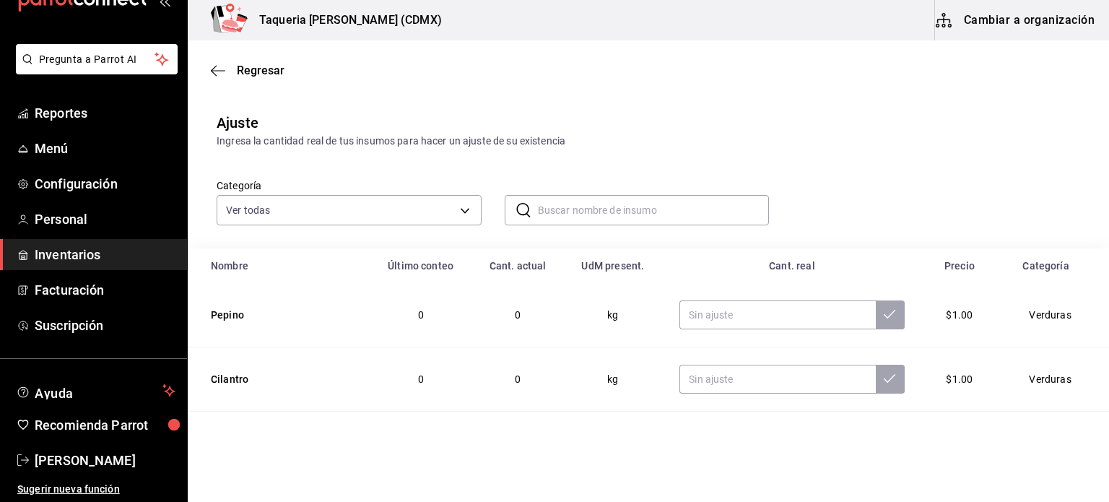
click at [233, 308] on td "Pepino" at bounding box center [279, 315] width 182 height 64
click at [209, 78] on div "Regresar" at bounding box center [649, 70] width 922 height 37
click at [220, 66] on icon "button" at bounding box center [218, 70] width 14 height 13
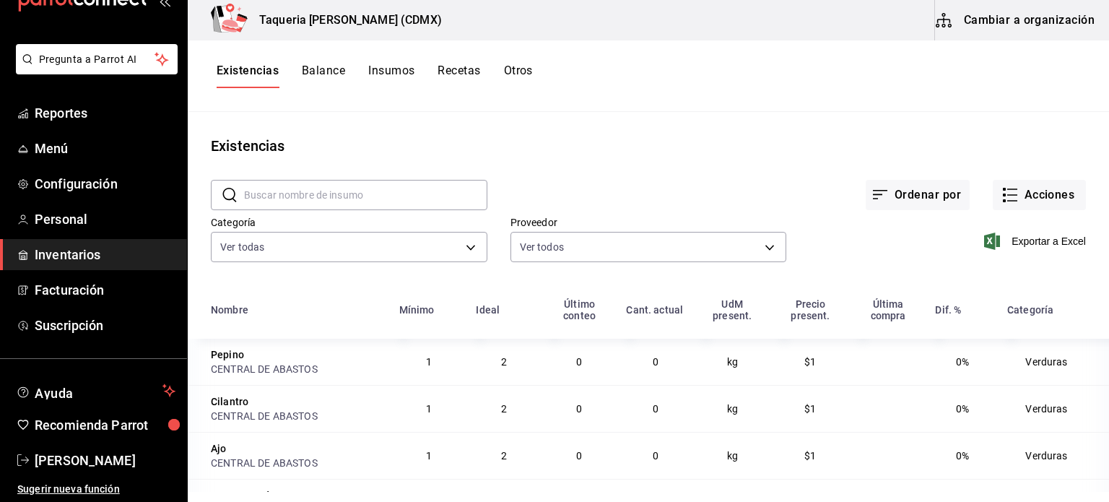
scroll to position [153, 0]
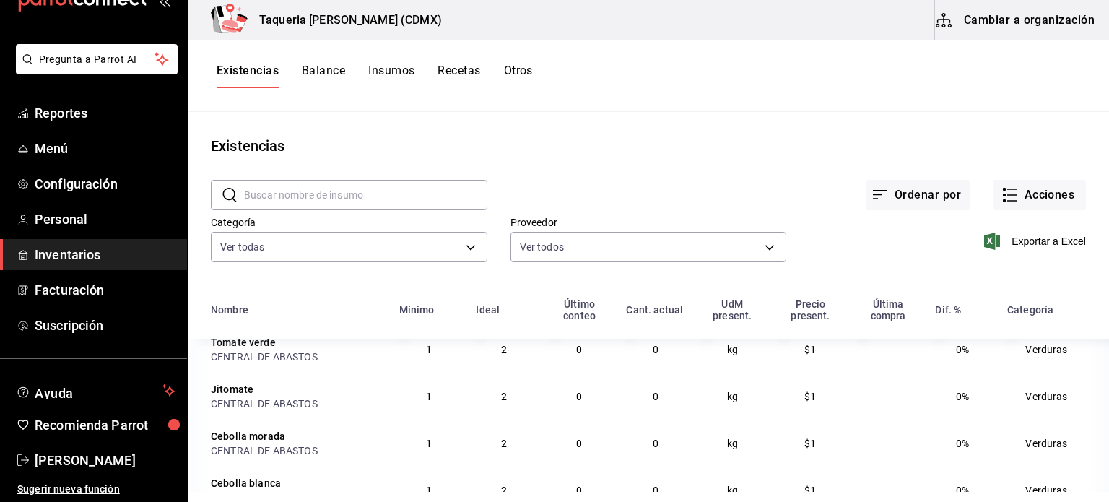
click at [521, 73] on button "Otros" at bounding box center [518, 76] width 29 height 25
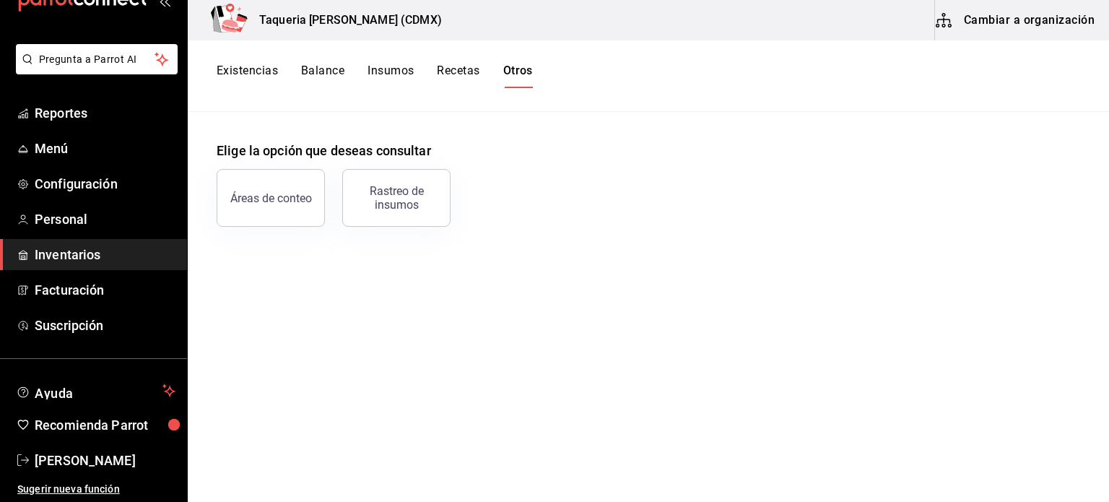
click at [312, 80] on button "Balance" at bounding box center [322, 76] width 43 height 25
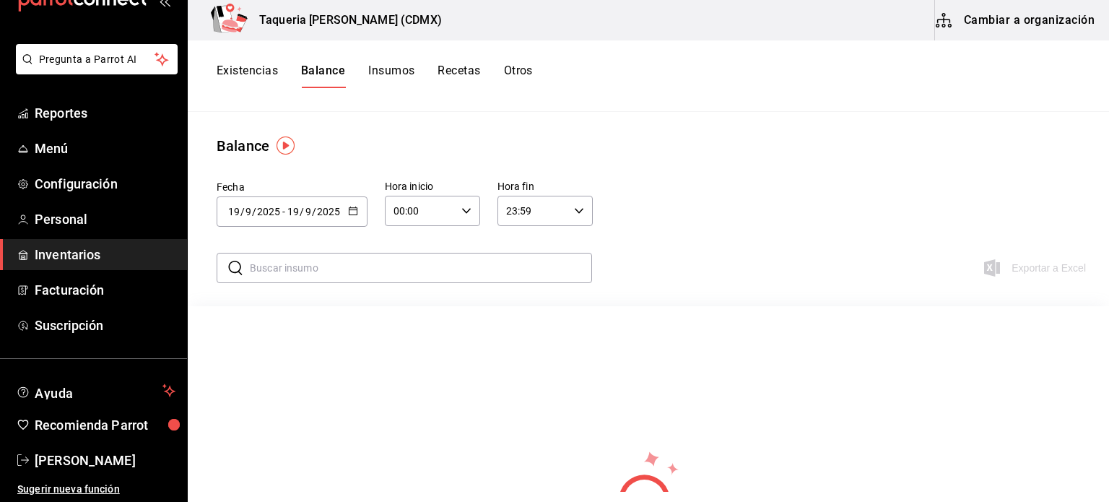
click at [384, 61] on div "Existencias Balance Insumos Recetas Otros" at bounding box center [649, 75] width 922 height 71
click at [395, 70] on button "Insumos" at bounding box center [391, 76] width 46 height 25
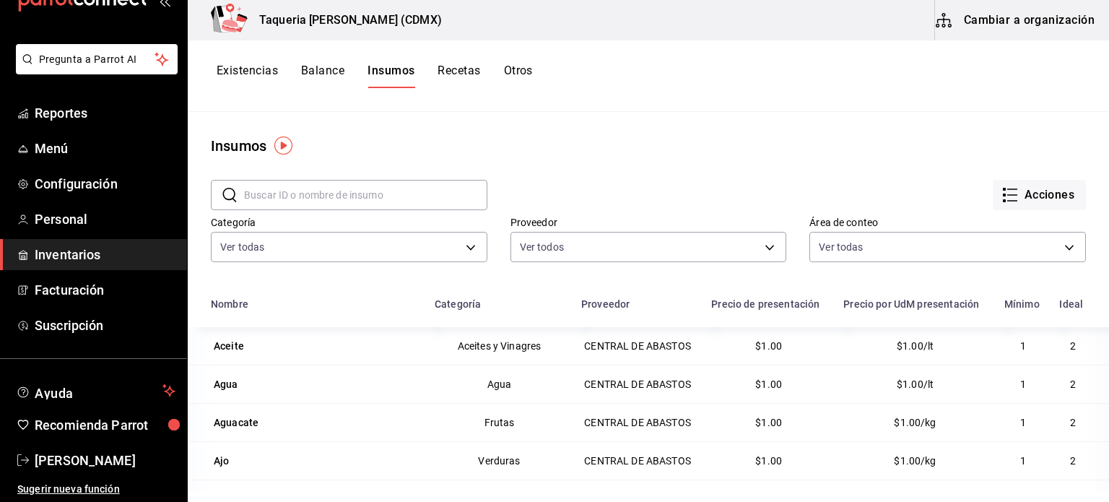
click at [462, 69] on button "Recetas" at bounding box center [459, 76] width 43 height 25
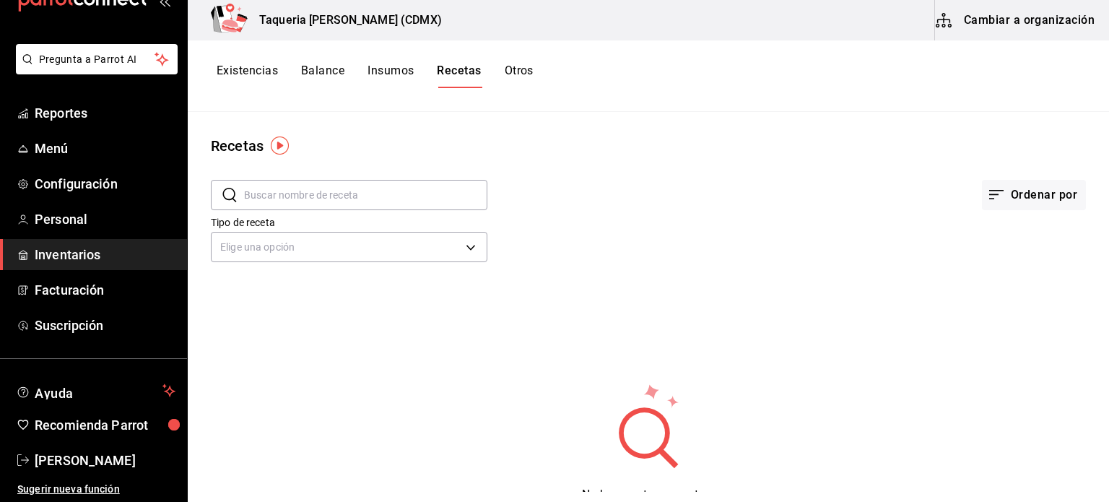
click at [244, 77] on button "Existencias" at bounding box center [247, 76] width 61 height 25
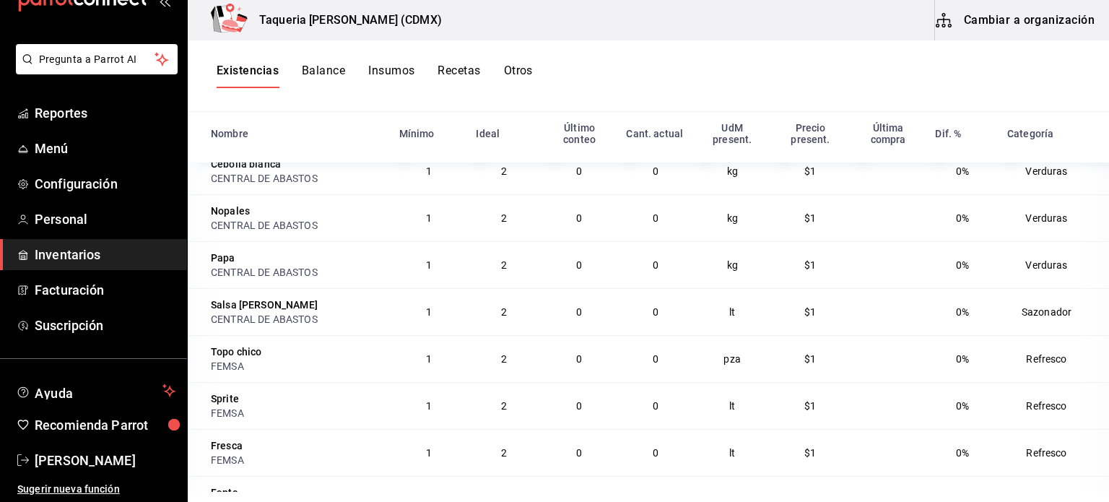
scroll to position [337, 0]
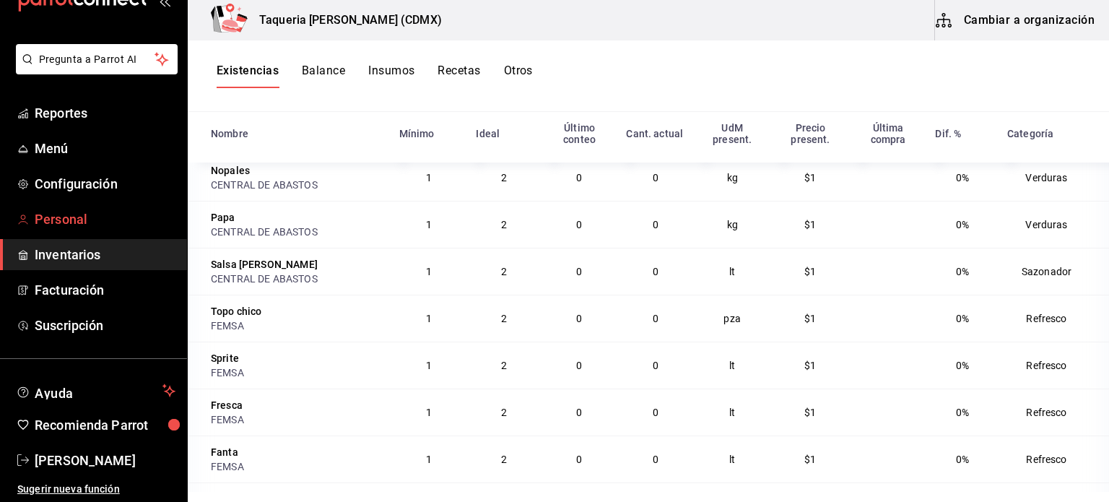
click at [97, 204] on link "Personal" at bounding box center [93, 219] width 187 height 31
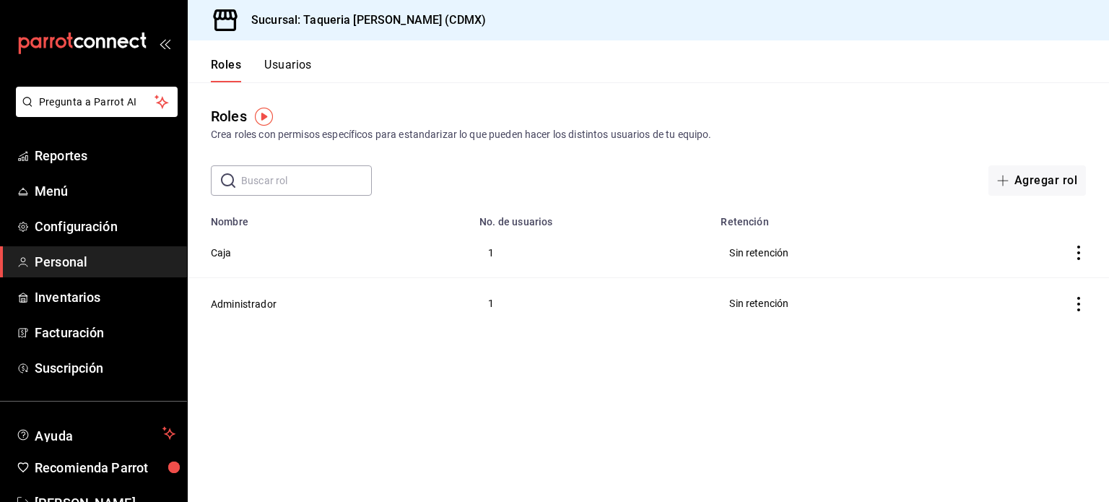
click at [1074, 253] on icon "actions" at bounding box center [1079, 253] width 14 height 14
click at [221, 252] on div at bounding box center [554, 251] width 1109 height 502
click at [221, 252] on body "Pregunta a Parrot AI Reportes Menú Configuración Personal Inventarios Facturaci…" at bounding box center [554, 251] width 1109 height 502
click at [221, 252] on button "Caja" at bounding box center [221, 253] width 21 height 14
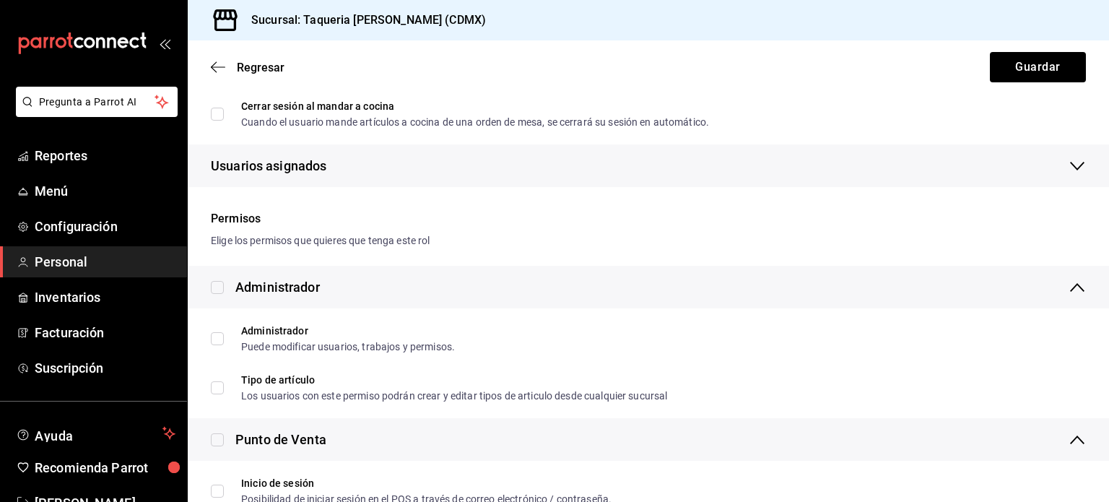
scroll to position [220, 0]
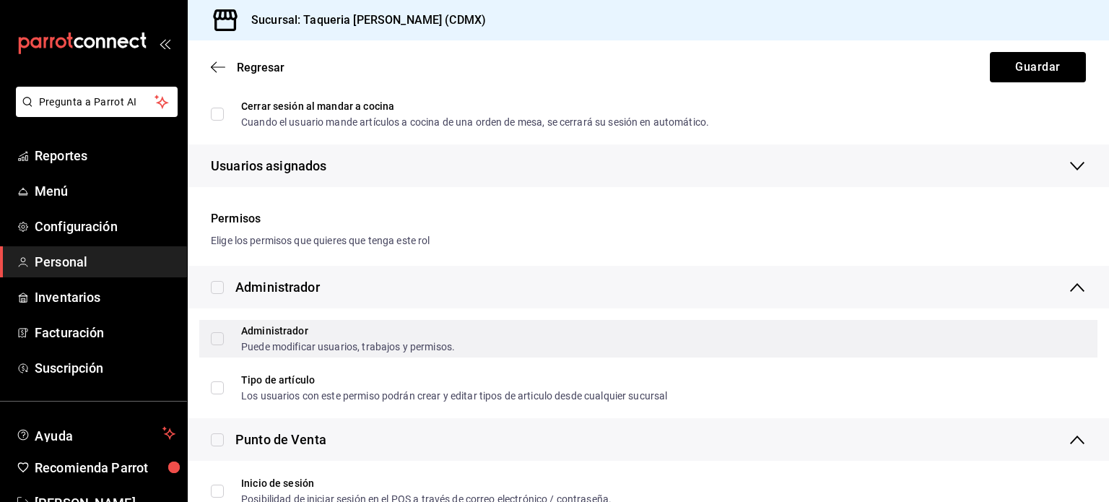
click at [238, 337] on span "Administrador Puede modificar usuarios, trabajos y permisos." at bounding box center [339, 339] width 231 height 26
click at [224, 337] on input "Administrador Puede modificar usuarios, trabajos y permisos." at bounding box center [217, 338] width 13 height 13
click at [219, 336] on input "Administrador Puede modificar usuarios, trabajos y permisos." at bounding box center [217, 338] width 13 height 13
checkbox input "true"
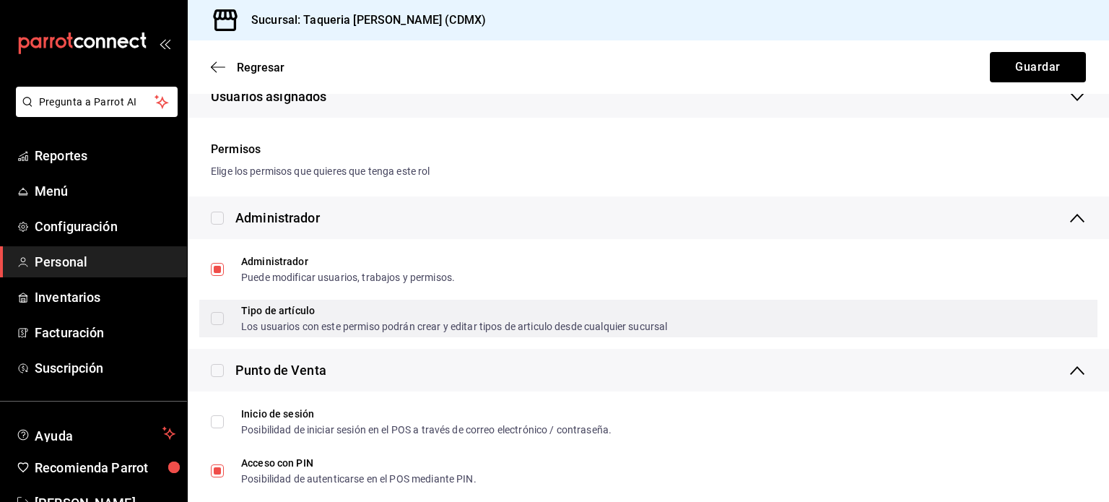
scroll to position [290, 0]
click at [214, 318] on input "Tipo de artículo Los usuarios con este permiso podrán crear y editar tipos de a…" at bounding box center [217, 317] width 13 height 13
checkbox input "true"
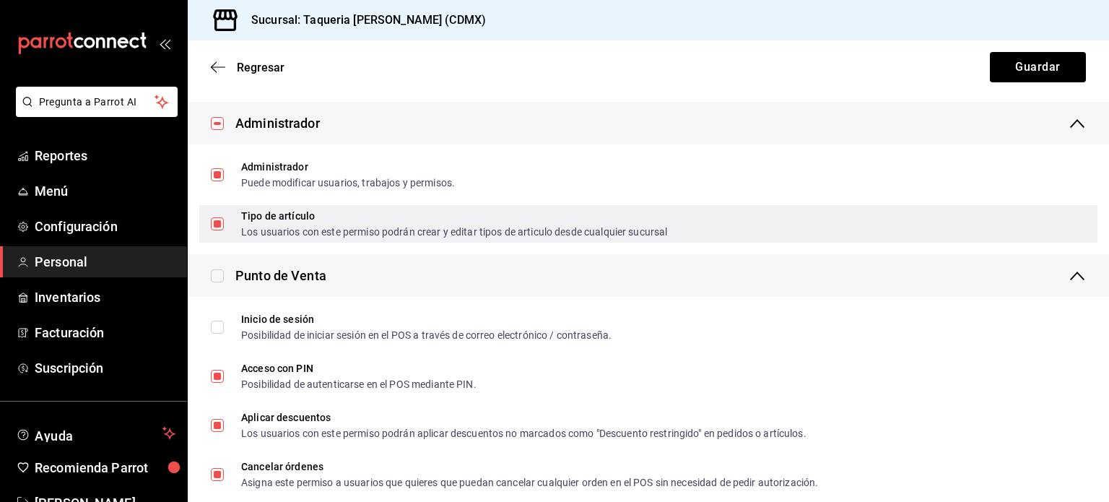
scroll to position [383, 0]
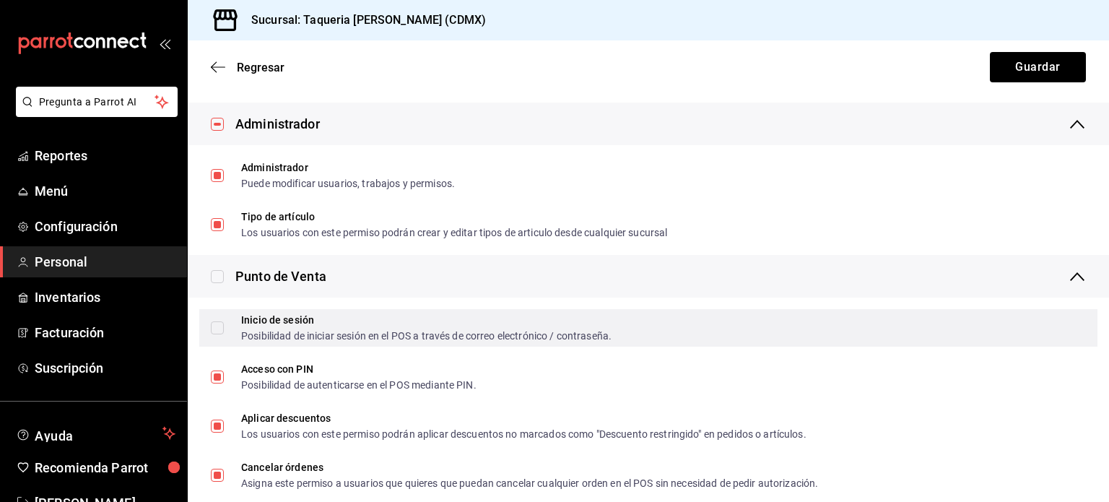
click at [214, 328] on input "Inicio de sesión Posibilidad de iniciar sesión en el POS a través de correo ele…" at bounding box center [217, 327] width 13 height 13
checkbox input "true"
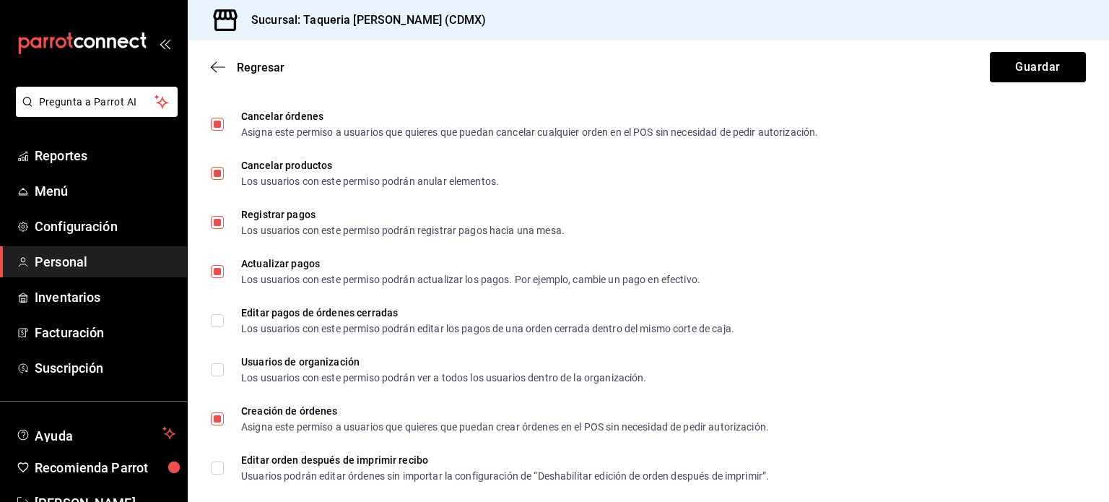
scroll to position [739, 0]
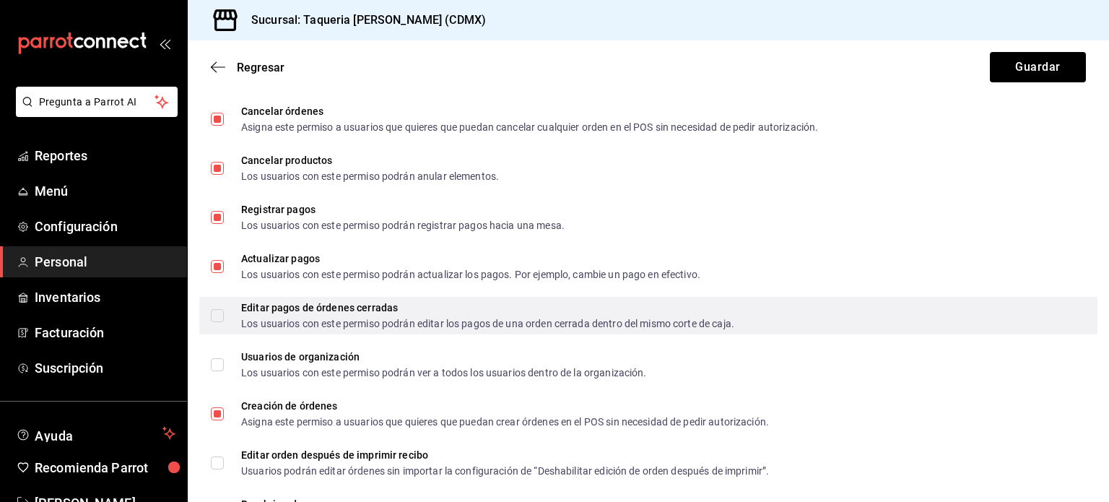
click at [220, 309] on input "Editar pagos de órdenes cerradas Los usuarios con este permiso podrán editar lo…" at bounding box center [217, 315] width 13 height 13
checkbox input "true"
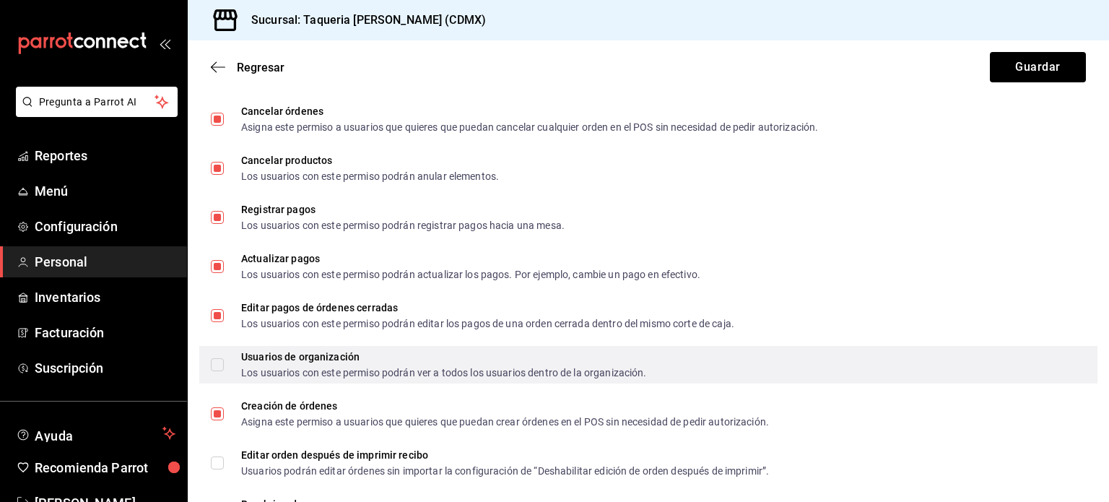
click at [220, 368] on input "Usuarios de organización Los usuarios con este permiso podrán ver a todos los u…" at bounding box center [217, 364] width 13 height 13
checkbox input "true"
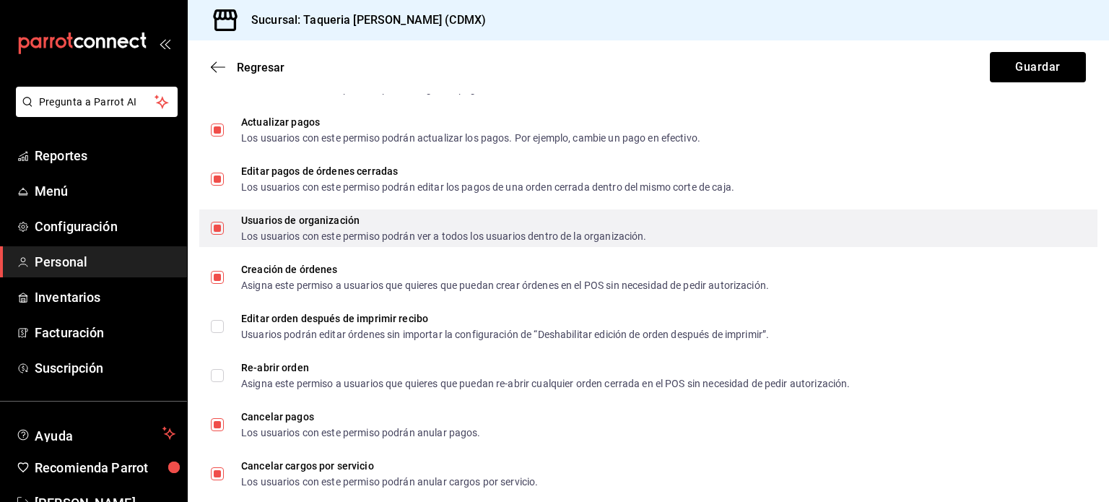
scroll to position [877, 0]
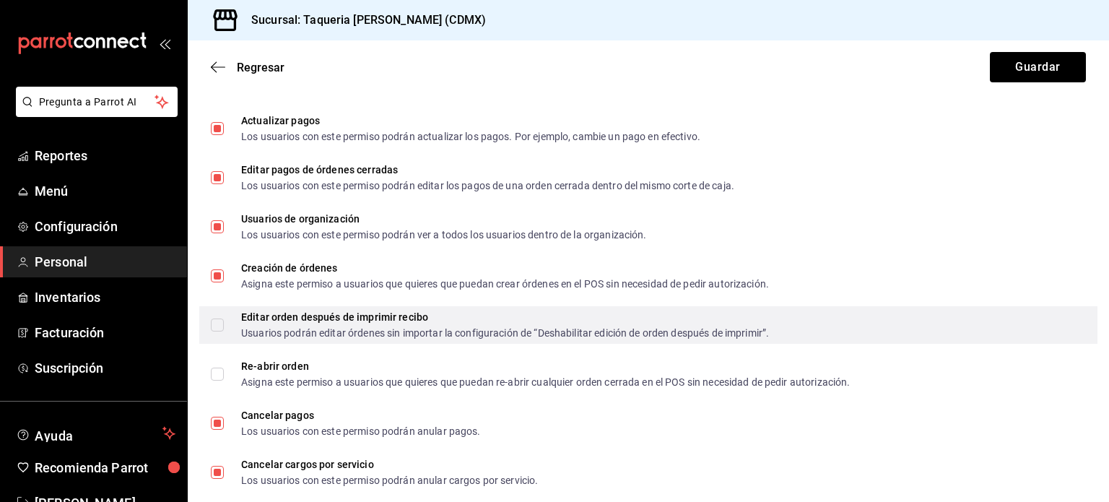
click at [214, 325] on input "Editar orden después de imprimir recibo Usuarios podrán editar órdenes sin impo…" at bounding box center [217, 324] width 13 height 13
checkbox input "true"
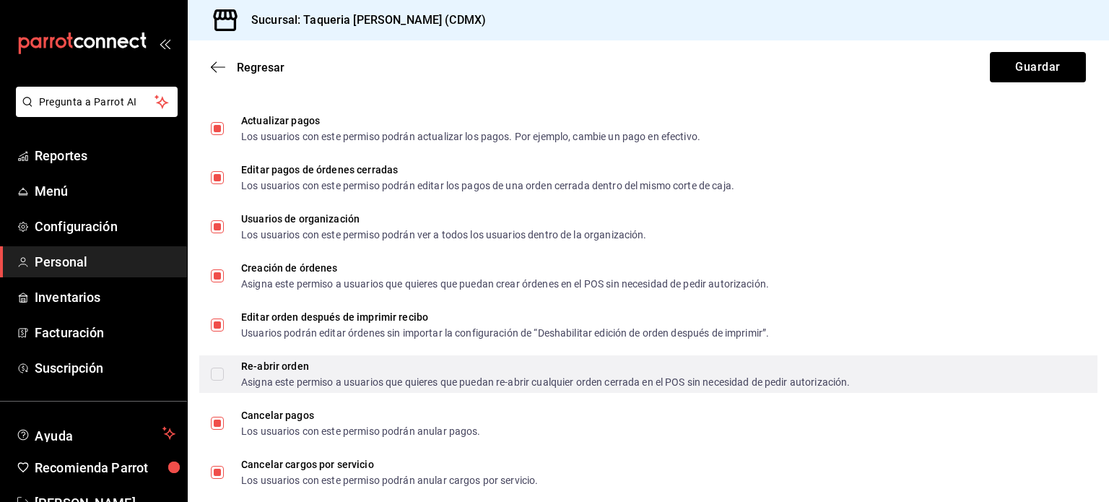
click at [211, 364] on label "Re-abrir orden Asigna este permiso a usuarios que quieres que puedan re-abrir c…" at bounding box center [530, 374] width 639 height 26
click at [211, 368] on input "Re-abrir orden Asigna este permiso a usuarios que quieres que puedan re-abrir c…" at bounding box center [217, 374] width 13 height 13
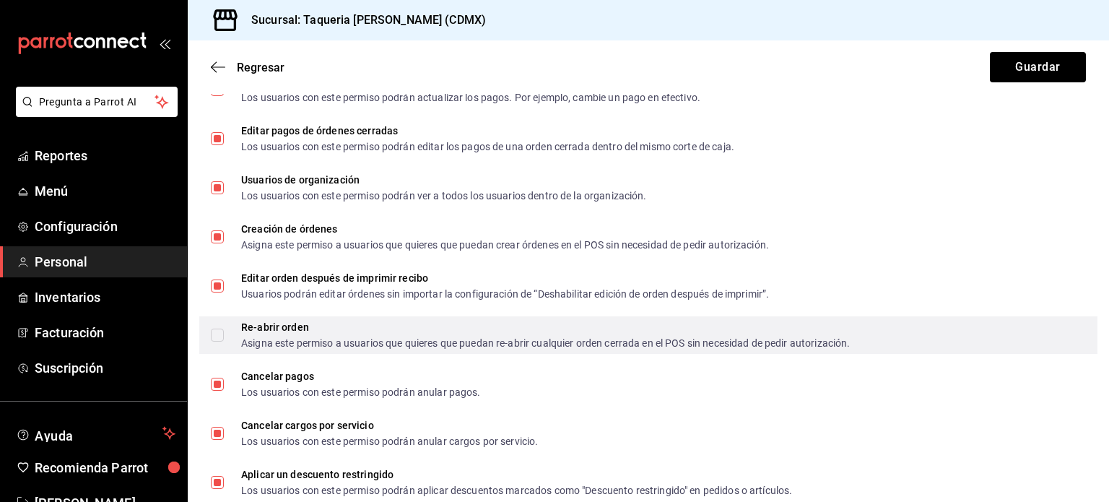
scroll to position [924, 0]
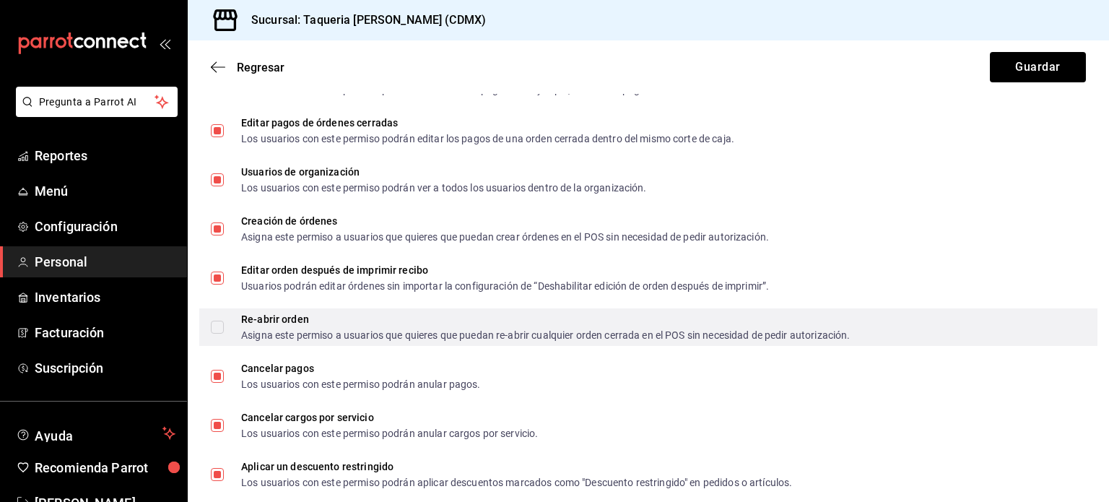
click at [219, 329] on input "Re-abrir orden Asigna este permiso a usuarios que quieres que puedan re-abrir c…" at bounding box center [217, 327] width 13 height 13
checkbox input "true"
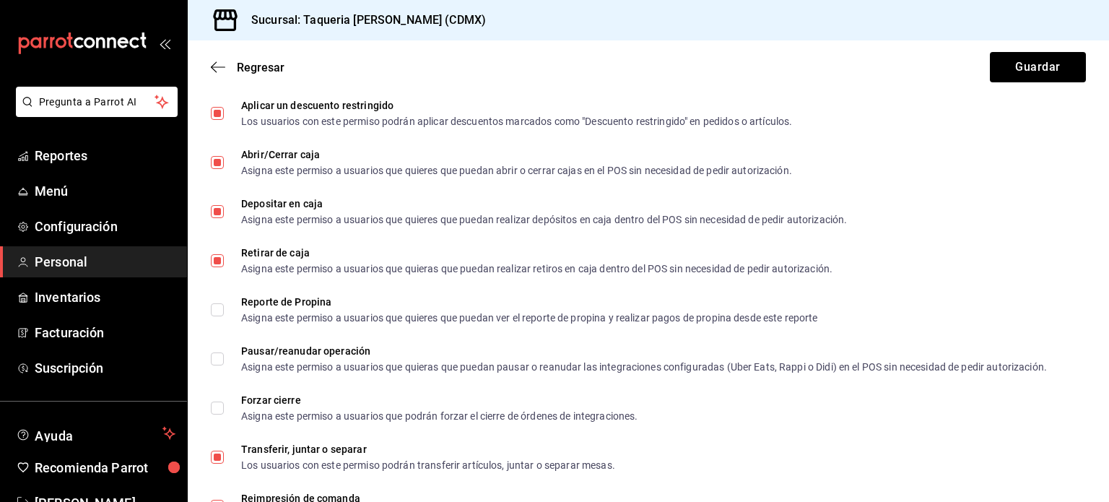
scroll to position [1297, 0]
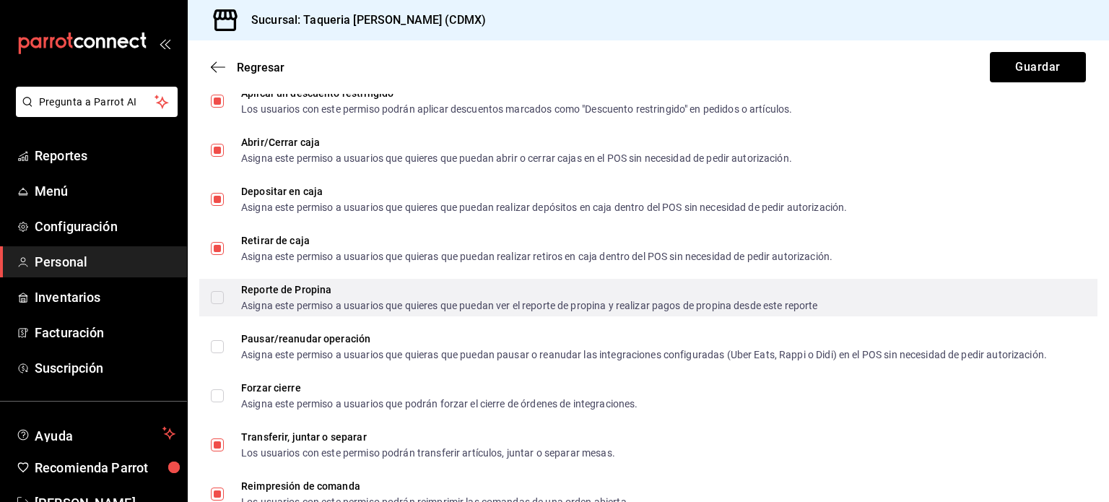
click at [219, 295] on input "Reporte de Propina Asigna este permiso a usuarios que quieres que puedan ver el…" at bounding box center [217, 297] width 13 height 13
checkbox input "true"
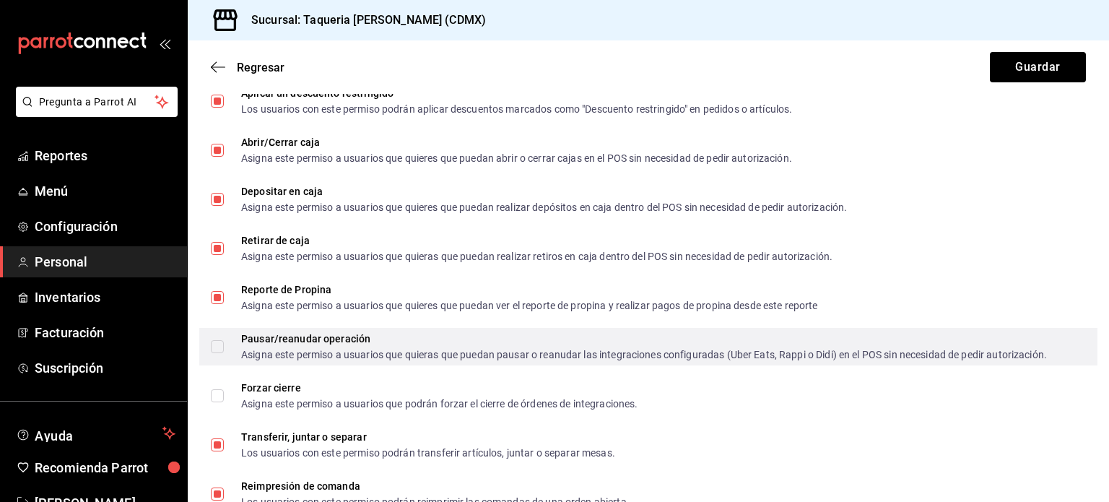
click at [217, 343] on input "Pausar/reanudar operación Asigna este permiso a usuarios que quieras que puedan…" at bounding box center [217, 346] width 13 height 13
checkbox input "true"
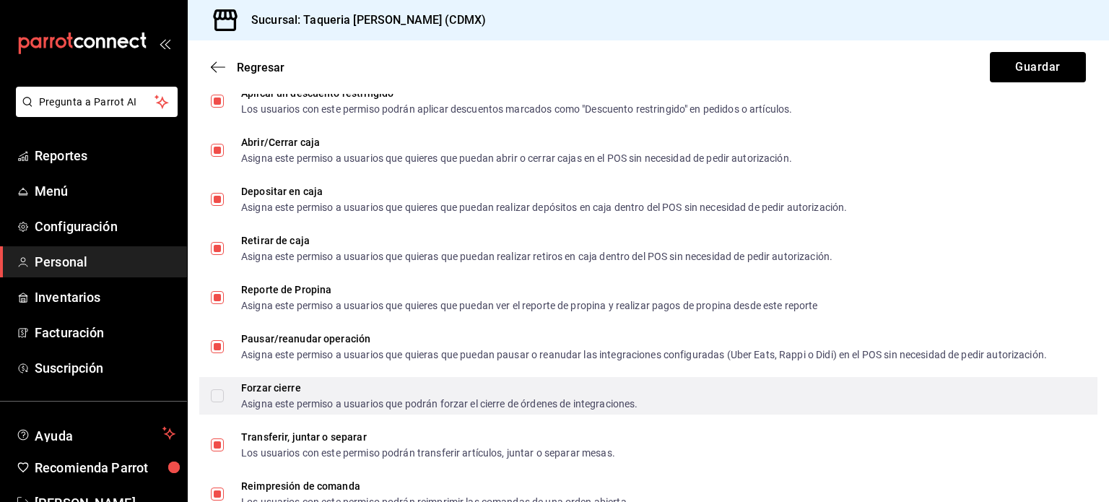
click at [217, 396] on input "Forzar cierre Asigna este permiso a usuarios que podrán forzar el cierre de órd…" at bounding box center [217, 395] width 13 height 13
checkbox input "true"
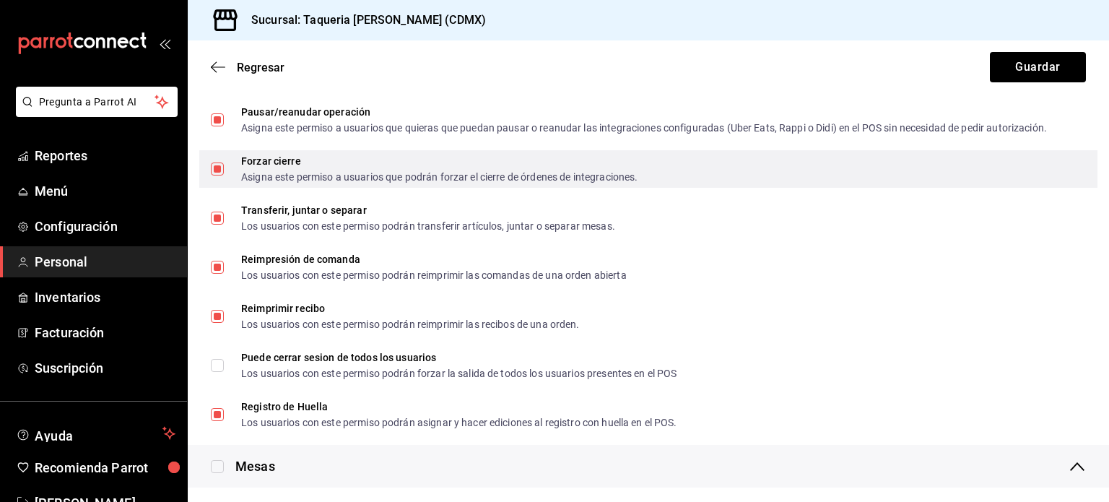
scroll to position [1528, 0]
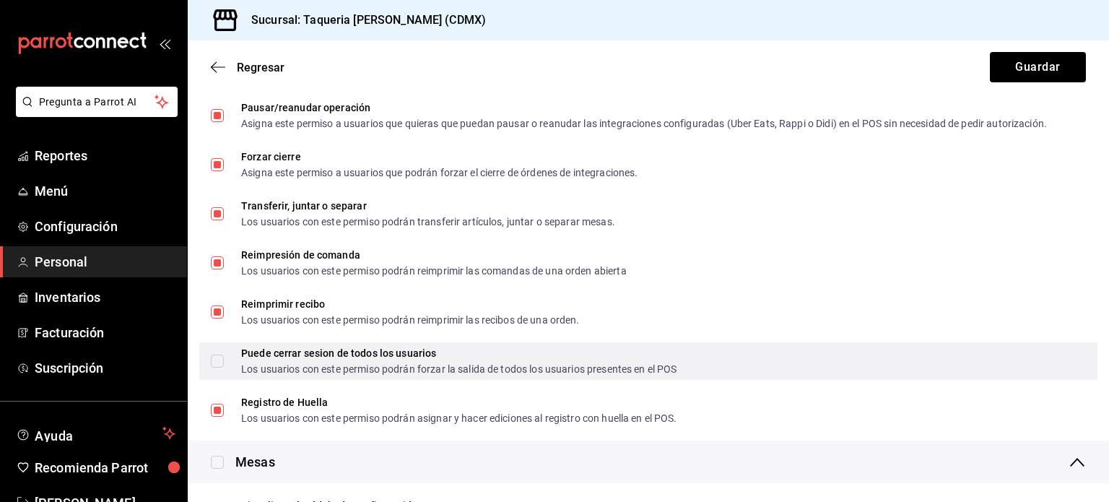
click at [216, 364] on input "Puede cerrar sesion de todos los usuarios Los usuarios con este permiso podrán …" at bounding box center [217, 361] width 13 height 13
checkbox input "true"
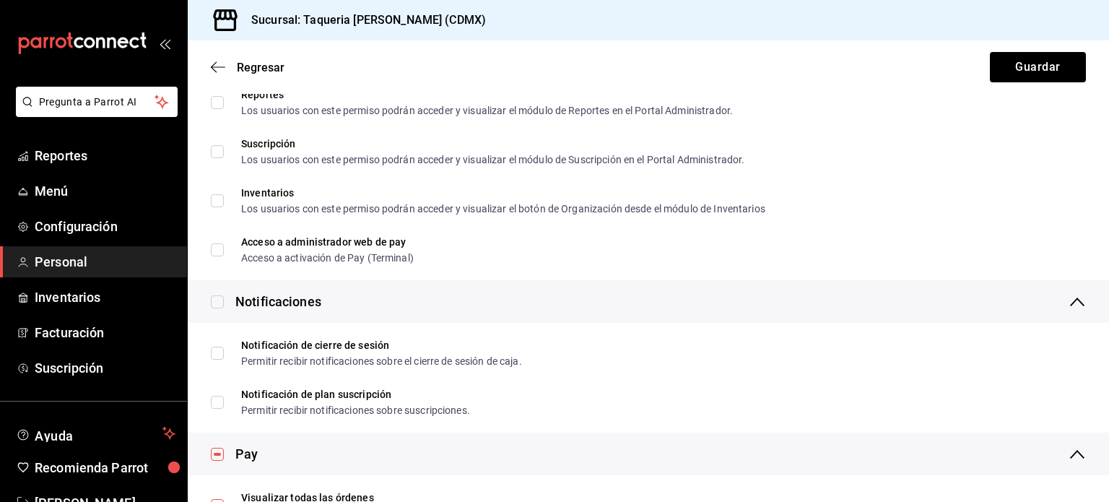
scroll to position [2639, 0]
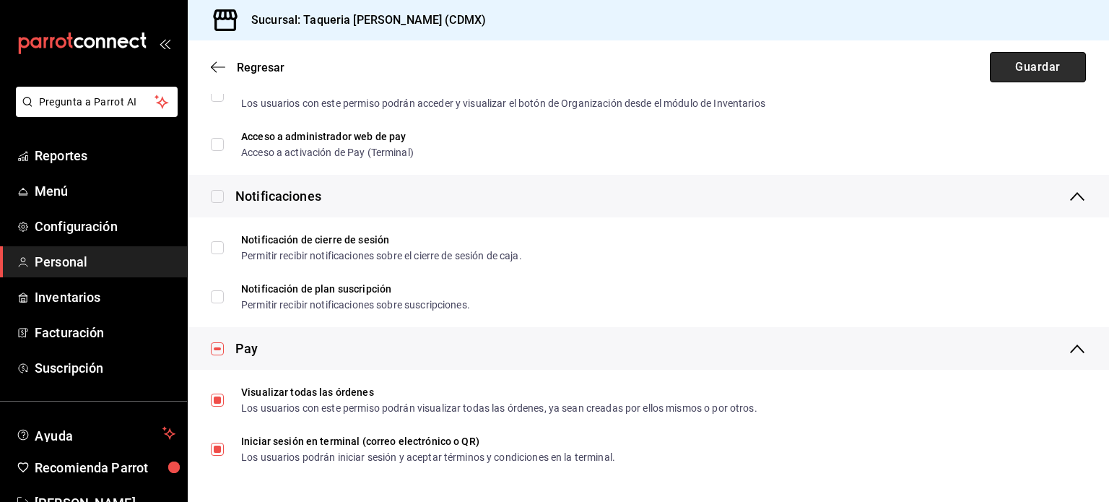
click at [1020, 69] on button "Guardar" at bounding box center [1038, 67] width 96 height 30
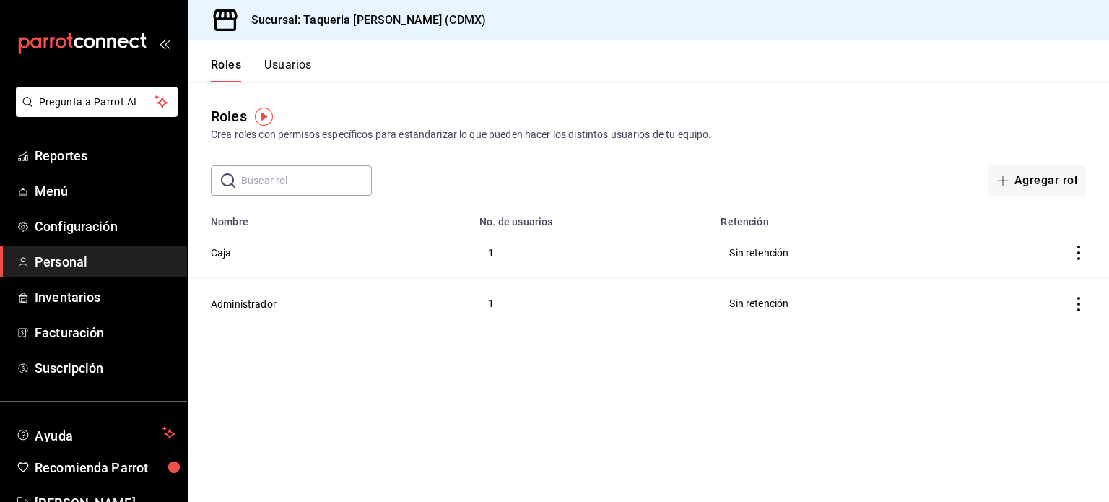
click at [421, 305] on td "Administrador" at bounding box center [329, 303] width 283 height 51
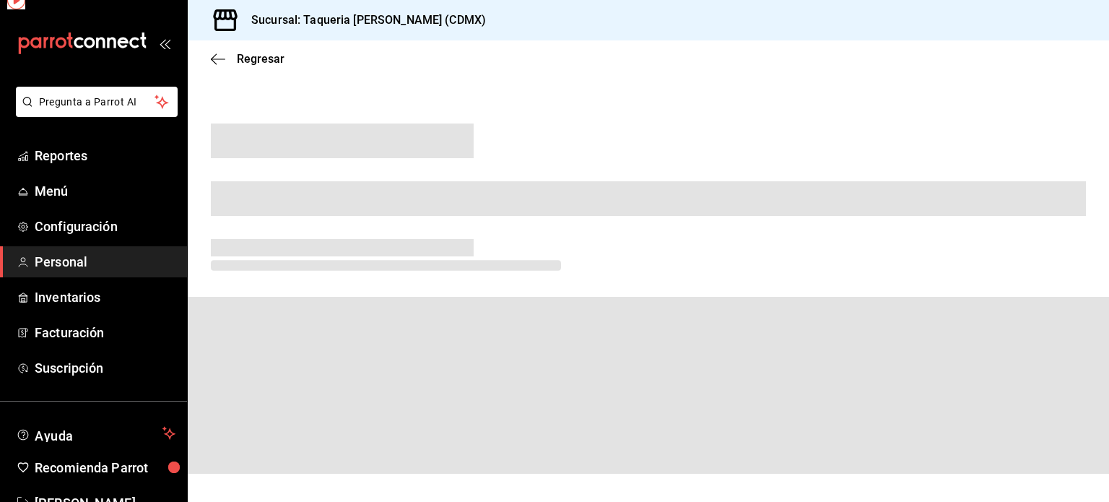
click at [421, 305] on span at bounding box center [649, 385] width 922 height 177
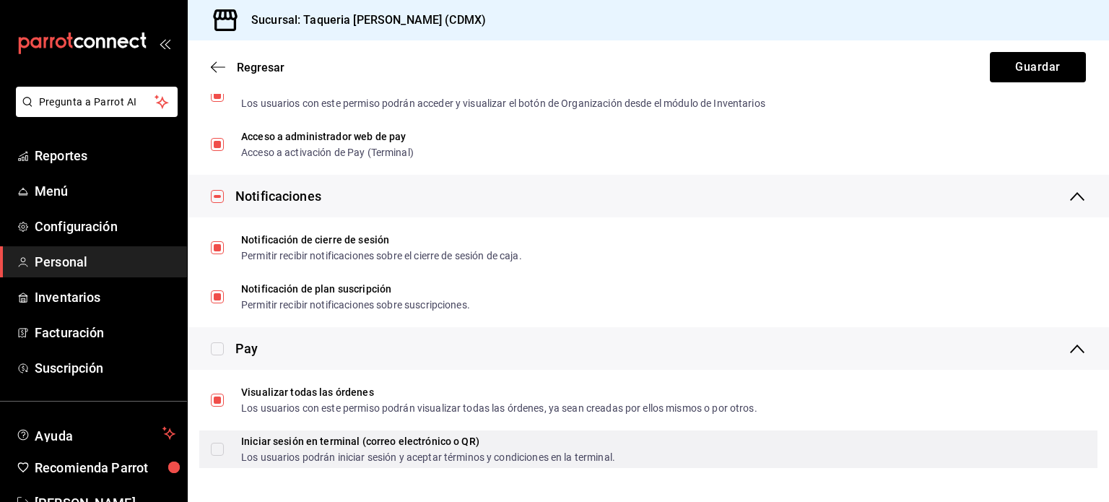
scroll to position [2430, 0]
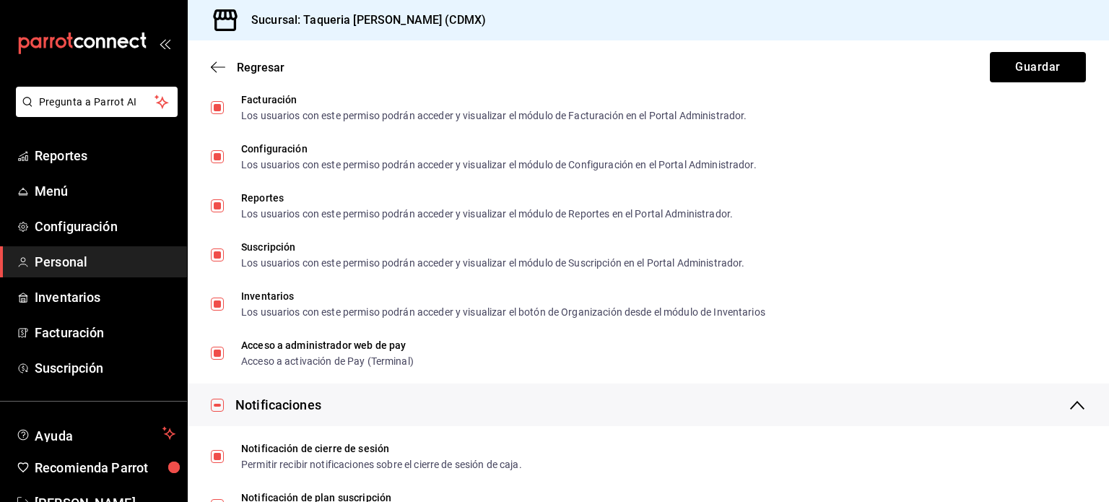
click at [71, 259] on span "Personal" at bounding box center [105, 261] width 141 height 19
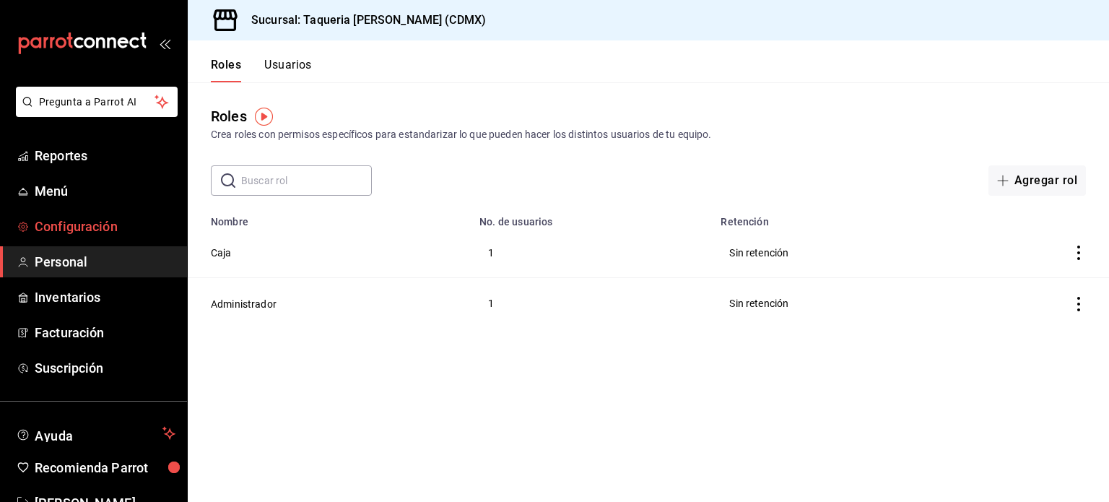
click at [75, 220] on span "Configuración" at bounding box center [105, 226] width 141 height 19
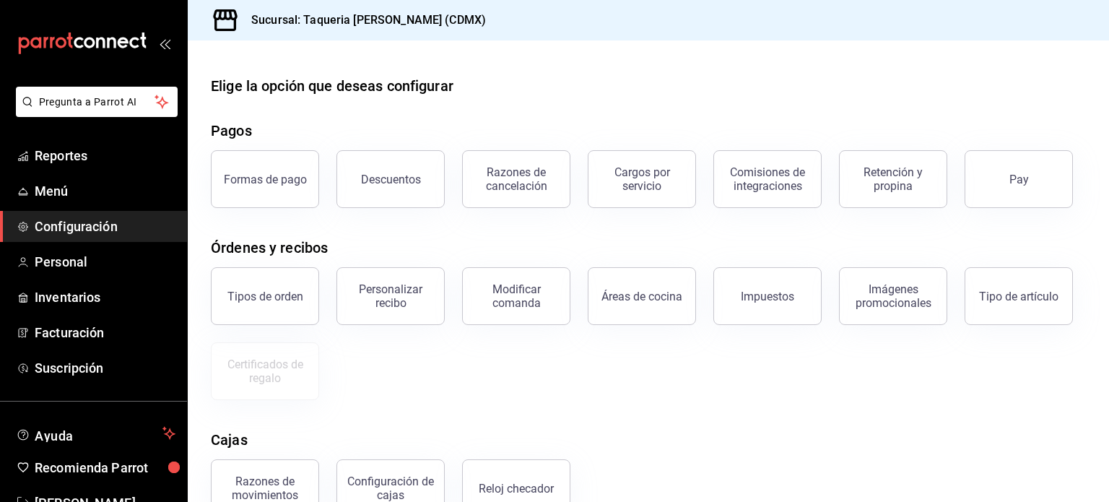
scroll to position [121, 0]
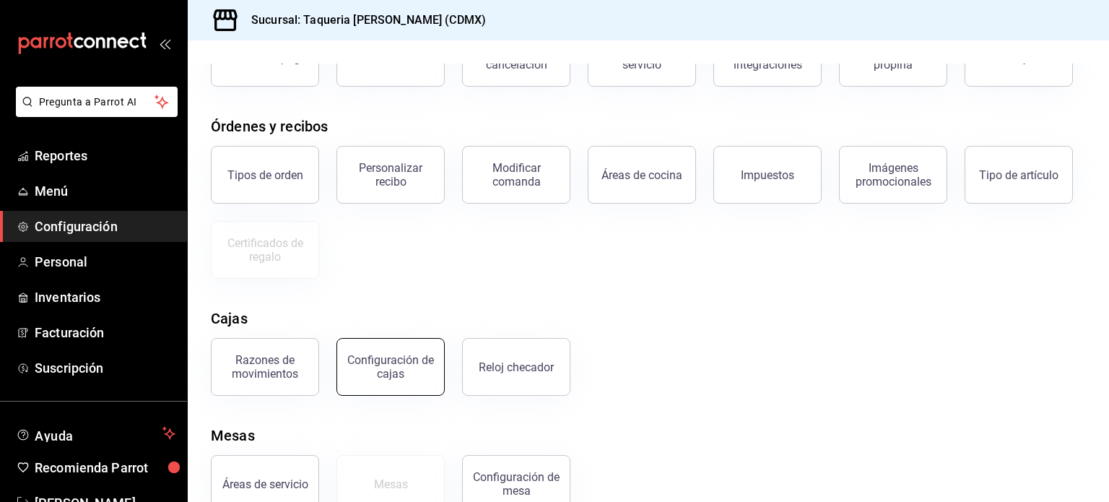
click at [383, 368] on div "Configuración de cajas" at bounding box center [391, 366] width 90 height 27
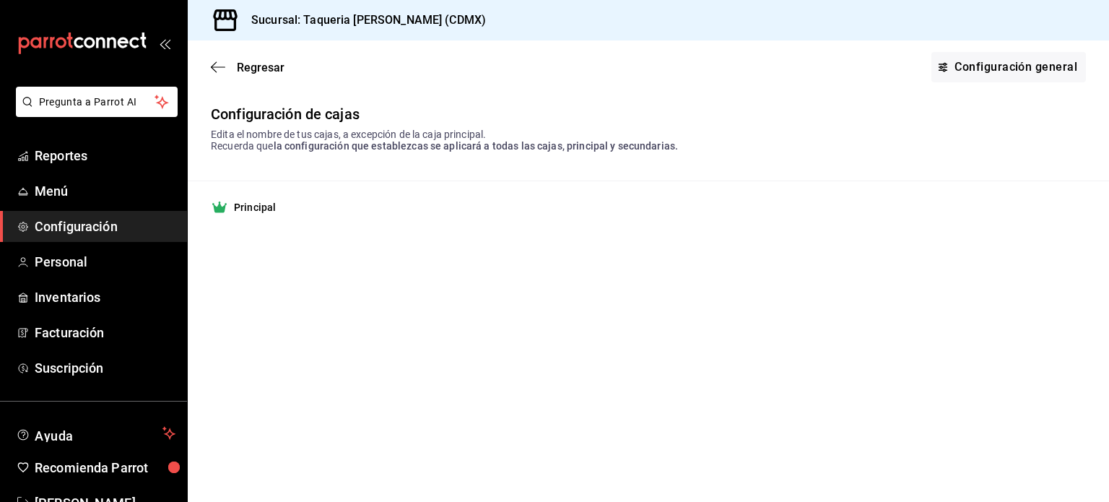
click at [262, 212] on strong "Principal" at bounding box center [255, 207] width 42 height 14
click at [1005, 83] on div "Regresar Configuración general" at bounding box center [649, 66] width 922 height 53
click at [984, 68] on link "Configuración general" at bounding box center [1009, 67] width 155 height 30
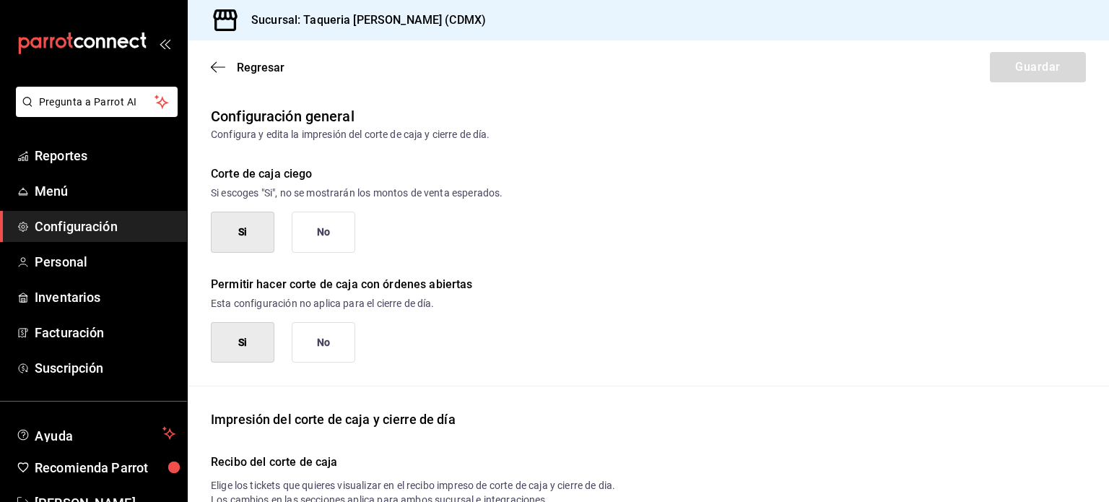
click at [307, 224] on button "No" at bounding box center [324, 232] width 64 height 41
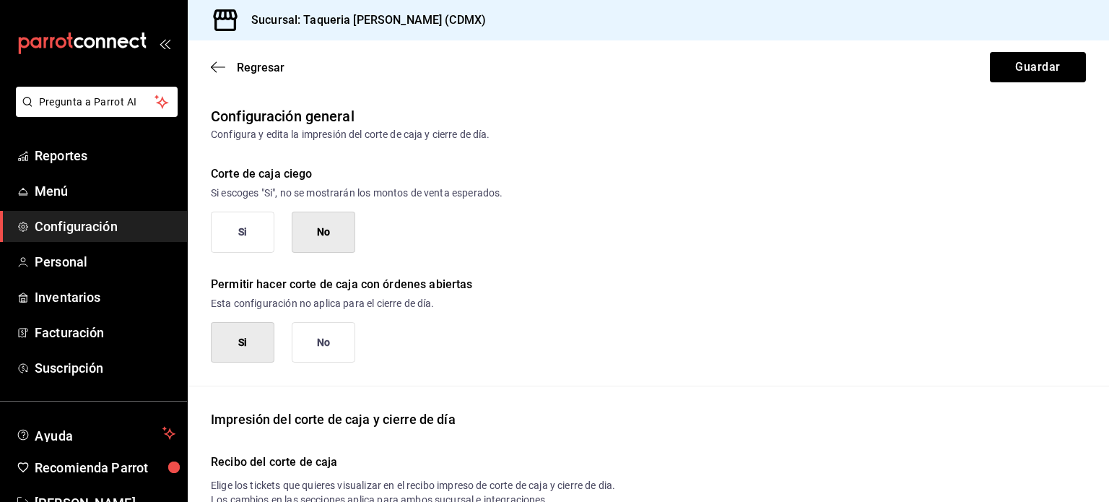
click at [319, 328] on button "No" at bounding box center [324, 342] width 64 height 41
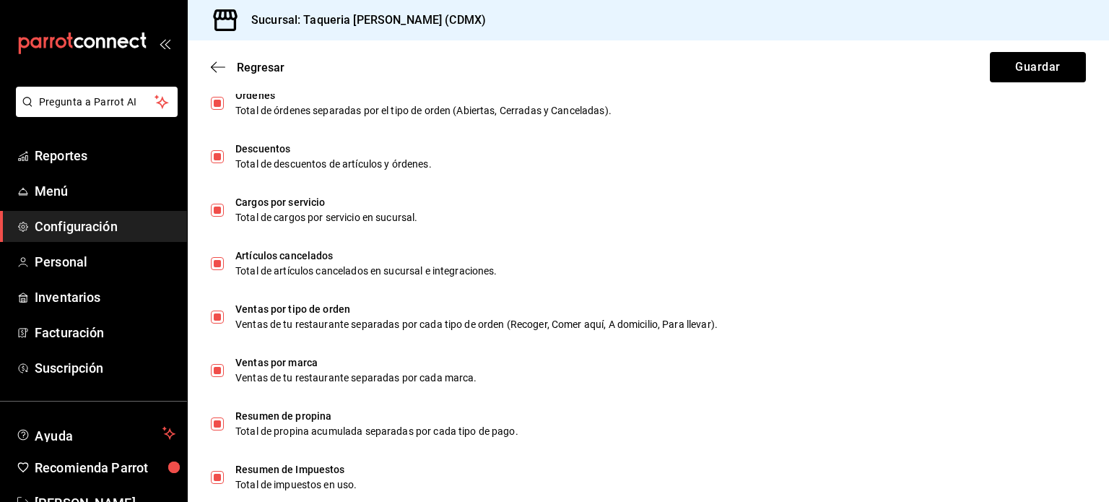
scroll to position [924, 0]
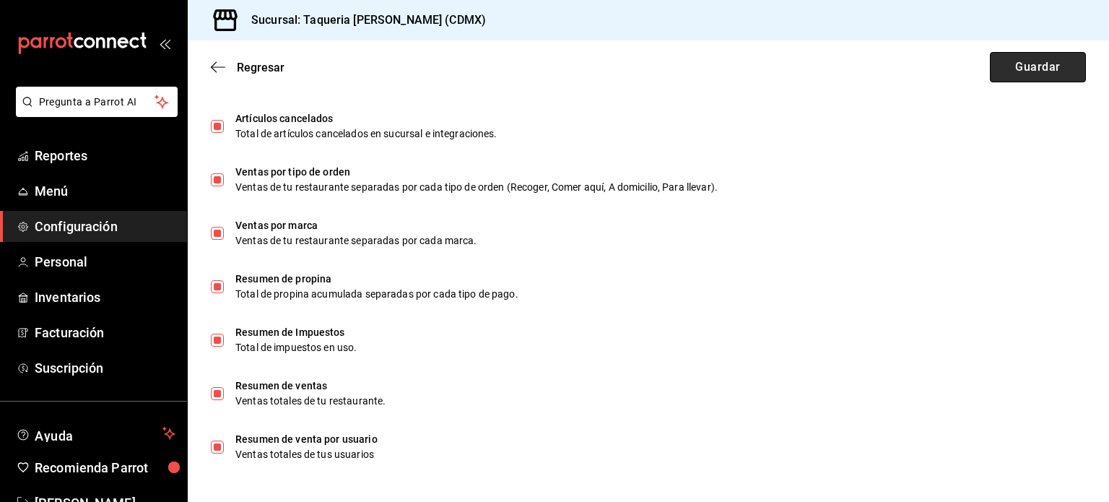
click at [1033, 69] on button "Guardar" at bounding box center [1038, 67] width 96 height 30
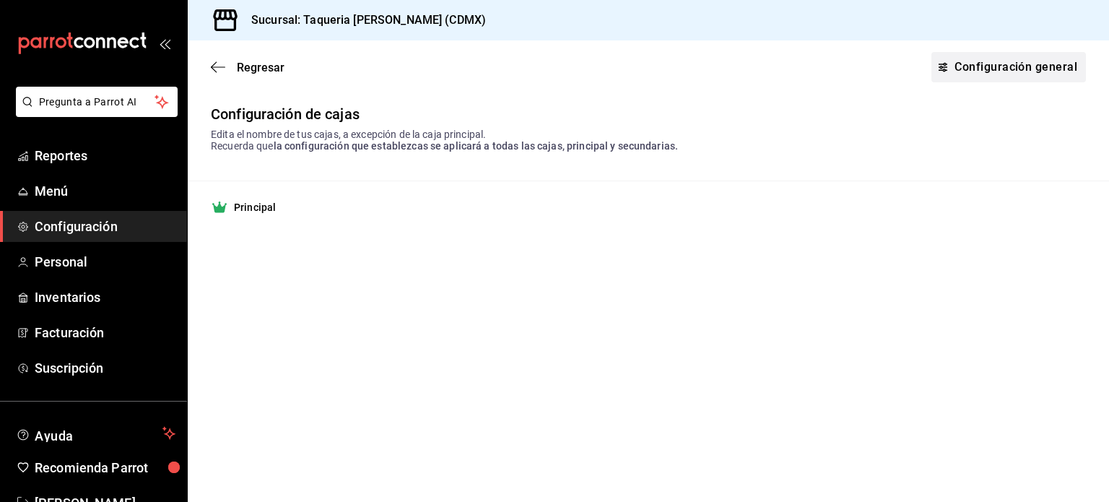
click at [968, 74] on link "Configuración general" at bounding box center [1009, 67] width 155 height 30
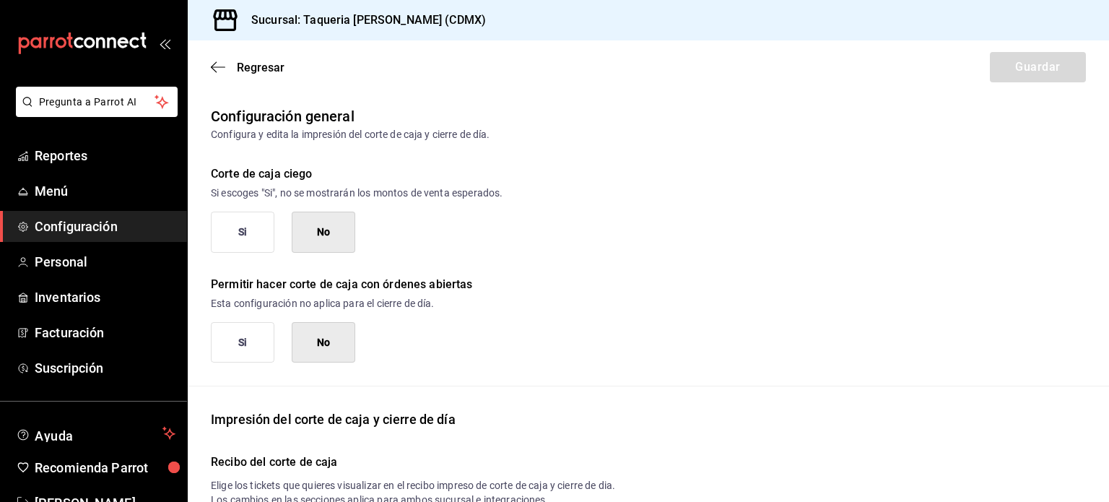
click at [220, 59] on div "Regresar Guardar" at bounding box center [649, 66] width 922 height 53
click at [218, 70] on icon "button" at bounding box center [218, 67] width 14 height 13
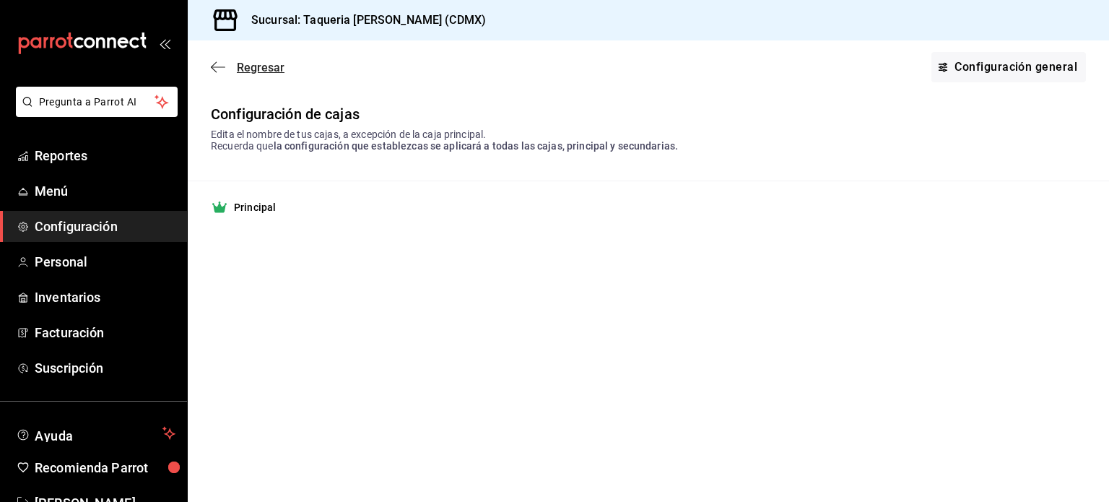
click at [213, 62] on icon "button" at bounding box center [218, 67] width 14 height 13
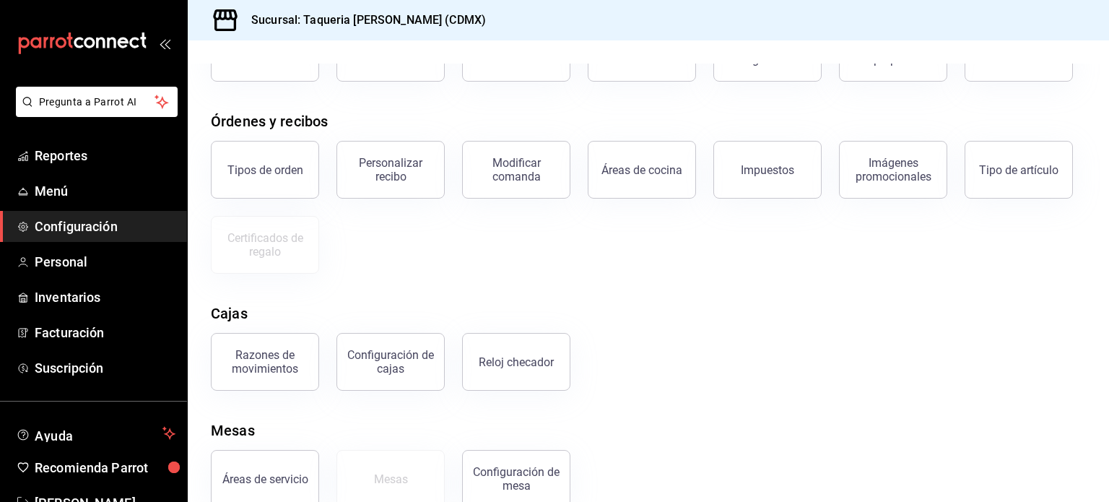
scroll to position [127, 0]
click at [226, 352] on div "Razones de movimientos" at bounding box center [265, 360] width 90 height 27
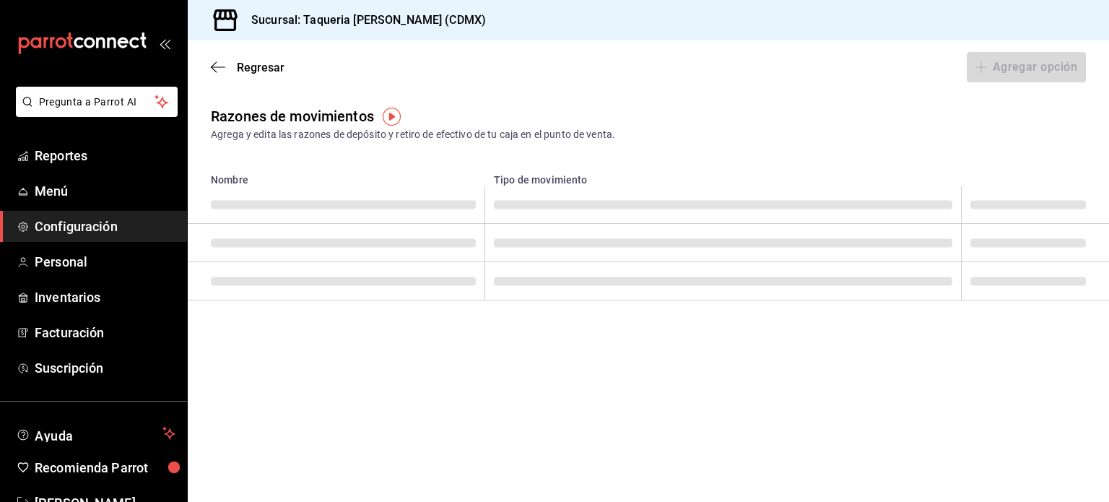
click at [226, 352] on main "Regresar Agregar opción Razones de movimientos Agrega y edita las razones de de…" at bounding box center [649, 270] width 922 height 461
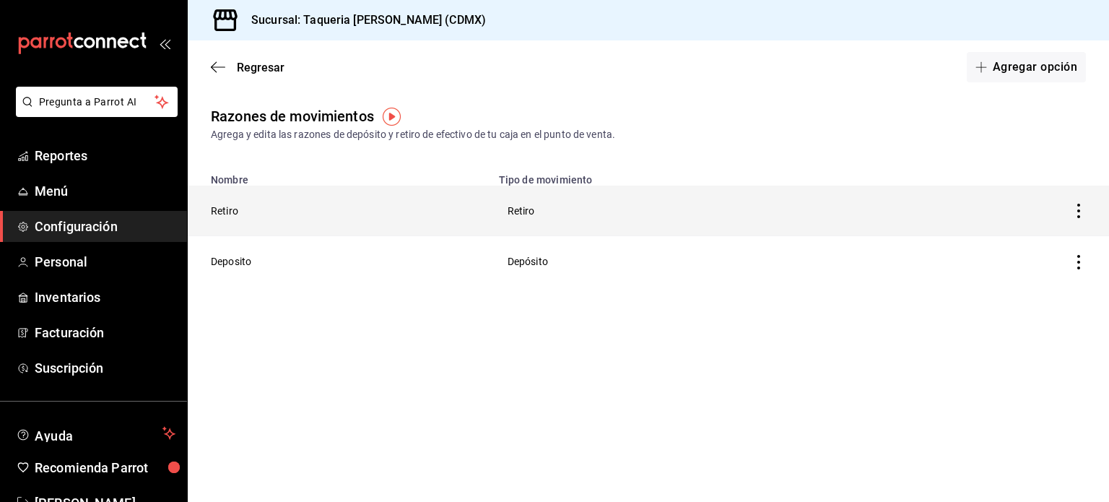
click at [516, 209] on th "Retiro" at bounding box center [697, 211] width 415 height 51
click at [332, 204] on th "Retiro" at bounding box center [339, 211] width 303 height 51
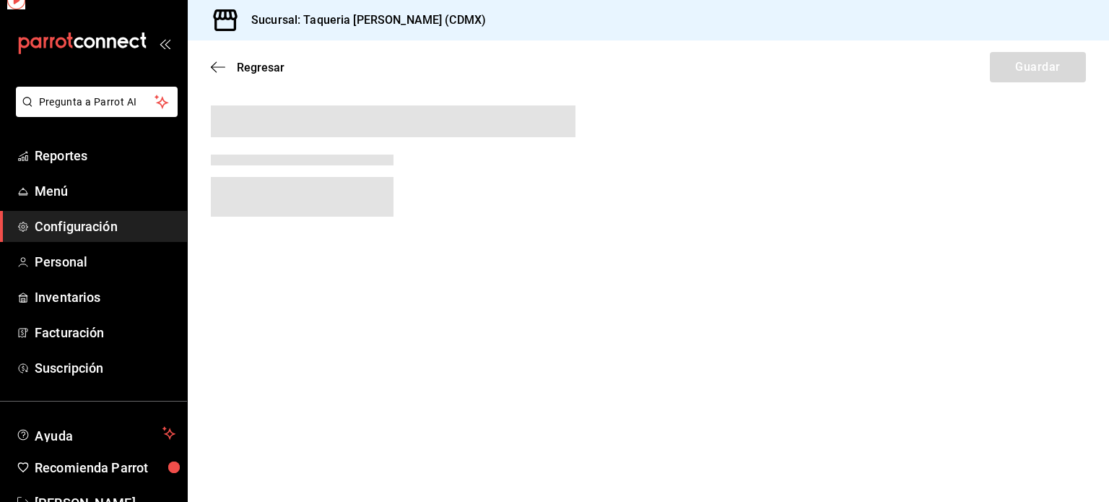
click at [332, 204] on span at bounding box center [302, 197] width 183 height 40
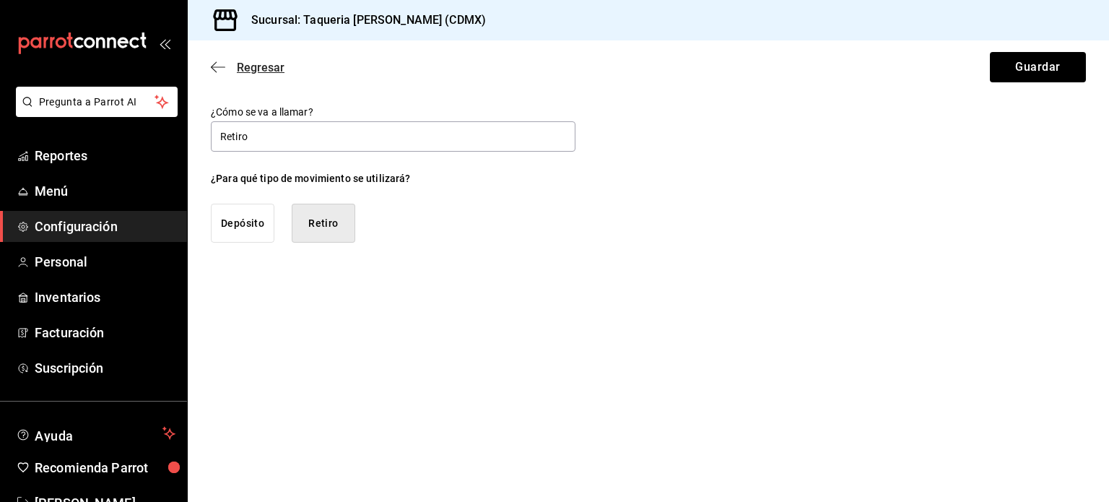
click at [217, 61] on icon "button" at bounding box center [218, 67] width 14 height 13
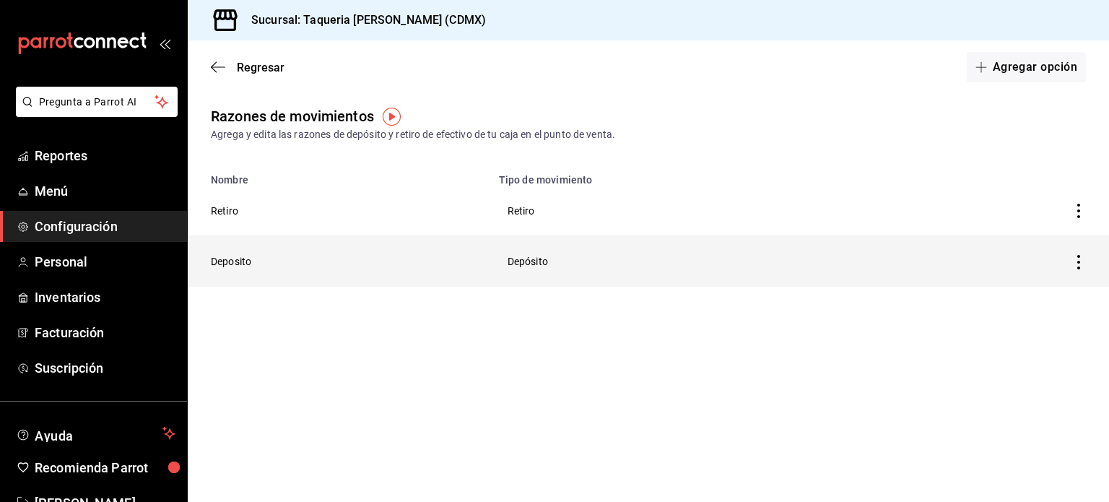
click at [269, 261] on th "Deposito" at bounding box center [339, 261] width 303 height 51
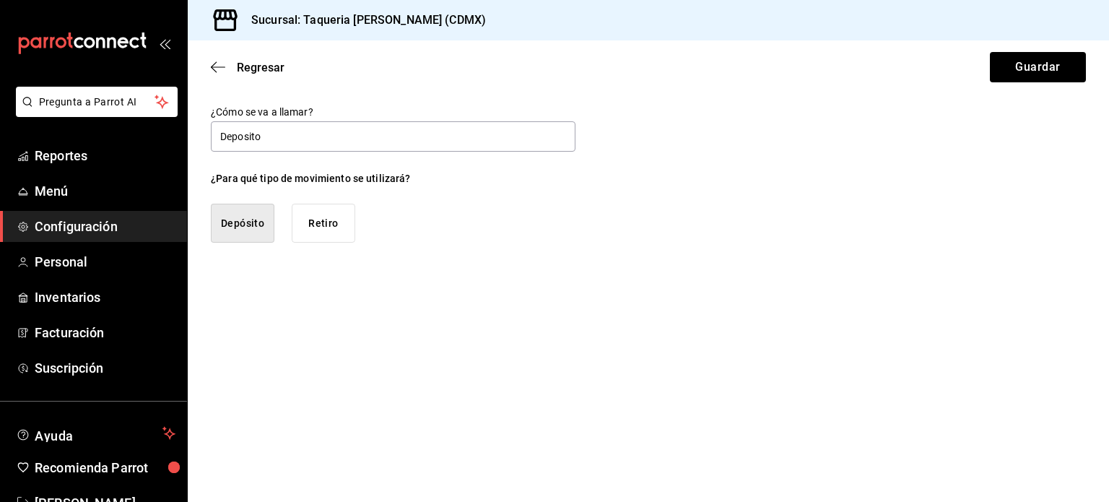
click at [210, 66] on div "Regresar Guardar" at bounding box center [649, 66] width 922 height 53
click at [218, 67] on icon "button" at bounding box center [218, 66] width 14 height 1
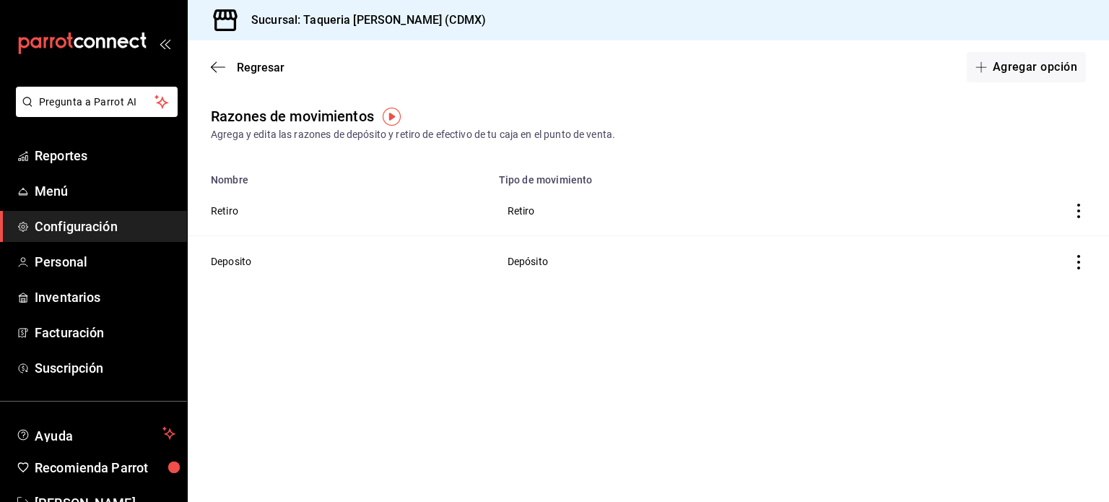
click at [208, 61] on div "Regresar Agregar opción" at bounding box center [649, 66] width 922 height 53
click at [214, 68] on icon "button" at bounding box center [218, 67] width 14 height 13
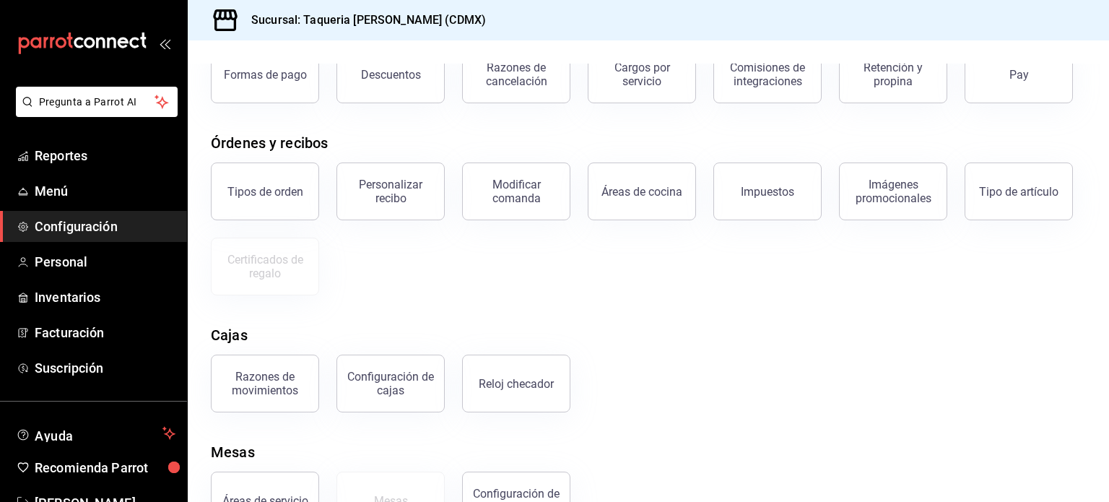
scroll to position [105, 0]
click at [370, 382] on div "Configuración de cajas" at bounding box center [391, 382] width 90 height 27
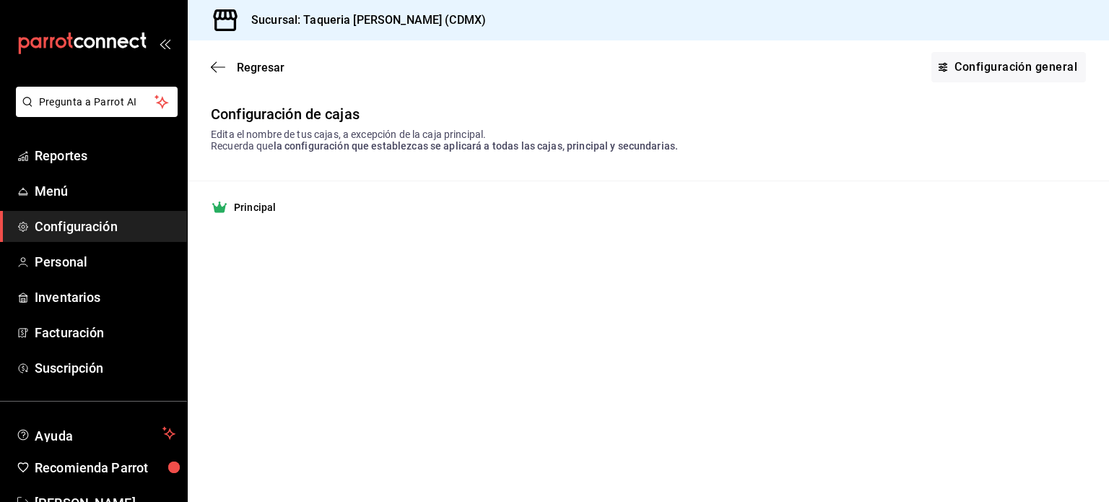
click at [246, 210] on strong "Principal" at bounding box center [255, 207] width 42 height 14
click at [305, 201] on div "Principal" at bounding box center [648, 207] width 875 height 17
click at [964, 77] on link "Configuración general" at bounding box center [1009, 67] width 155 height 30
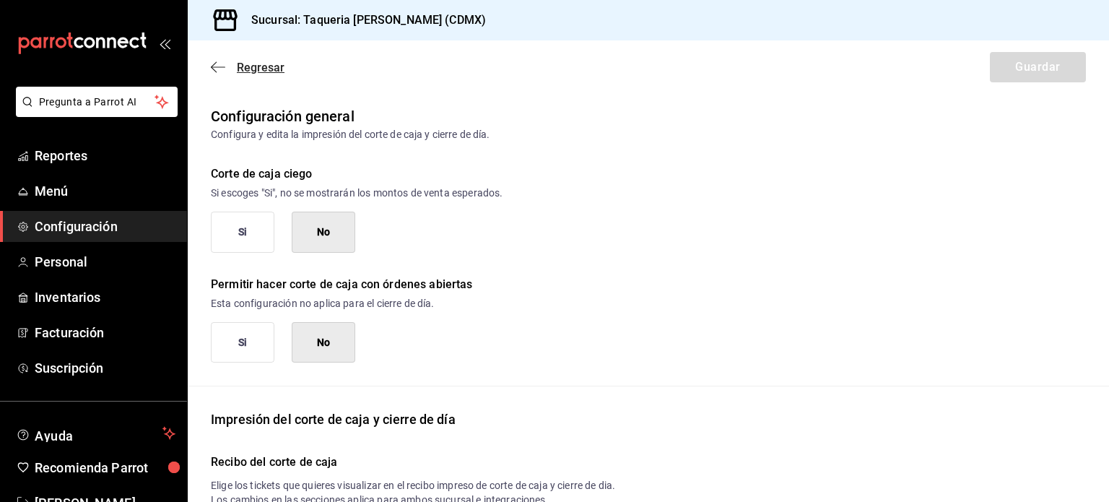
click at [219, 69] on icon "button" at bounding box center [218, 67] width 14 height 13
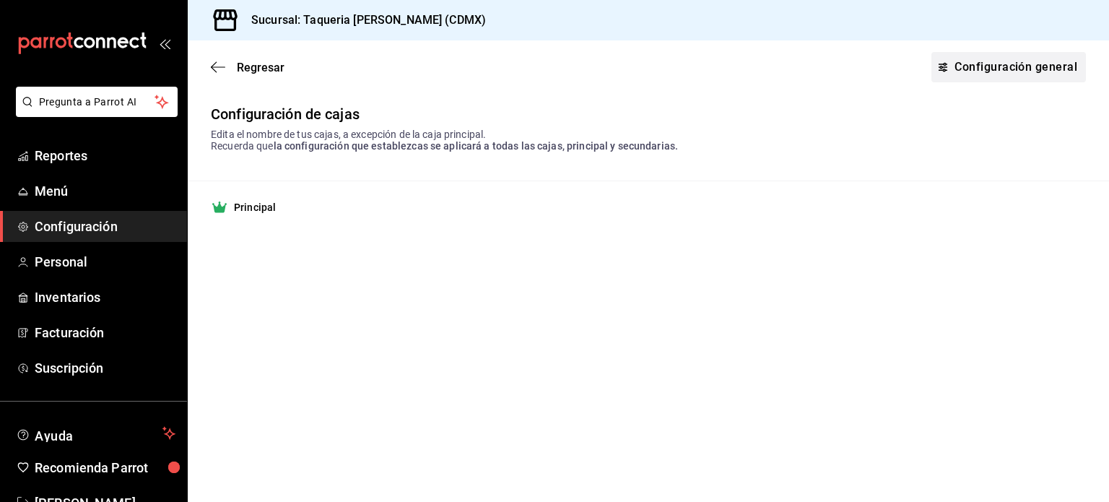
click at [1008, 59] on link "Configuración general" at bounding box center [1009, 67] width 155 height 30
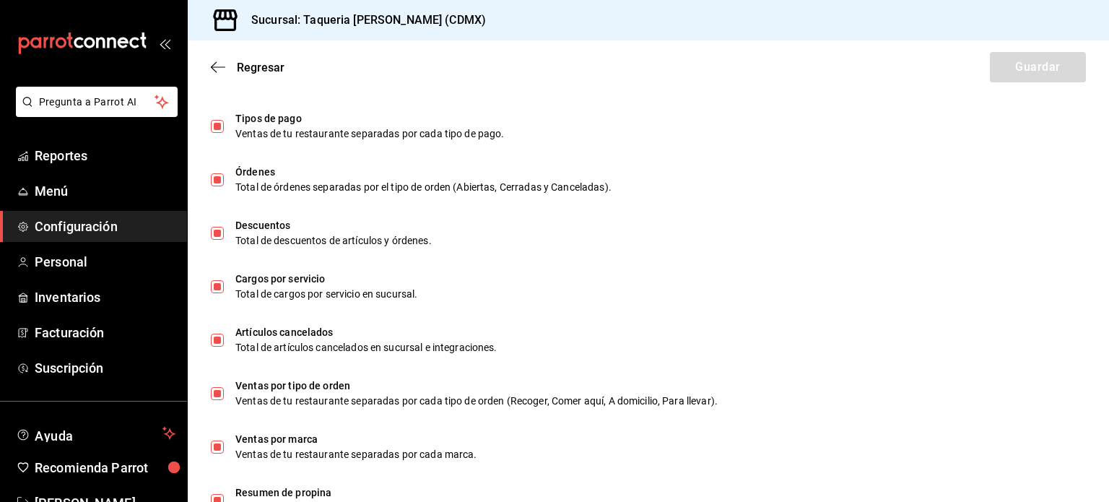
scroll to position [924, 0]
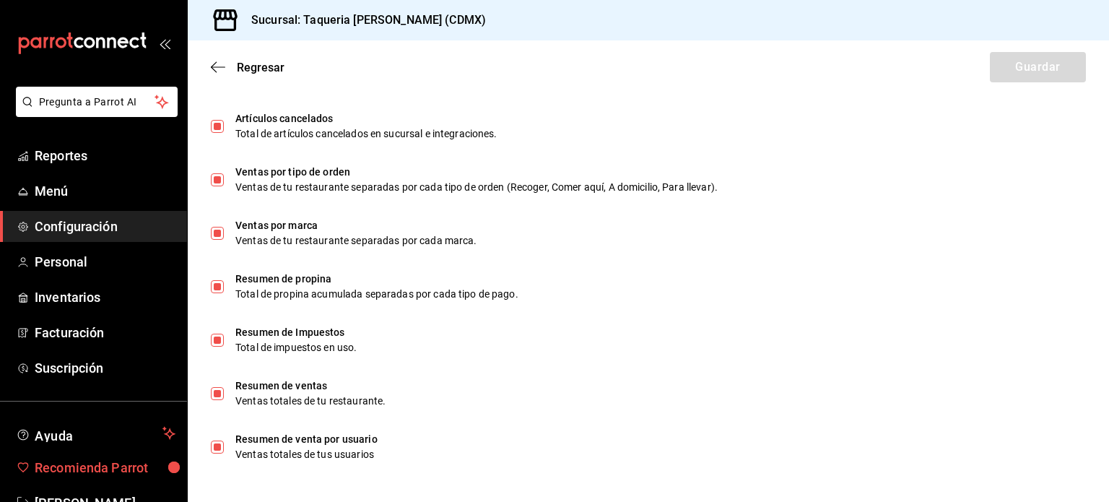
click at [139, 470] on span "Recomienda Parrot" at bounding box center [105, 467] width 141 height 19
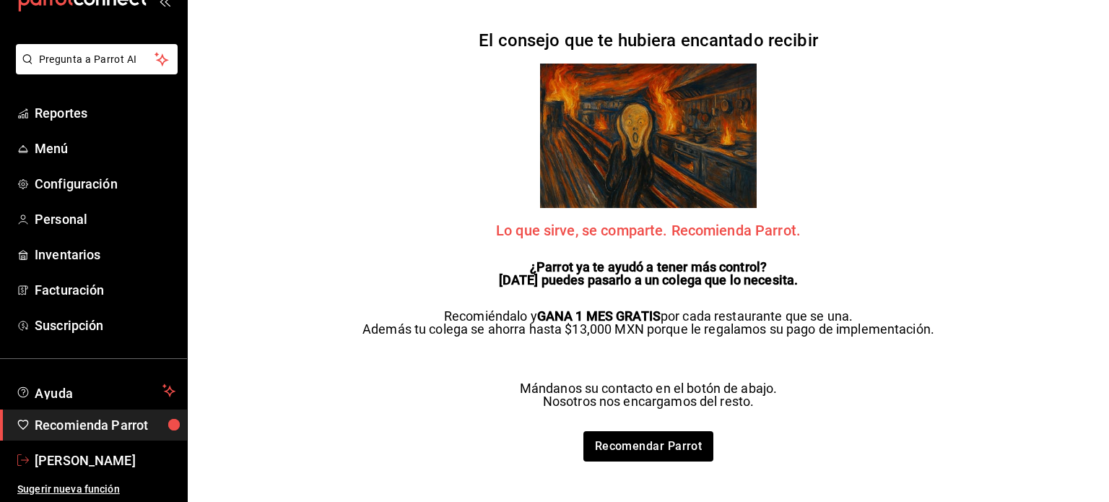
scroll to position [43, 0]
click at [74, 328] on span "Suscripción" at bounding box center [105, 325] width 141 height 19
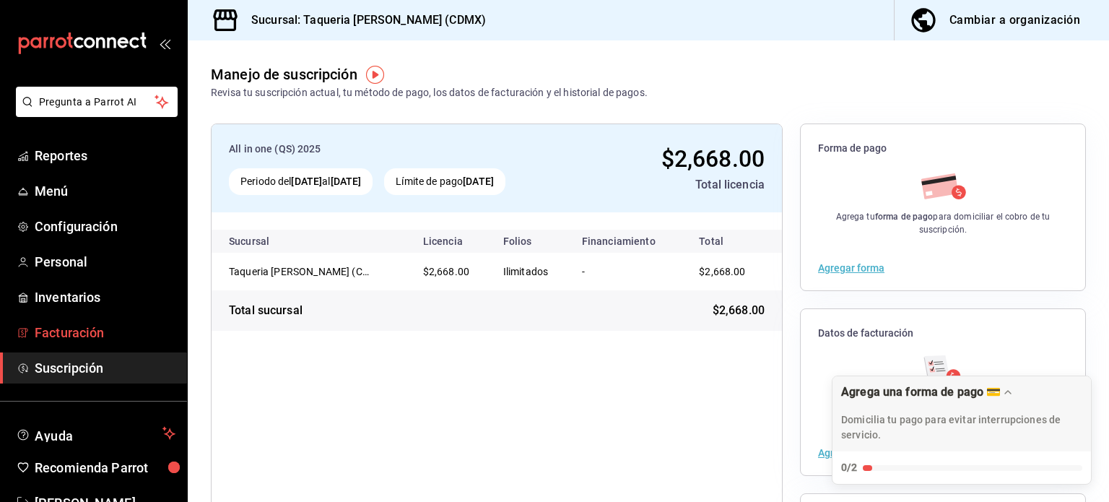
click at [105, 328] on span "Facturación" at bounding box center [105, 332] width 141 height 19
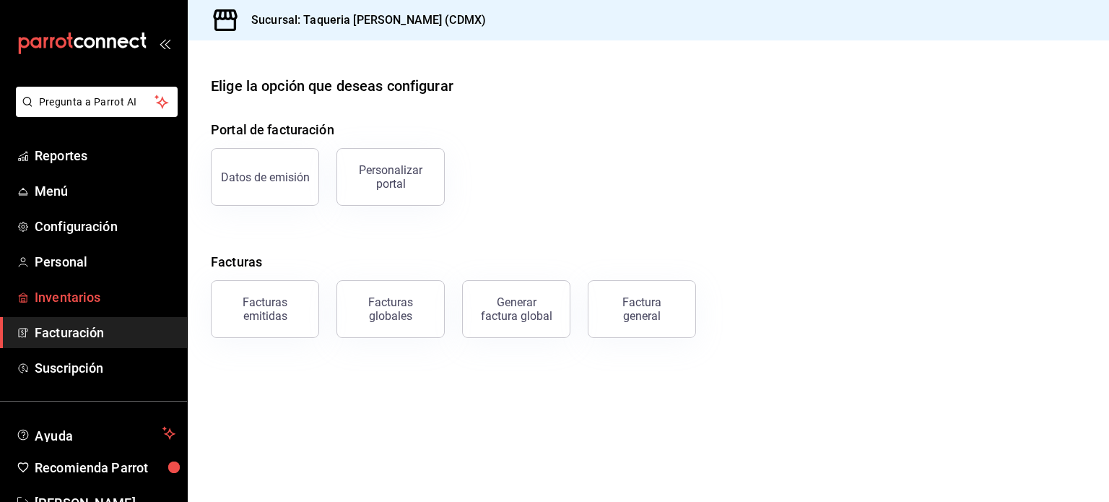
click at [87, 301] on span "Inventarios" at bounding box center [105, 296] width 141 height 19
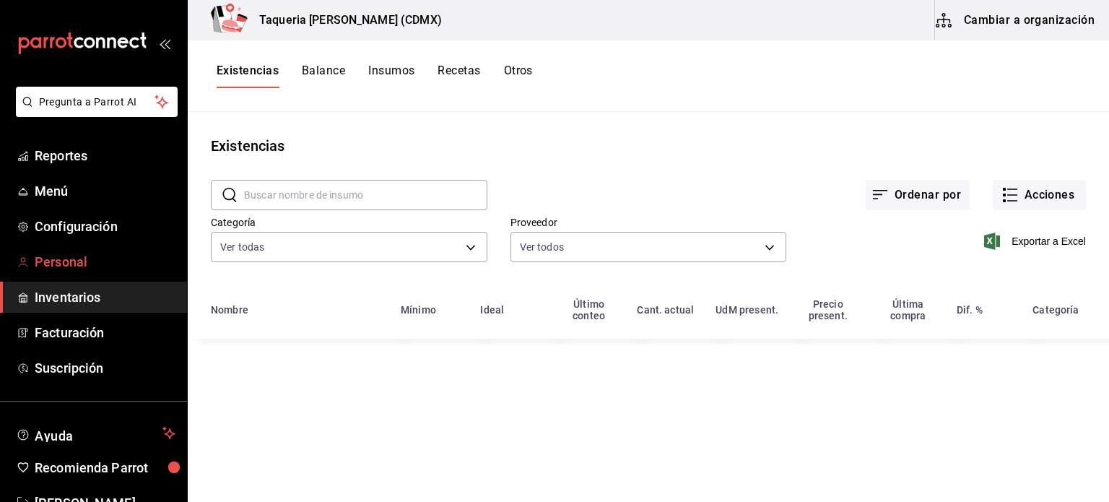
click at [79, 263] on span "Personal" at bounding box center [105, 261] width 141 height 19
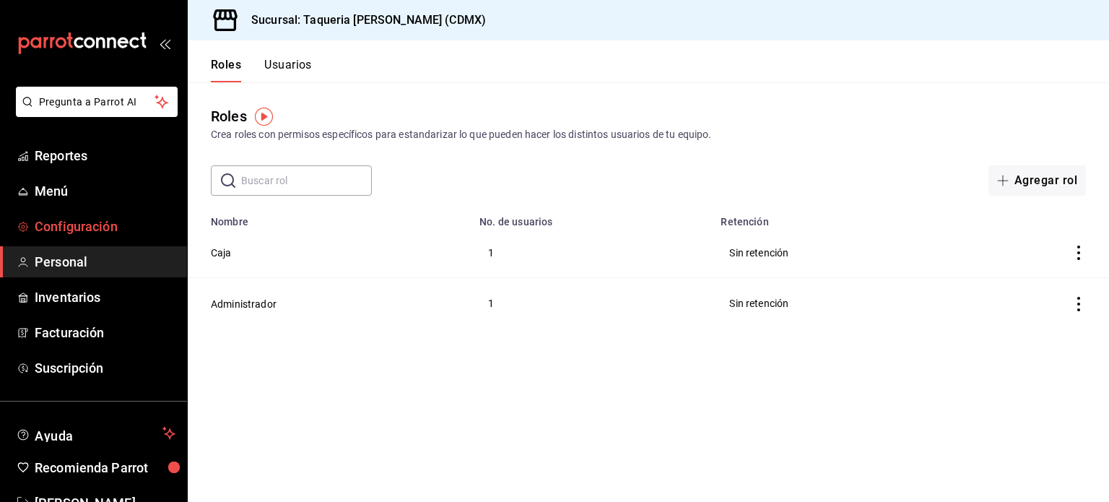
click at [78, 232] on span "Configuración" at bounding box center [105, 226] width 141 height 19
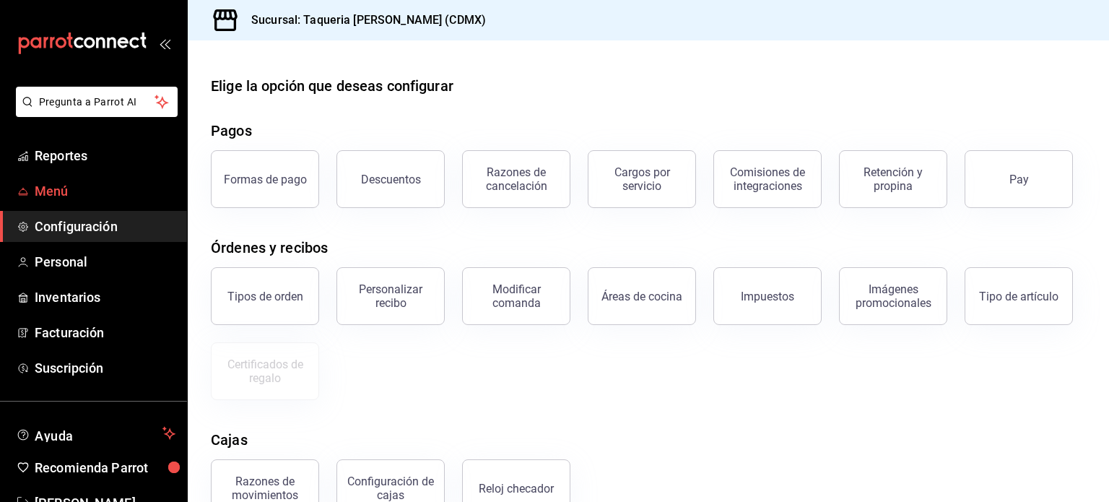
click at [69, 181] on span "Menú" at bounding box center [105, 190] width 141 height 19
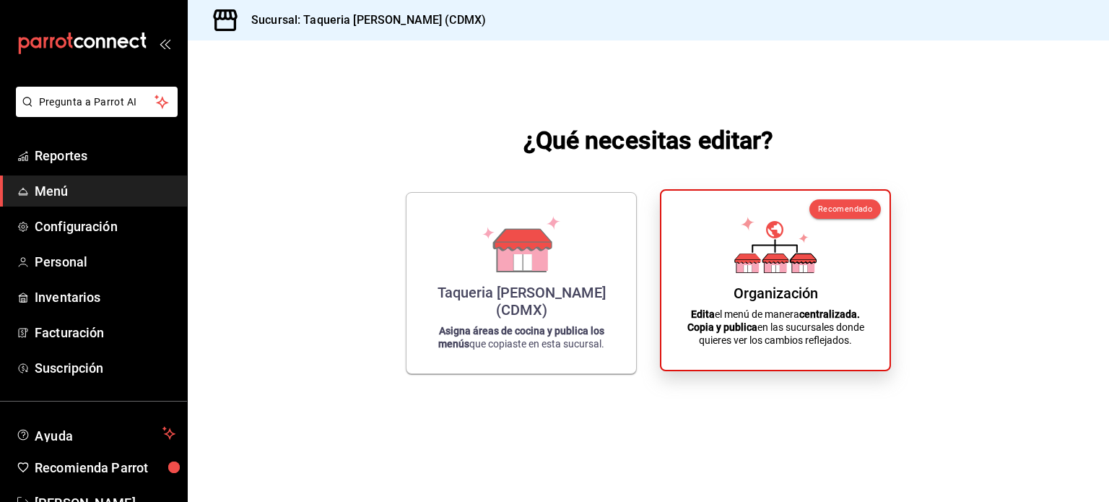
click at [740, 305] on div "Organización Edita el menú de manera centralizada. Copia y publica en las sucur…" at bounding box center [776, 280] width 194 height 156
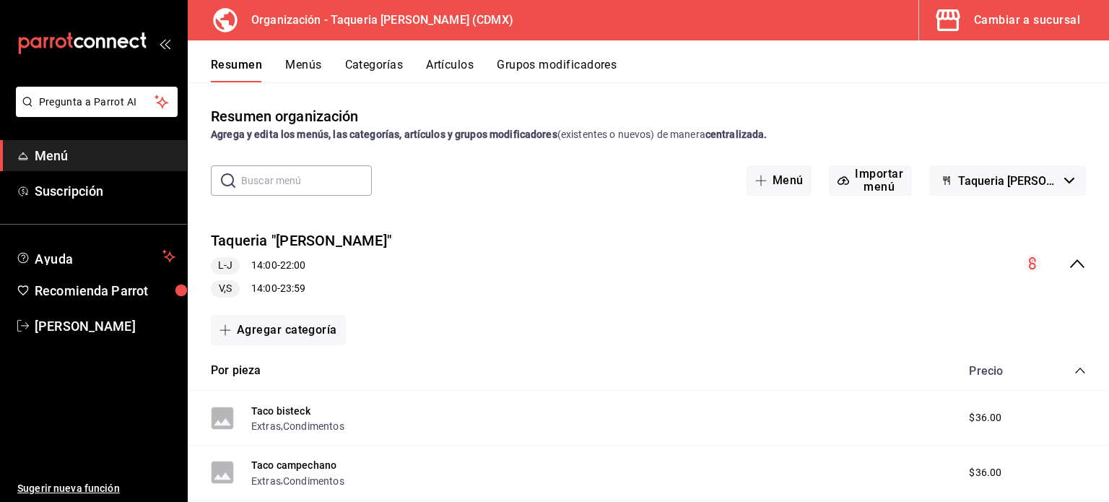
click at [1040, 22] on div "Cambiar a sucursal" at bounding box center [1027, 20] width 106 height 20
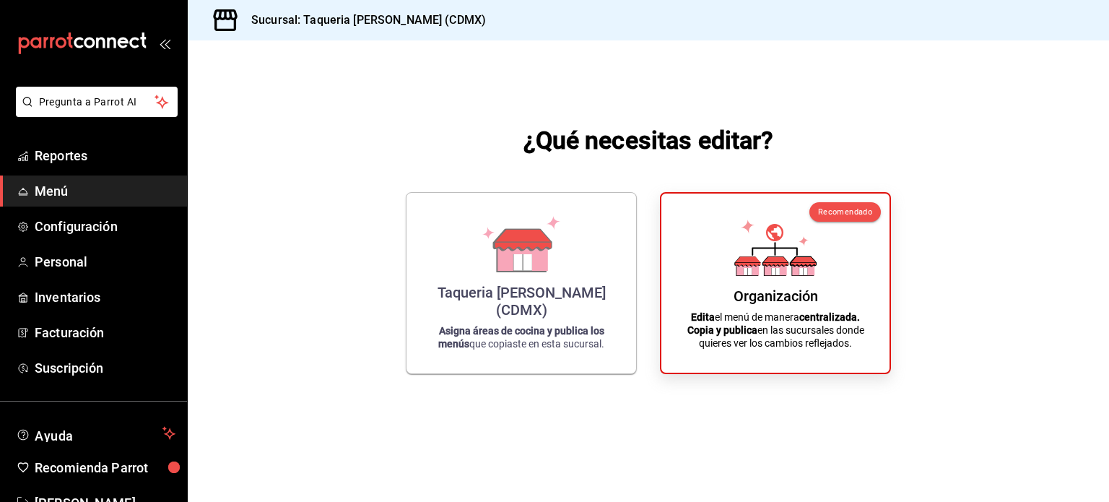
click at [64, 190] on span "Menú" at bounding box center [105, 190] width 141 height 19
click at [86, 149] on span "Reportes" at bounding box center [105, 155] width 141 height 19
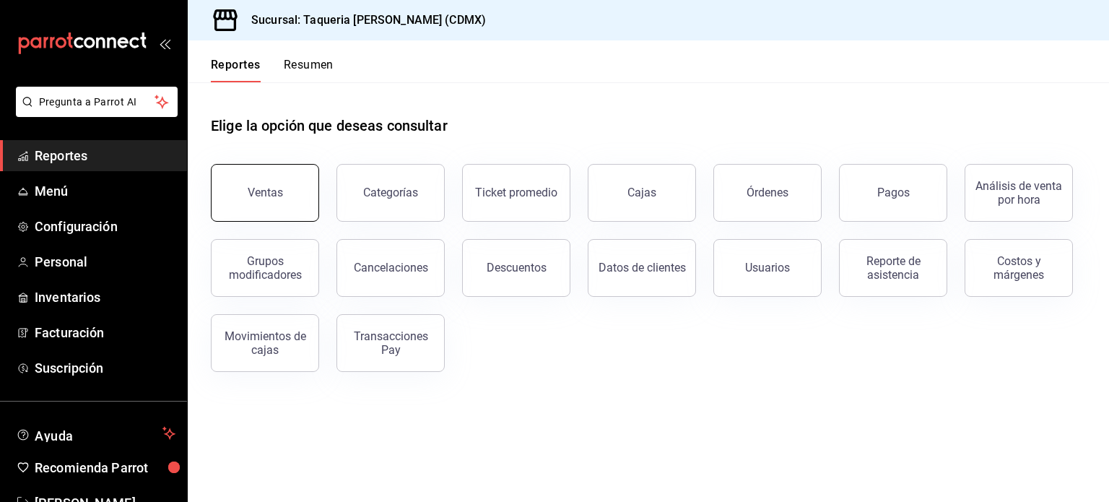
click at [280, 207] on button "Ventas" at bounding box center [265, 193] width 108 height 58
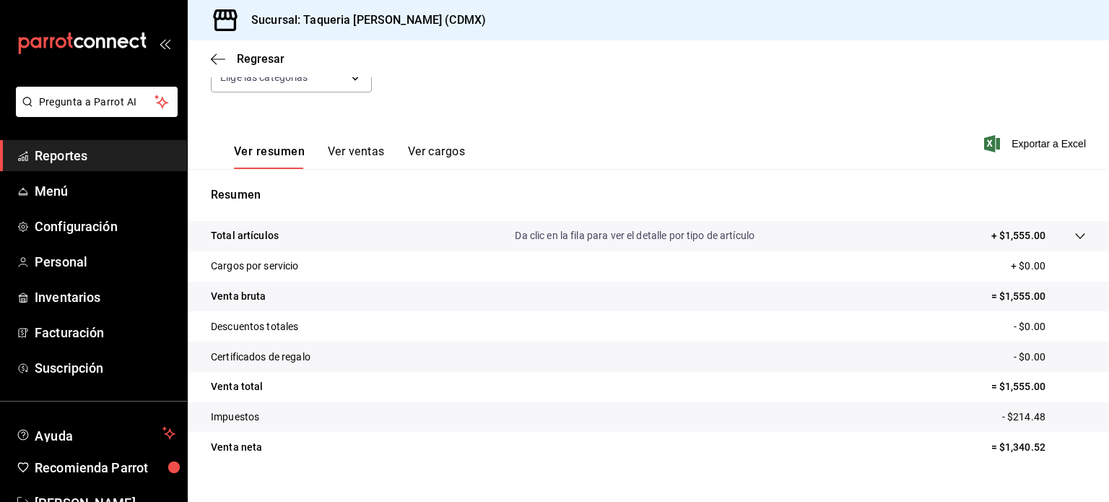
scroll to position [167, 0]
click at [1041, 138] on span "Exportar a Excel" at bounding box center [1036, 142] width 99 height 17
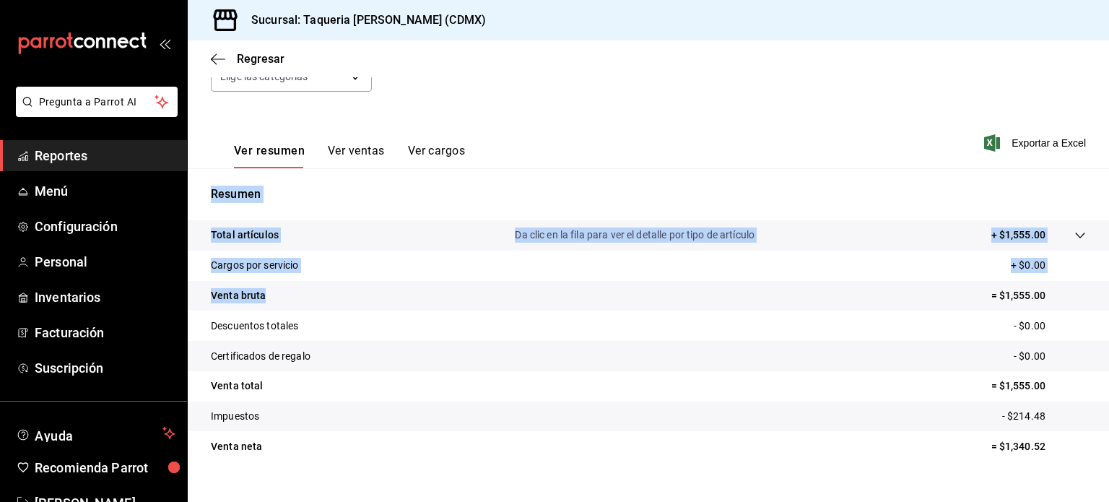
drag, startPoint x: 480, startPoint y: 290, endPoint x: 350, endPoint y: 157, distance: 186.4
click at [350, 157] on div "Ventas Los artículos listados no incluyen descuentos de orden y el filtro de fe…" at bounding box center [649, 212] width 922 height 580
click at [350, 157] on button "Ver ventas" at bounding box center [356, 156] width 57 height 25
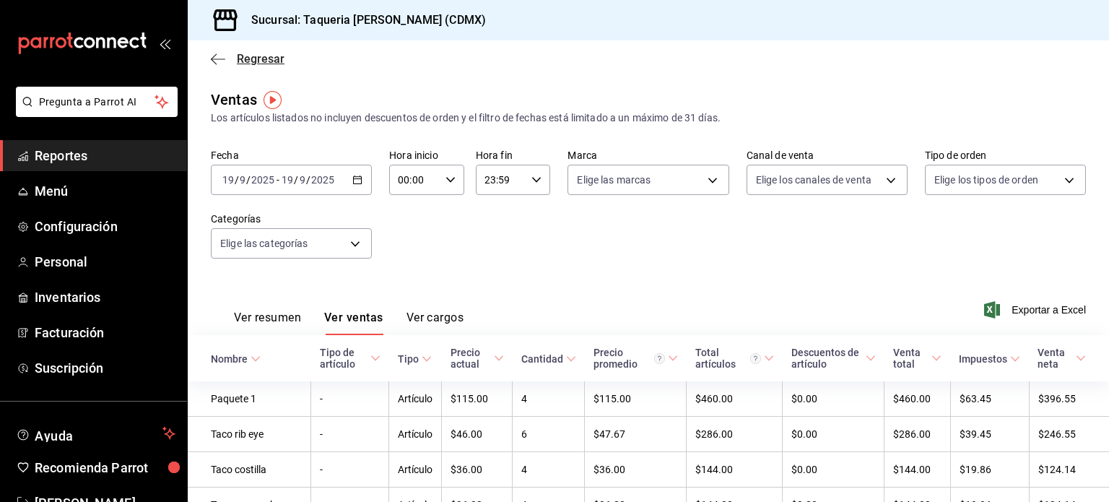
click at [218, 57] on icon "button" at bounding box center [218, 59] width 14 height 13
